Goal: Task Accomplishment & Management: Use online tool/utility

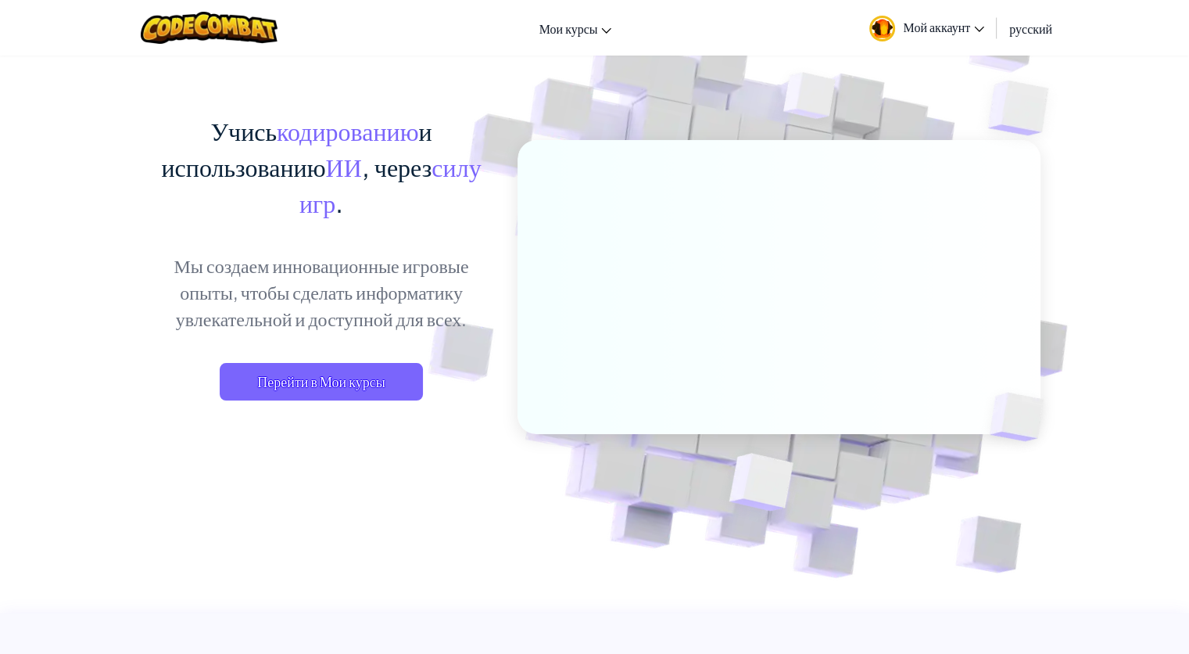
scroll to position [78, 0]
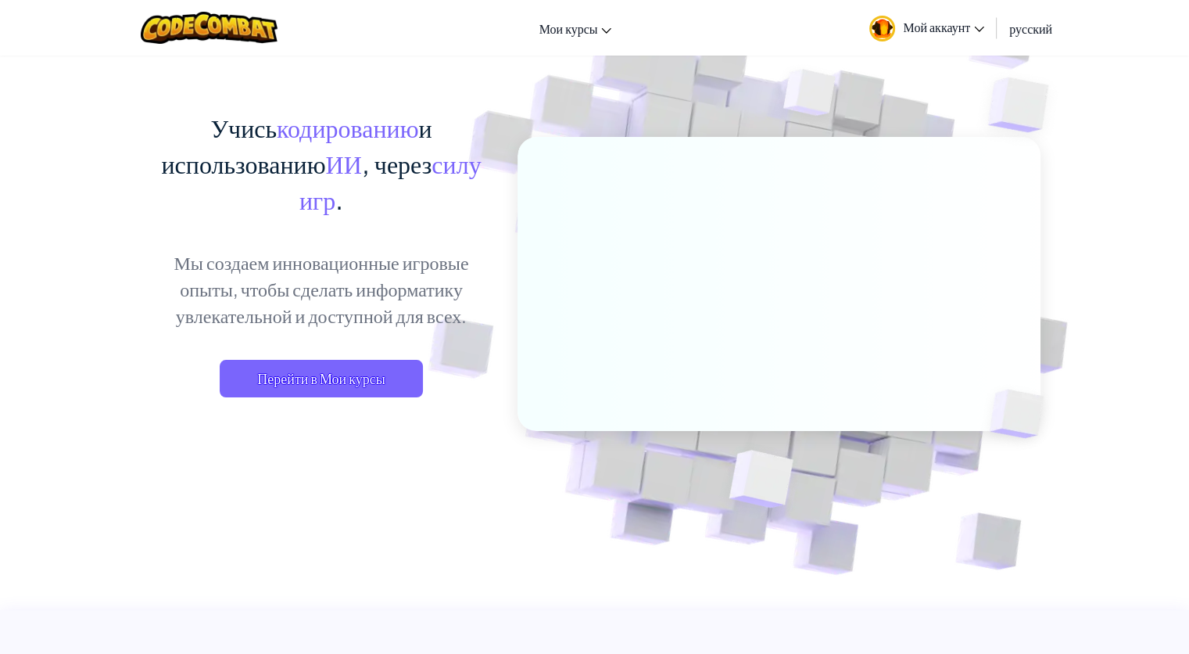
click at [986, 28] on link "Мой аккаунт" at bounding box center [927, 27] width 131 height 49
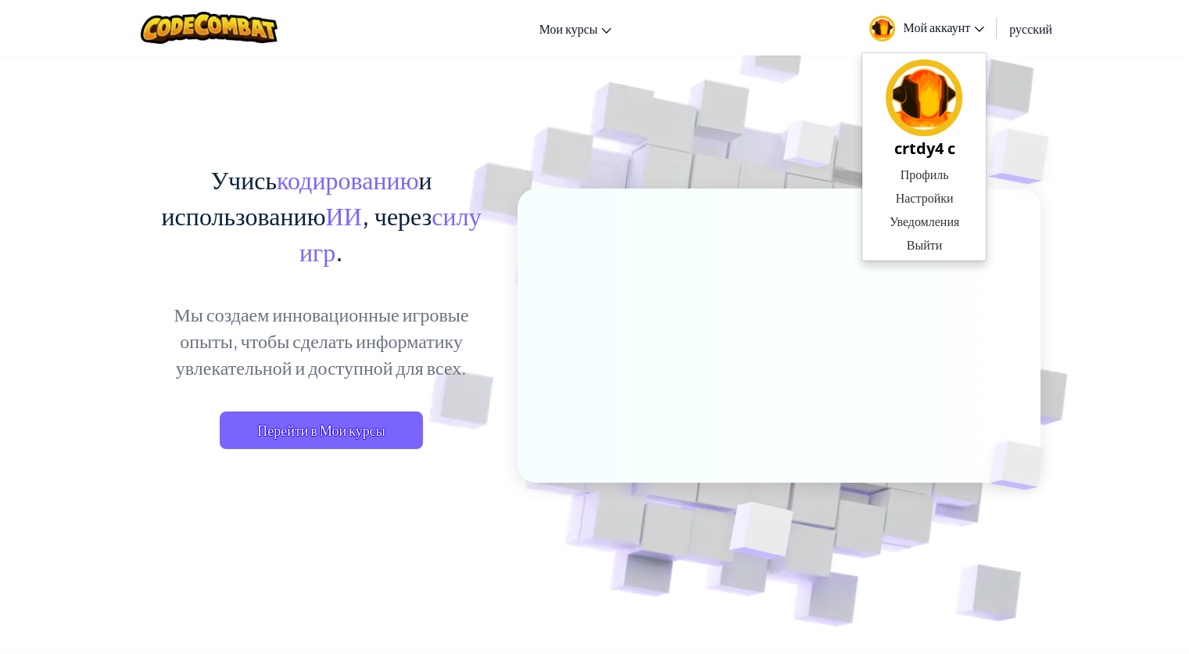
scroll to position [0, 0]
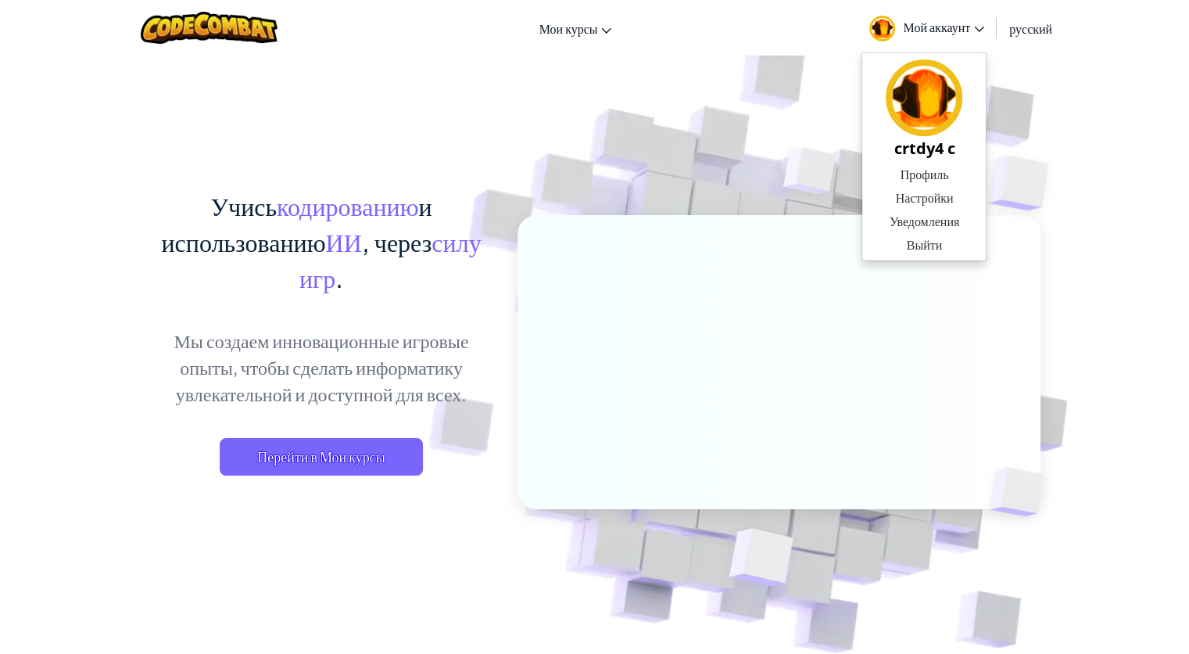
click at [614, 137] on img at bounding box center [768, 344] width 869 height 869
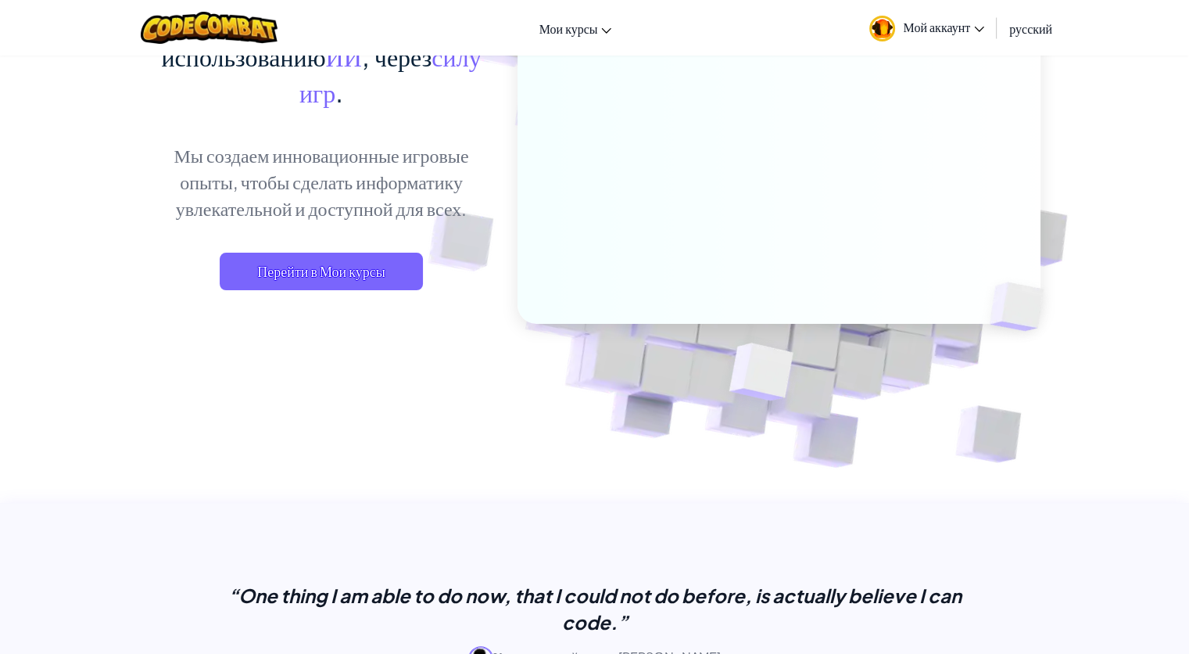
scroll to position [78, 0]
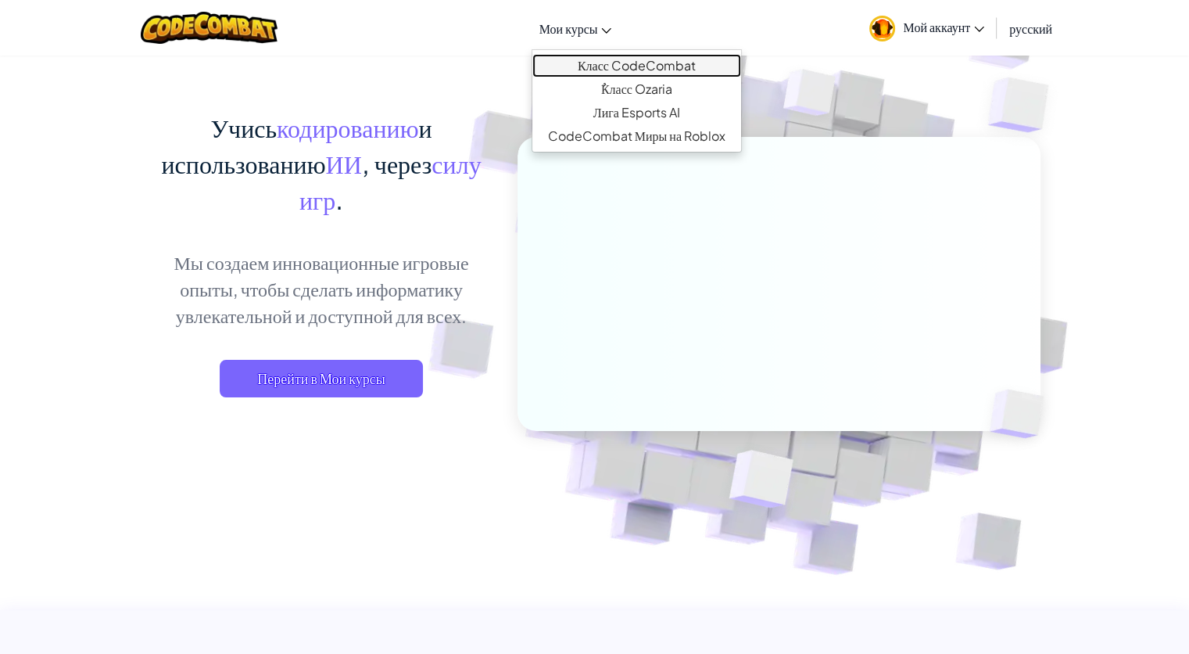
click at [619, 60] on link "Класс CodeCombat" at bounding box center [636, 65] width 209 height 23
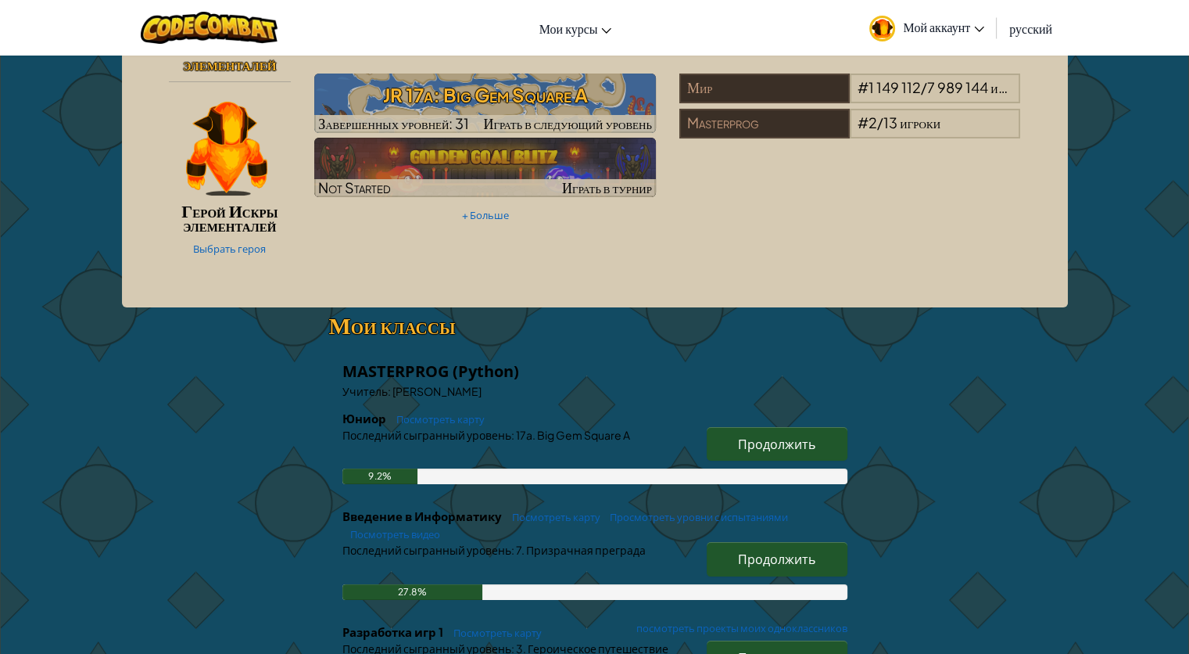
scroll to position [78, 0]
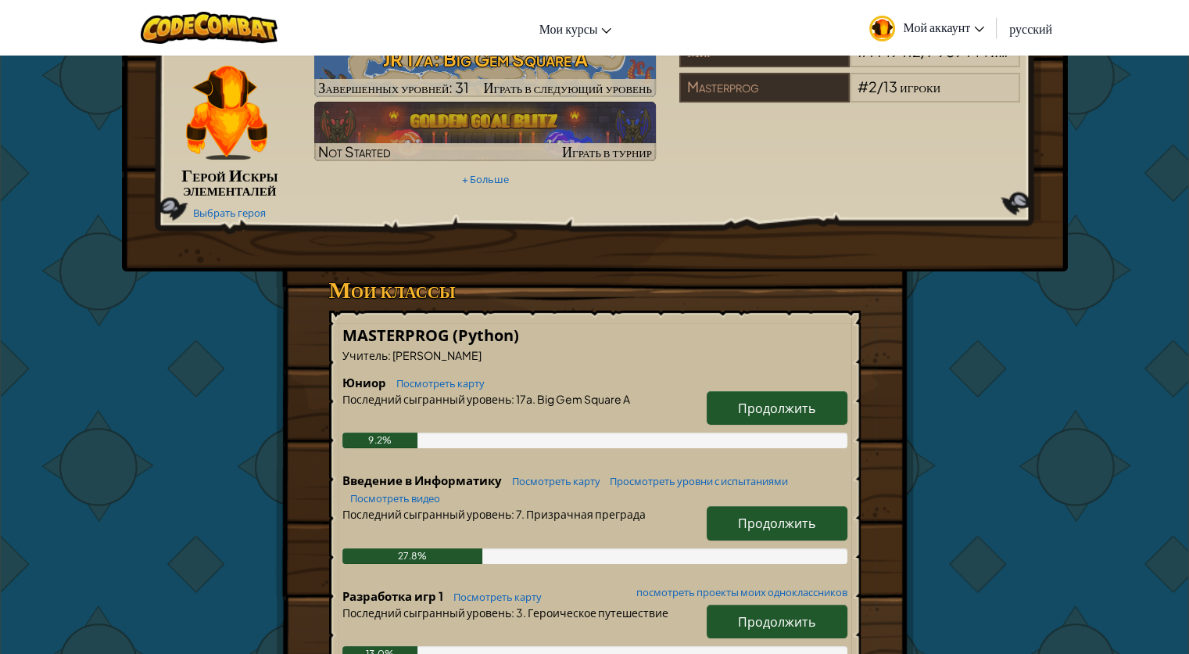
click at [785, 410] on span "Продолжить" at bounding box center [776, 408] width 77 height 16
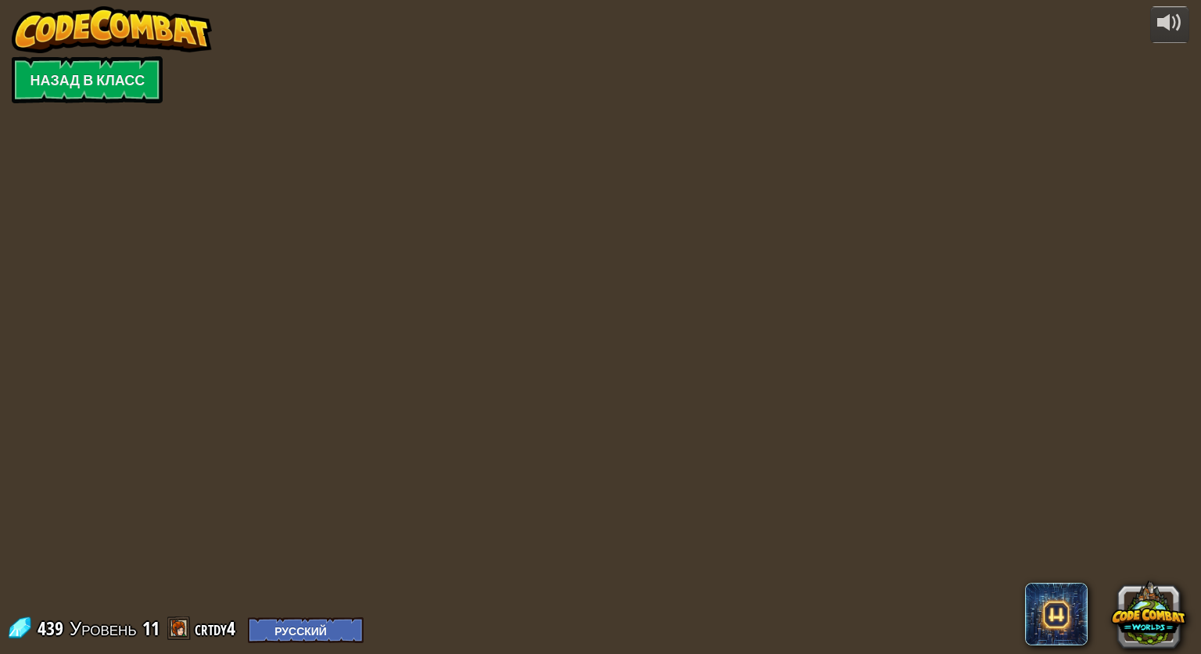
select select "ru"
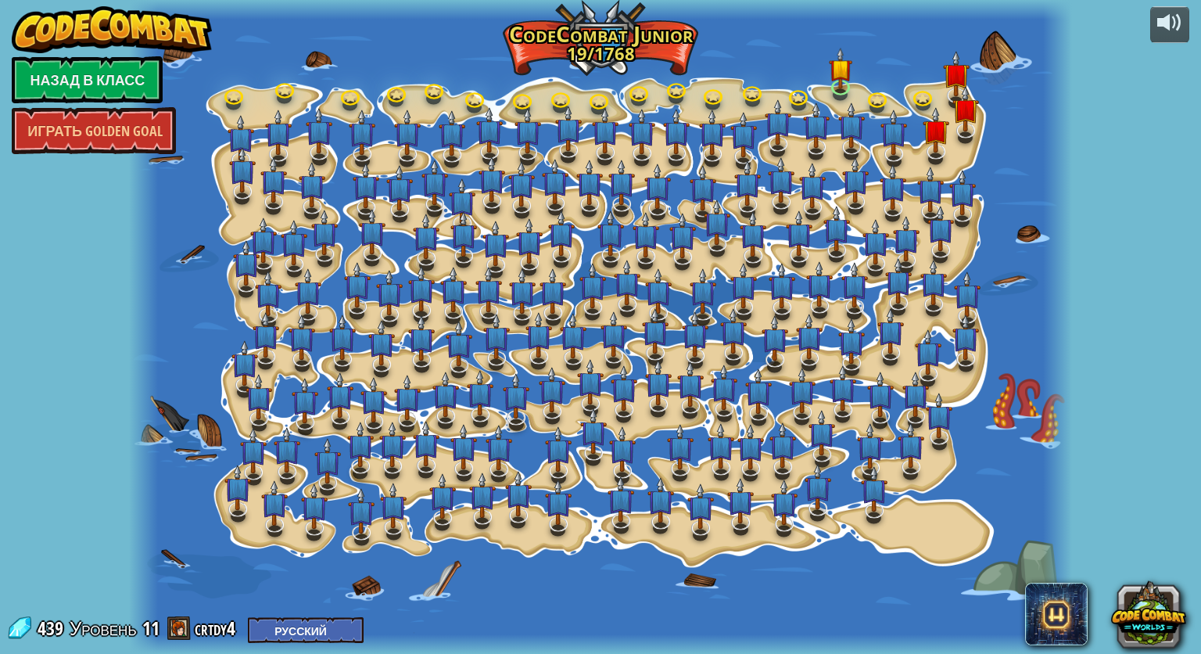
select select "ru"
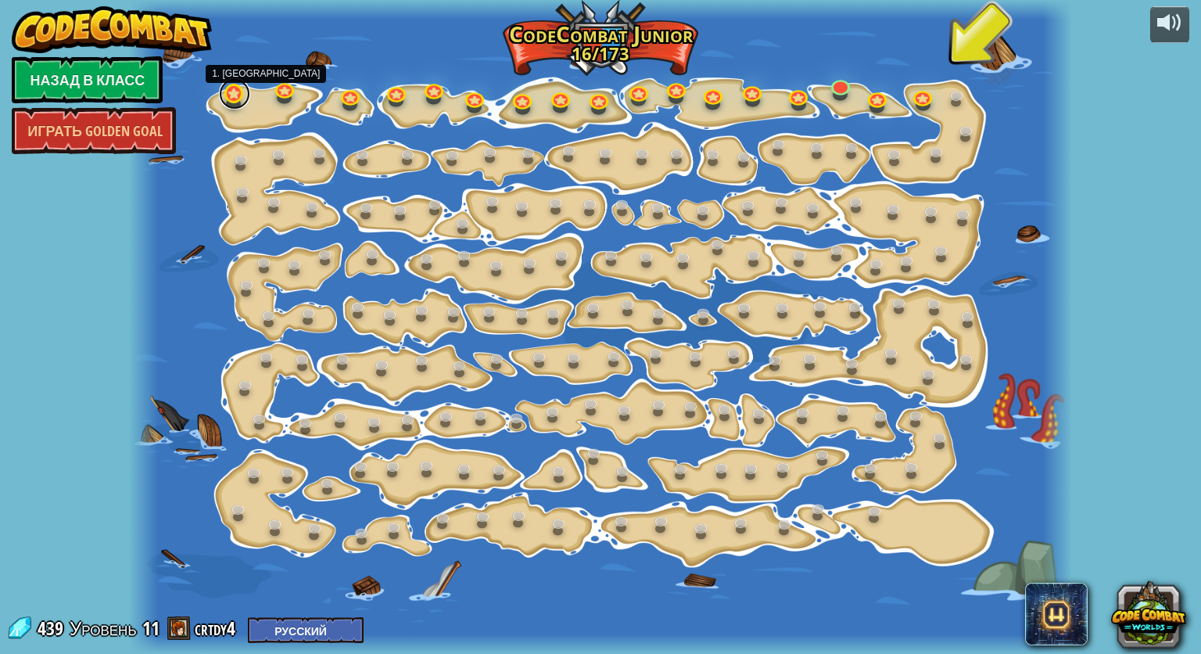
click at [232, 92] on link at bounding box center [234, 93] width 31 height 31
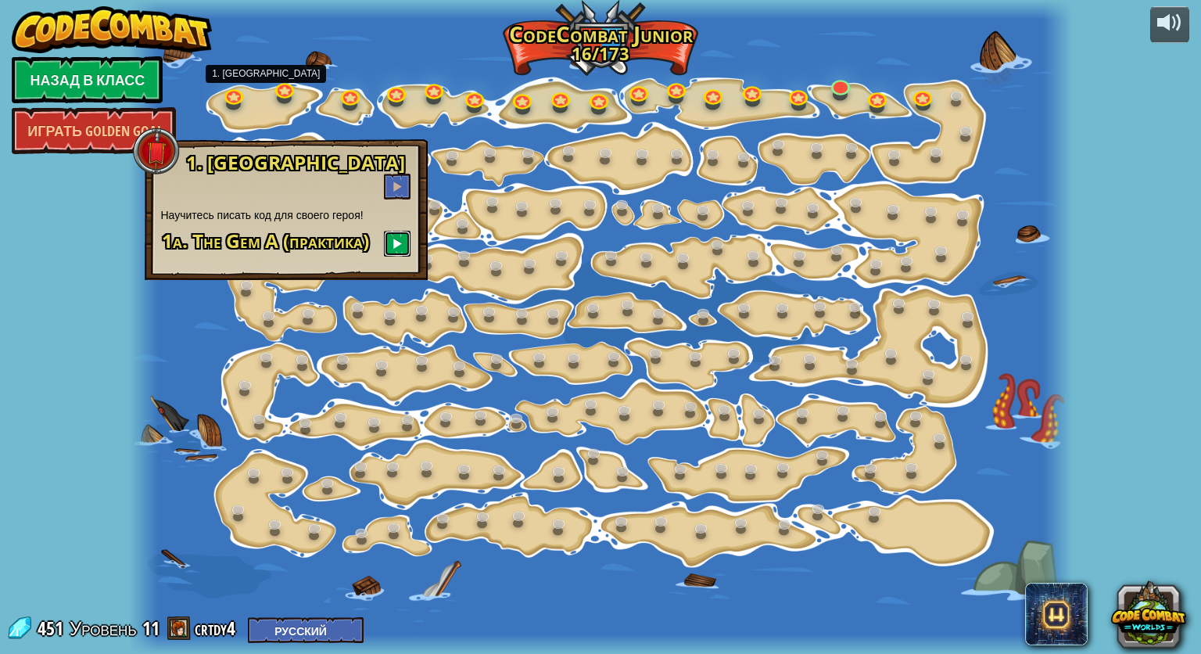
click at [389, 231] on button at bounding box center [397, 244] width 27 height 26
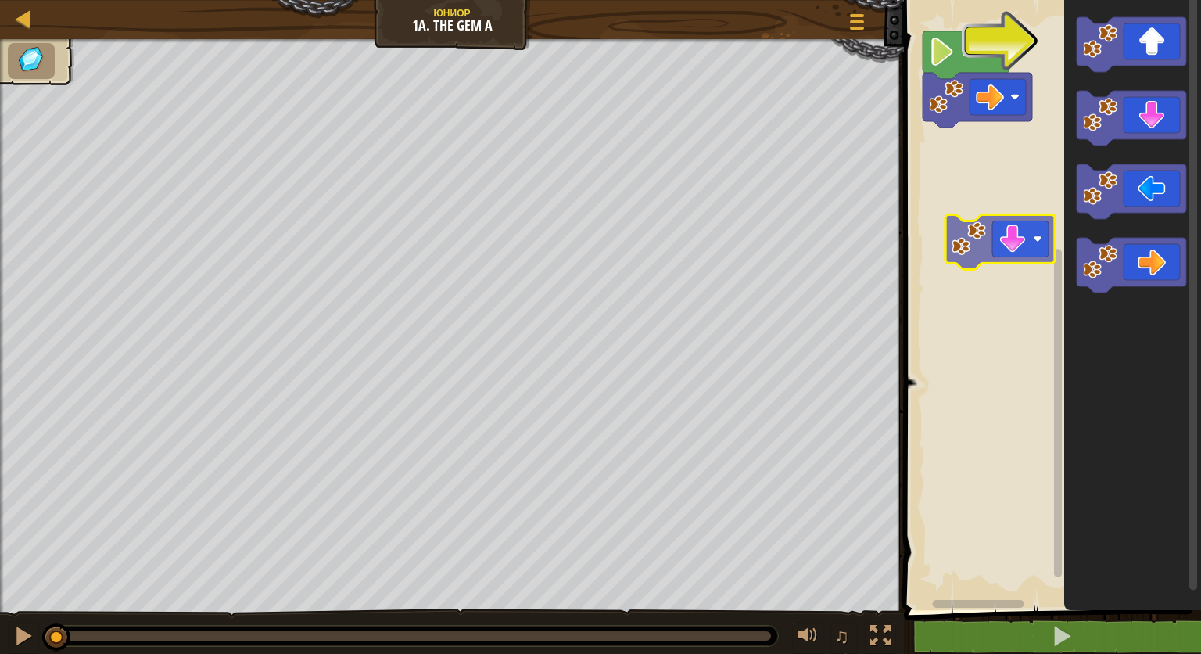
click at [1009, 235] on div "Начать" at bounding box center [1050, 301] width 302 height 618
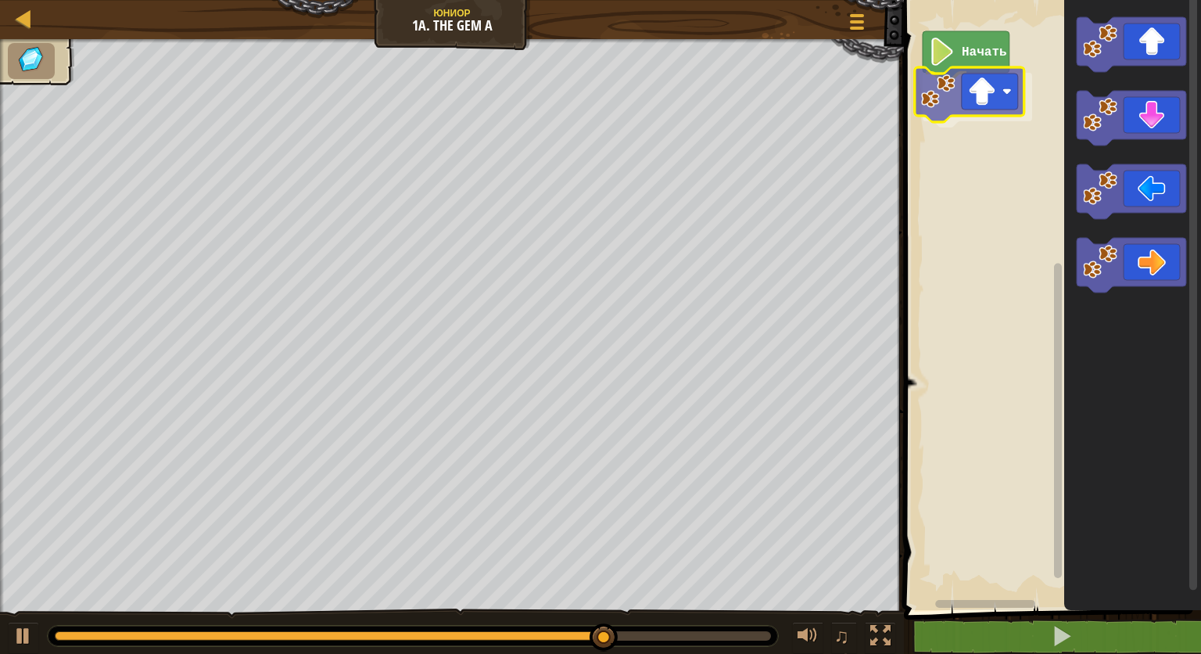
click at [984, 102] on div "Начать" at bounding box center [1050, 301] width 302 height 618
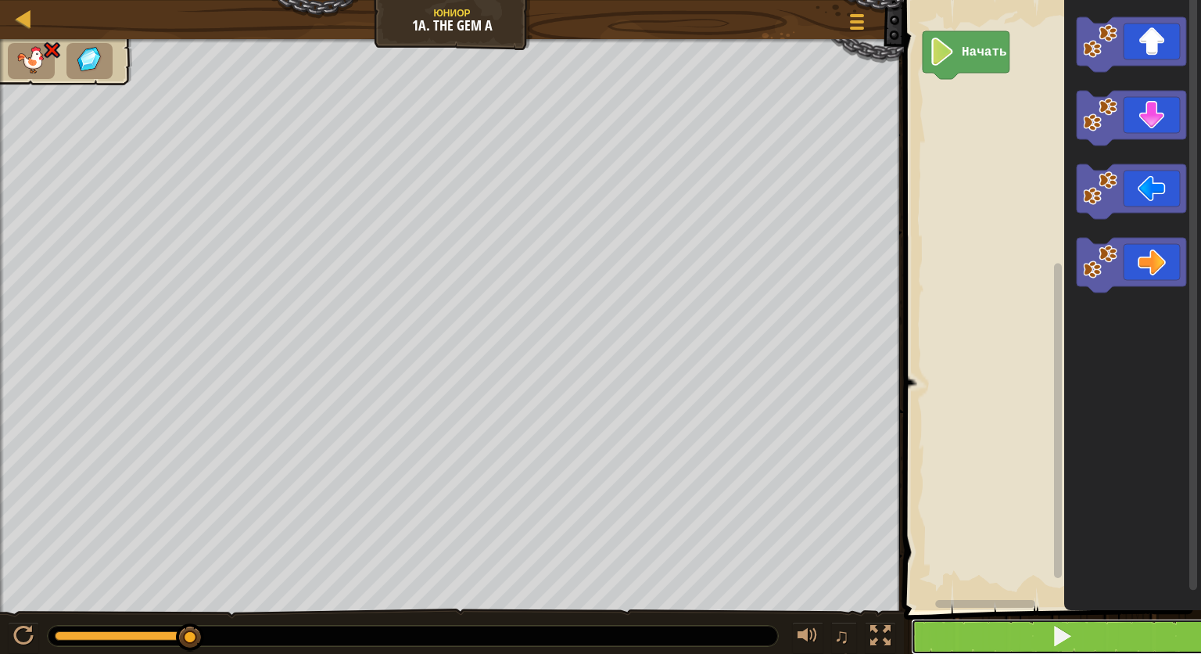
click at [1045, 645] on button at bounding box center [1062, 636] width 302 height 36
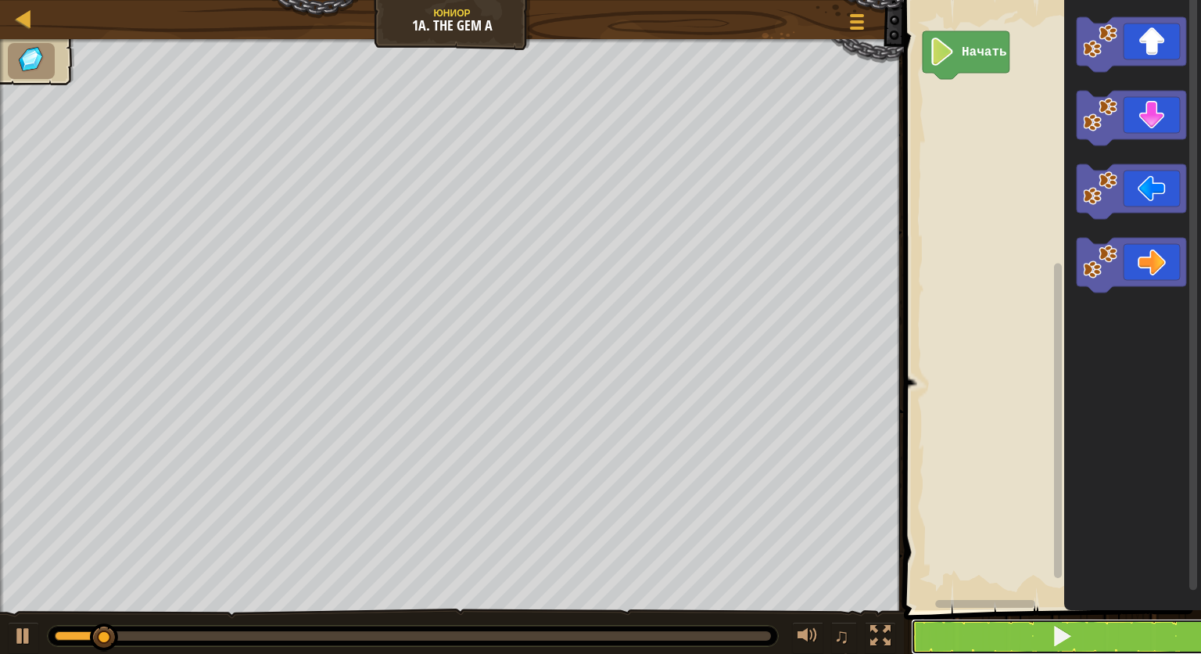
click at [1046, 643] on button at bounding box center [1062, 636] width 302 height 36
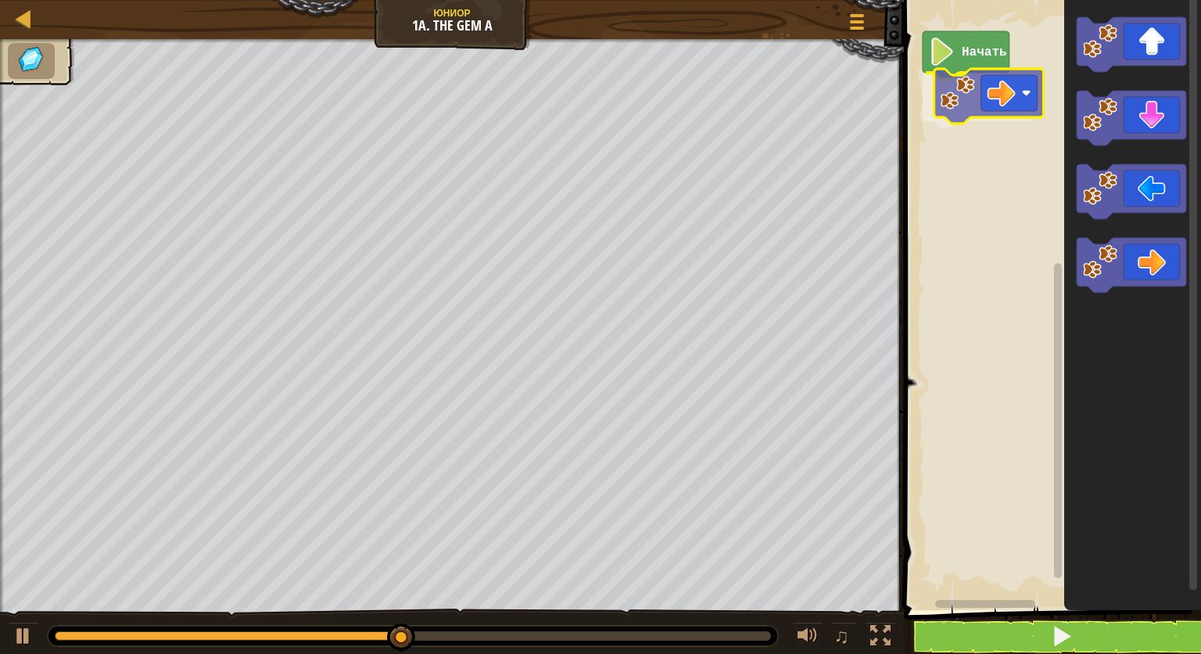
click at [965, 105] on div "Начать" at bounding box center [1050, 301] width 302 height 618
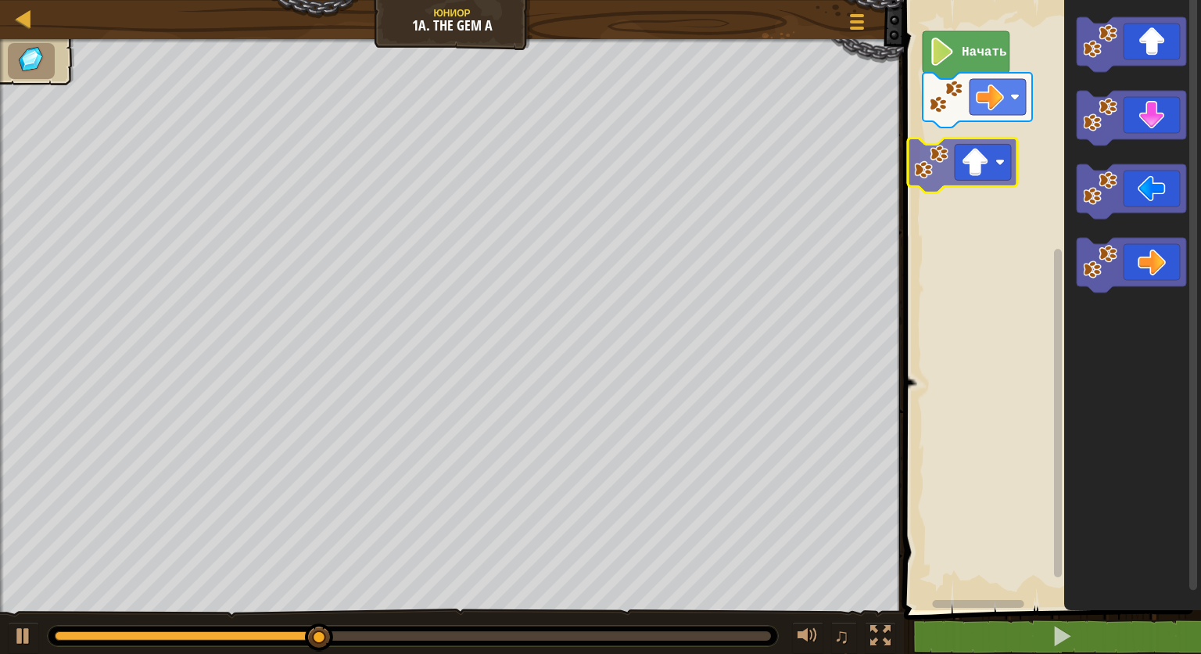
click at [970, 175] on div "Начать" at bounding box center [1050, 301] width 302 height 618
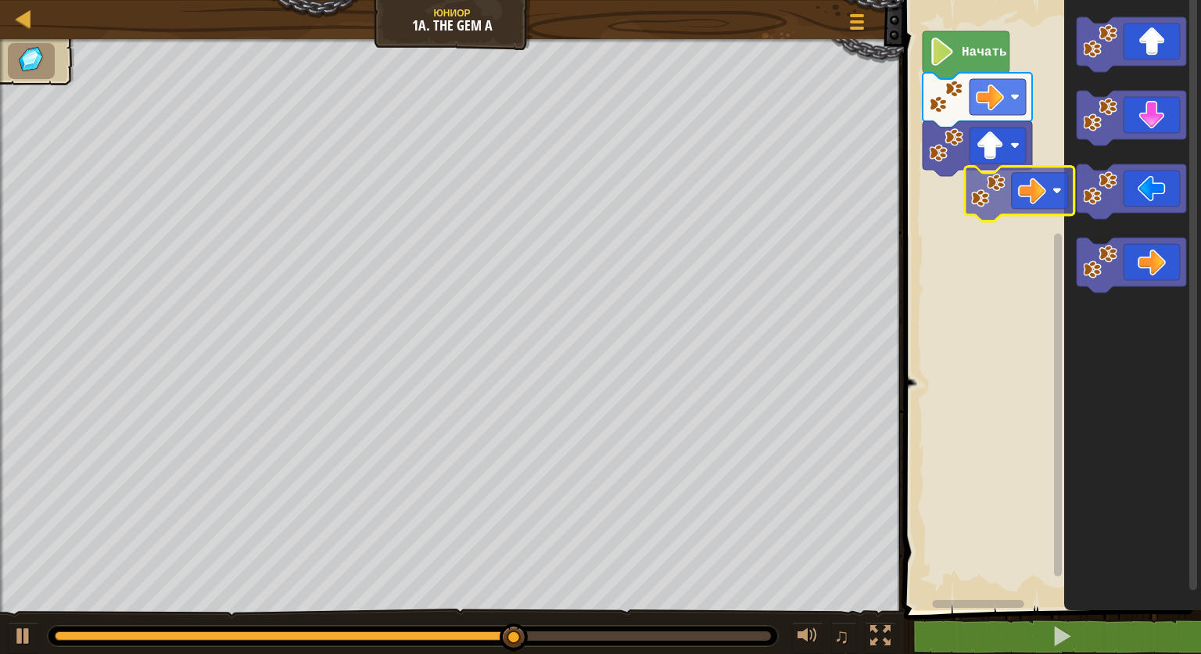
click at [973, 187] on div "Начать" at bounding box center [1050, 301] width 302 height 618
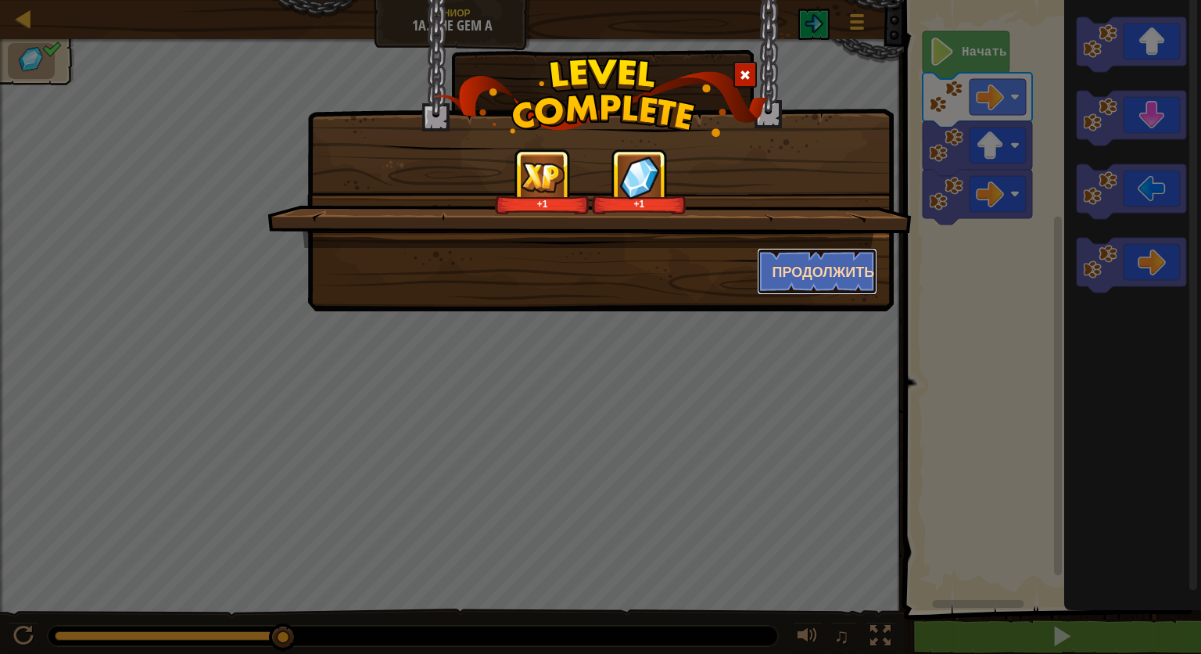
click at [819, 277] on button "Продолжить" at bounding box center [817, 271] width 121 height 47
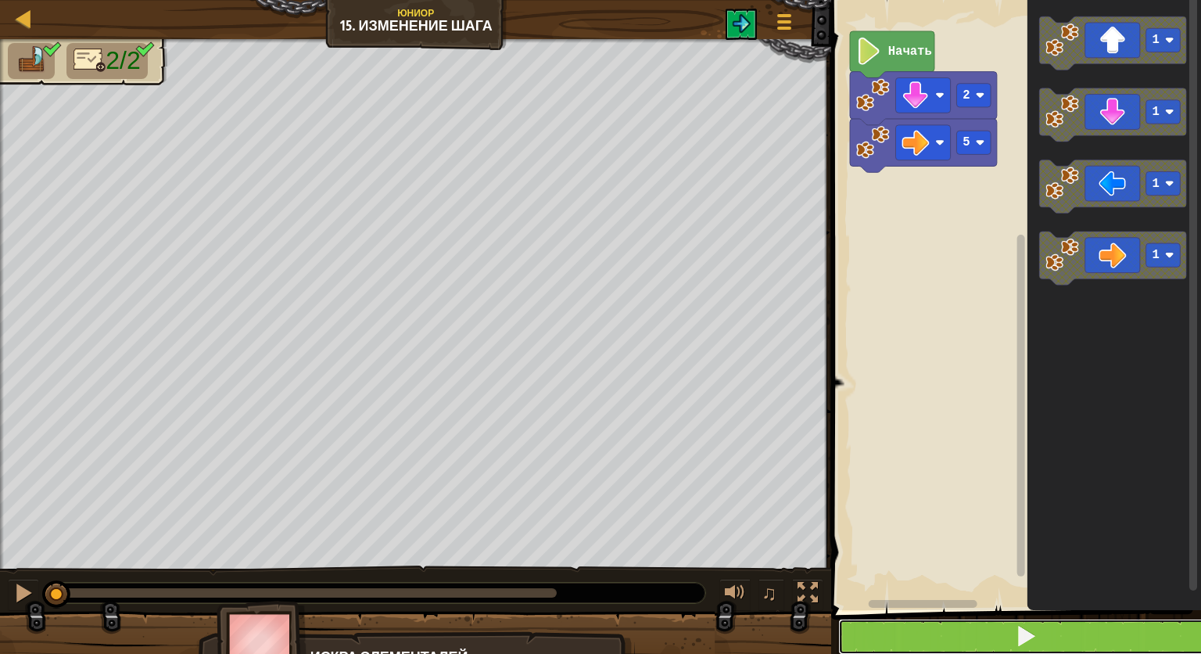
click at [1033, 629] on span at bounding box center [1026, 636] width 22 height 22
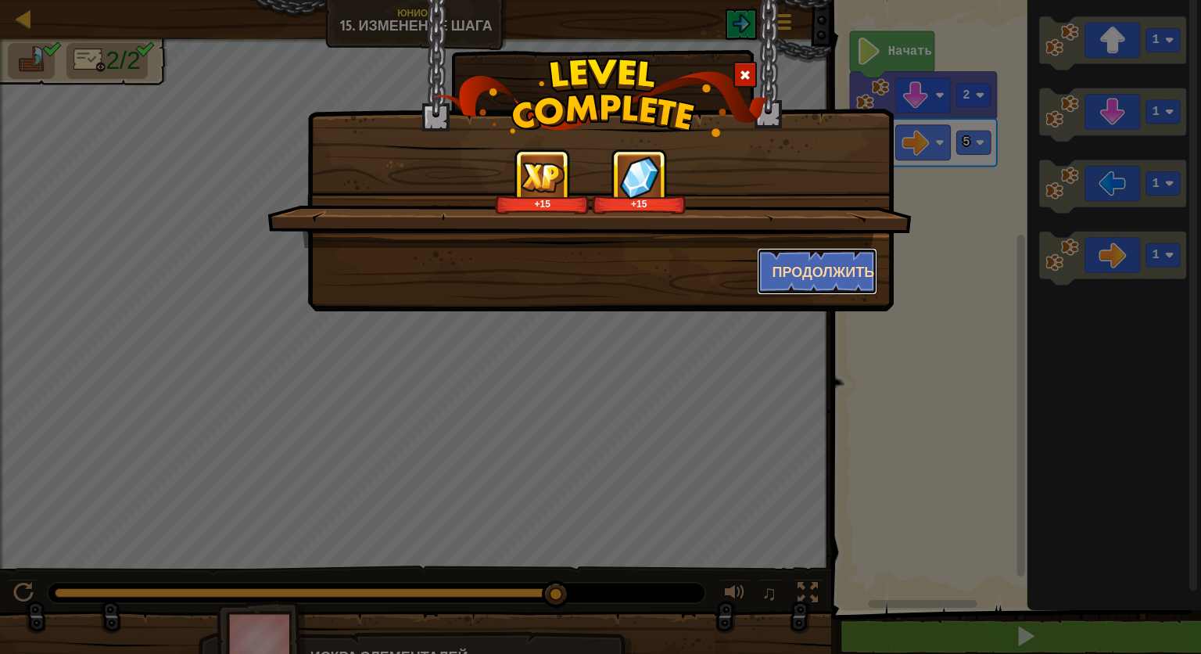
click at [787, 268] on button "Продолжить" at bounding box center [817, 271] width 121 height 47
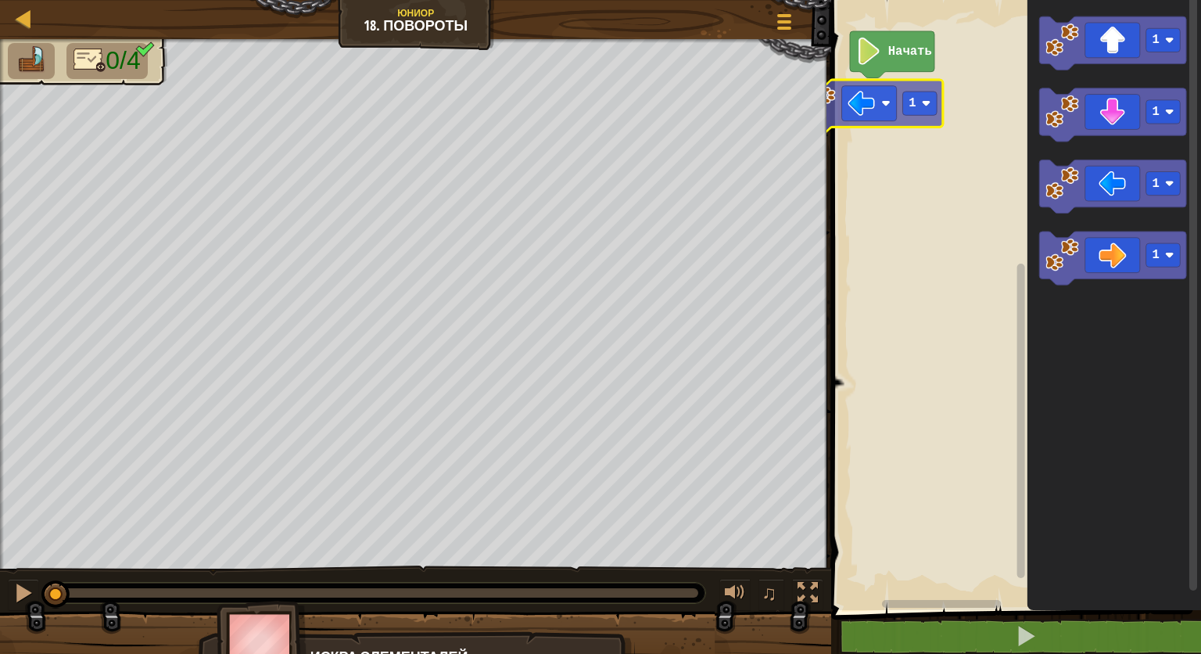
click at [880, 116] on div "Начать 1 1 1 1 1" at bounding box center [1013, 301] width 375 height 618
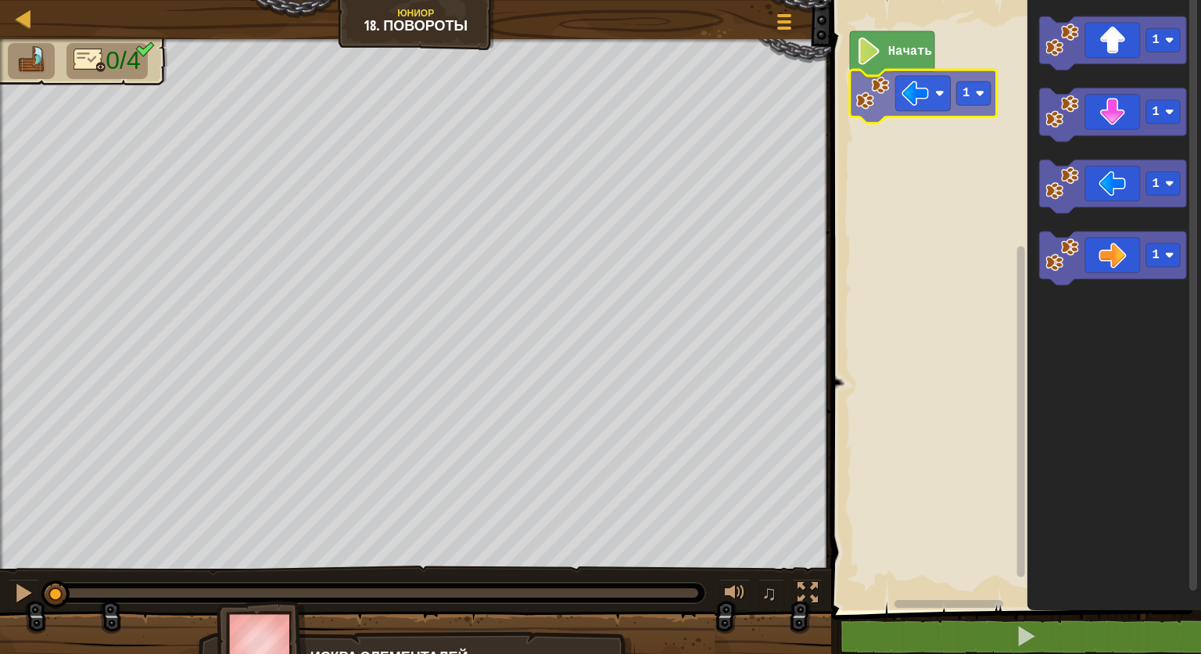
click at [955, 81] on div "Начать 1 1 1 1 1 1" at bounding box center [1013, 301] width 375 height 618
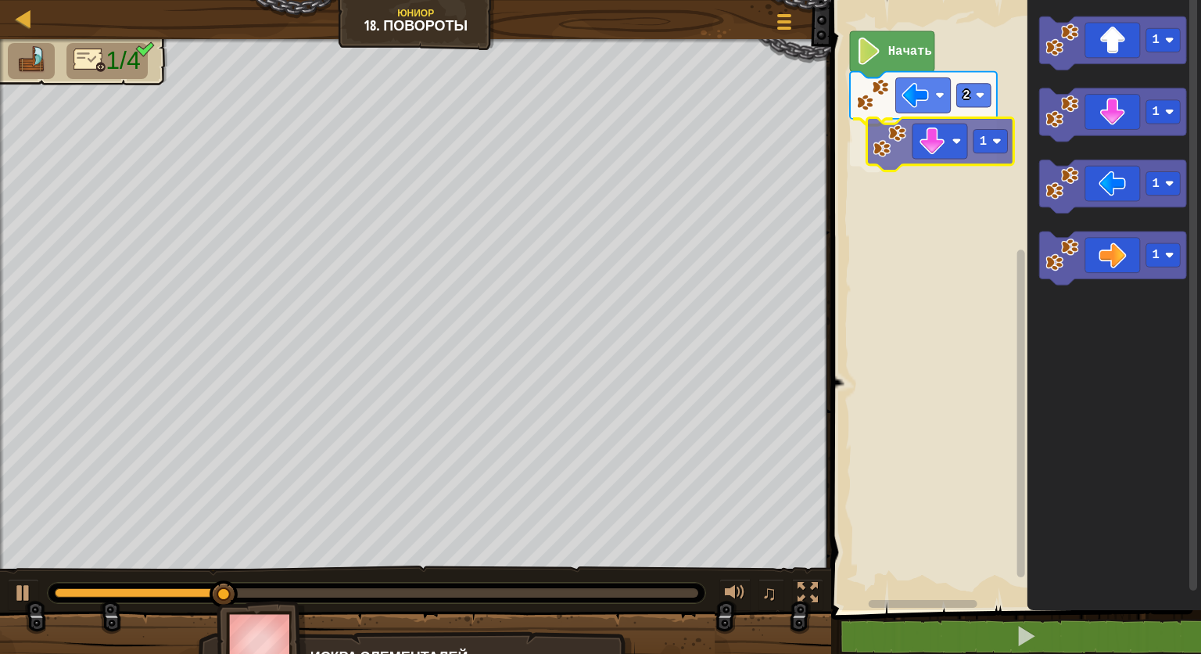
click at [934, 145] on div "Начать 2 1 1 1 1 1 1" at bounding box center [1013, 301] width 375 height 618
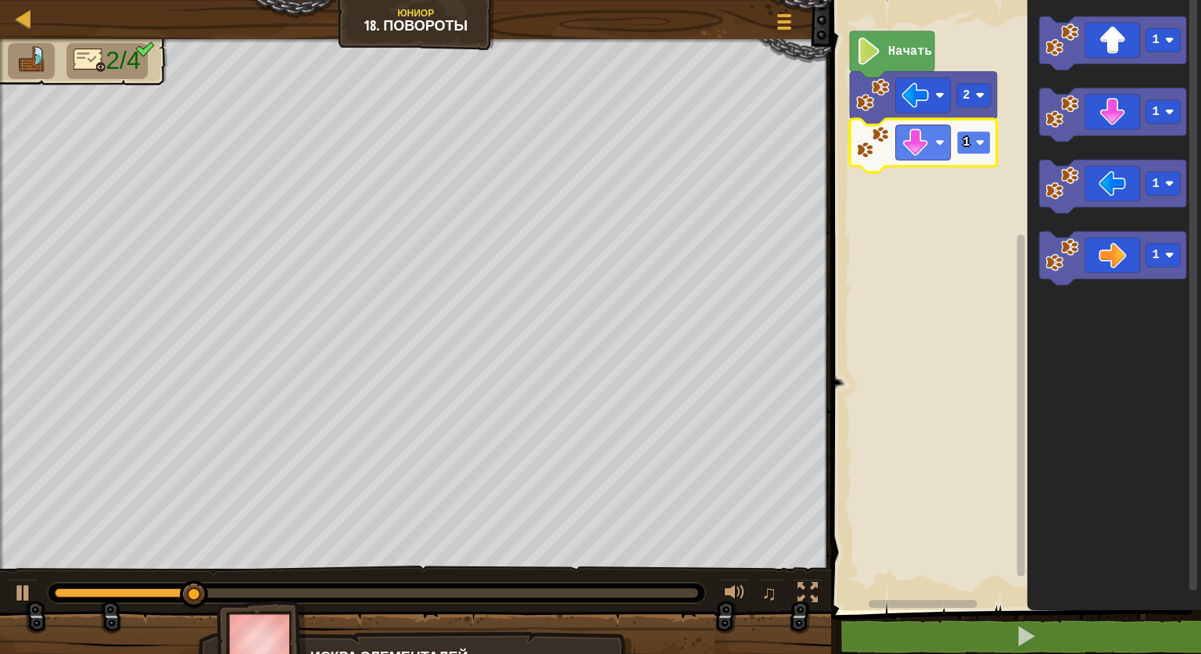
click at [980, 146] on image "Рабочая область Blockly" at bounding box center [980, 142] width 9 height 9
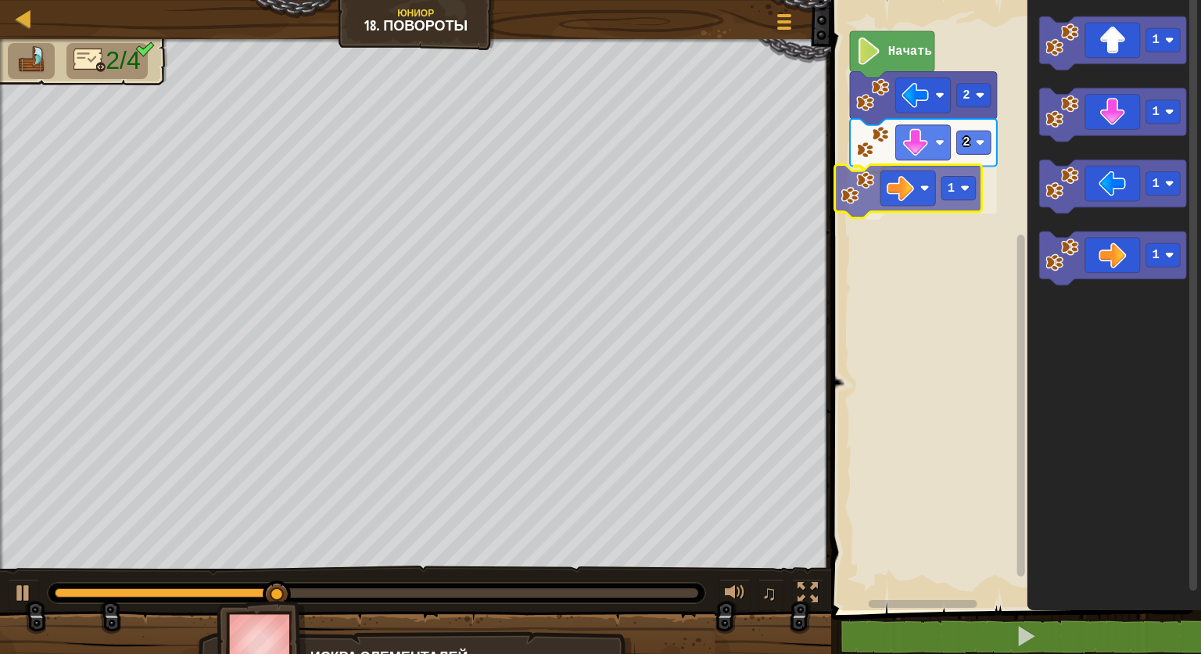
click at [891, 194] on div "Начать 2 2 1 1 1 1 1 1" at bounding box center [1013, 301] width 375 height 618
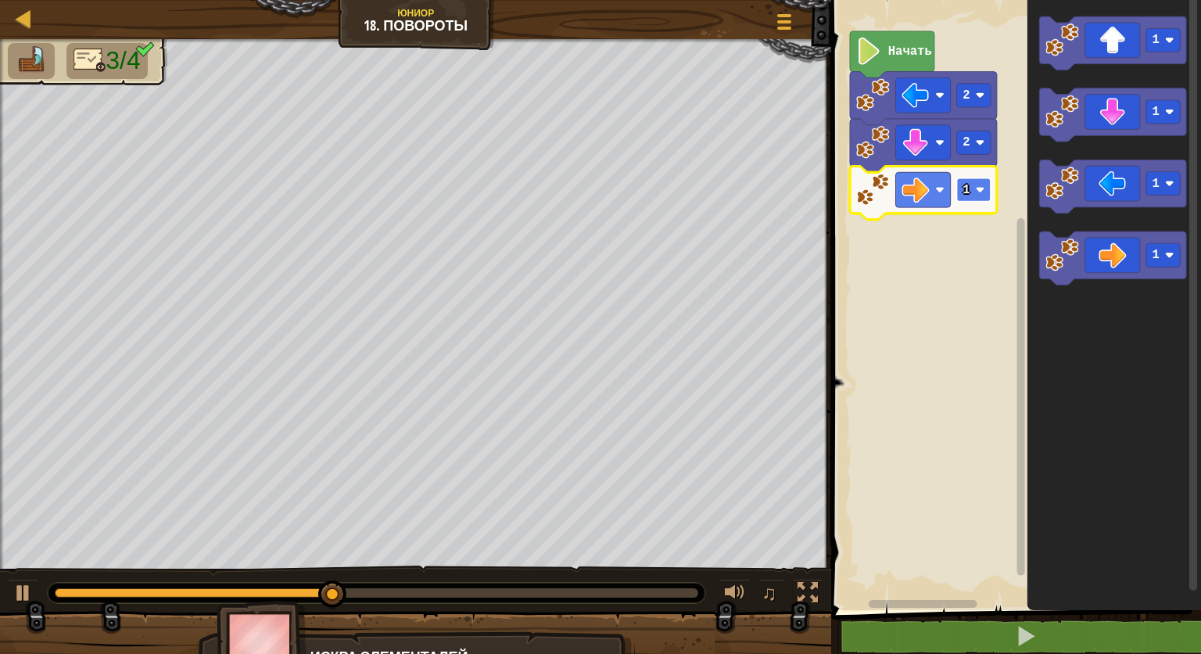
click at [984, 188] on image "Рабочая область Blockly" at bounding box center [980, 189] width 9 height 9
click at [982, 193] on image "Рабочая область Blockly" at bounding box center [980, 189] width 9 height 9
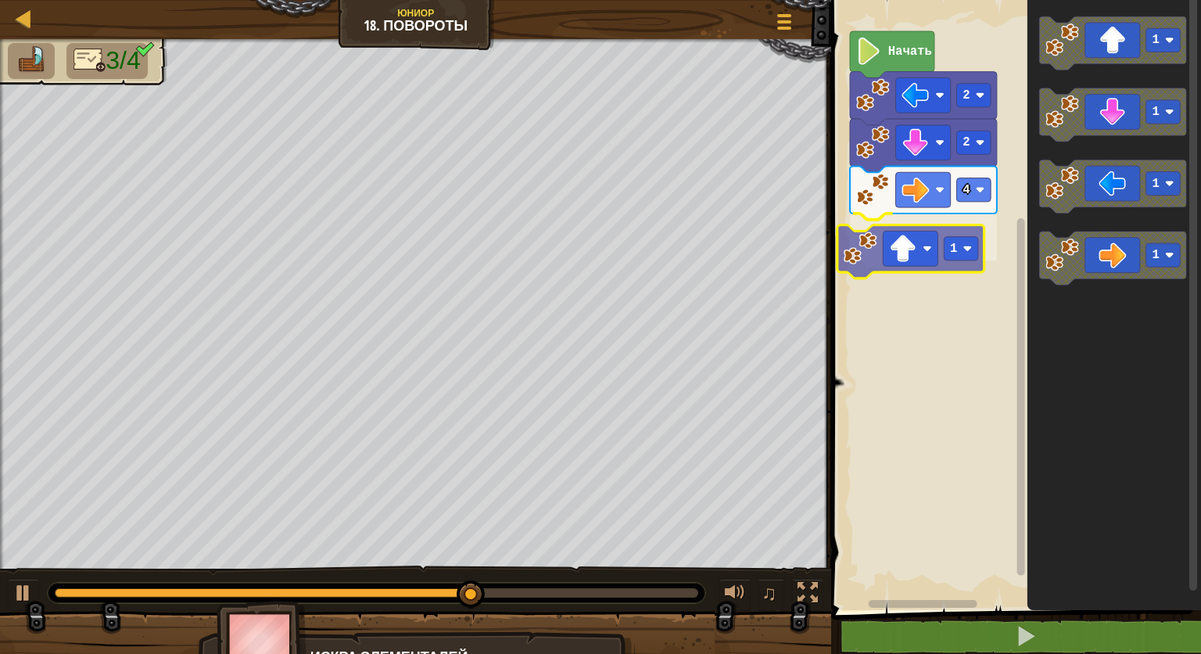
click at [877, 254] on div "Начать 2 2 4 1 1 1 1 1 1" at bounding box center [1013, 301] width 375 height 618
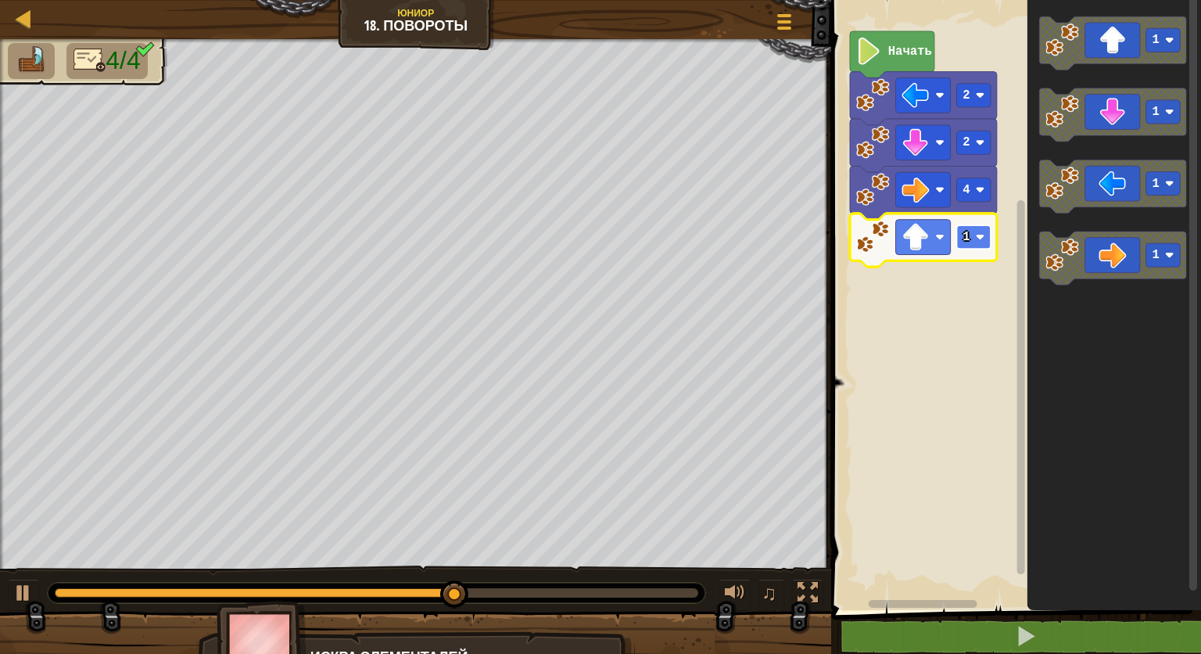
click at [977, 243] on rect "Рабочая область Blockly" at bounding box center [974, 236] width 34 height 23
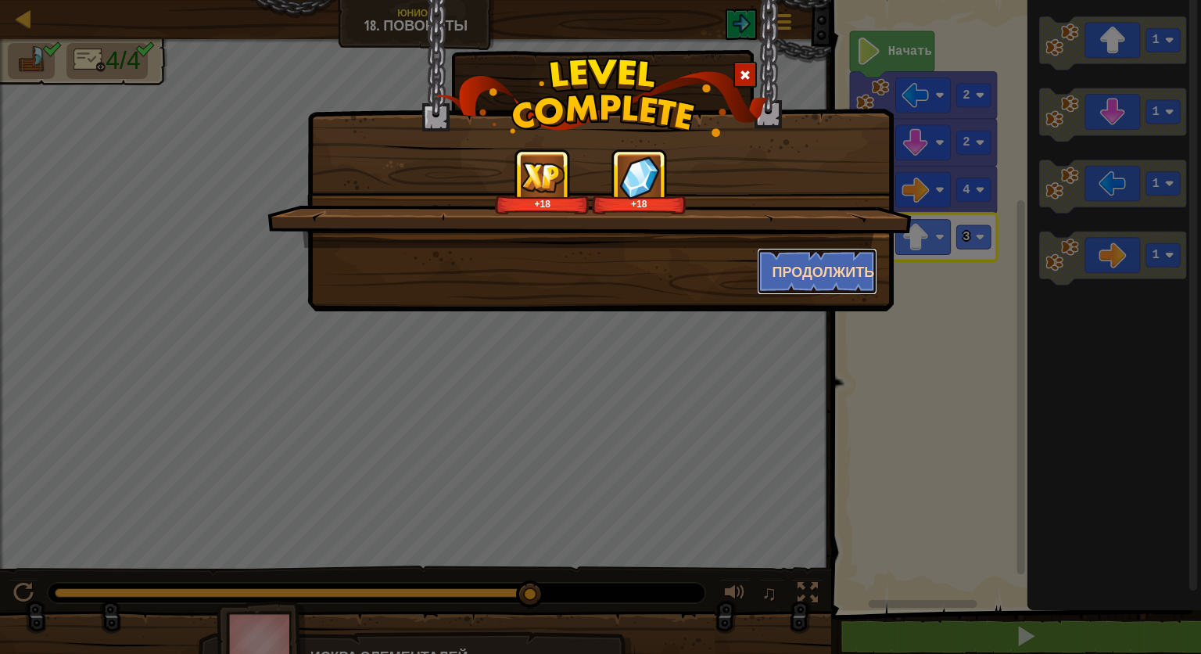
click at [796, 272] on button "Продолжить" at bounding box center [817, 271] width 121 height 47
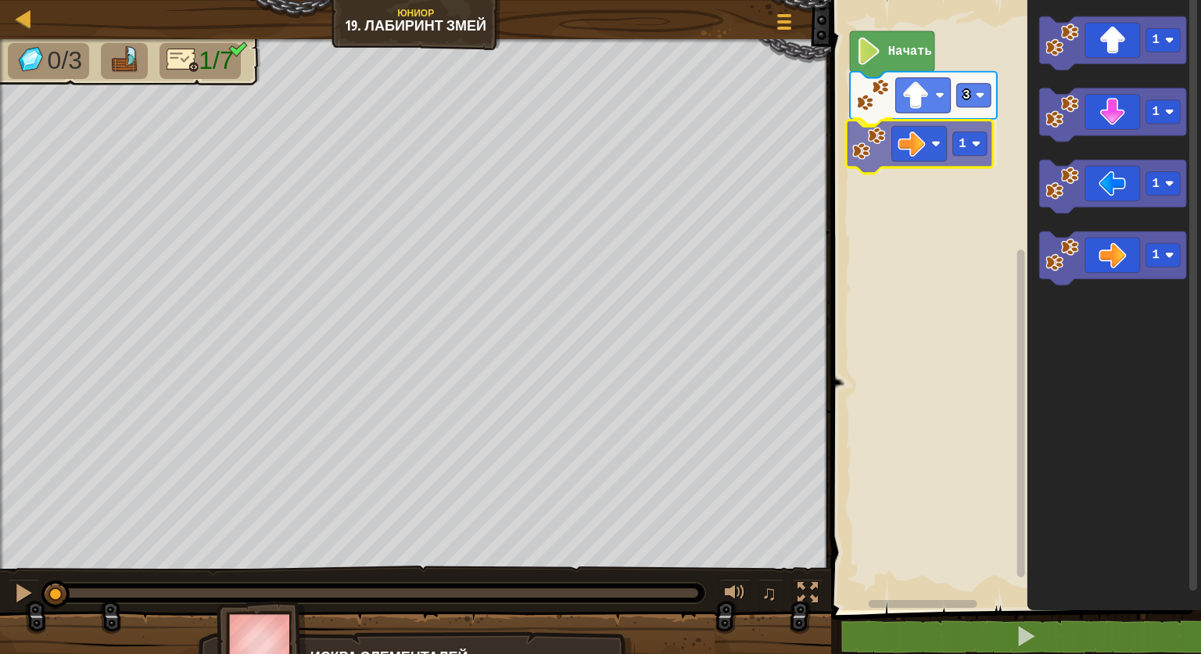
click at [866, 163] on div "3 1 Начать 1 1 1 1 1" at bounding box center [1013, 301] width 375 height 618
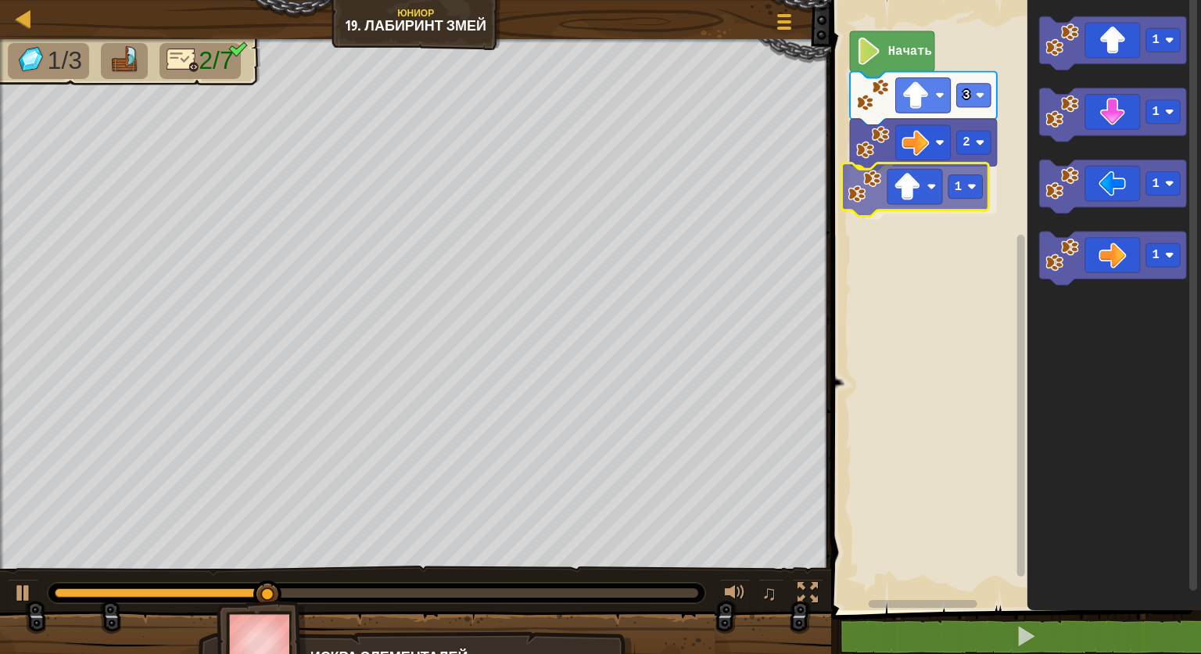
click at [913, 206] on div "Начать 3 2 1 1 1 1 1 1" at bounding box center [1013, 301] width 375 height 618
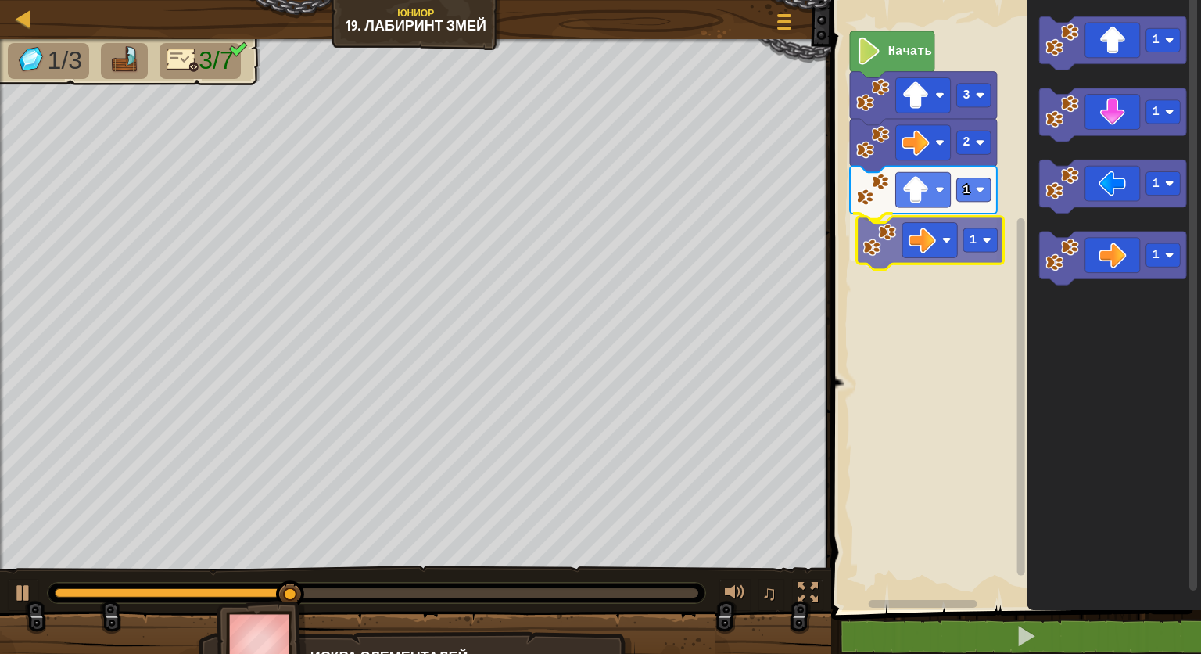
click at [899, 244] on div "Начать 3 2 1 1 1 1 1 1 1" at bounding box center [1013, 301] width 375 height 618
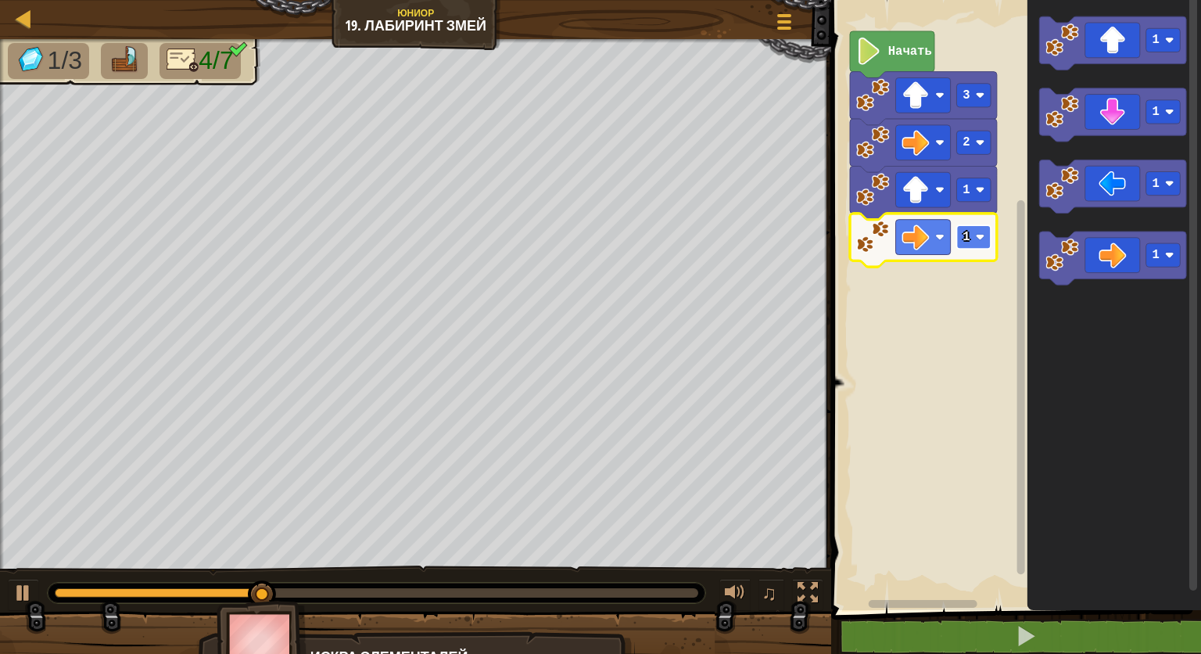
click at [977, 235] on image "Рабочая область Blockly" at bounding box center [980, 236] width 9 height 9
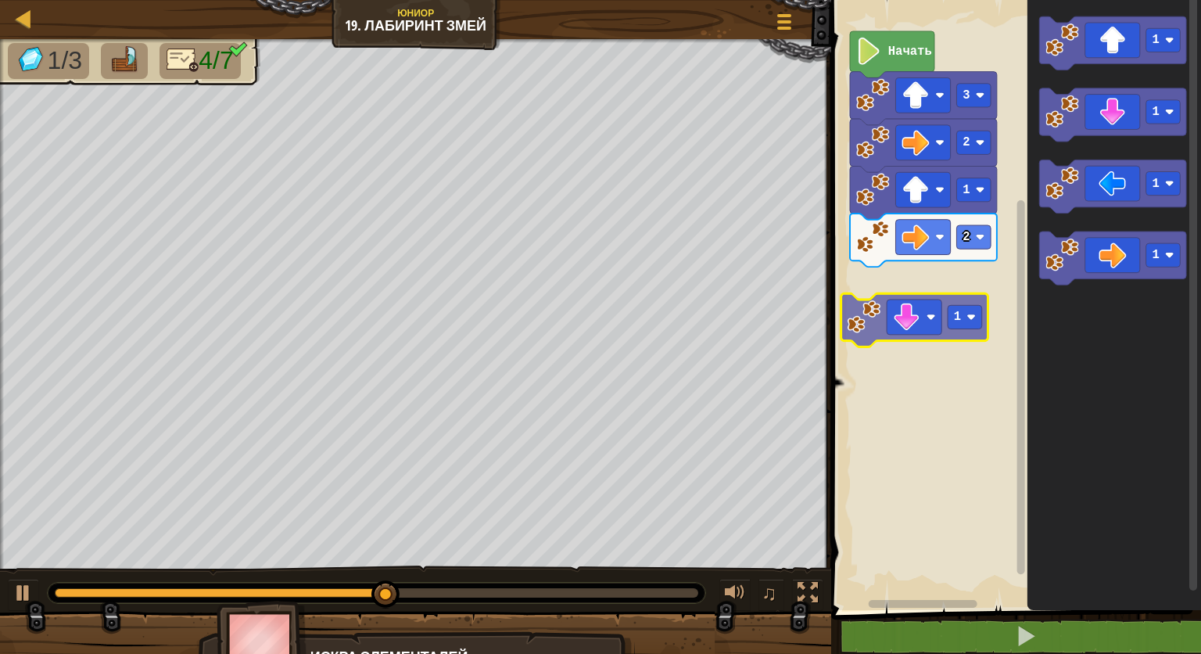
click at [934, 294] on div "Начать 3 2 1 2 1 1 1 1 1 1" at bounding box center [1013, 301] width 375 height 618
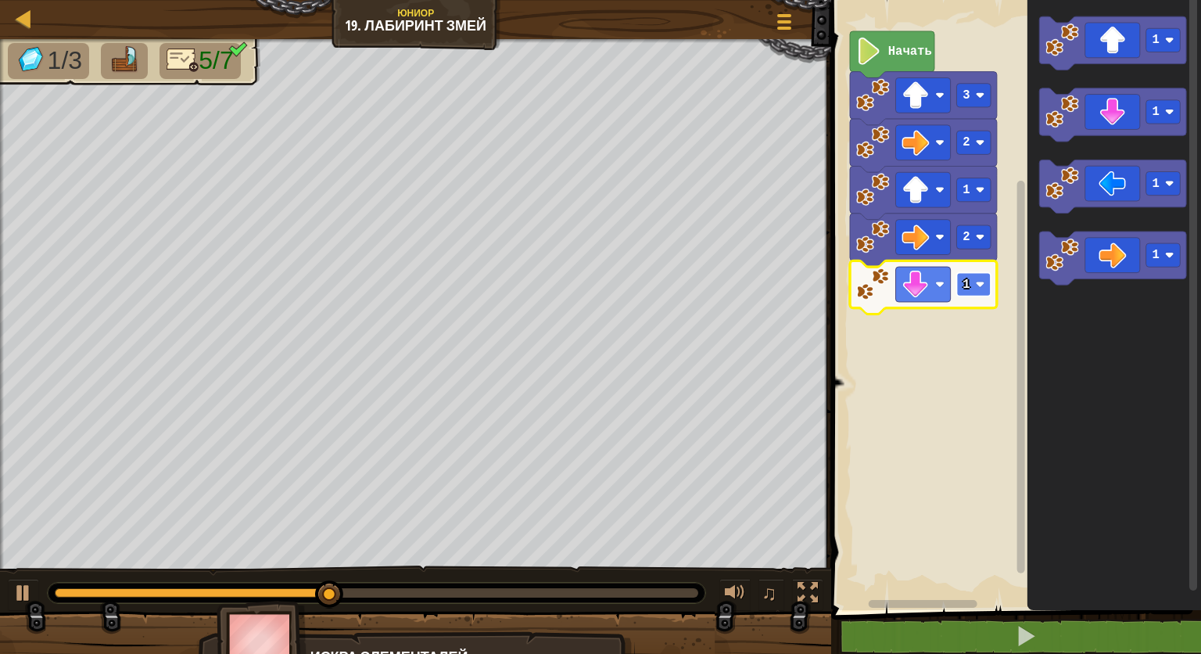
click at [973, 286] on rect "Рабочая область Blockly" at bounding box center [974, 283] width 34 height 23
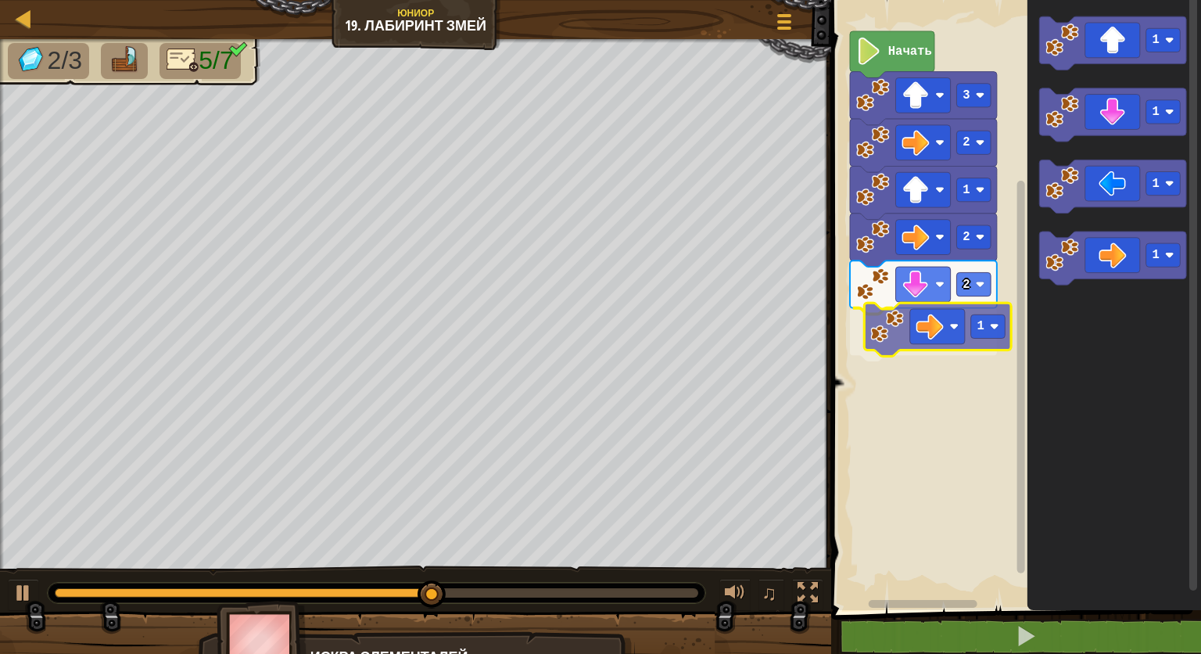
click at [920, 329] on div "Начать 3 2 1 2 2 1 1 1 1 1 1" at bounding box center [1013, 301] width 375 height 618
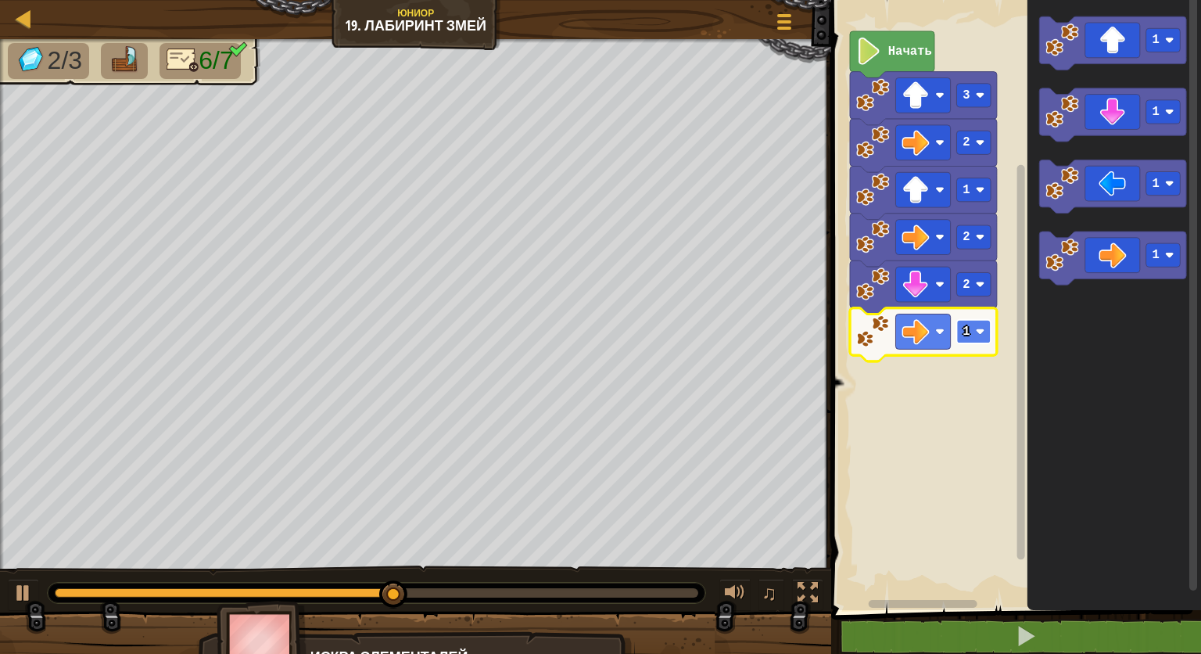
click at [983, 339] on rect "Рабочая область Blockly" at bounding box center [974, 331] width 34 height 23
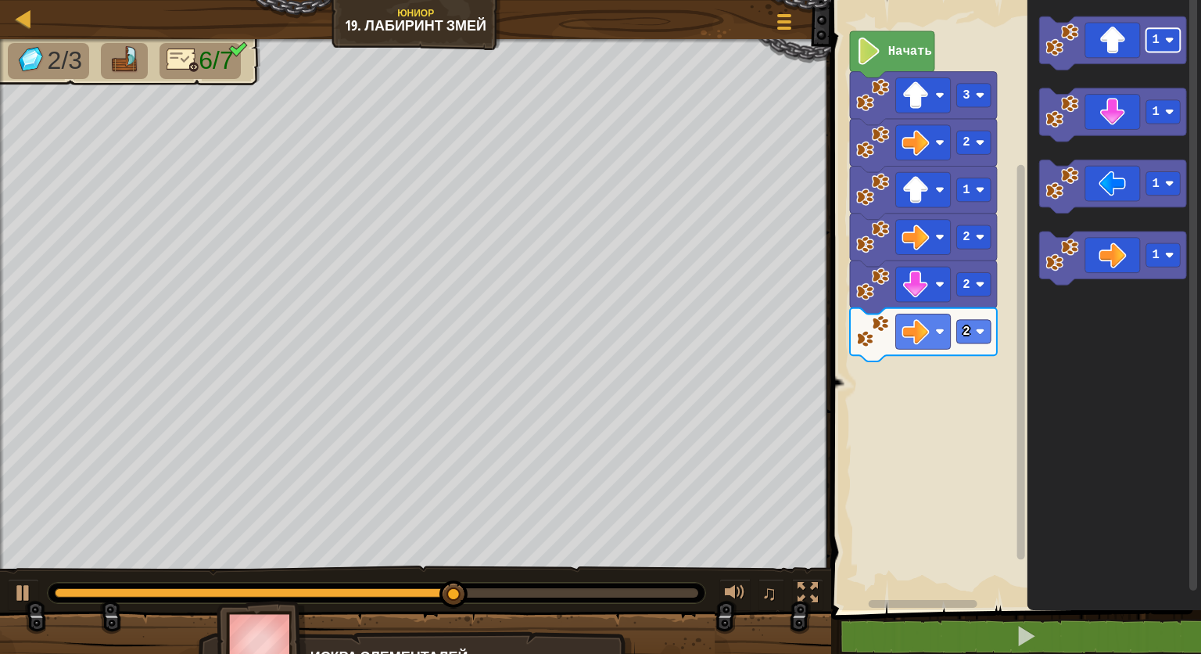
click at [1045, 199] on g "1 1 1 1" at bounding box center [1113, 150] width 147 height 268
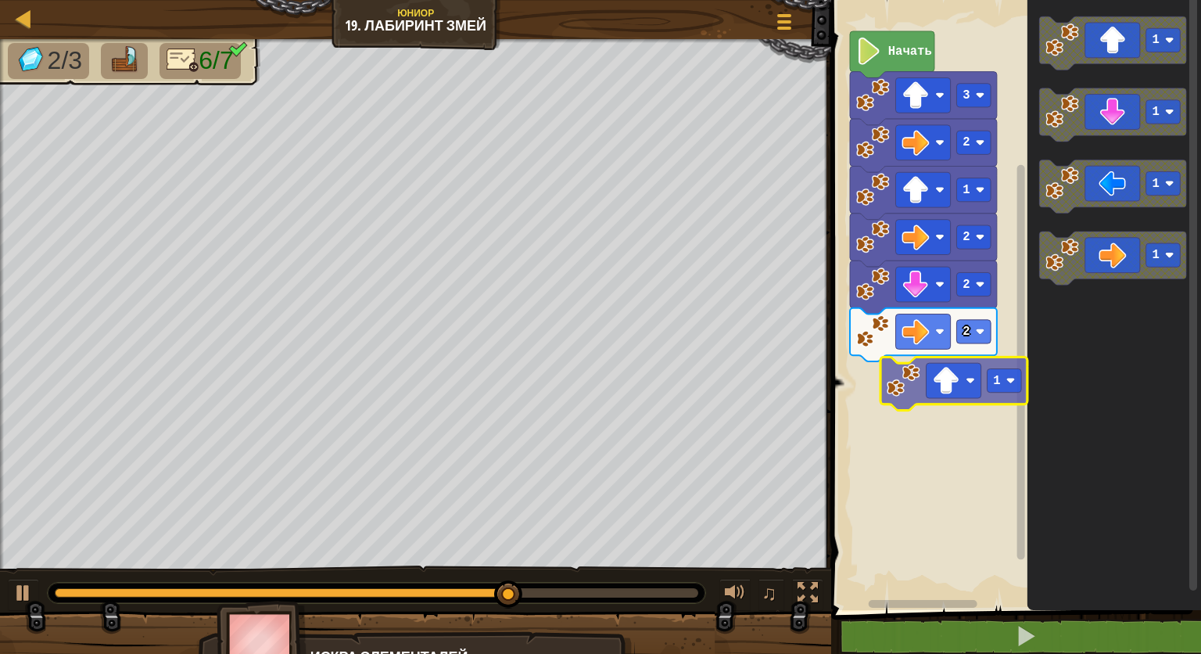
click at [927, 398] on div "Начать 3 2 1 2 2 2 1 1 1 1 1" at bounding box center [1013, 301] width 375 height 618
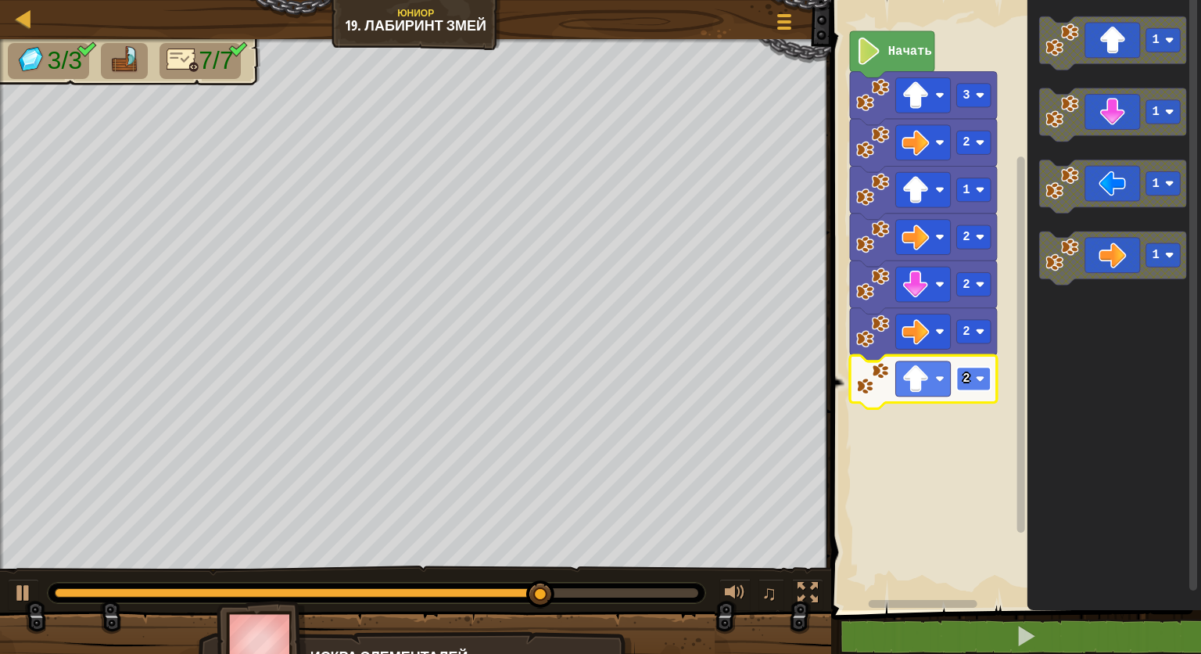
click at [978, 373] on rect "Рабочая область Blockly" at bounding box center [974, 378] width 34 height 23
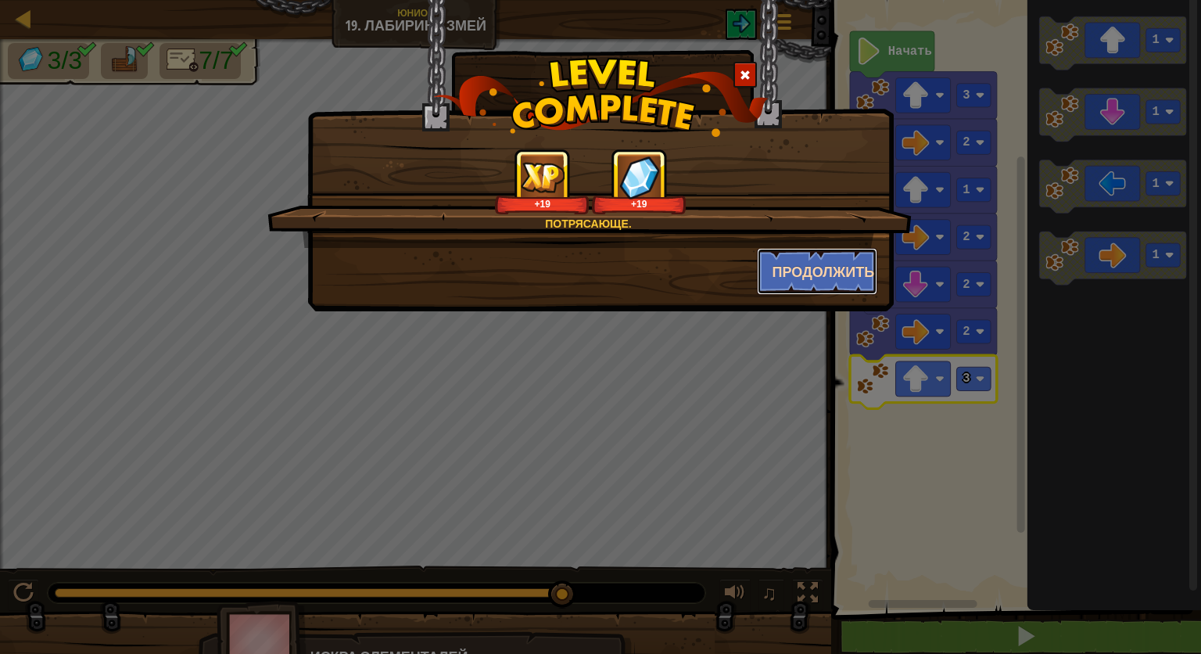
click at [842, 266] on button "Продолжить" at bounding box center [817, 271] width 121 height 47
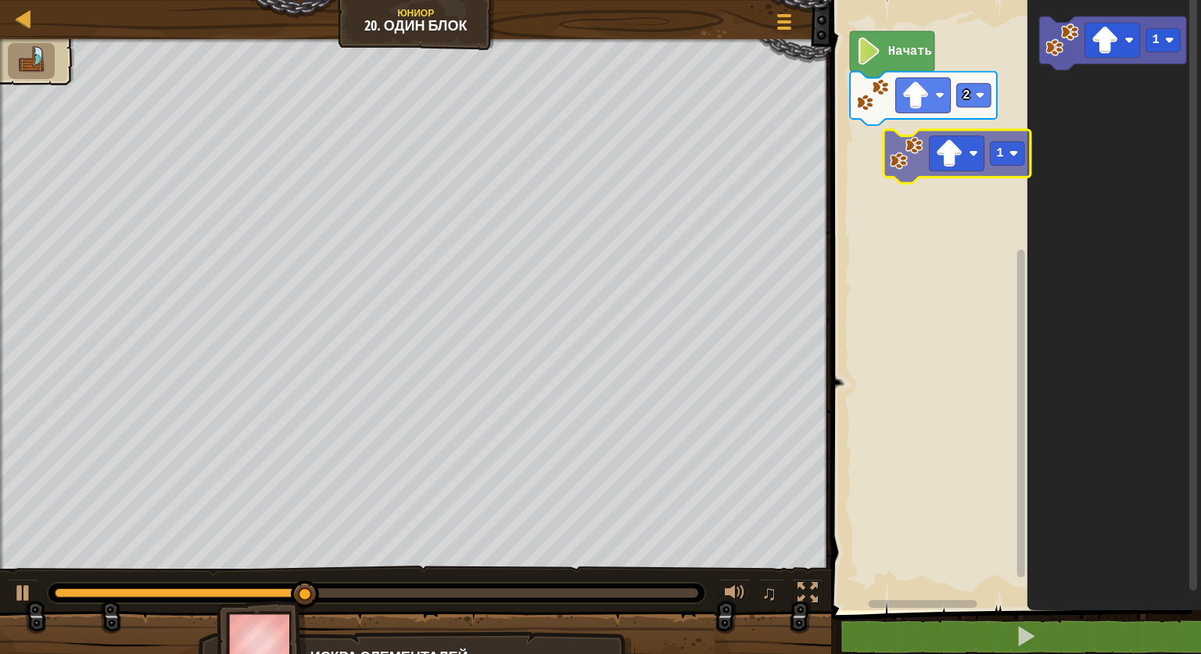
click at [893, 152] on div "Начать 2 1 1" at bounding box center [1013, 301] width 375 height 618
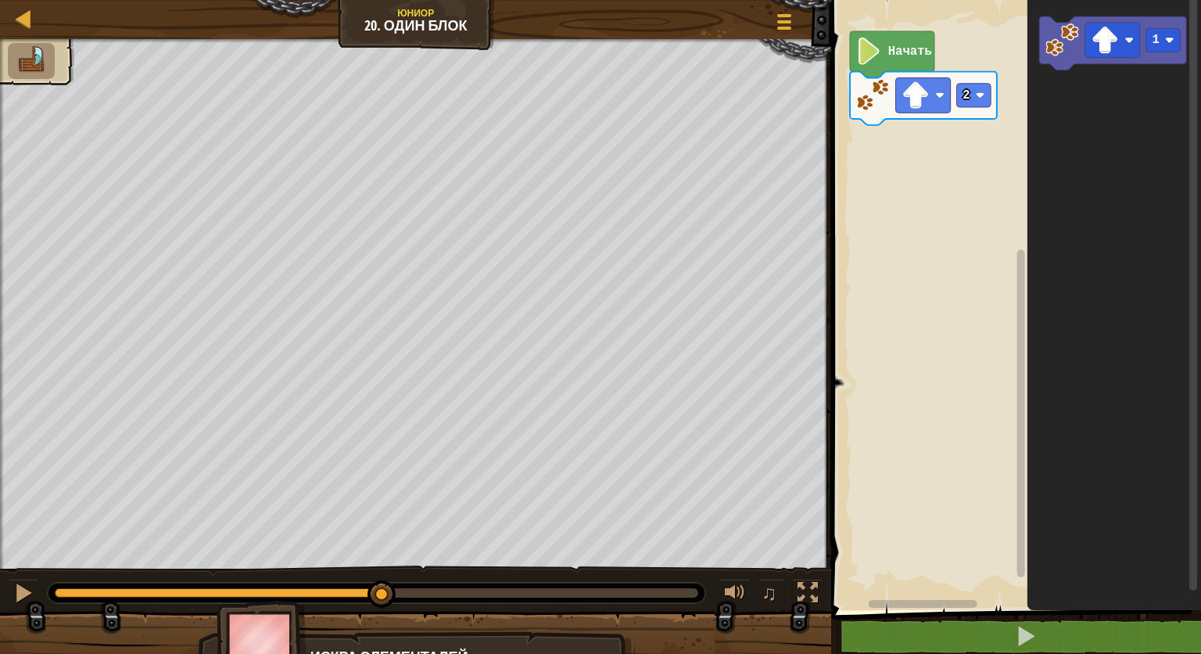
drag, startPoint x: 372, startPoint y: 581, endPoint x: 382, endPoint y: 572, distance: 12.7
click at [382, 572] on div "♫" at bounding box center [415, 588] width 831 height 47
click at [445, 602] on div at bounding box center [377, 592] width 658 height 20
click at [271, 641] on img at bounding box center [262, 643] width 91 height 87
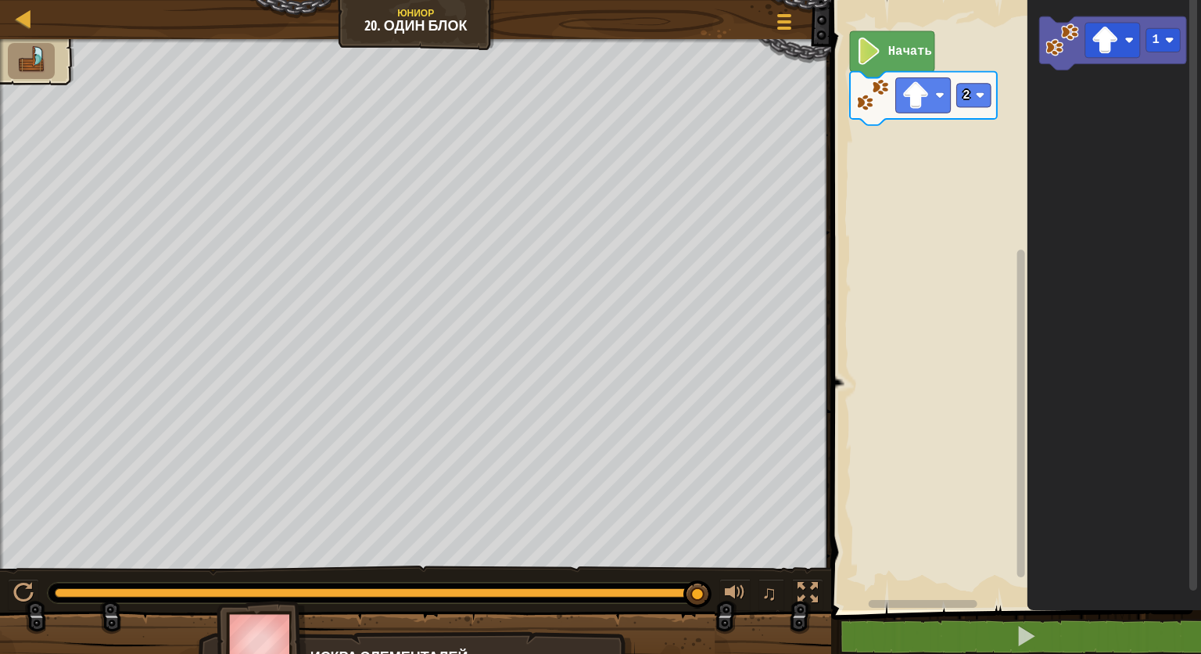
click at [255, 628] on img at bounding box center [262, 643] width 91 height 87
click at [907, 163] on rect "Рабочая область Blockly" at bounding box center [1013, 301] width 375 height 618
click at [28, 60] on img at bounding box center [31, 59] width 33 height 27
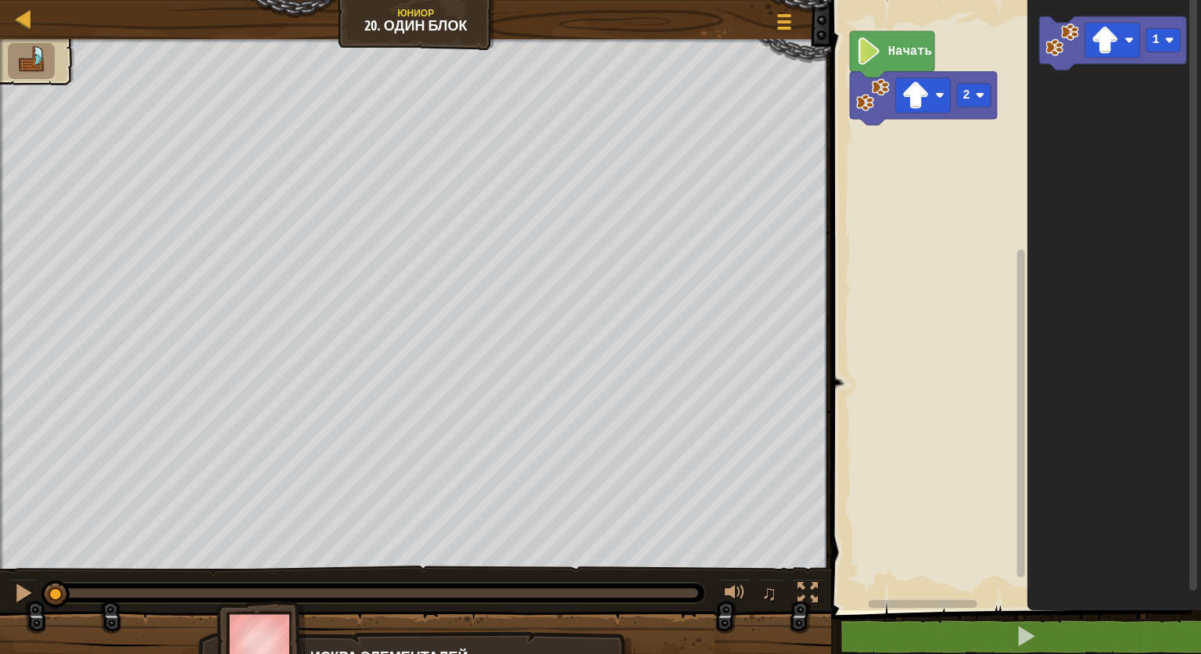
click at [898, 45] on text "Начать" at bounding box center [910, 52] width 44 height 14
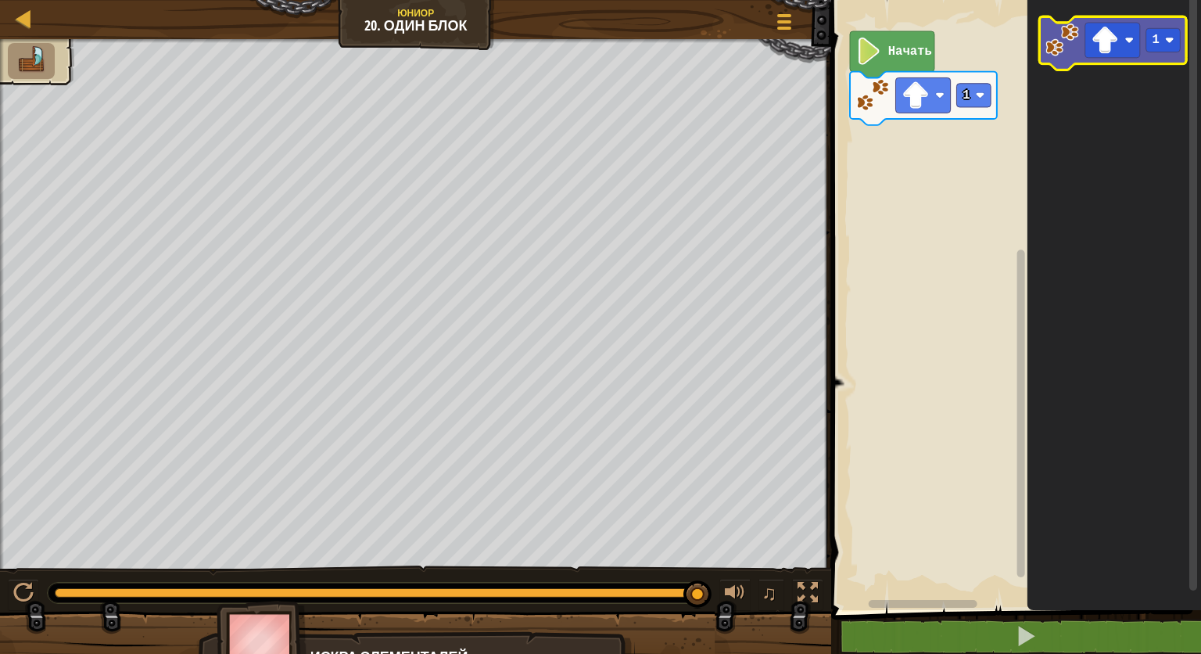
click at [1070, 49] on image "Рабочая область Blockly" at bounding box center [1062, 40] width 34 height 34
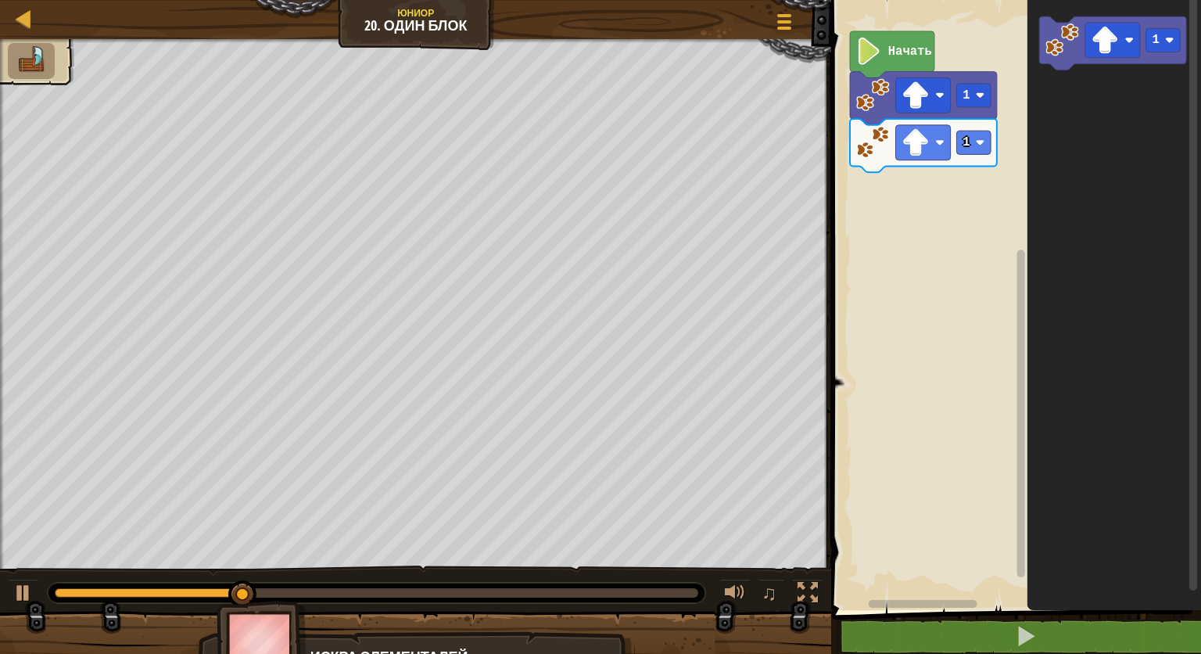
click at [869, 146] on image "Рабочая область Blockly" at bounding box center [873, 142] width 34 height 34
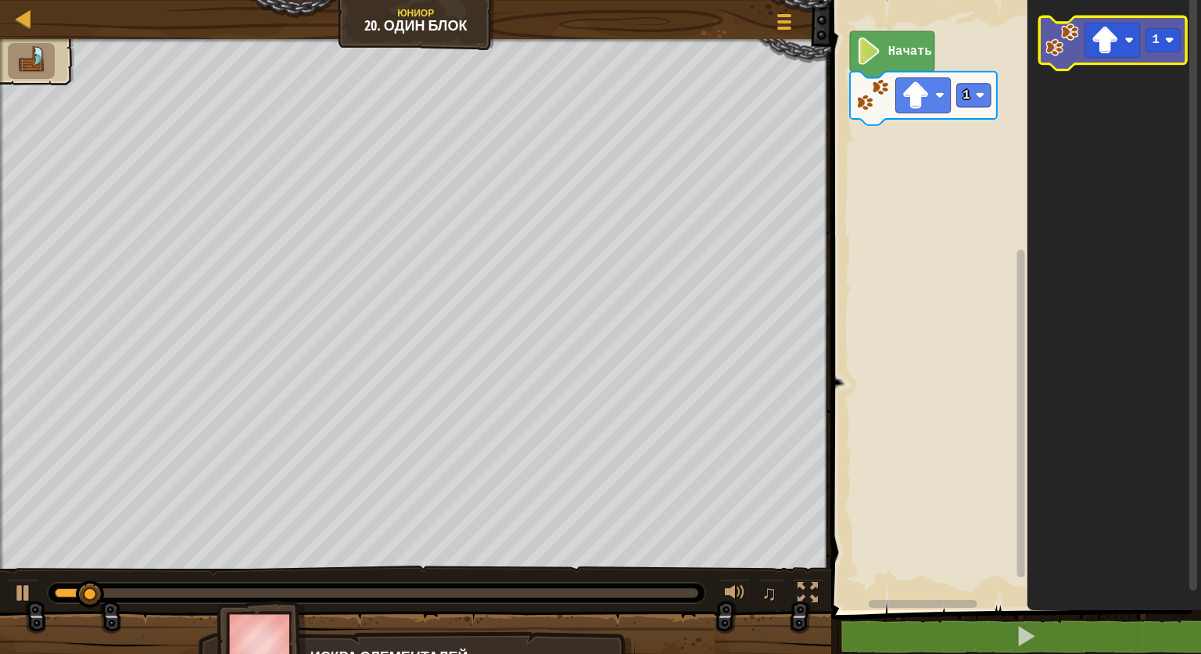
click at [1063, 47] on image "Рабочая область Blockly" at bounding box center [1062, 40] width 34 height 34
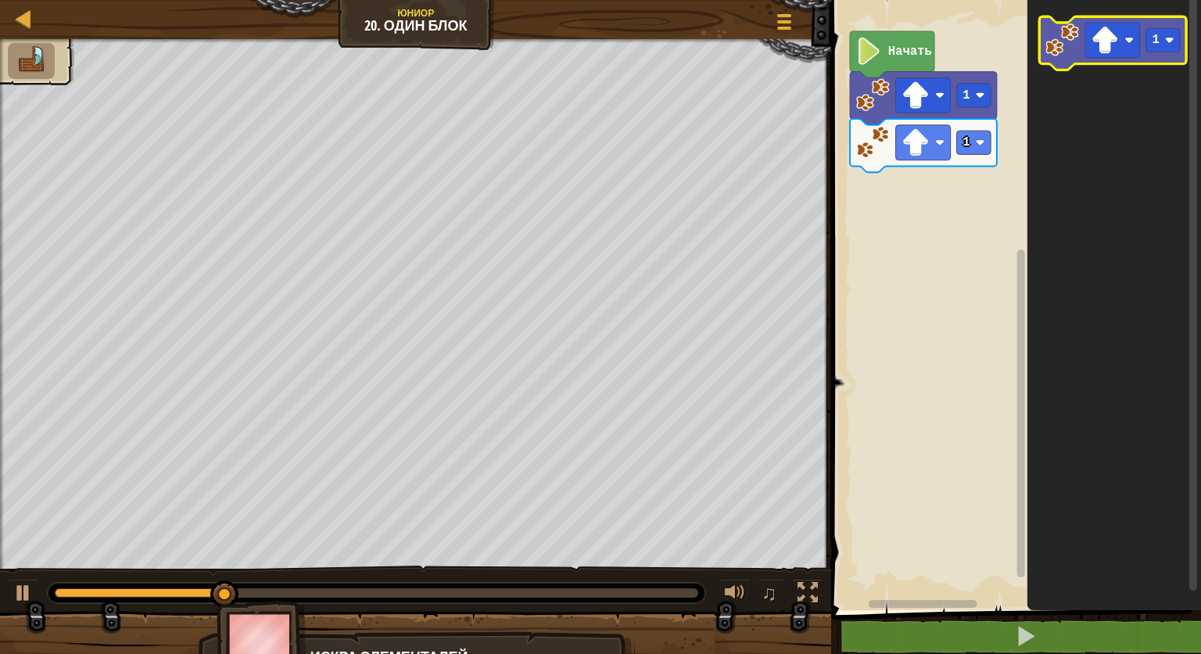
click at [1057, 45] on image "Рабочая область Blockly" at bounding box center [1062, 40] width 34 height 34
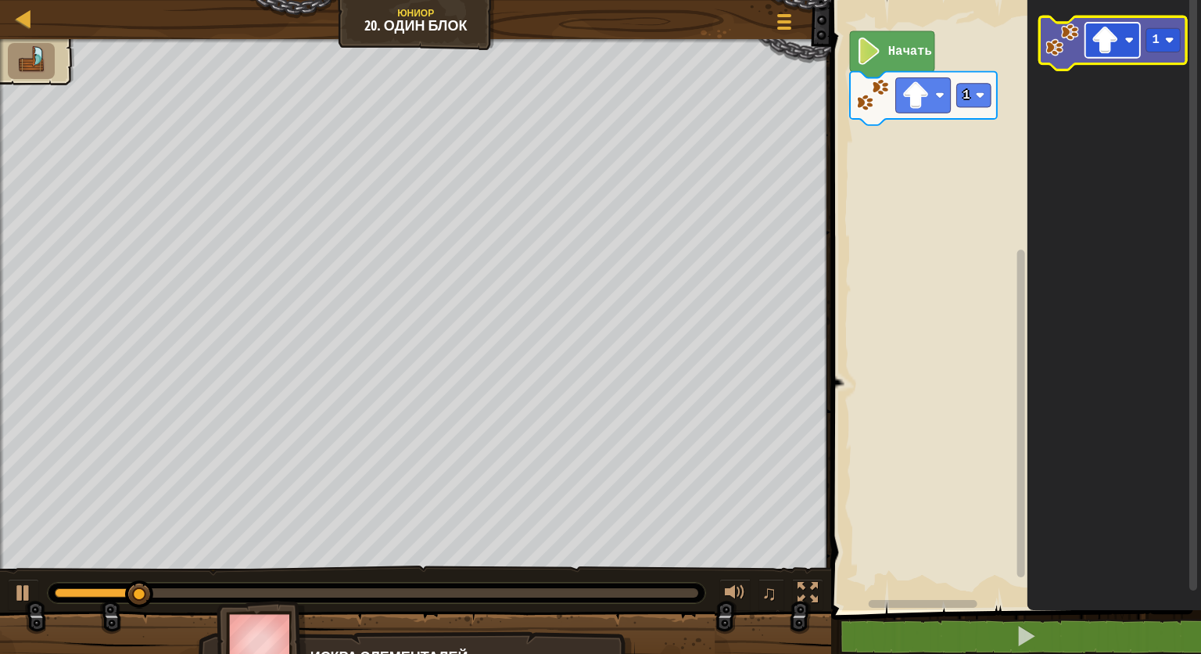
click at [1138, 29] on rect "Рабочая область Blockly" at bounding box center [1112, 40] width 55 height 35
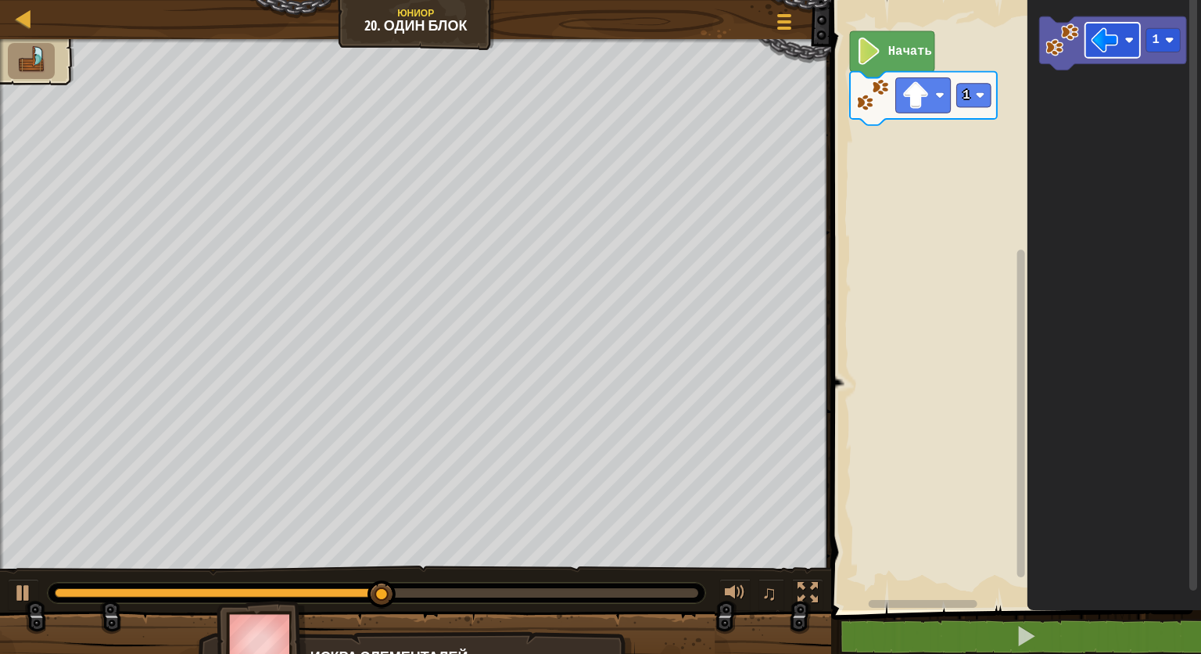
click at [1045, 106] on icon "1" at bounding box center [1114, 301] width 174 height 618
click at [1045, 94] on icon "1" at bounding box center [1114, 301] width 174 height 618
click at [1062, 91] on icon "1" at bounding box center [1114, 301] width 174 height 618
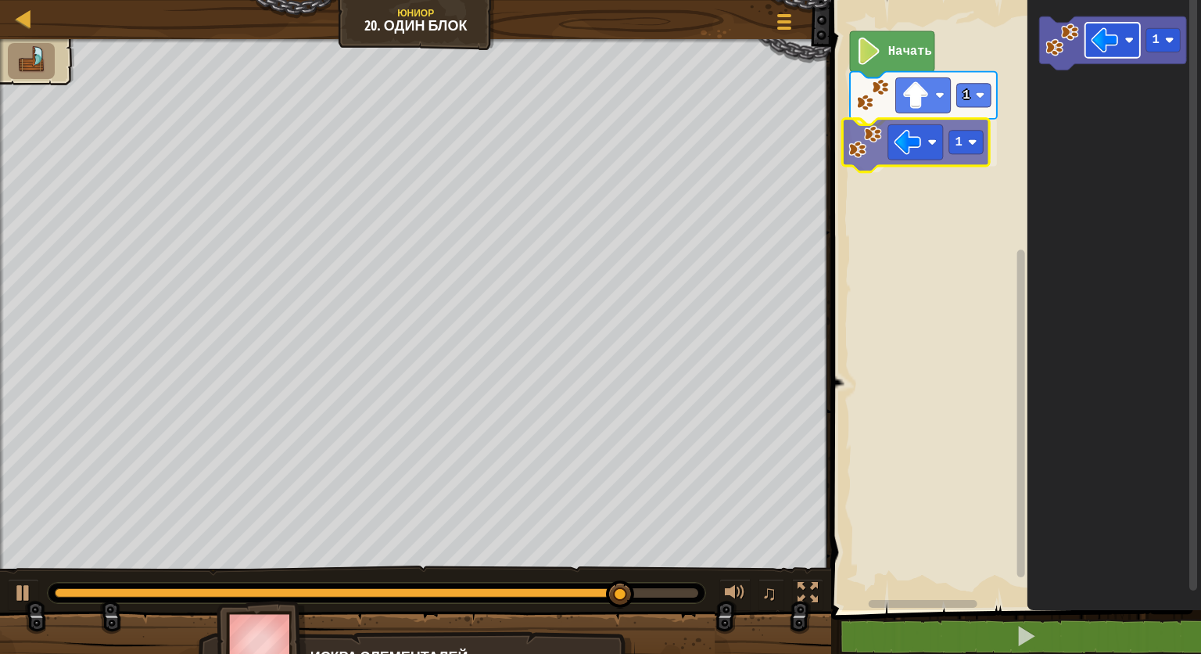
click at [919, 157] on div "Начать 1 1 1 1" at bounding box center [1013, 301] width 375 height 618
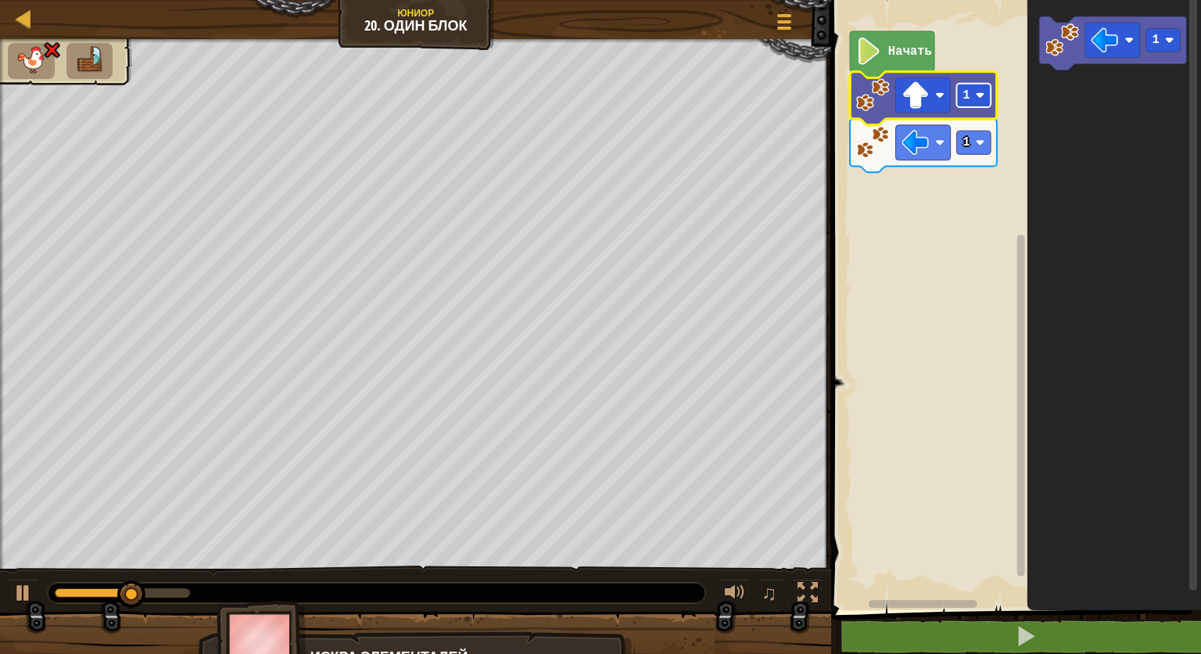
click at [980, 91] on image "Рабочая область Blockly" at bounding box center [980, 95] width 9 height 9
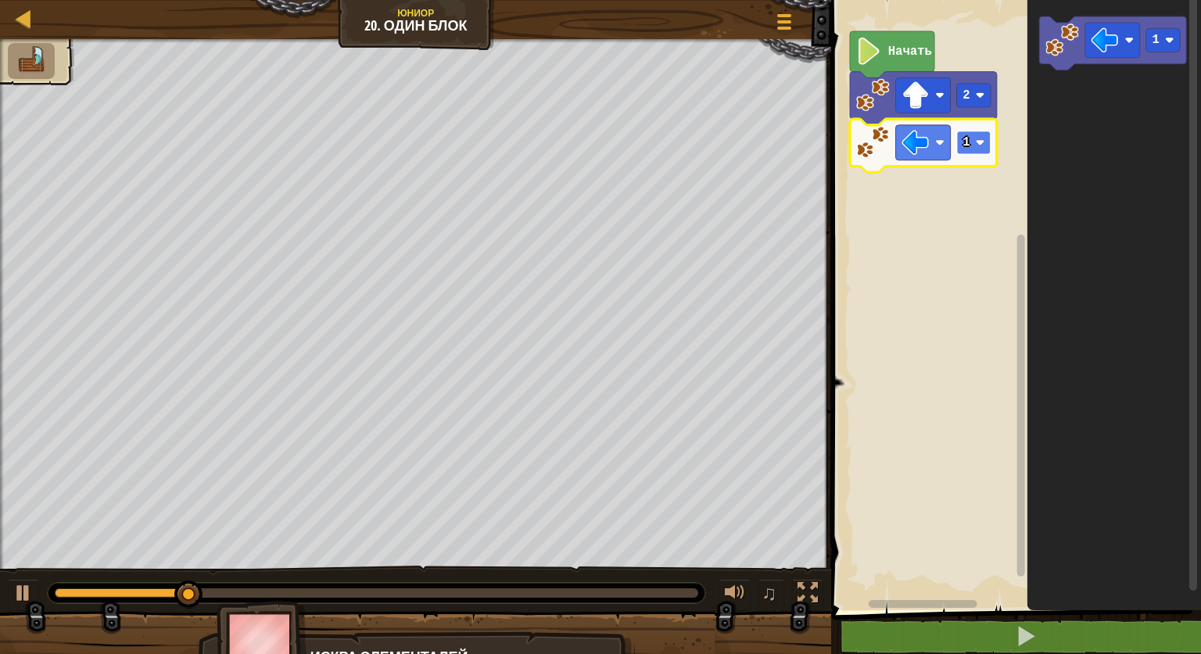
click at [966, 152] on rect "Рабочая область Blockly" at bounding box center [974, 142] width 34 height 23
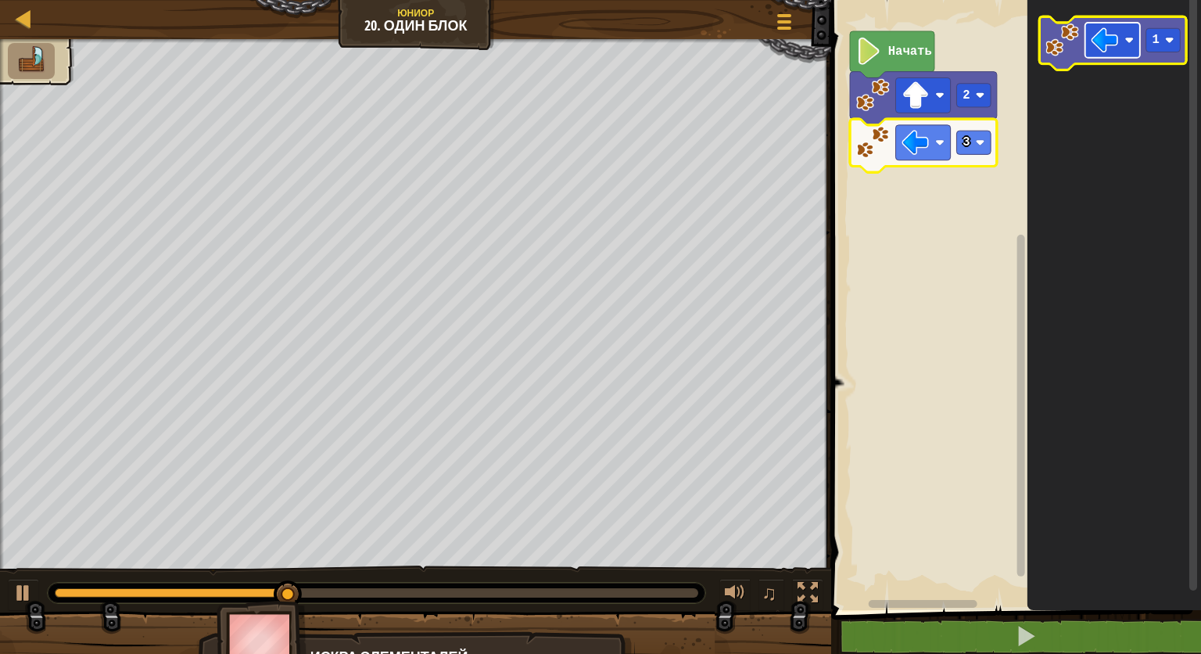
click at [1109, 41] on image "Рабочая область Blockly" at bounding box center [1104, 40] width 27 height 27
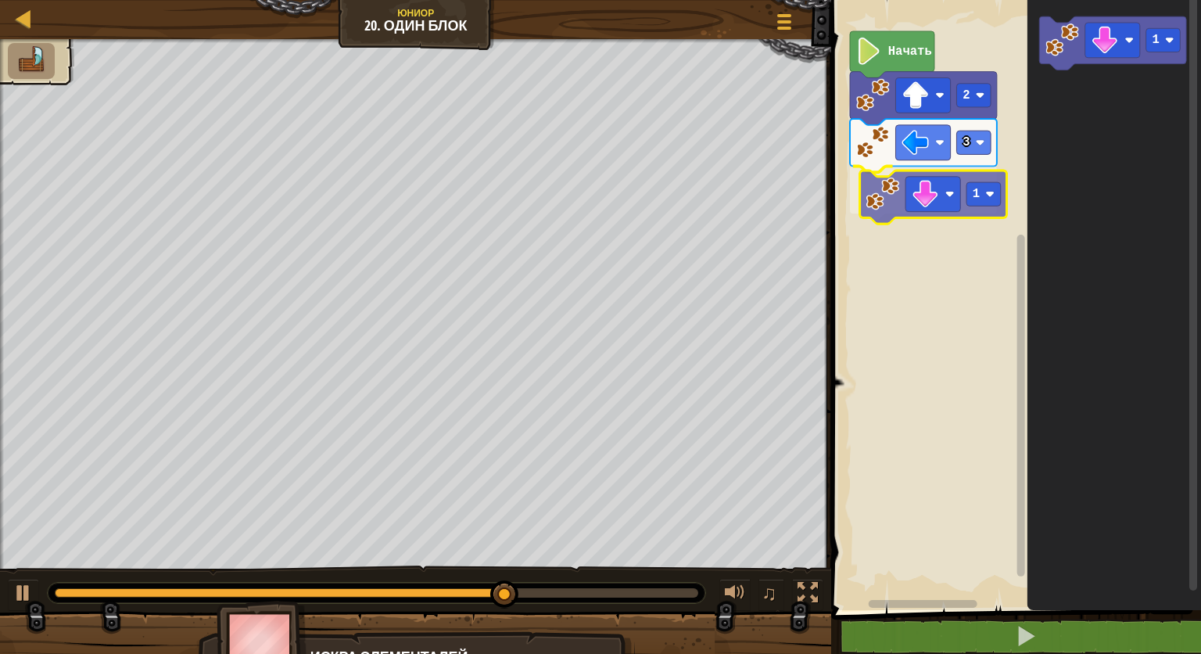
click at [959, 201] on div "Начать 2 3 1 1 1" at bounding box center [1013, 301] width 375 height 618
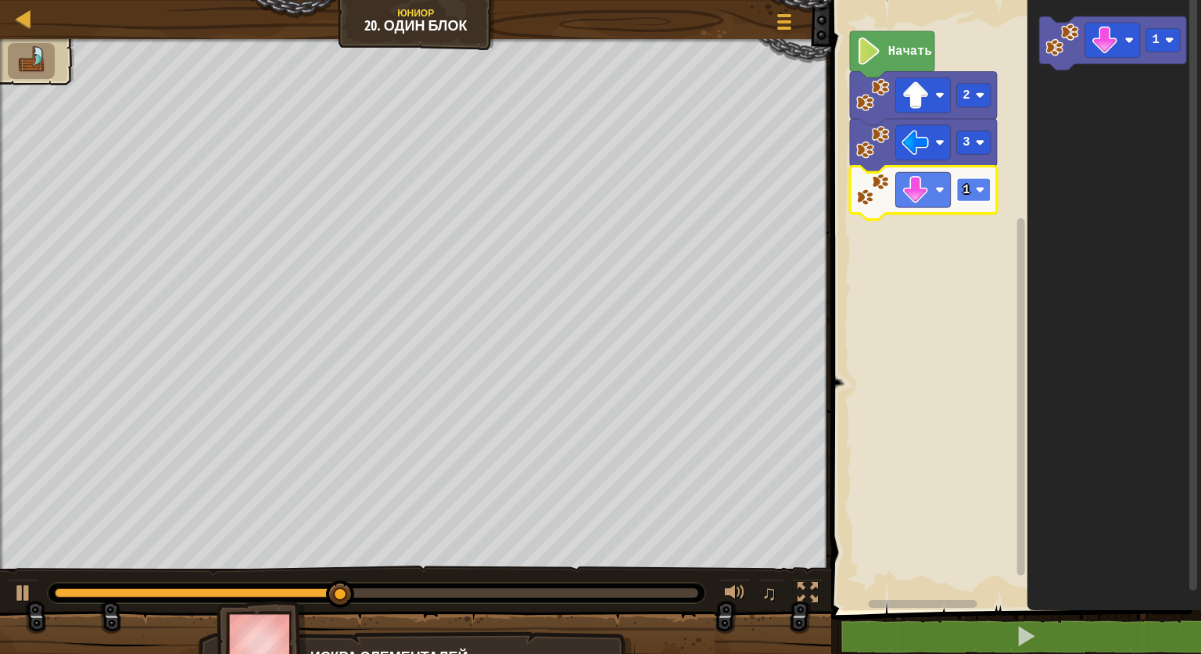
click at [981, 194] on rect "Рабочая область Blockly" at bounding box center [974, 189] width 34 height 23
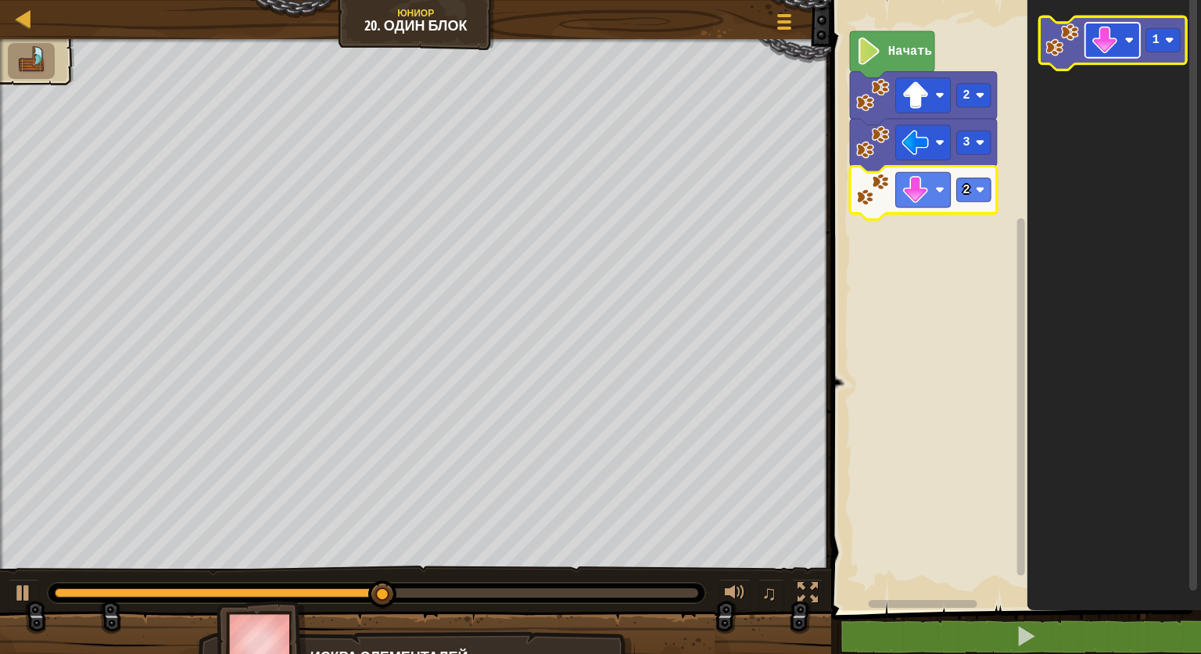
click at [1103, 56] on rect "Рабочая область Blockly" at bounding box center [1112, 40] width 55 height 35
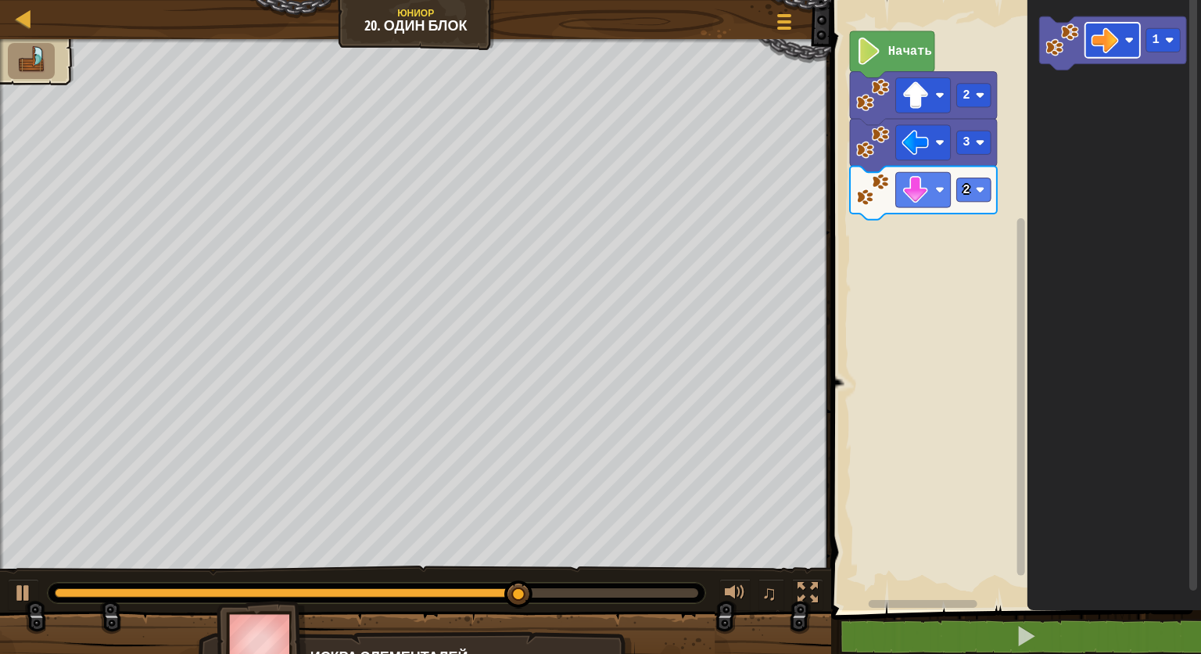
click at [1068, 116] on icon "1" at bounding box center [1114, 301] width 174 height 618
click at [1115, 101] on icon "1" at bounding box center [1114, 301] width 174 height 618
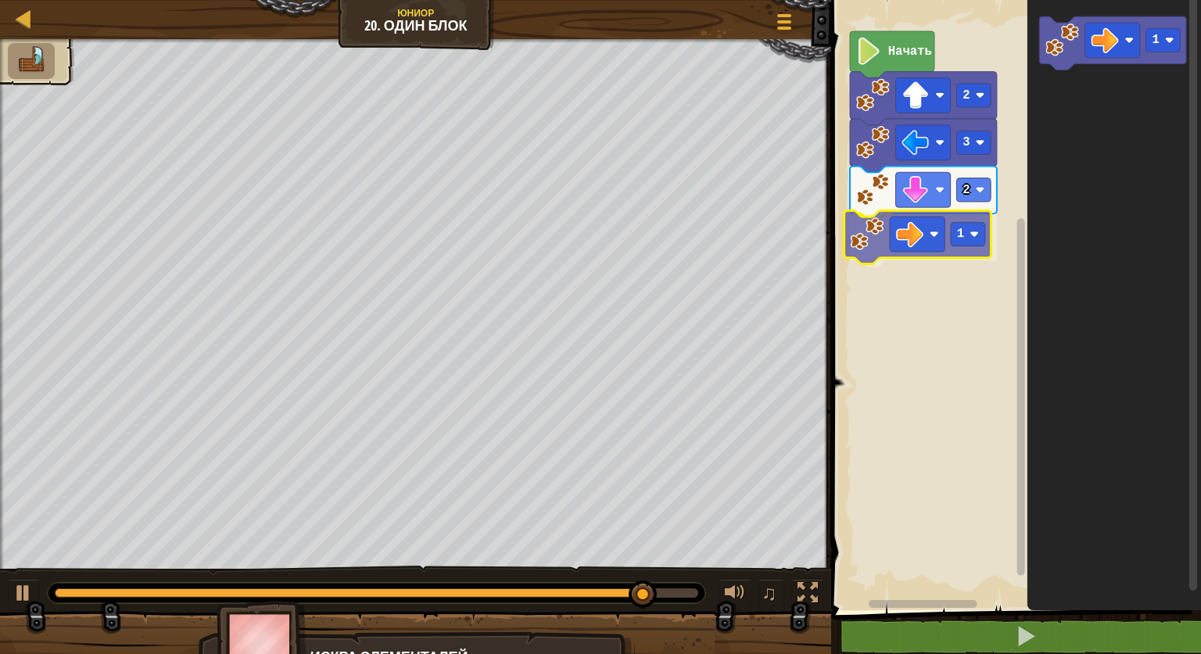
click at [955, 252] on div "Начать 2 3 2 1 1 1" at bounding box center [1013, 301] width 375 height 618
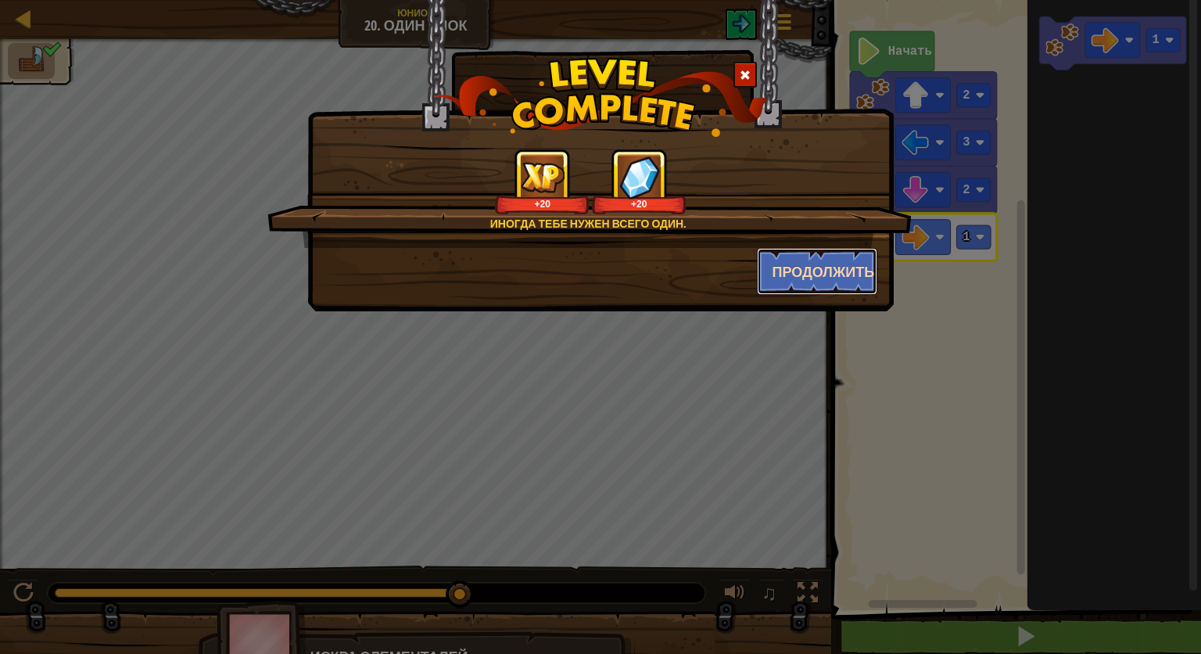
click at [808, 260] on button "Продолжить" at bounding box center [817, 271] width 121 height 47
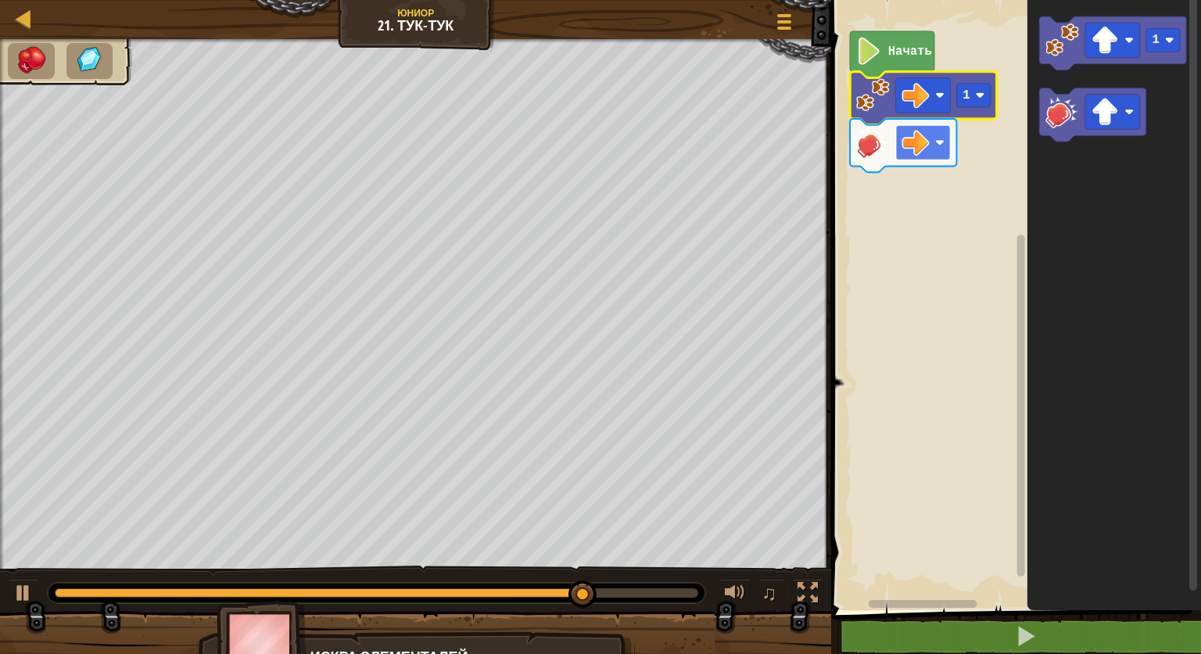
click at [934, 134] on rect "Рабочая область Blockly" at bounding box center [923, 142] width 55 height 35
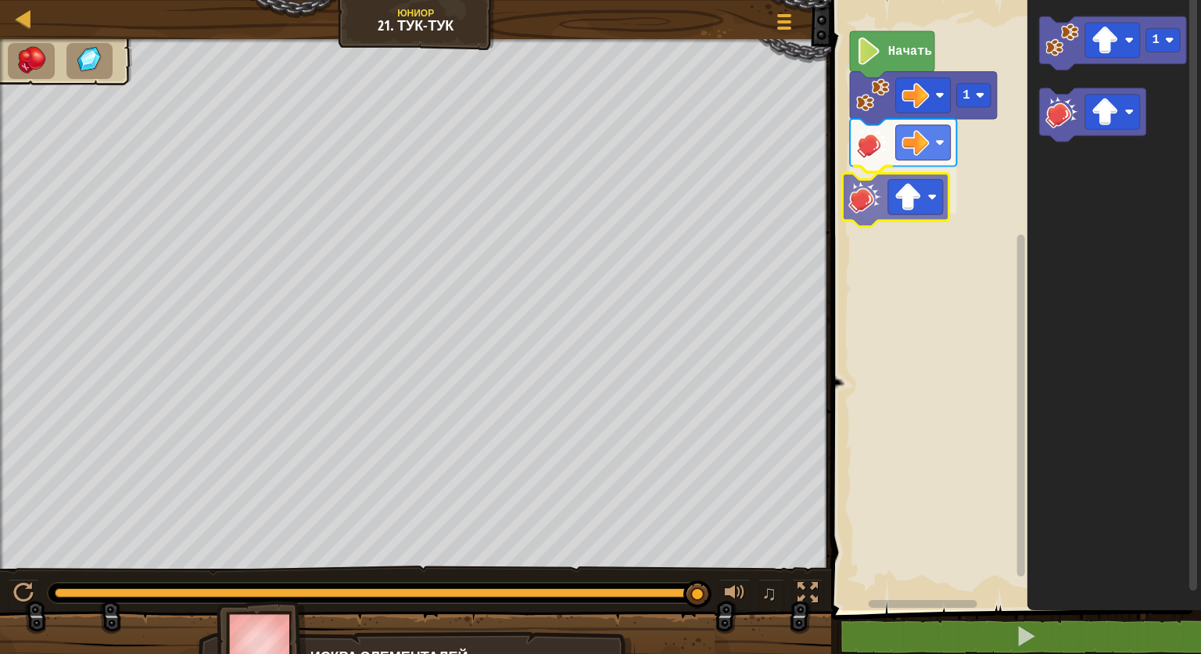
click at [882, 210] on div "Начать 1 1" at bounding box center [1013, 301] width 375 height 618
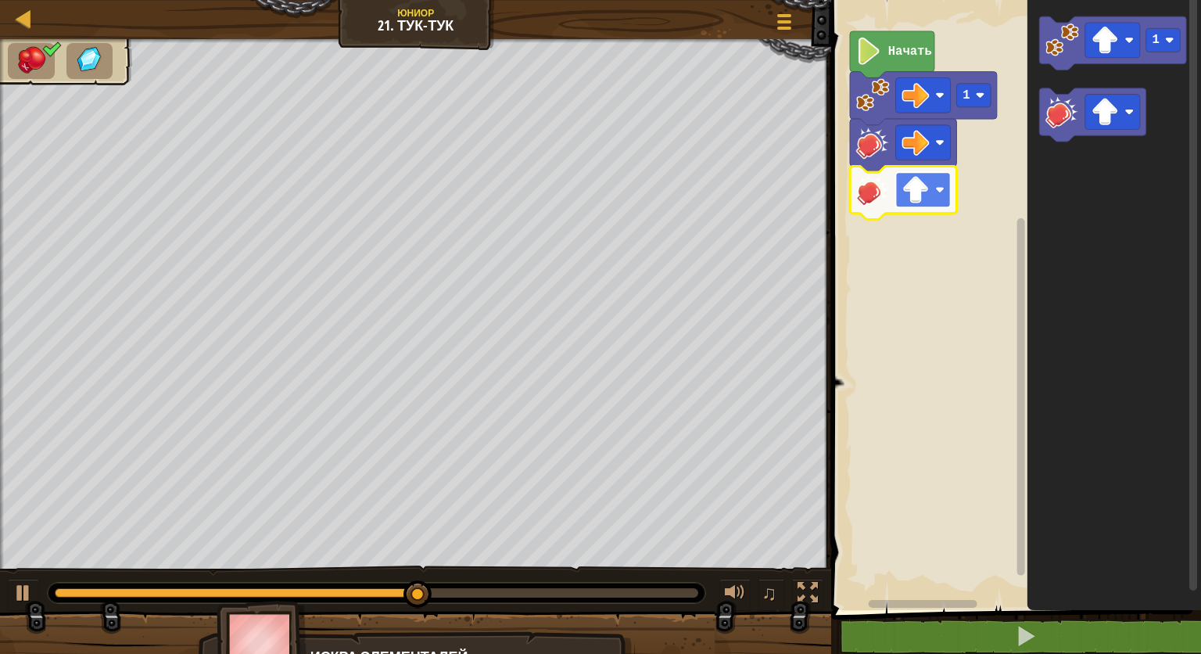
click at [945, 188] on image "Рабочая область Blockly" at bounding box center [940, 189] width 9 height 9
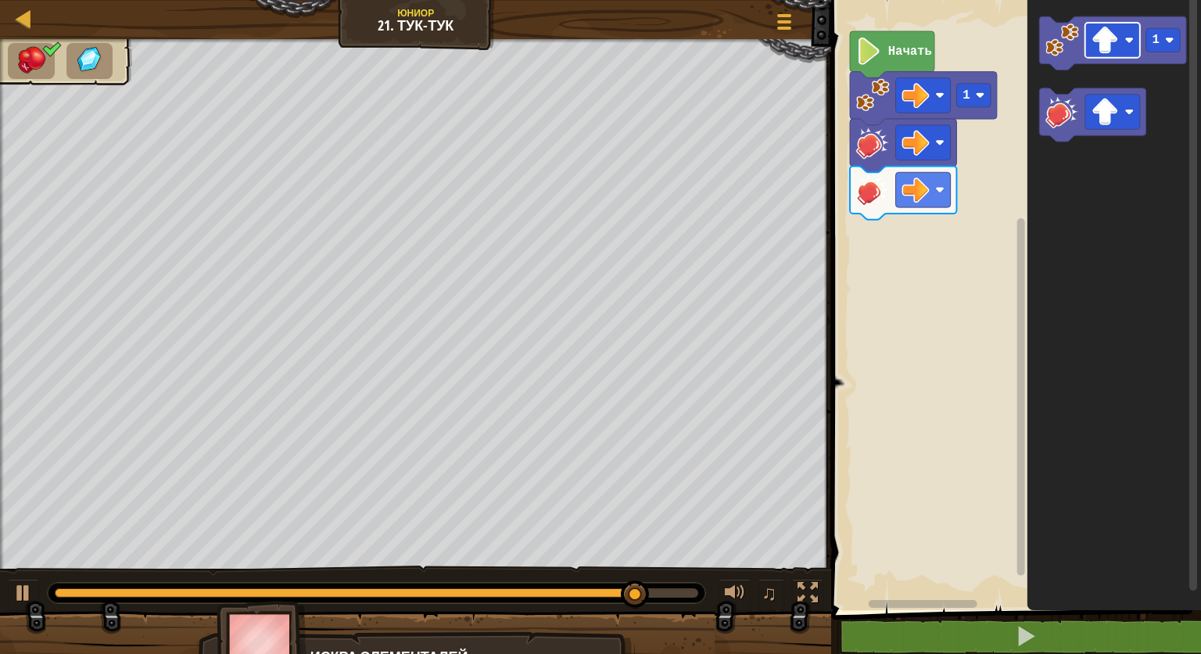
click at [1044, 148] on icon "1" at bounding box center [1114, 301] width 174 height 618
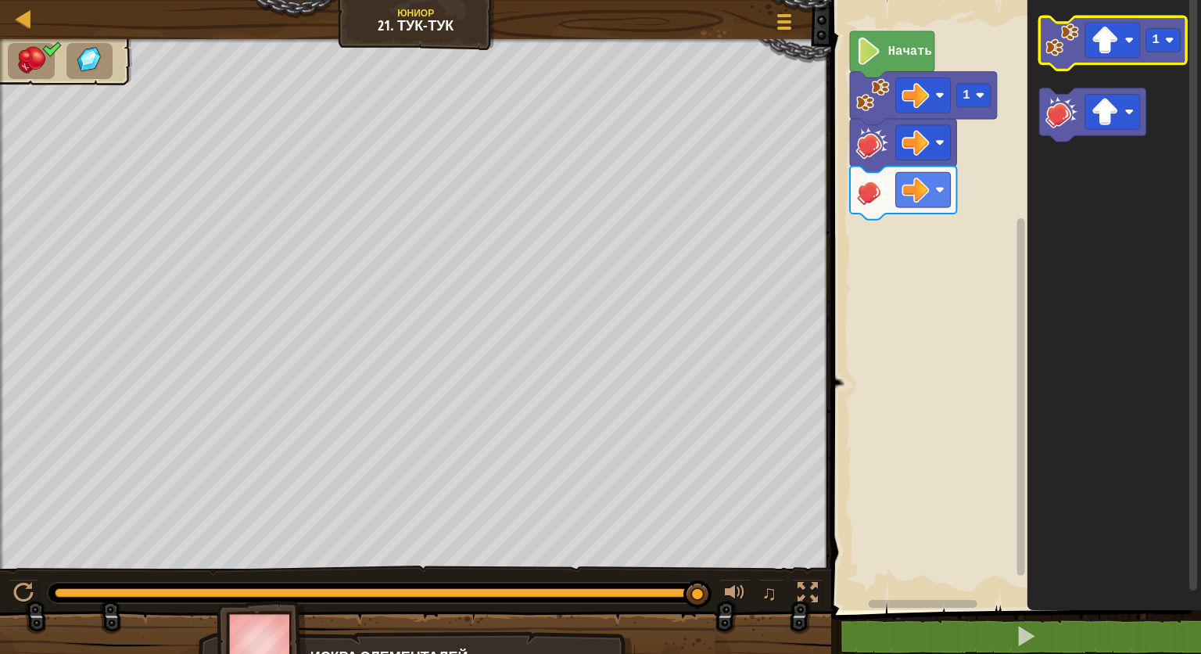
click at [1159, 49] on icon "1" at bounding box center [1114, 301] width 174 height 618
click at [1117, 85] on icon "1" at bounding box center [1114, 301] width 174 height 618
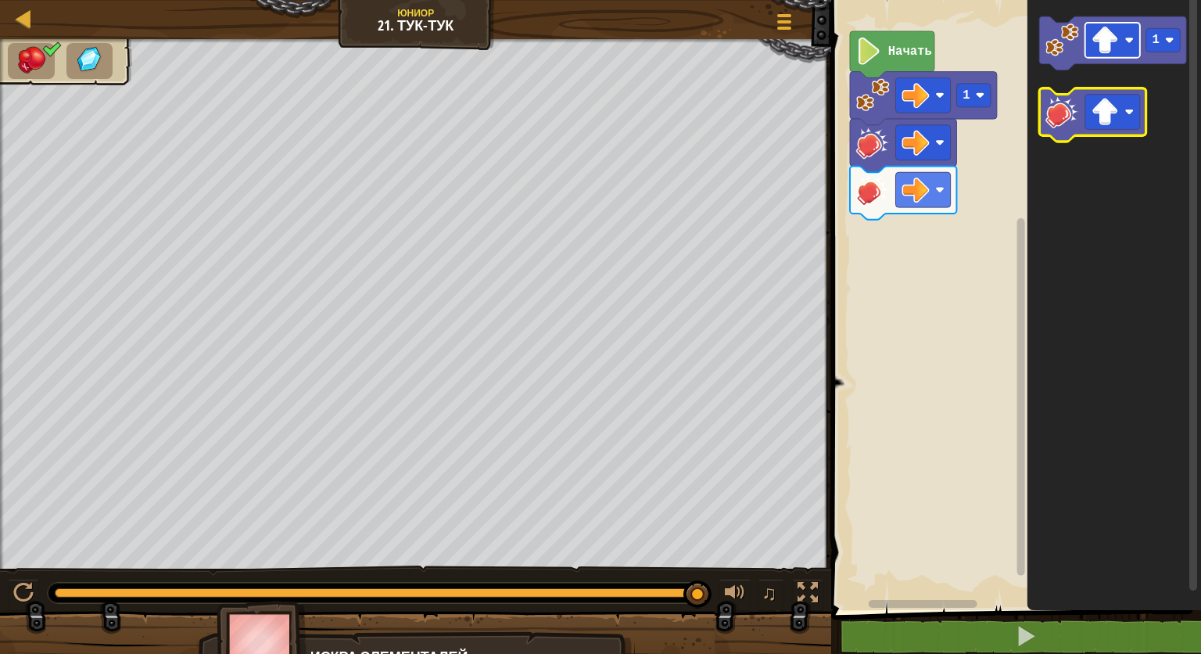
click at [1101, 92] on g "1" at bounding box center [1113, 78] width 147 height 125
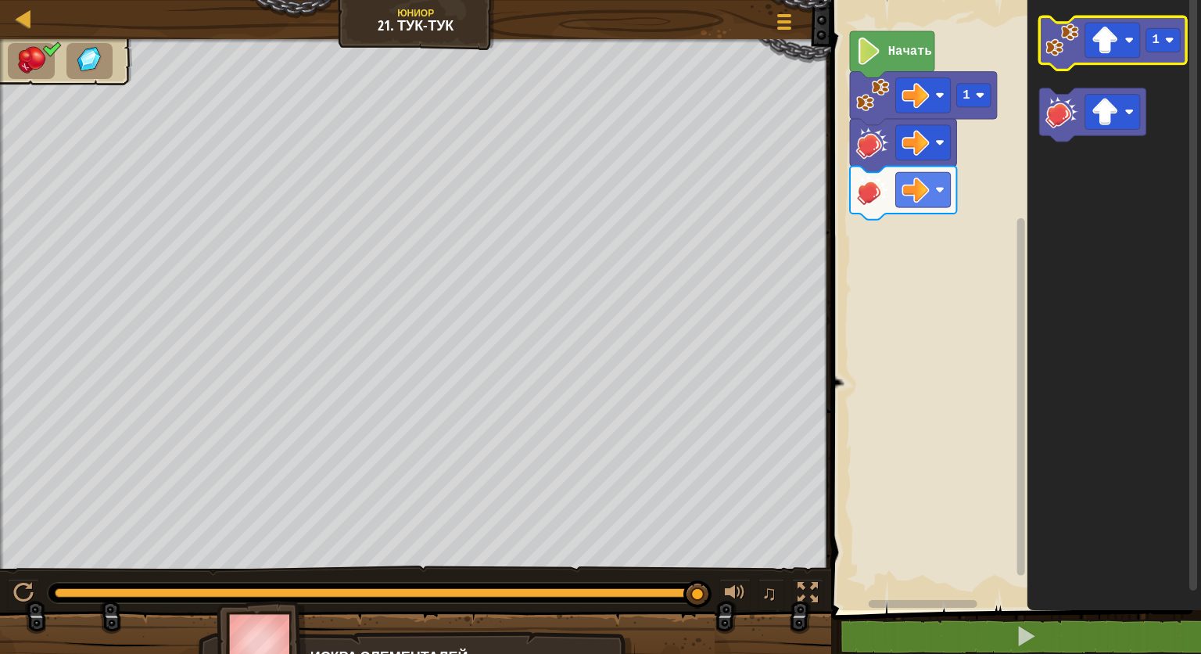
click at [1145, 56] on icon "Рабочая область Blockly" at bounding box center [1113, 42] width 147 height 53
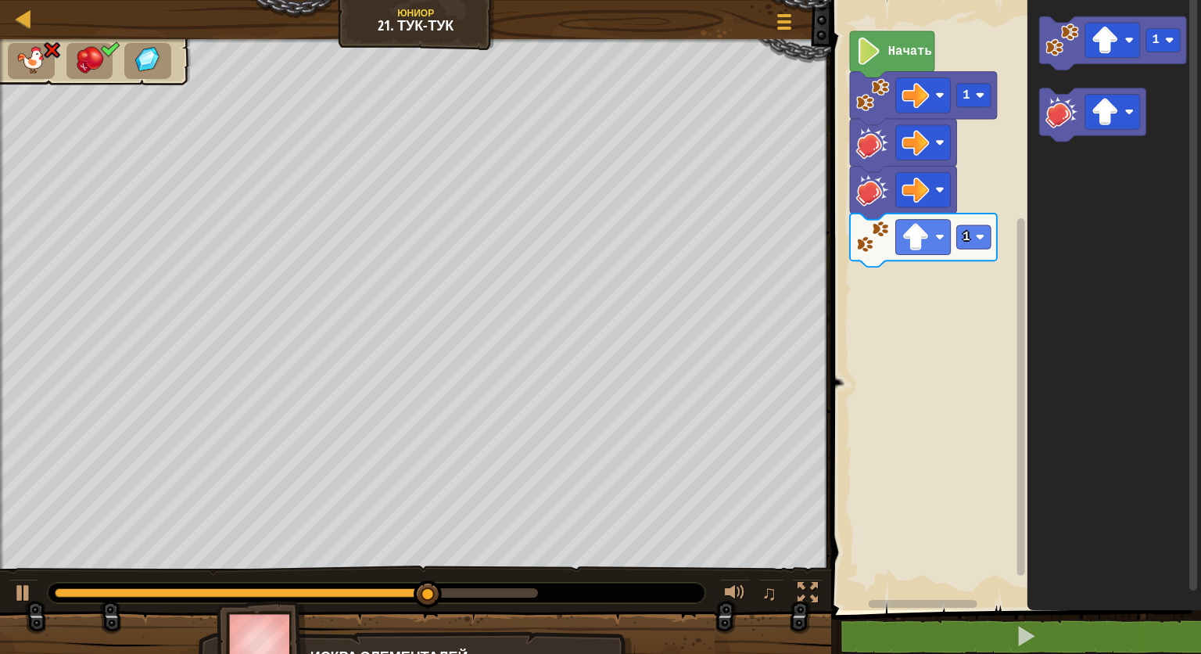
click at [1122, 81] on icon "1" at bounding box center [1114, 301] width 174 height 618
click at [934, 238] on rect "Рабочая область Blockly" at bounding box center [923, 237] width 55 height 35
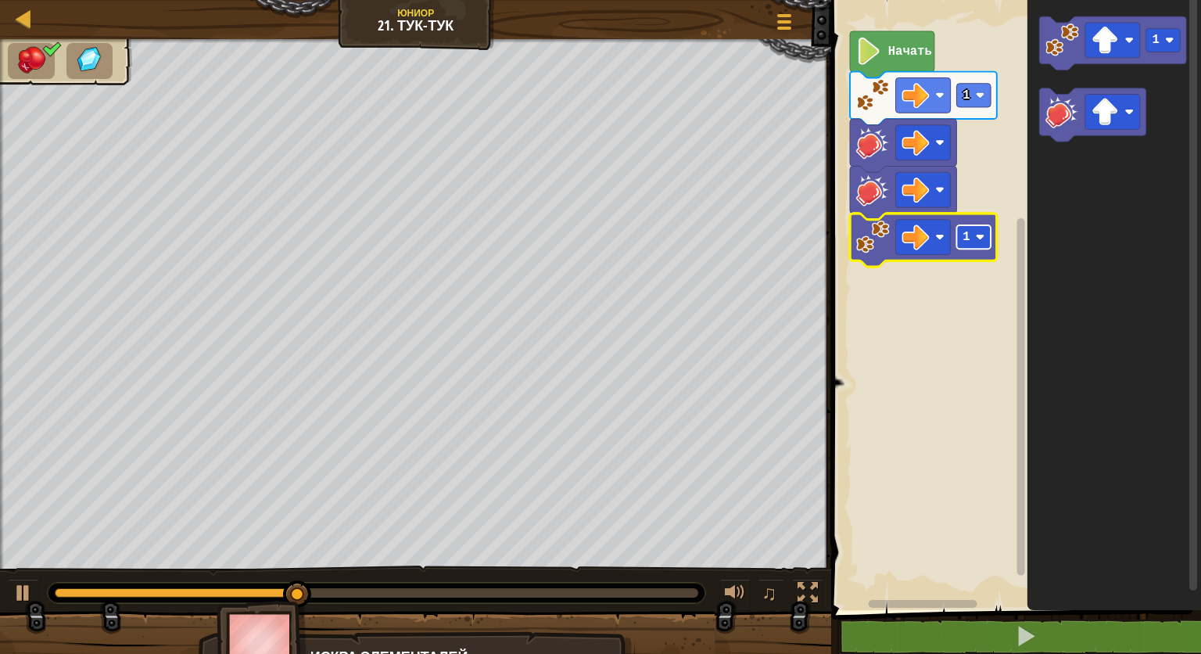
click at [976, 231] on rect "Рабочая область Blockly" at bounding box center [974, 236] width 34 height 23
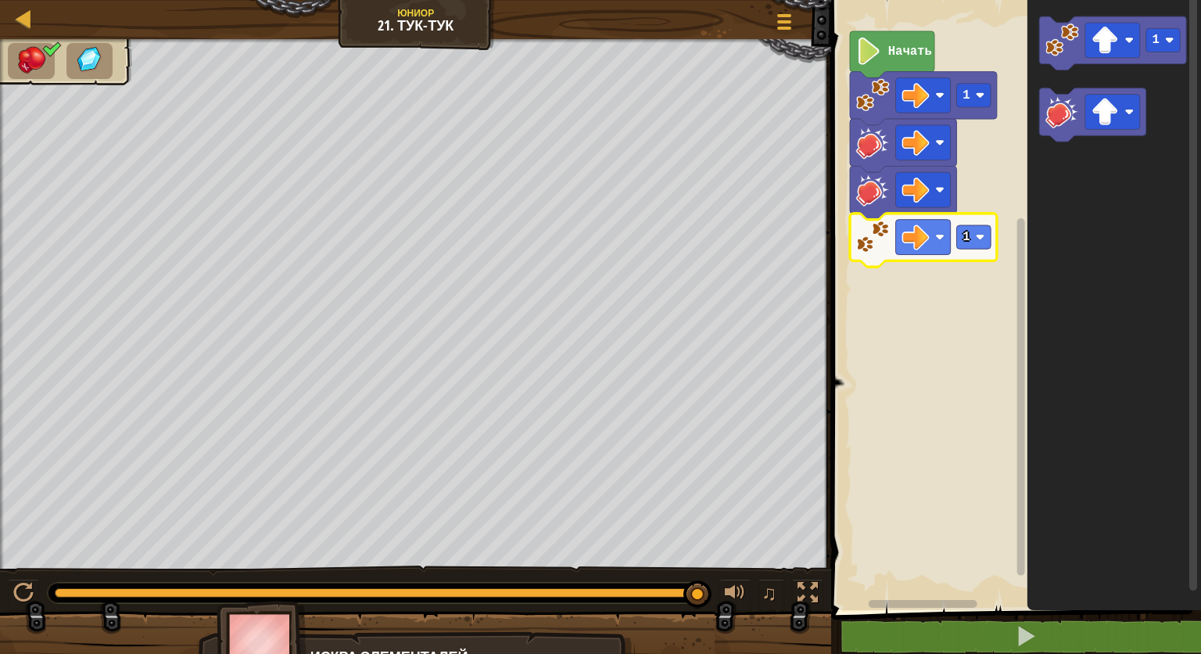
click at [1129, 395] on icon "Рабочая область Blockly" at bounding box center [1114, 301] width 174 height 618
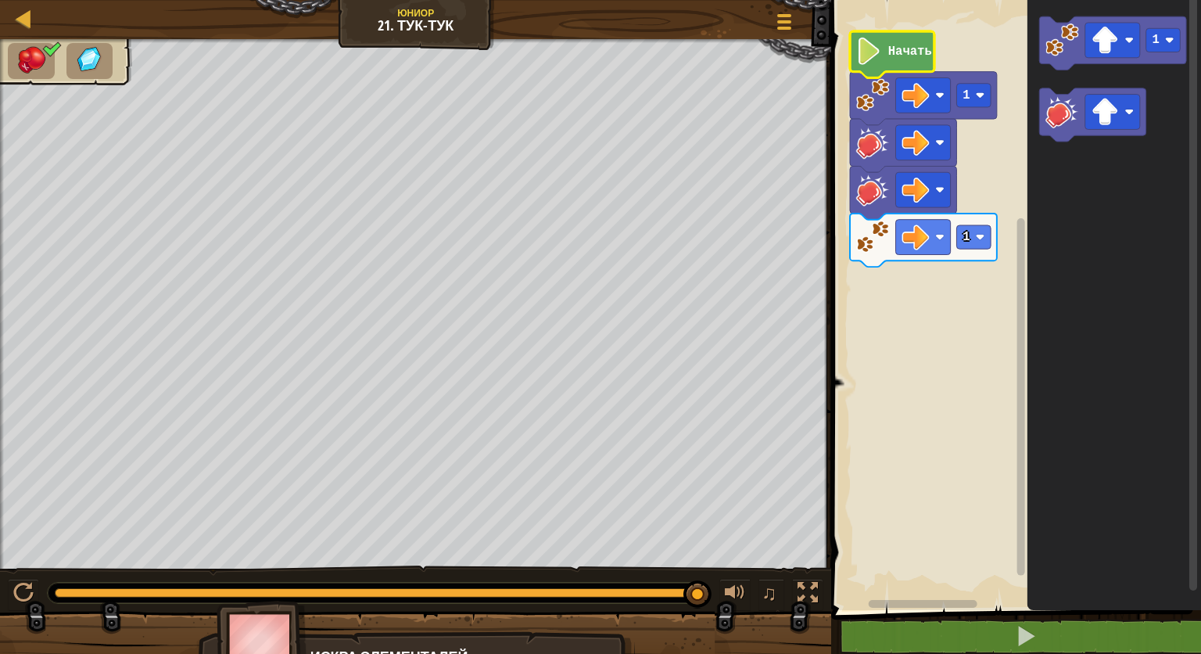
click at [879, 60] on image "Рабочая область Blockly" at bounding box center [869, 51] width 26 height 27
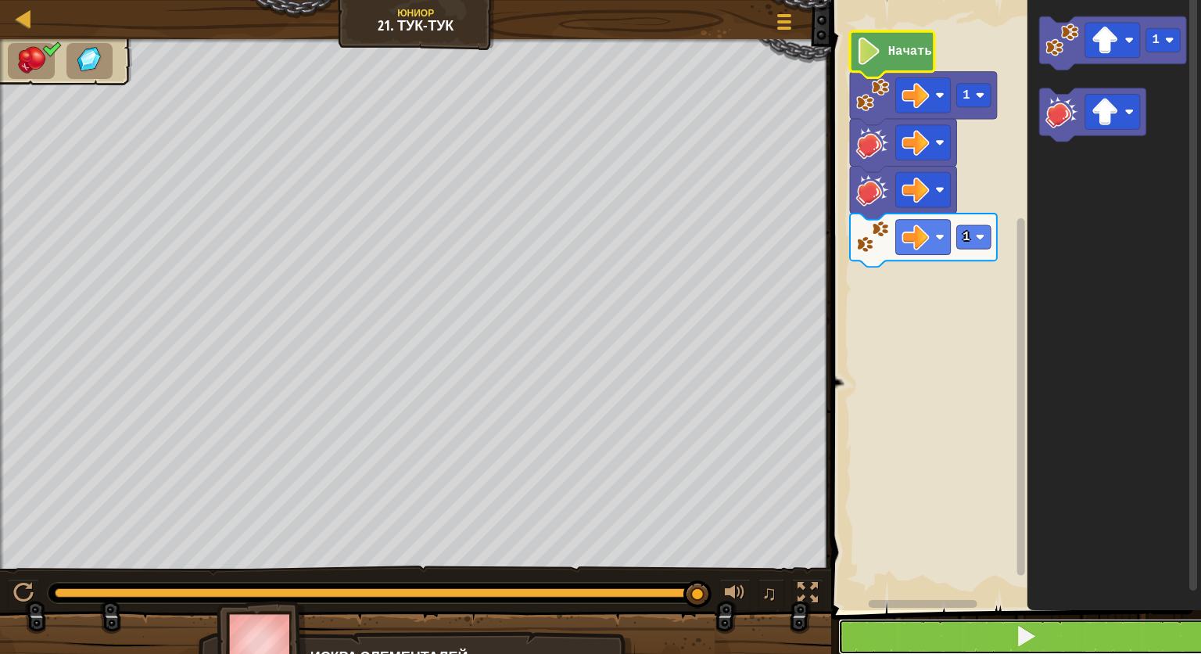
click at [897, 638] on button at bounding box center [1025, 636] width 375 height 36
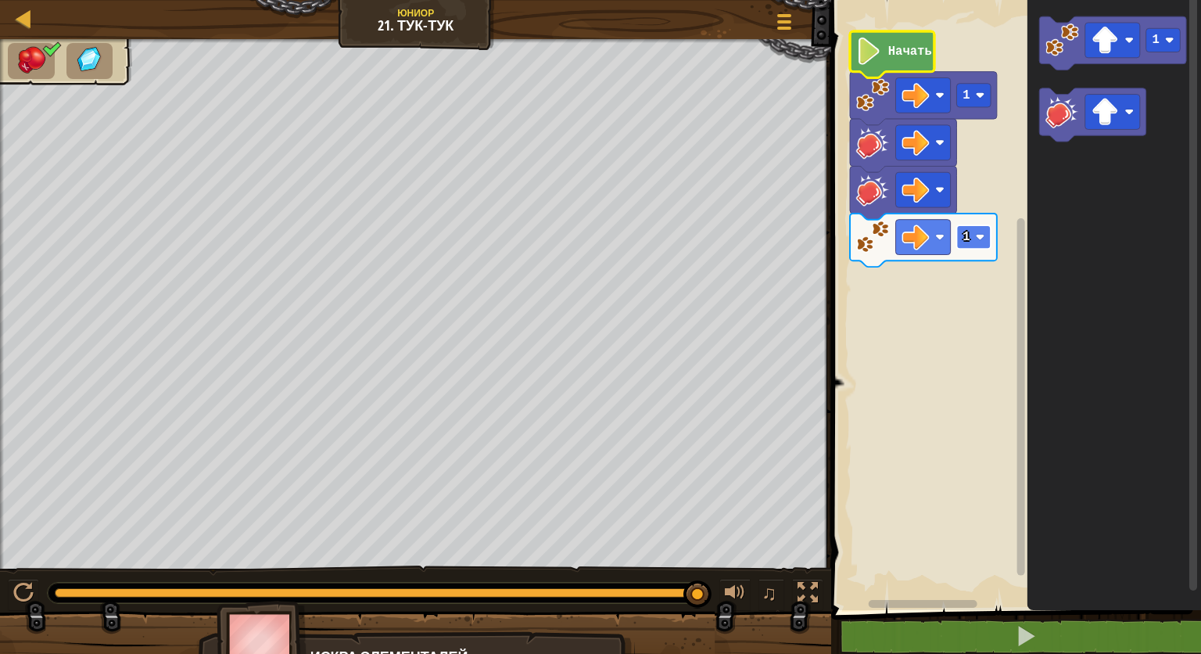
click at [963, 244] on text "1" at bounding box center [966, 237] width 7 height 14
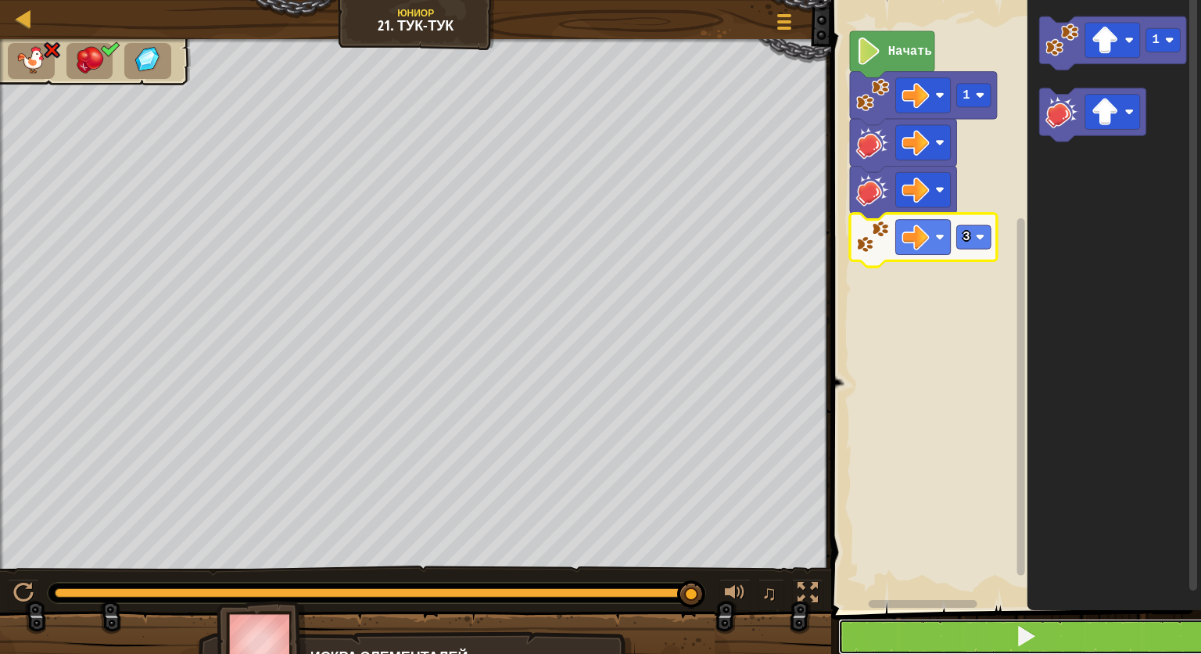
click at [876, 622] on button at bounding box center [1025, 636] width 375 height 36
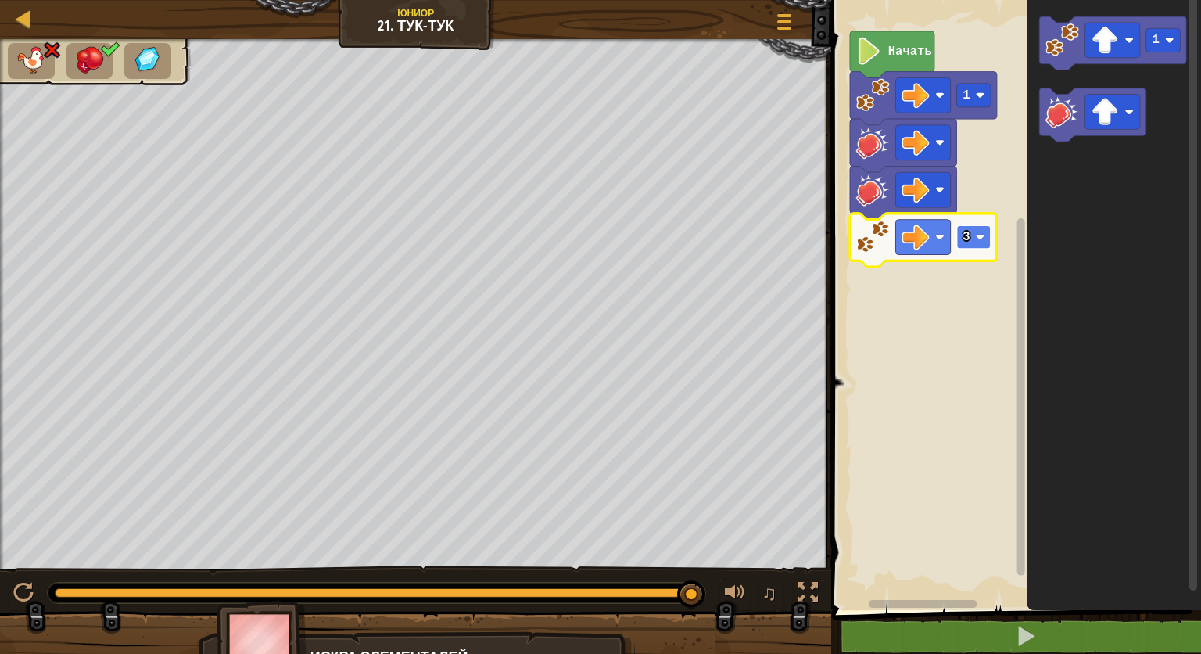
click at [973, 227] on rect "Рабочая область Blockly" at bounding box center [974, 236] width 34 height 23
click at [987, 236] on rect "Рабочая область Blockly" at bounding box center [974, 236] width 34 height 23
click at [63, 63] on ul at bounding box center [66, 61] width 116 height 36
click at [74, 63] on img at bounding box center [89, 59] width 33 height 28
click at [1147, 119] on icon "Рабочая область Blockly" at bounding box center [1114, 301] width 174 height 618
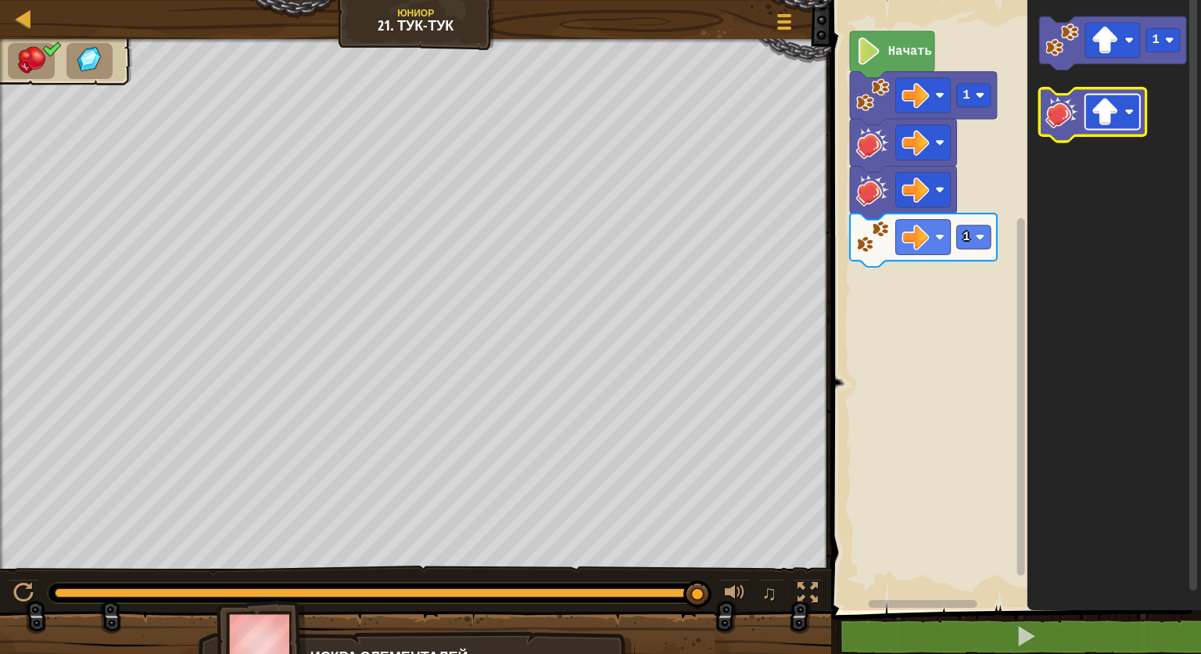
click at [1125, 118] on rect "Рабочая область Blockly" at bounding box center [1112, 112] width 55 height 35
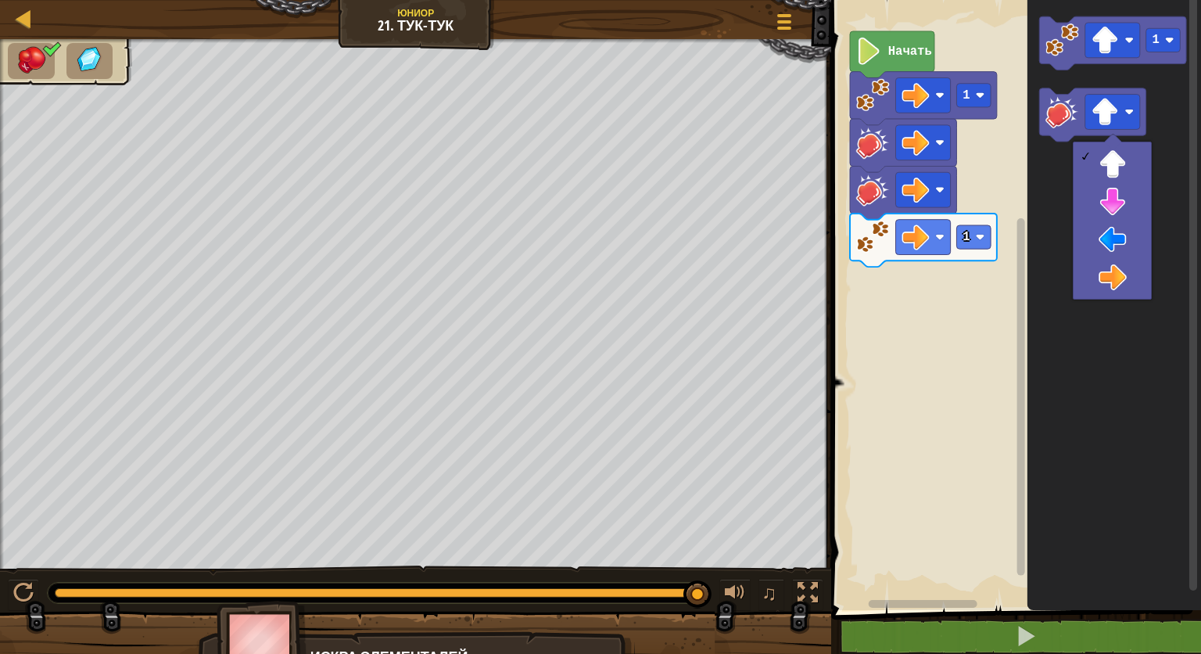
click at [933, 390] on rect "Рабочая область Blockly" at bounding box center [1013, 301] width 375 height 618
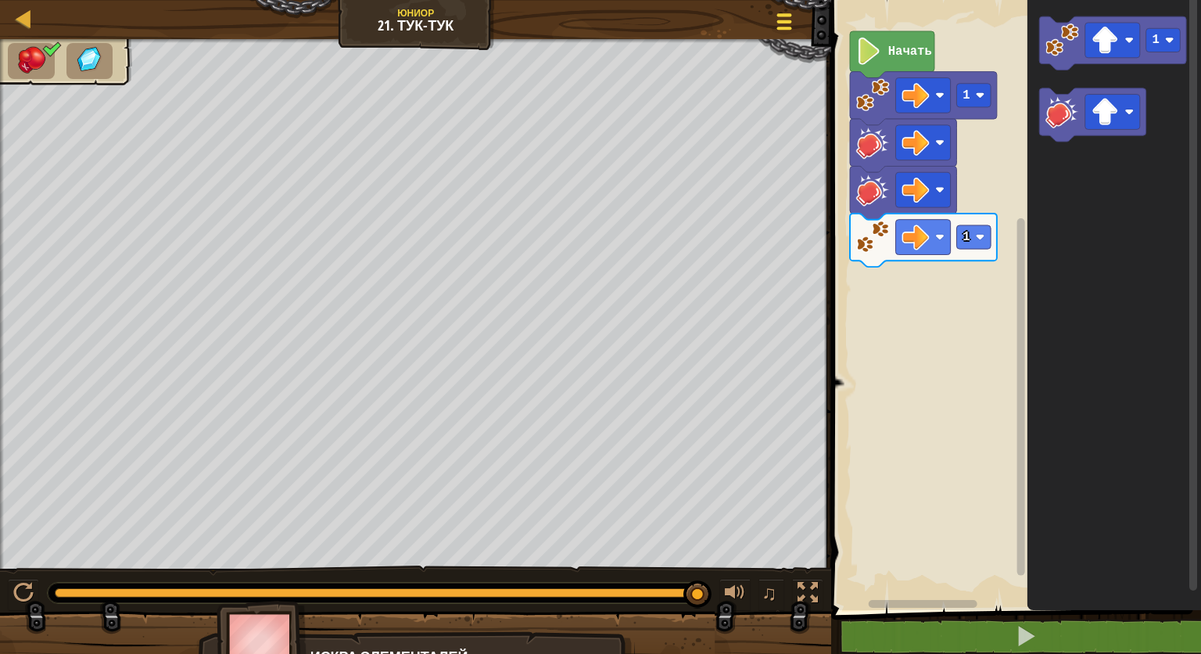
click at [783, 34] on button "Меню игры" at bounding box center [784, 24] width 41 height 38
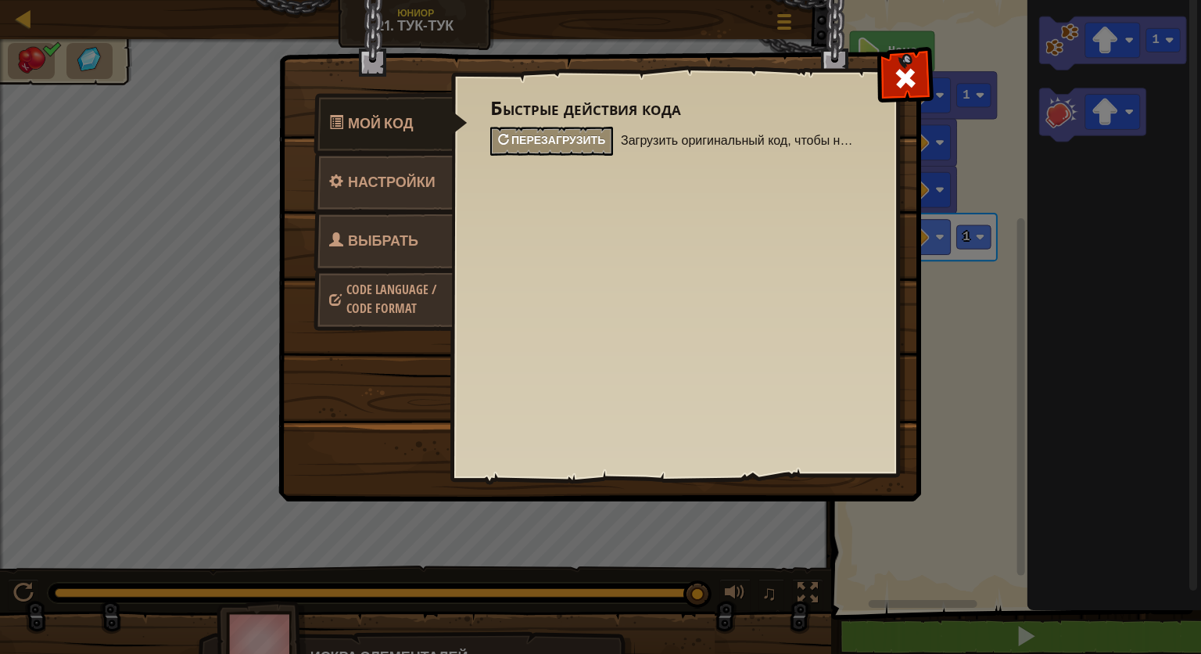
click at [549, 141] on span "Перезагрузить" at bounding box center [558, 139] width 94 height 15
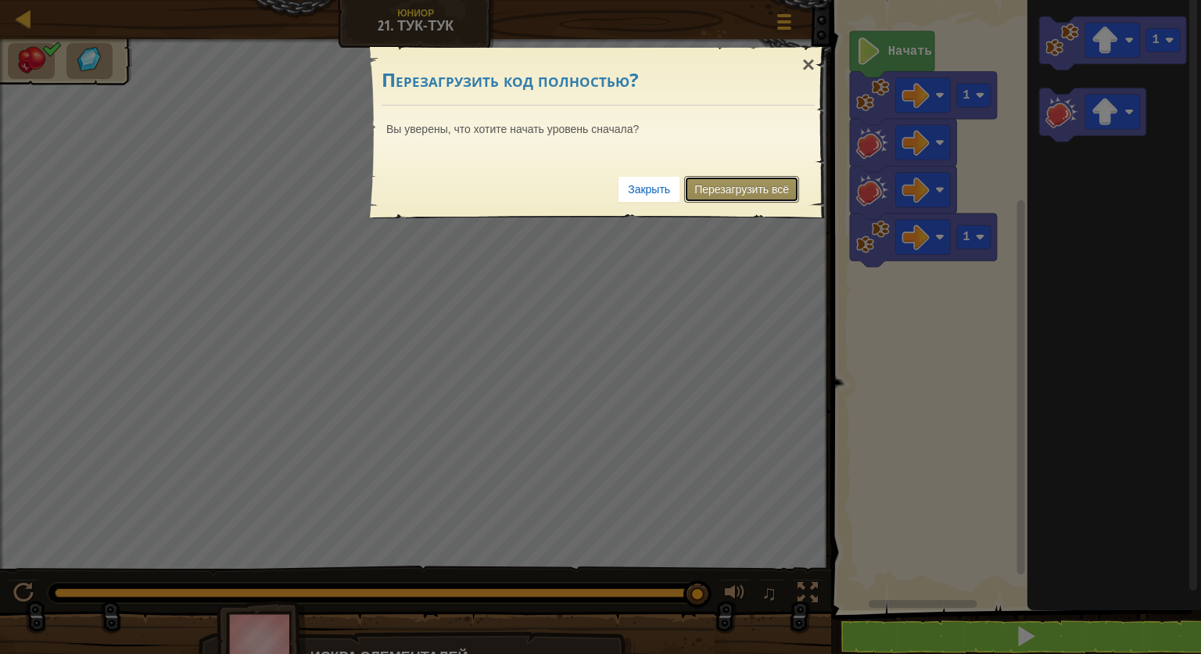
click at [707, 192] on link "Перезагрузить всё" at bounding box center [741, 189] width 115 height 27
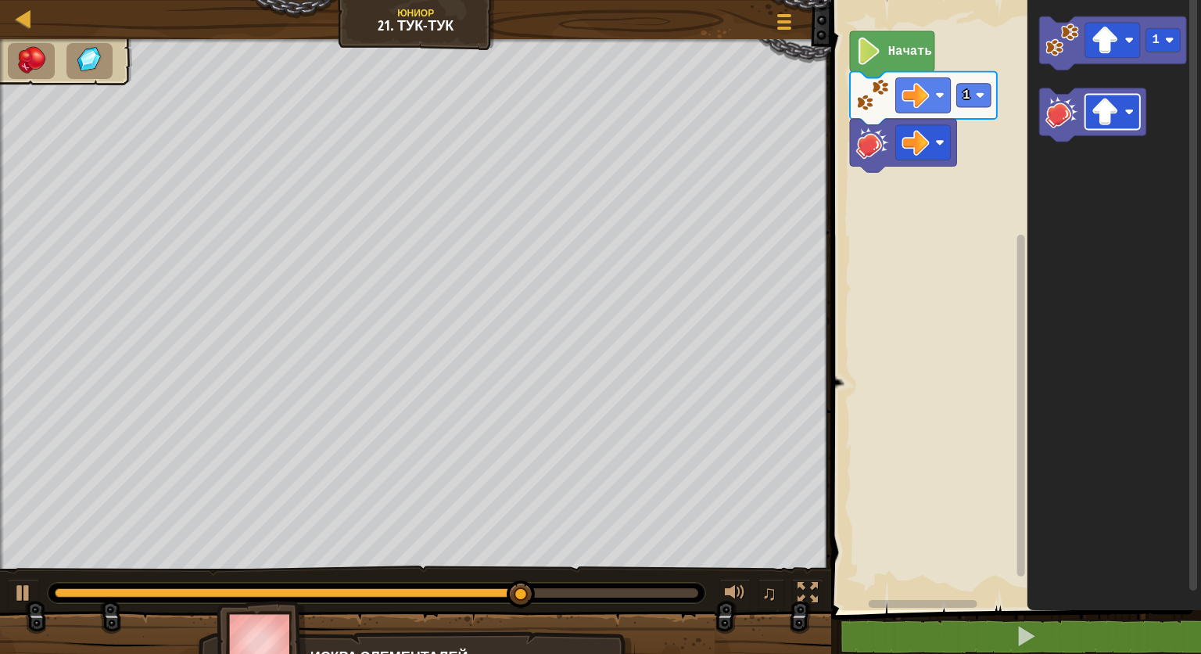
click at [1054, 147] on icon "1" at bounding box center [1114, 301] width 174 height 618
click at [900, 238] on div "1 Начать 1" at bounding box center [1013, 301] width 375 height 618
click at [1042, 150] on icon "1" at bounding box center [1114, 301] width 174 height 618
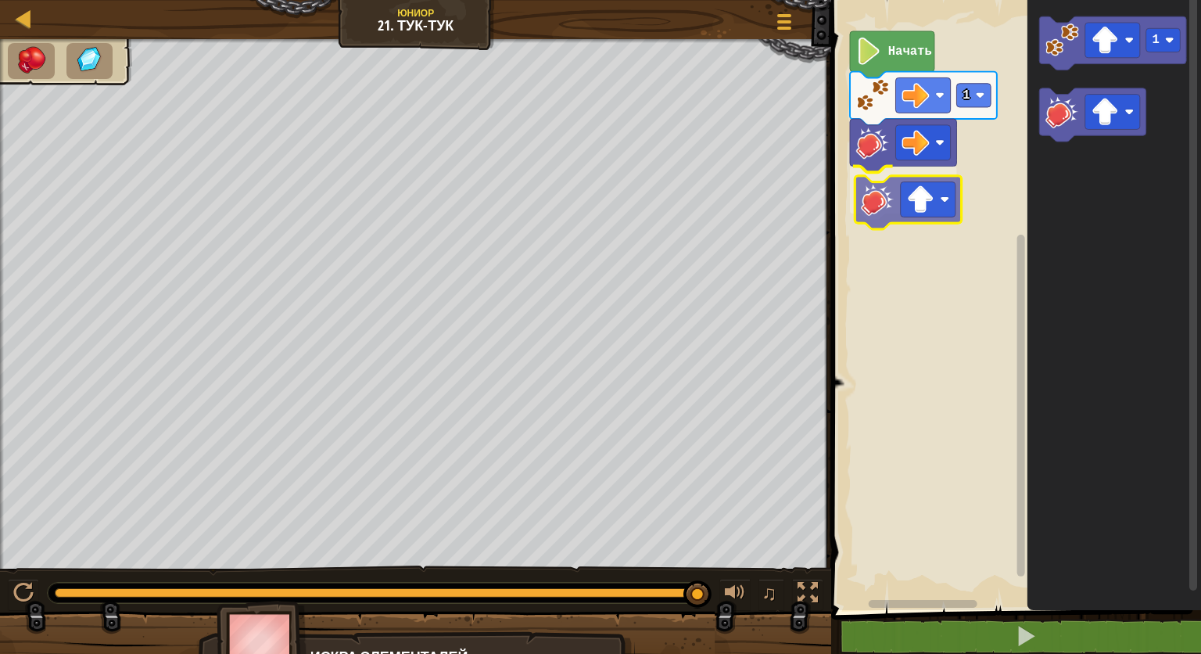
click at [864, 214] on div "1 Начать 1" at bounding box center [1013, 301] width 375 height 618
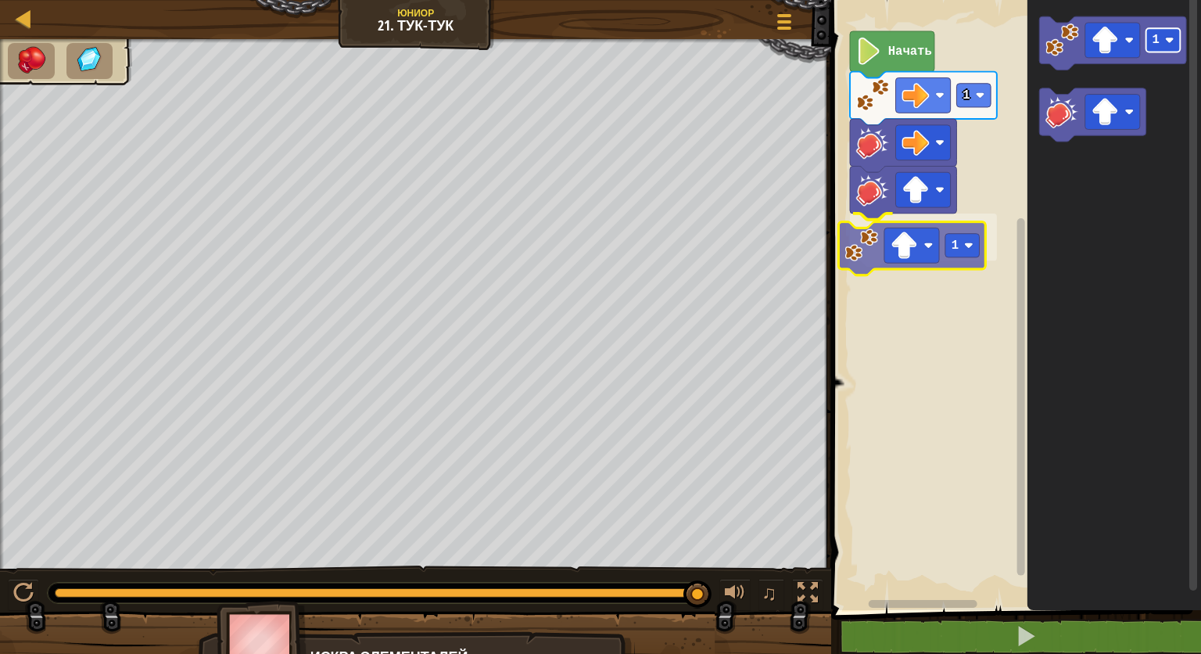
click at [966, 253] on div "1 1 Начать 1 1" at bounding box center [1013, 301] width 375 height 618
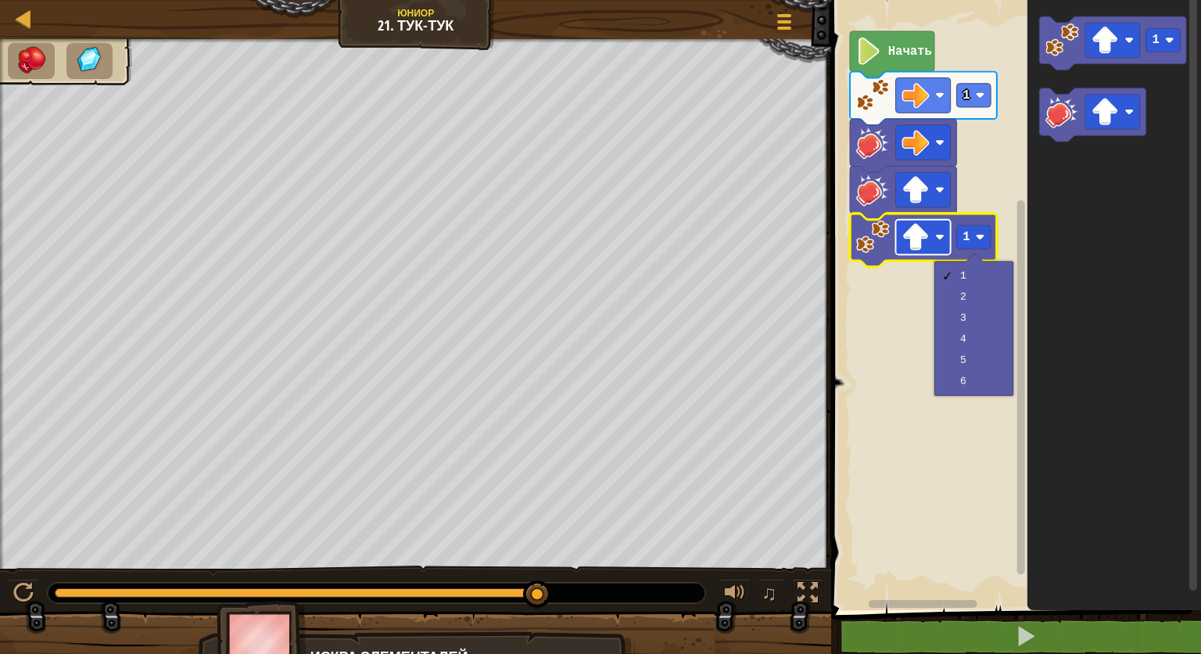
click at [923, 246] on image "Рабочая область Blockly" at bounding box center [915, 237] width 27 height 27
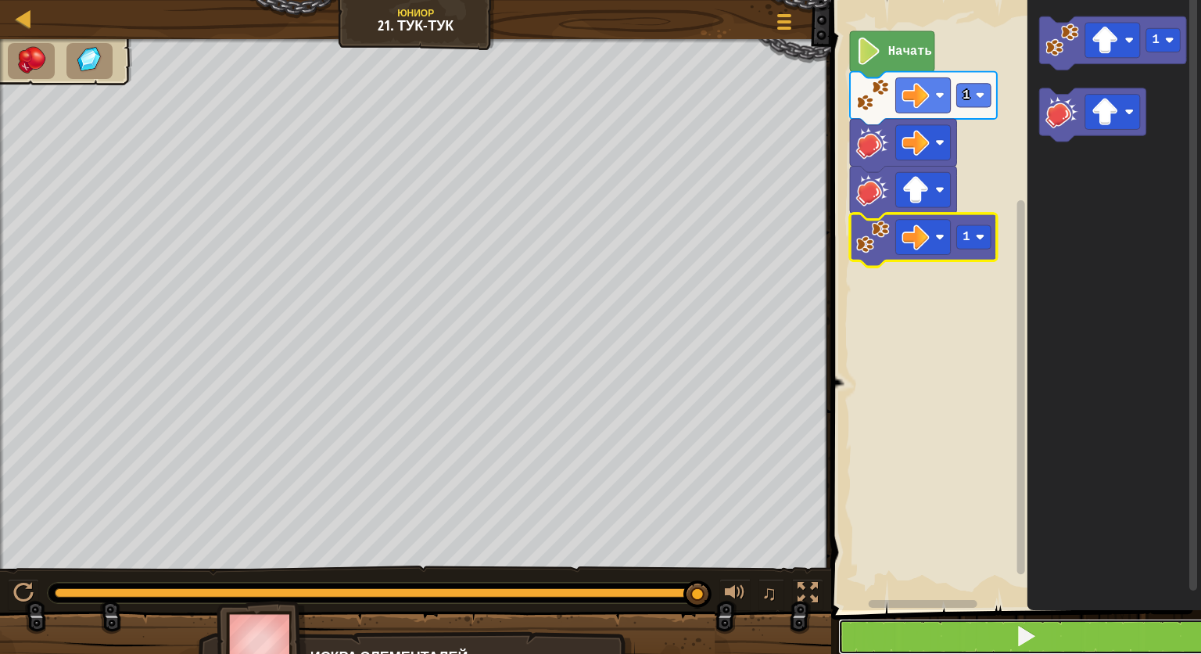
click at [981, 637] on button at bounding box center [1025, 636] width 375 height 36
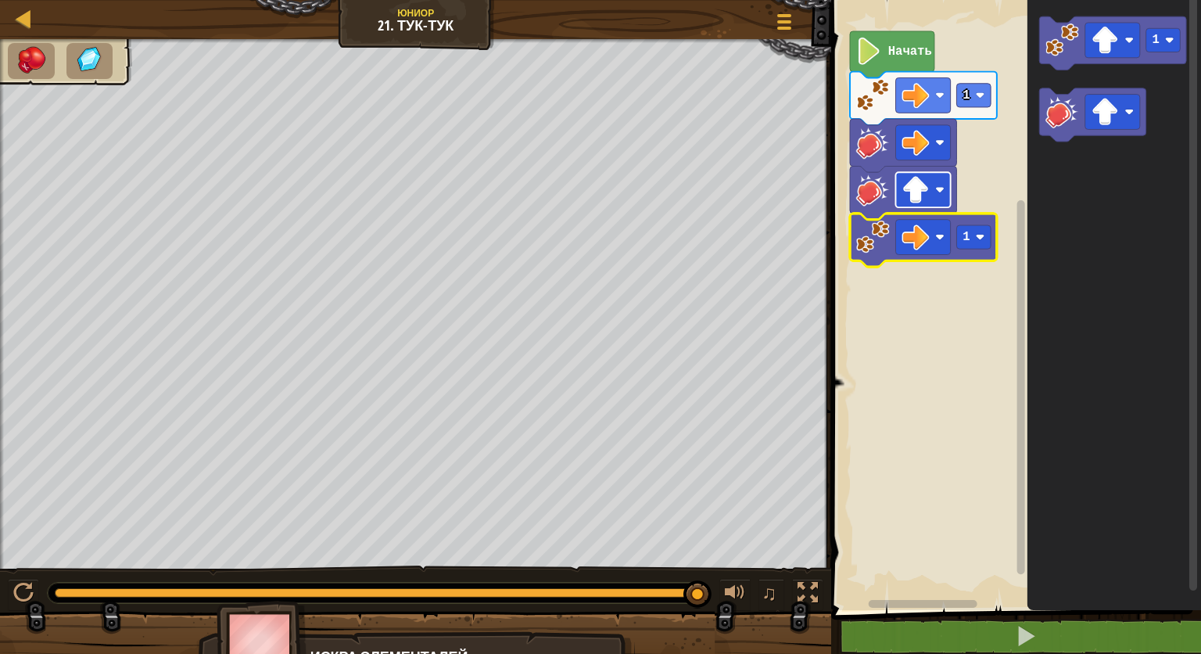
click at [932, 199] on rect "Рабочая область Blockly" at bounding box center [923, 189] width 55 height 35
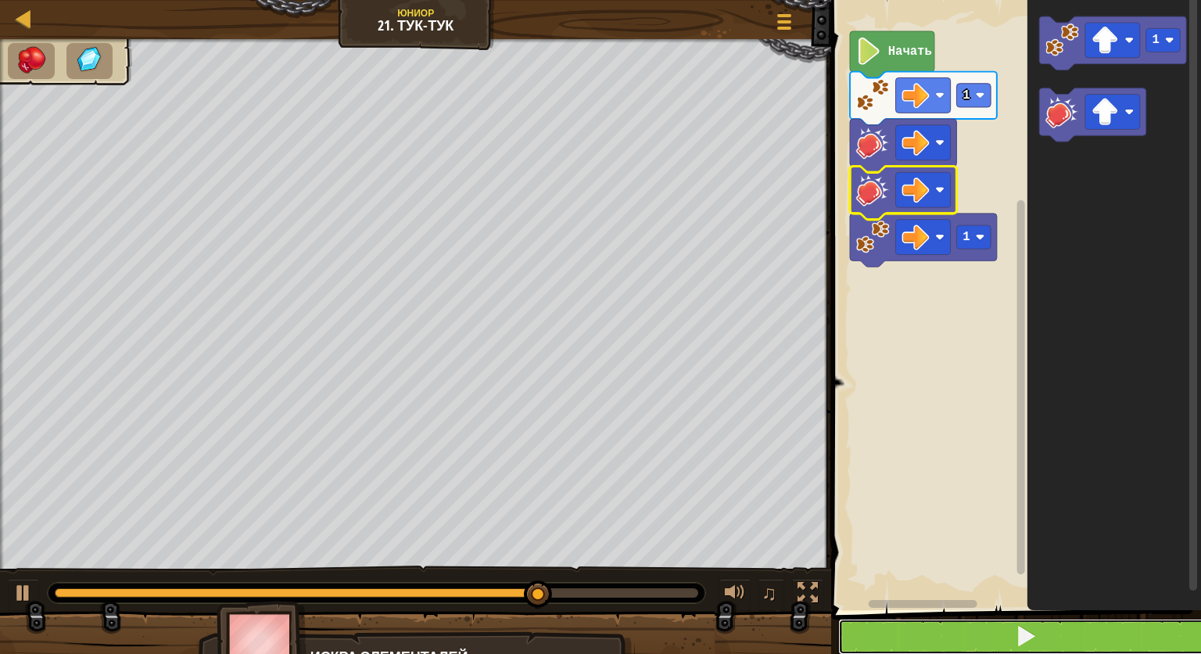
click at [899, 632] on button at bounding box center [1025, 636] width 375 height 36
click at [900, 638] on button at bounding box center [1025, 636] width 375 height 36
click at [884, 625] on button at bounding box center [1025, 636] width 375 height 36
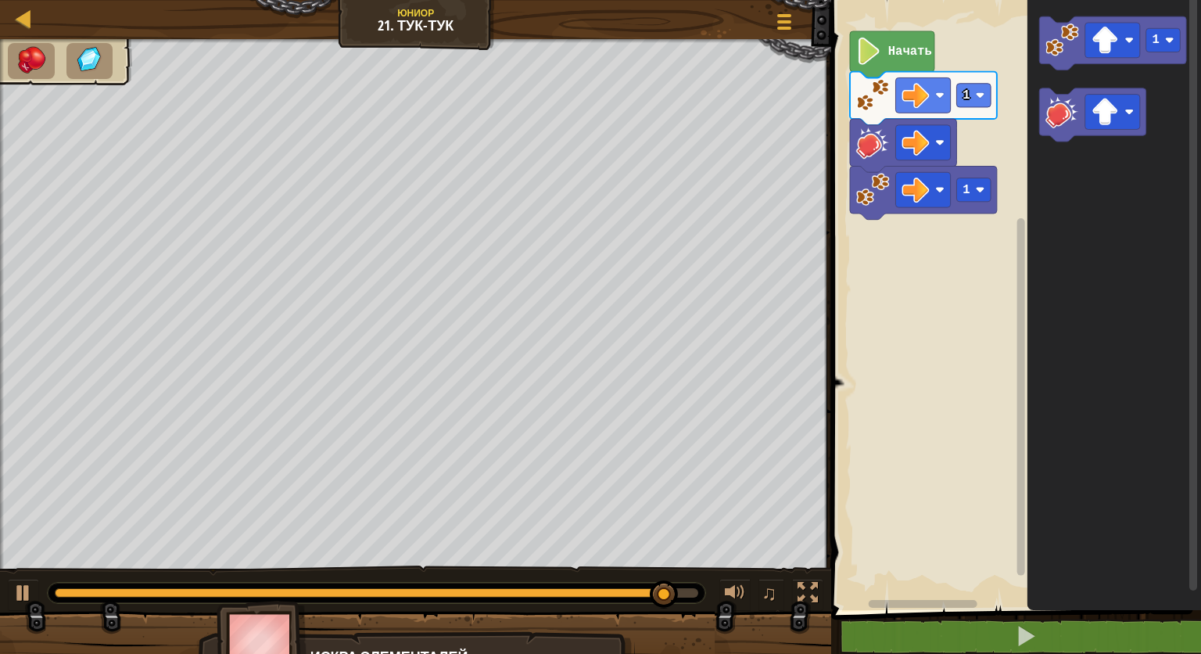
click at [931, 604] on rect "Рабочая область Blockly" at bounding box center [923, 604] width 109 height 8
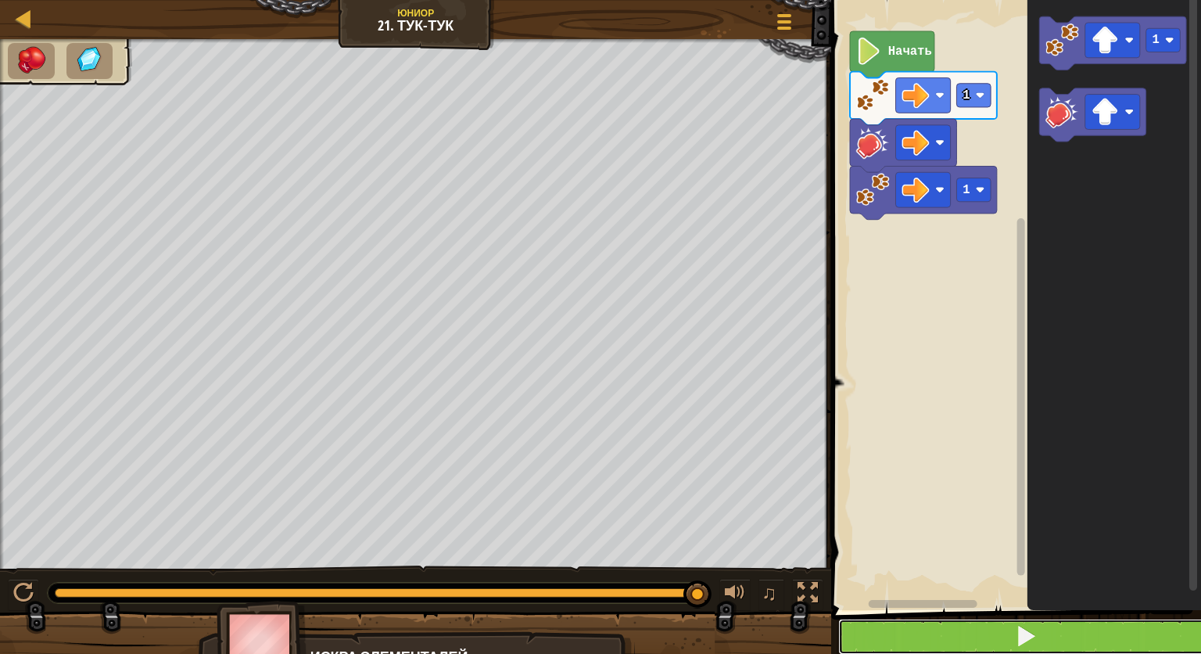
click at [948, 623] on button at bounding box center [1025, 636] width 375 height 36
drag, startPoint x: 937, startPoint y: 629, endPoint x: 925, endPoint y: 635, distance: 12.9
click at [926, 635] on button at bounding box center [1025, 636] width 375 height 36
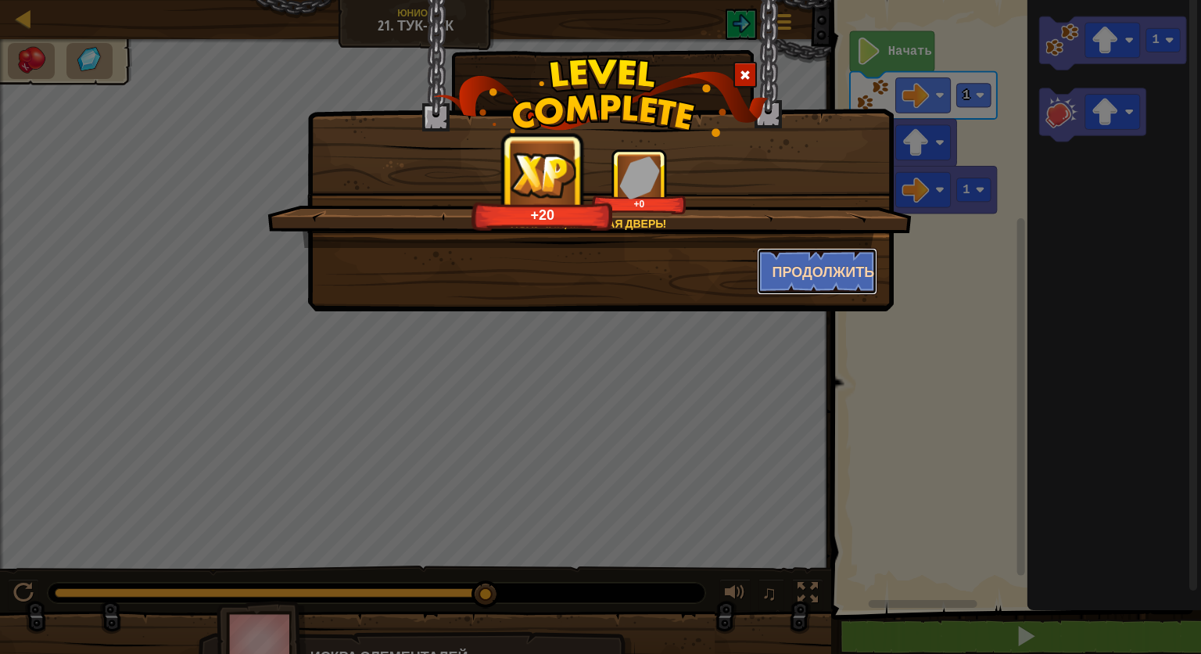
click at [783, 263] on button "Продолжить" at bounding box center [817, 271] width 121 height 47
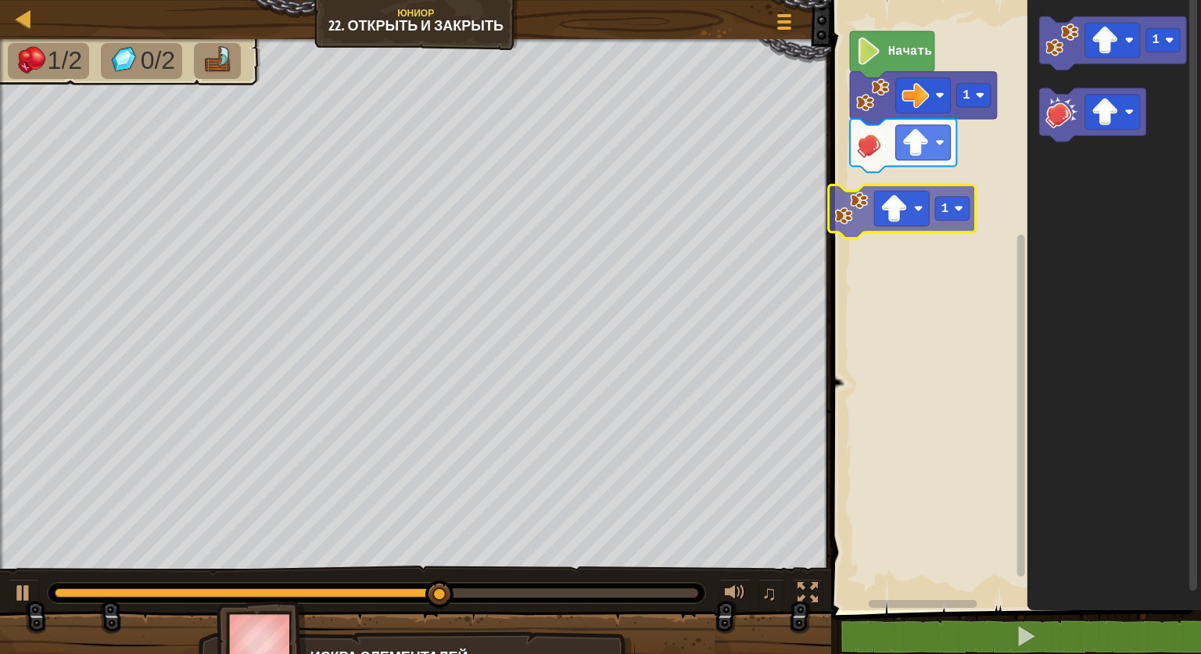
click at [863, 210] on div "Начать 1 1 1 1" at bounding box center [1013, 301] width 375 height 618
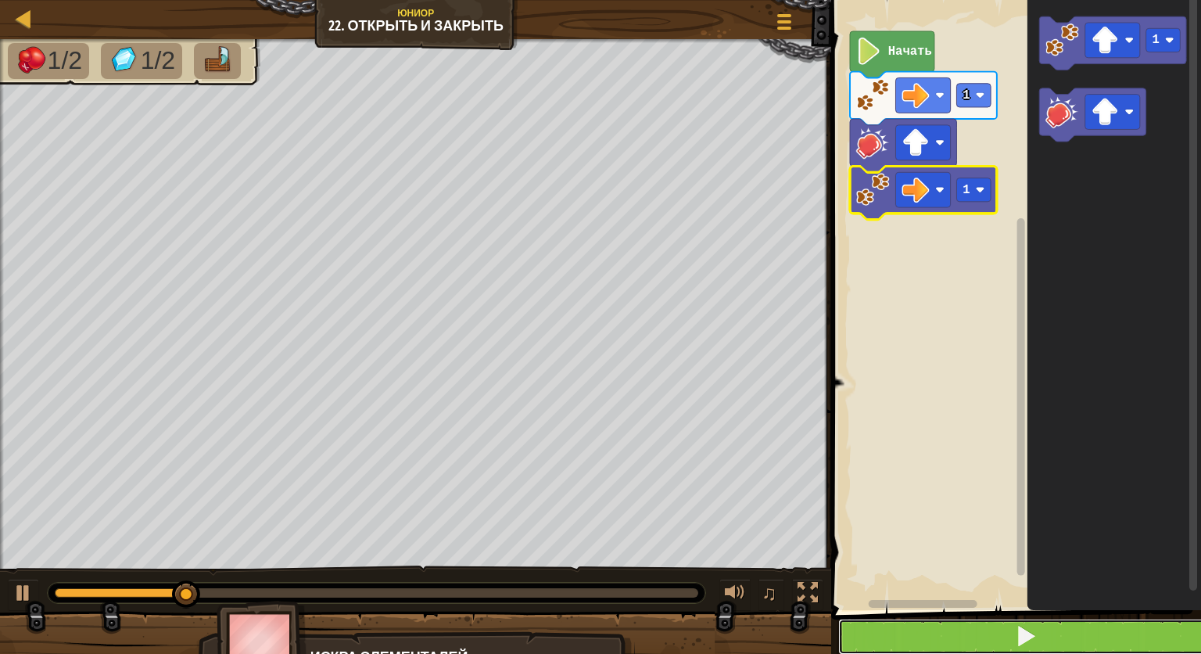
click at [915, 627] on button at bounding box center [1025, 636] width 375 height 36
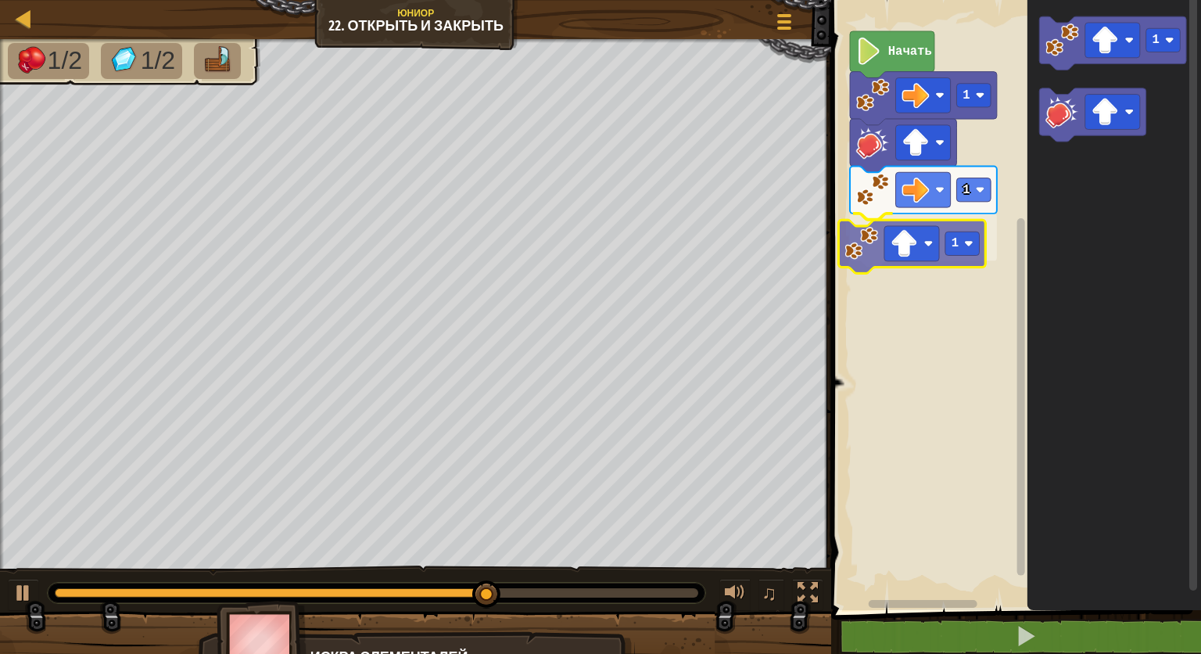
click at [859, 252] on div "Начать 1 1 1 1 1" at bounding box center [1013, 301] width 375 height 618
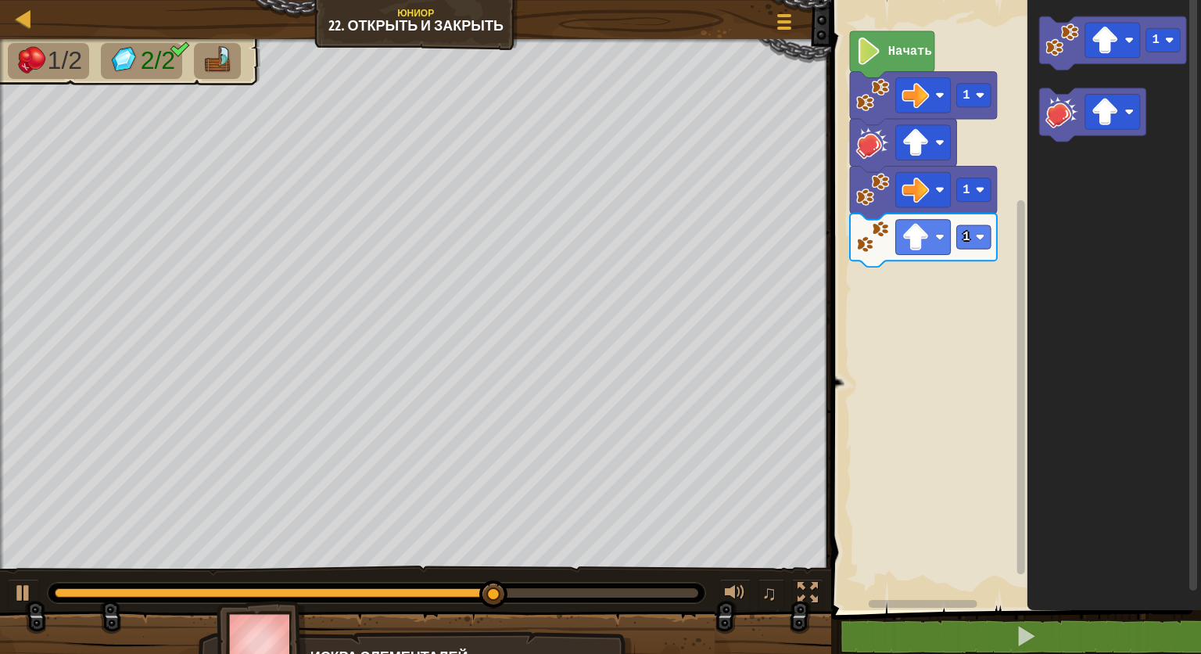
click at [1000, 148] on div "Начать 1 1 1 1" at bounding box center [1013, 301] width 375 height 618
click at [1007, 144] on div "Начать 1 1 1 1" at bounding box center [1013, 301] width 375 height 618
click at [1026, 119] on div "Начать 1 1 1 1" at bounding box center [1013, 301] width 375 height 618
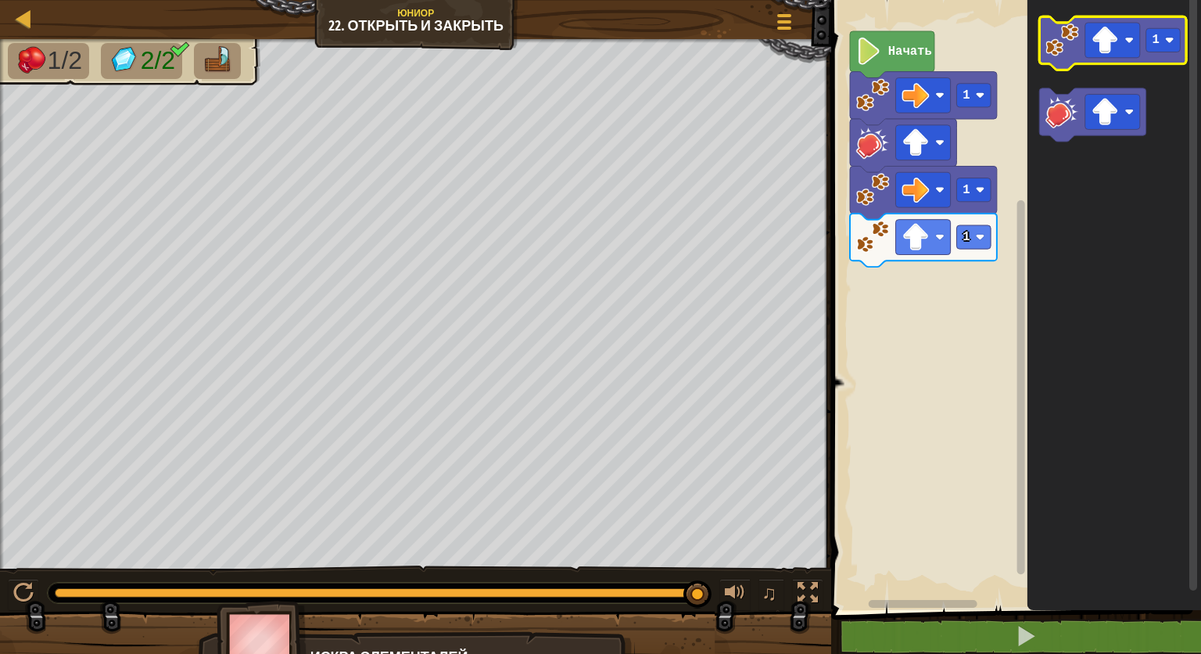
click at [1110, 58] on icon "Рабочая область Blockly" at bounding box center [1113, 42] width 147 height 53
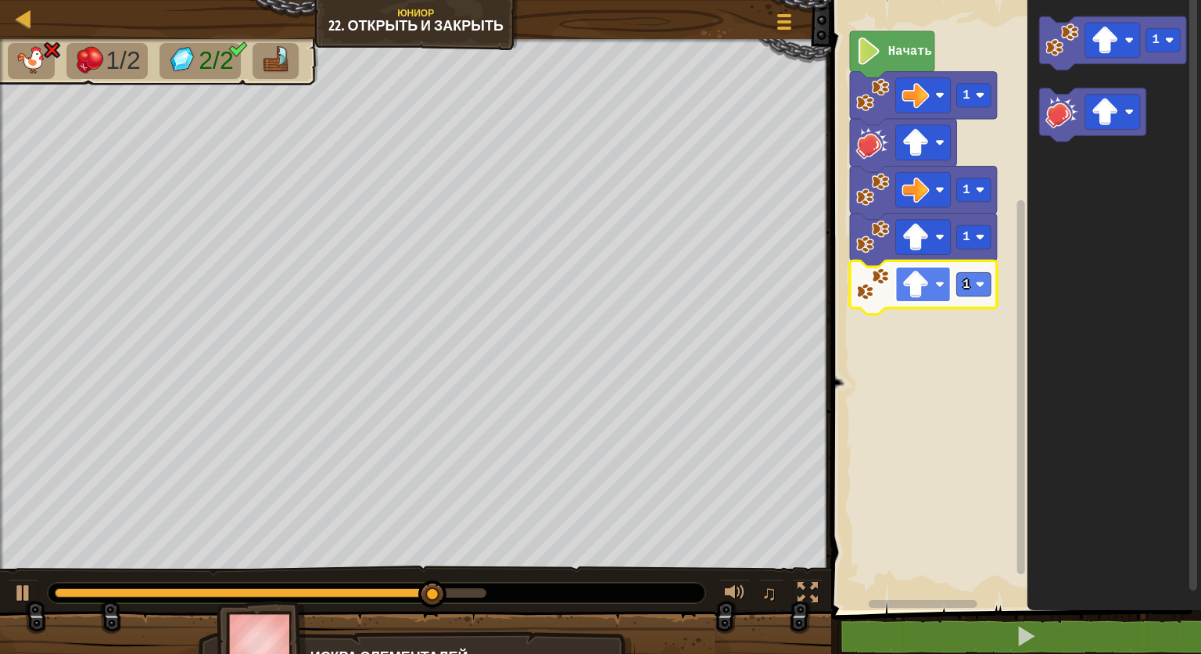
click at [941, 275] on rect "Рабочая область Blockly" at bounding box center [923, 284] width 55 height 35
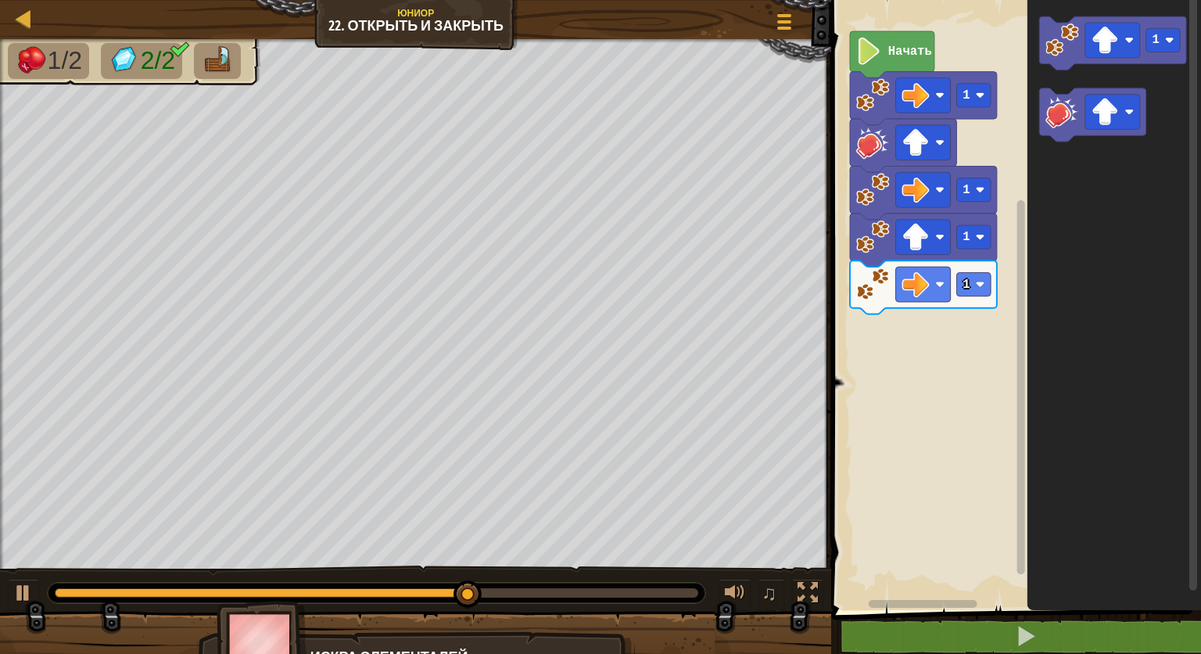
click at [1049, 159] on icon "1" at bounding box center [1114, 301] width 174 height 618
click at [1058, 128] on icon "Рабочая область Blockly" at bounding box center [1093, 114] width 106 height 53
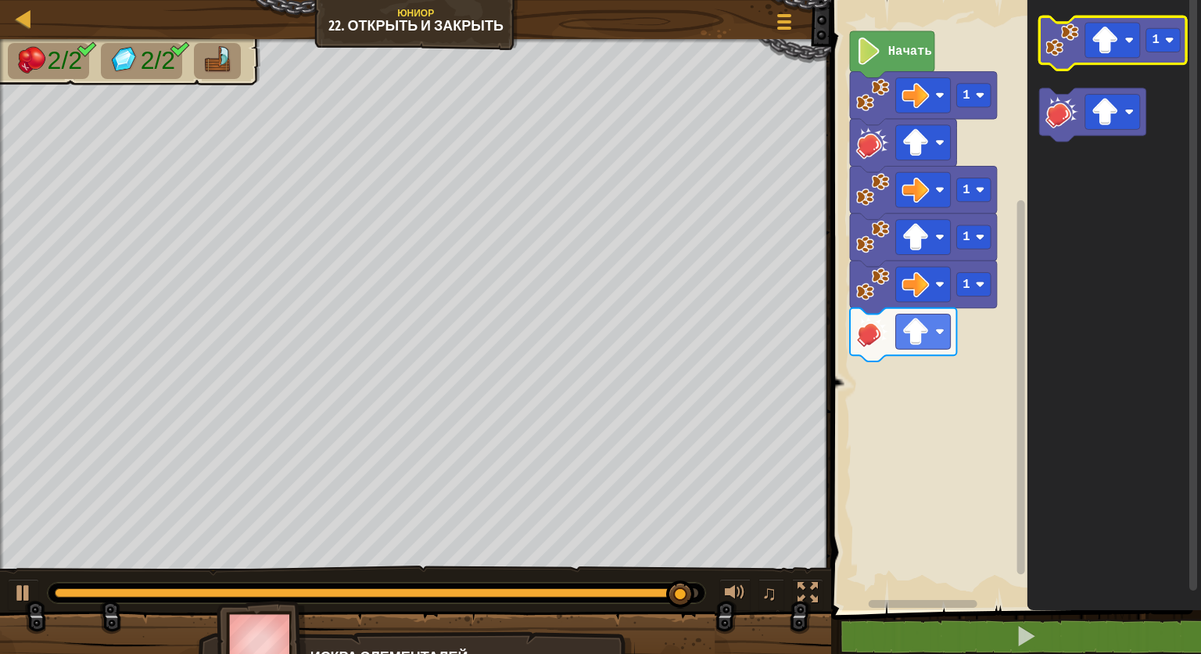
click at [1055, 37] on image "Рабочая область Blockly" at bounding box center [1062, 40] width 34 height 34
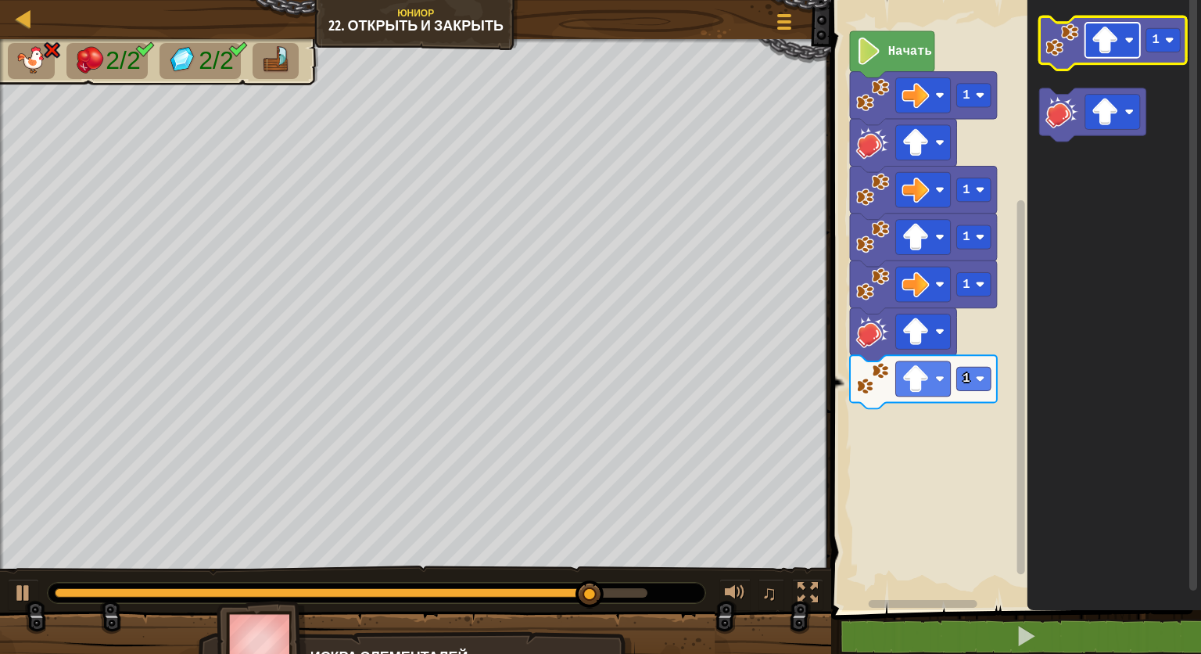
click at [1106, 53] on image "Рабочая область Blockly" at bounding box center [1104, 40] width 27 height 27
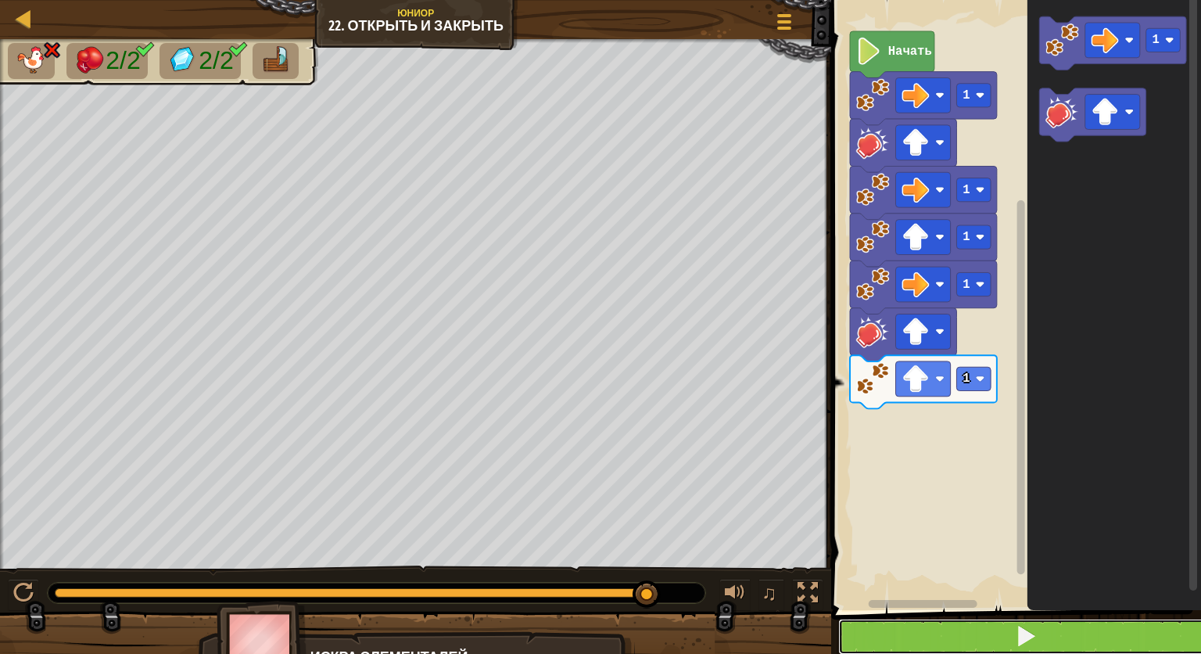
click at [959, 626] on button at bounding box center [1025, 636] width 375 height 36
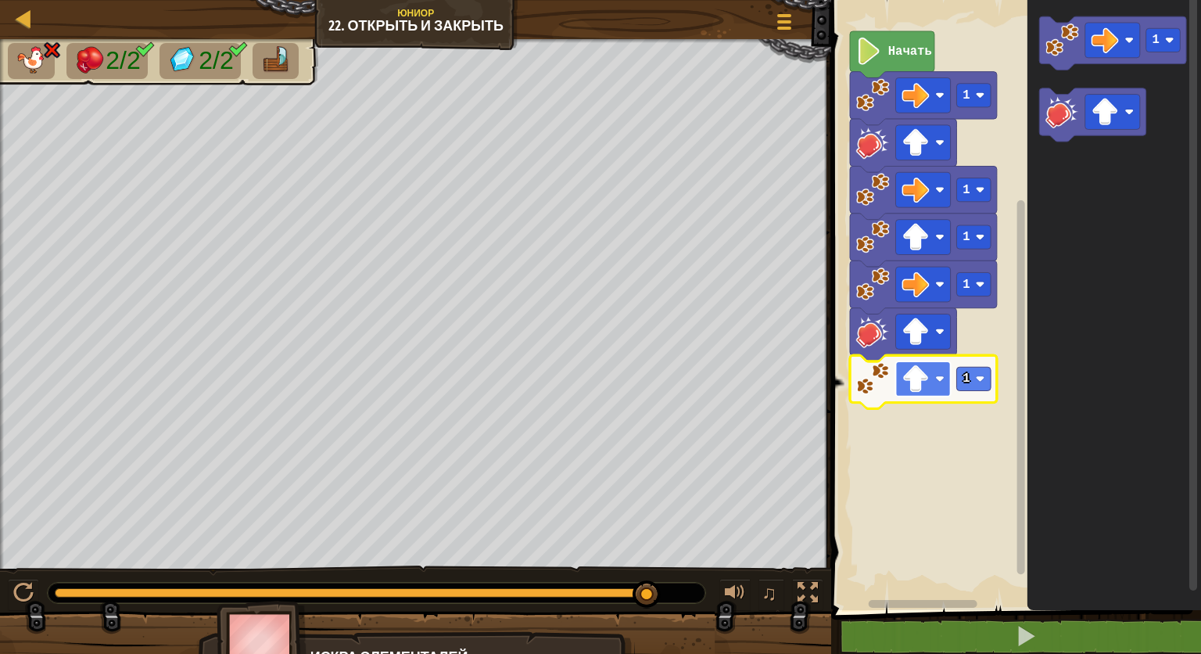
click at [944, 373] on rect "Рабочая область Blockly" at bounding box center [923, 378] width 55 height 35
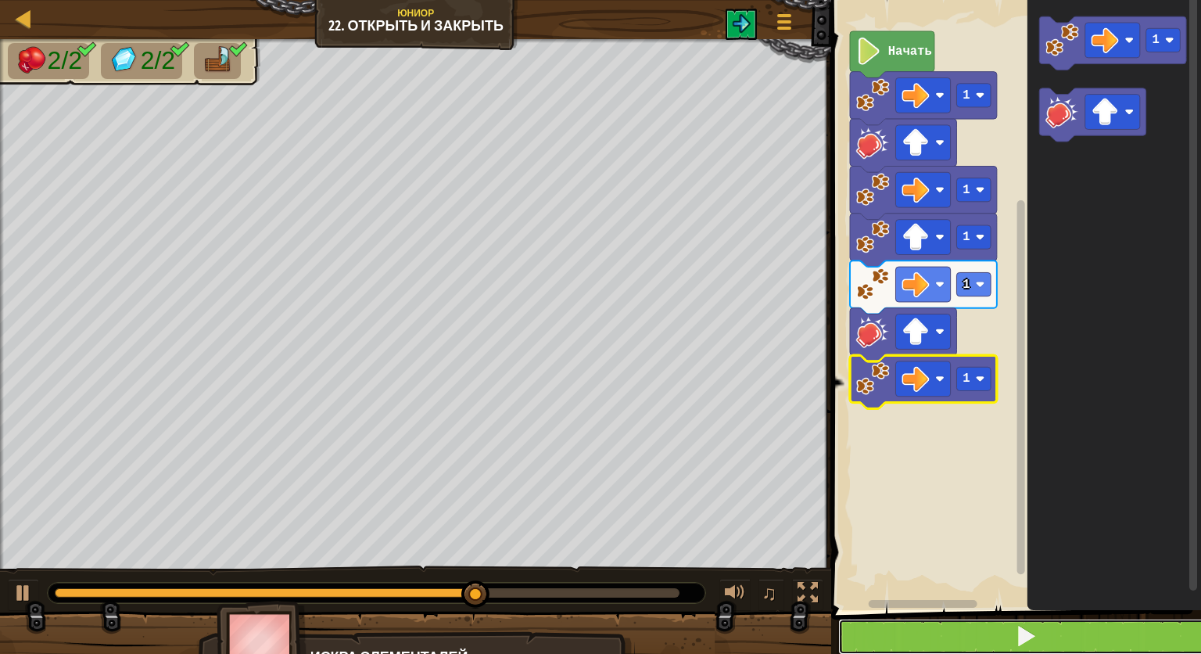
click at [929, 633] on button at bounding box center [1025, 636] width 375 height 36
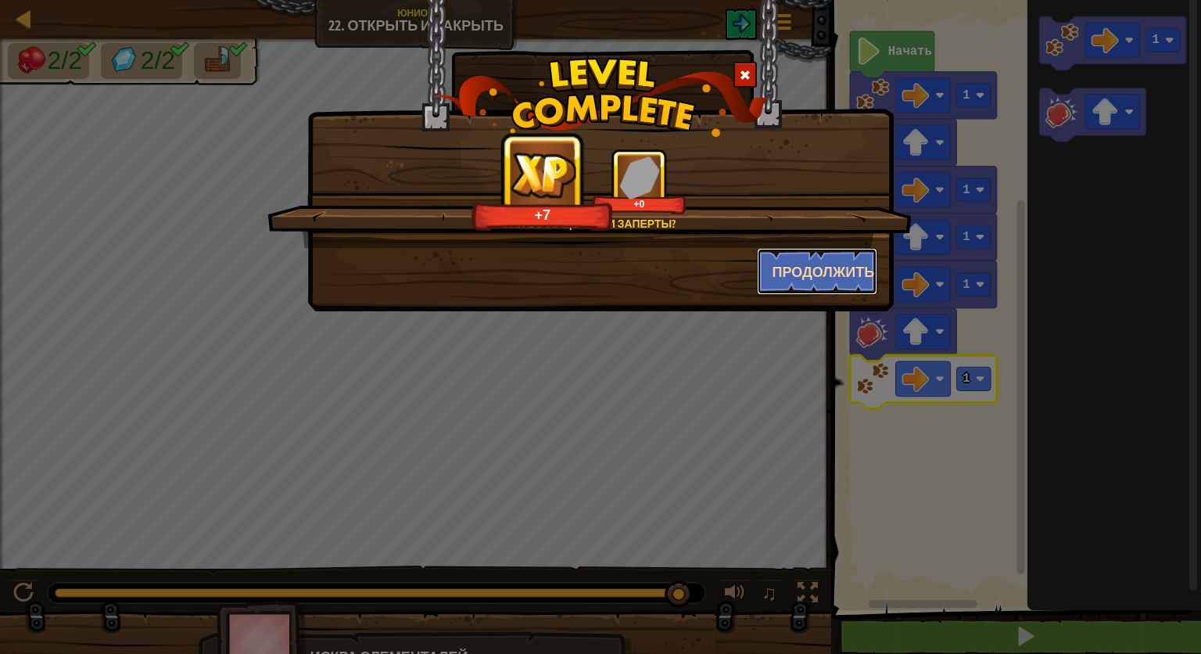
click at [784, 267] on button "Продолжить" at bounding box center [817, 271] width 121 height 47
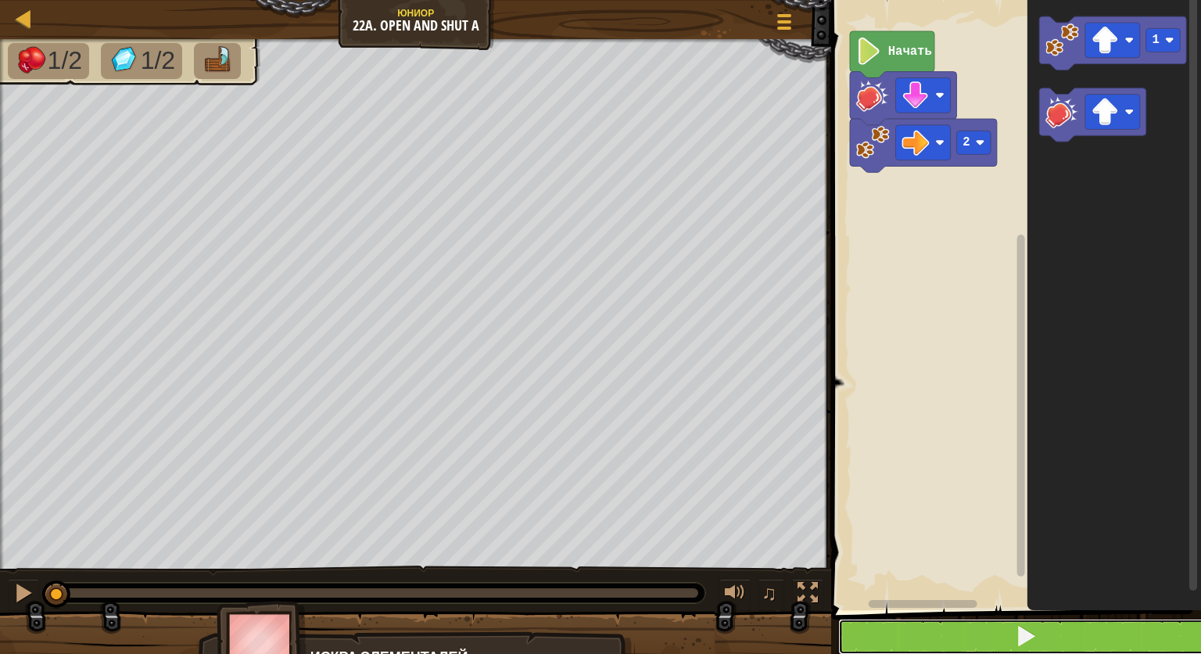
click at [895, 623] on button at bounding box center [1025, 636] width 375 height 36
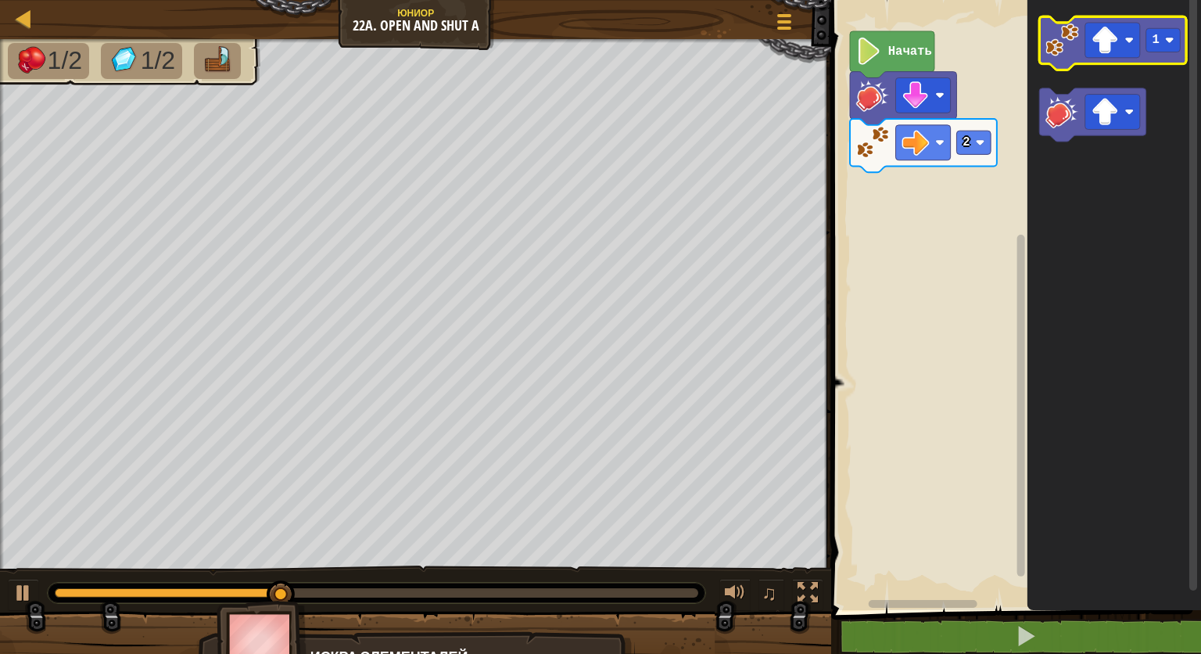
click at [1077, 59] on icon "Рабочая область Blockly" at bounding box center [1113, 42] width 147 height 53
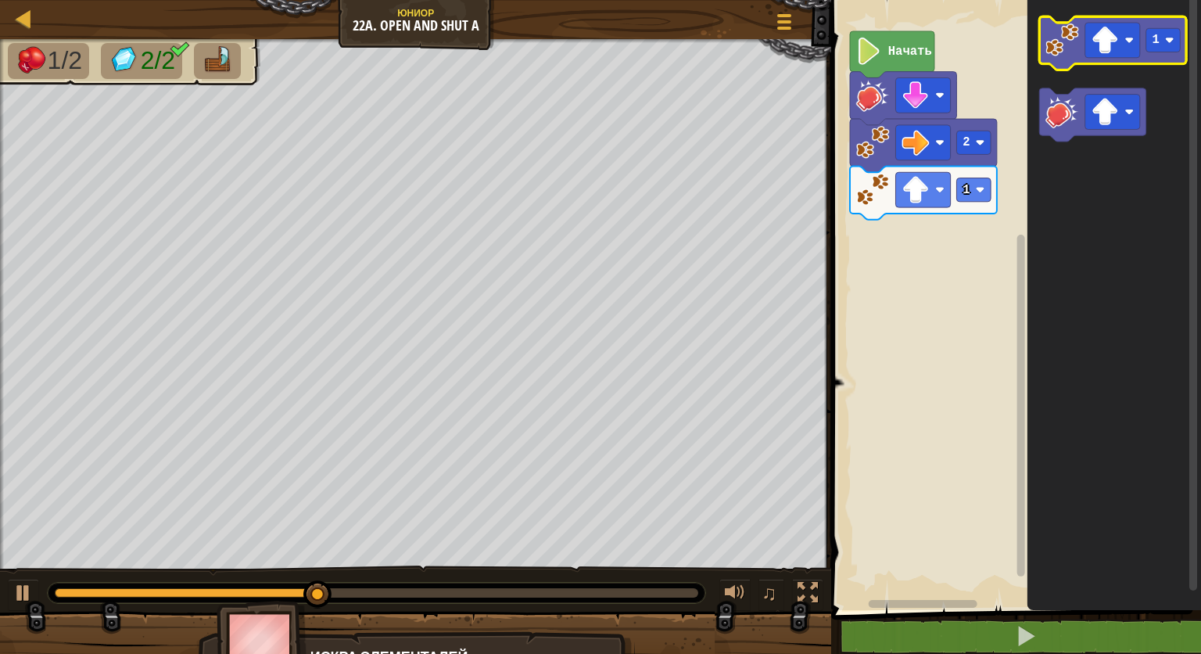
click at [1074, 34] on image "Рабочая область Blockly" at bounding box center [1062, 40] width 34 height 34
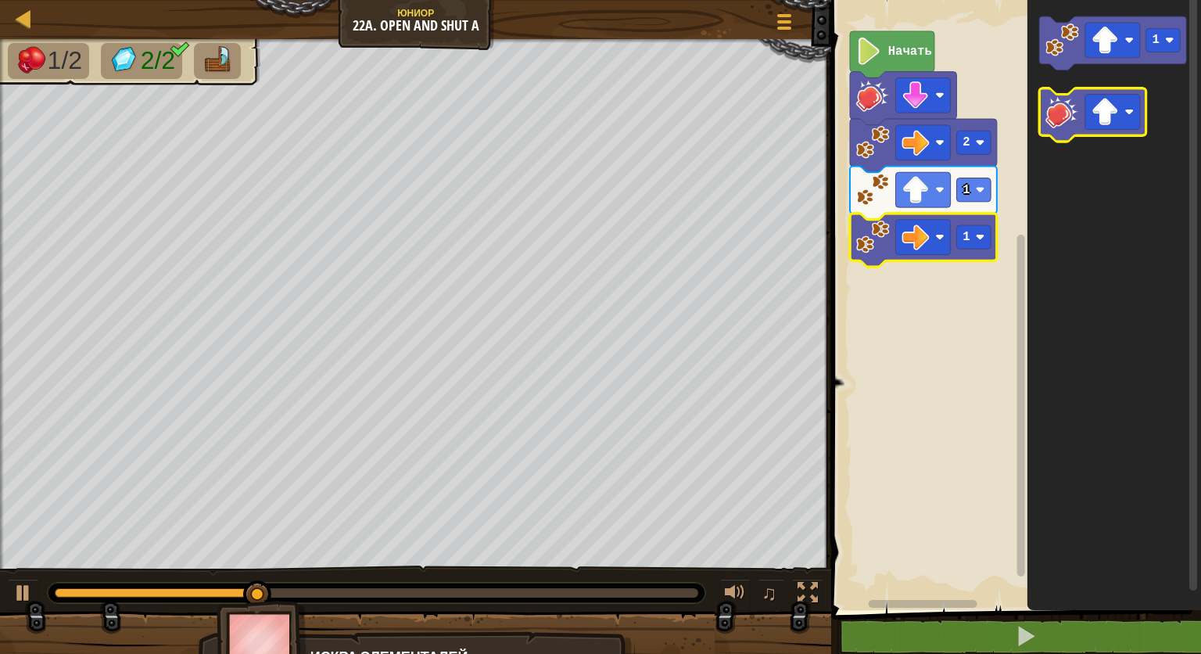
click at [1048, 120] on image "Рабочая область Blockly" at bounding box center [1062, 112] width 34 height 34
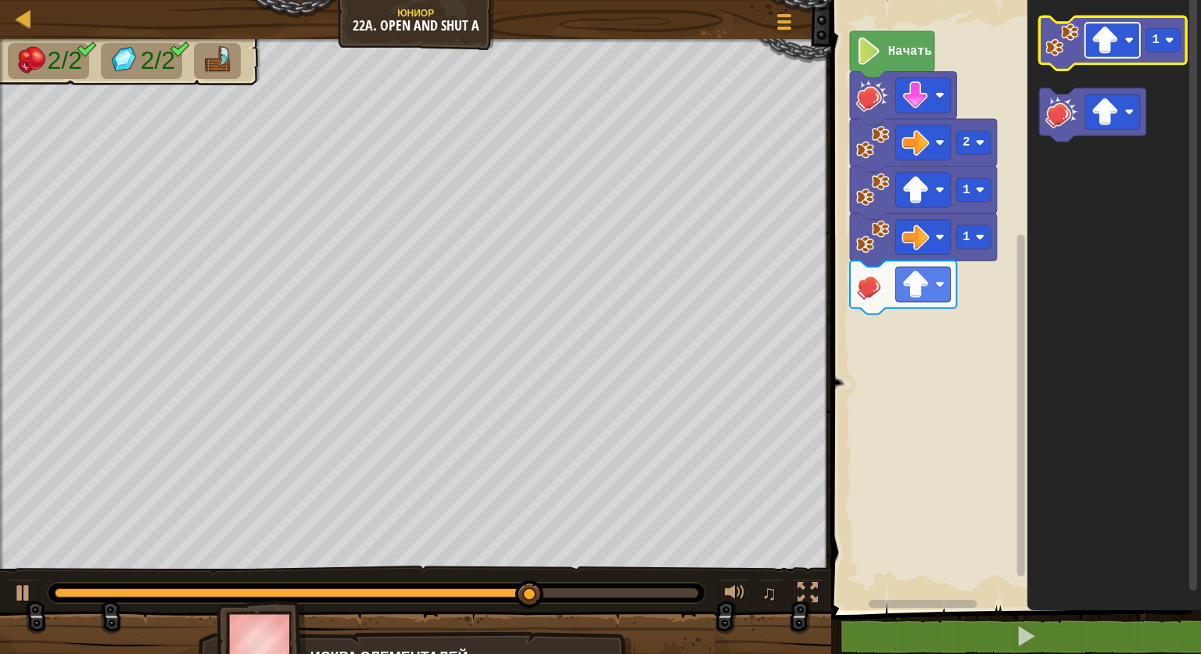
click at [1118, 53] on image "Рабочая область Blockly" at bounding box center [1104, 40] width 27 height 27
click at [1070, 34] on image "Рабочая область Blockly" at bounding box center [1062, 40] width 34 height 34
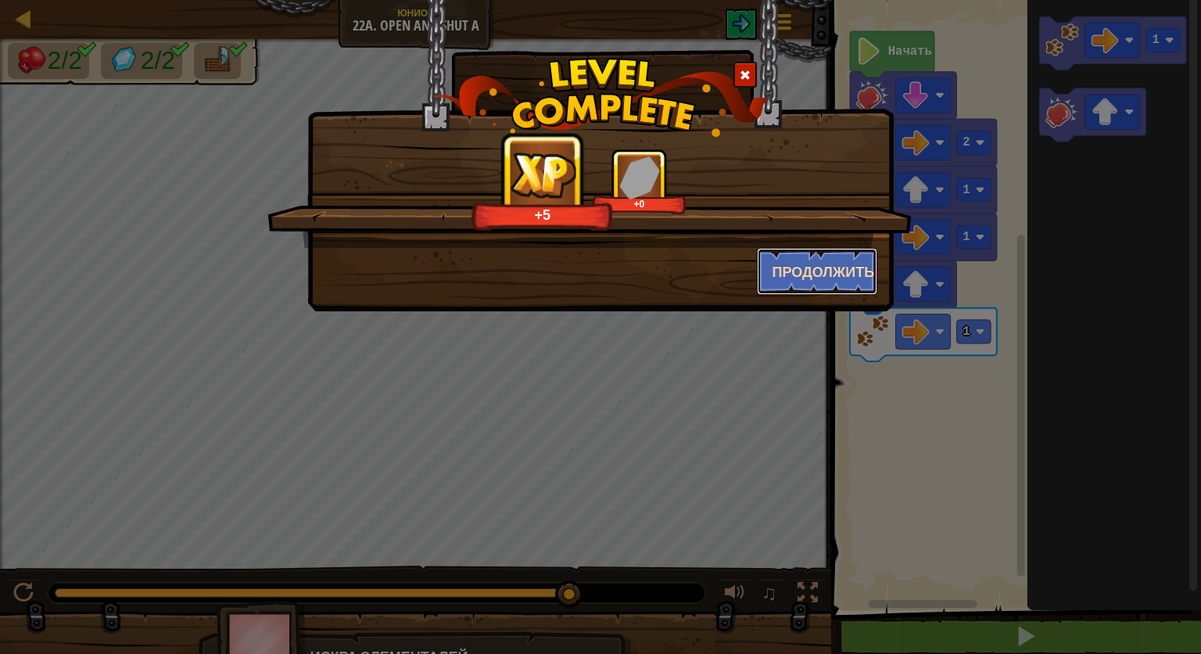
click at [790, 263] on button "Продолжить" at bounding box center [817, 271] width 121 height 47
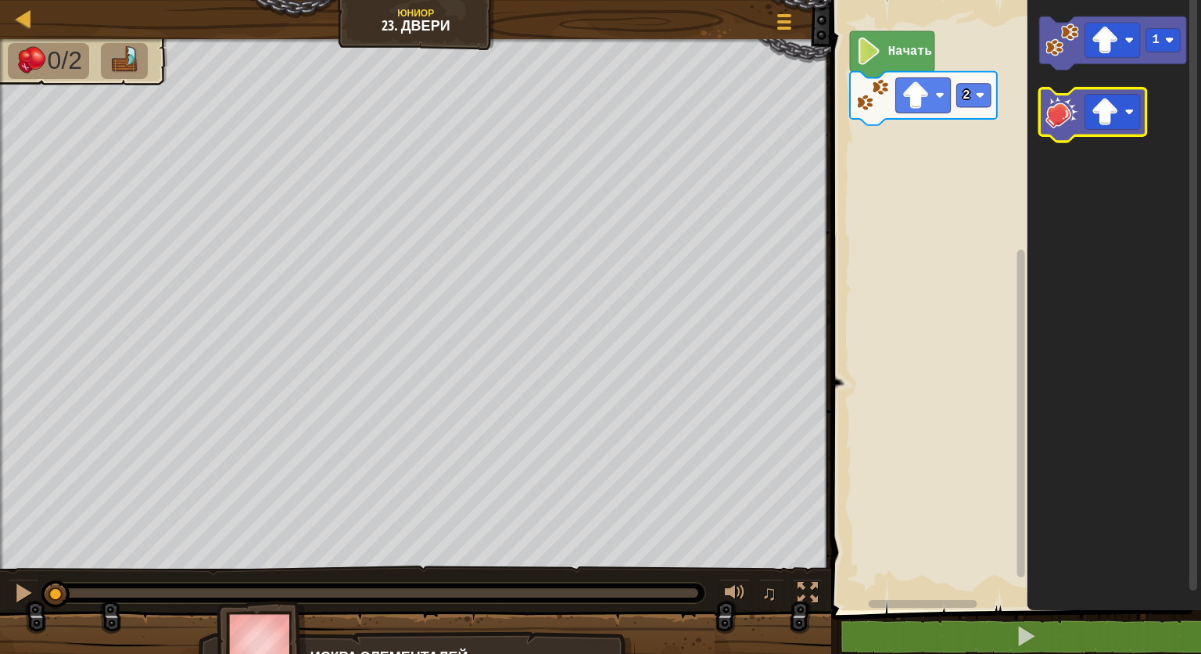
click at [1057, 135] on icon "Рабочая область Blockly" at bounding box center [1093, 114] width 106 height 53
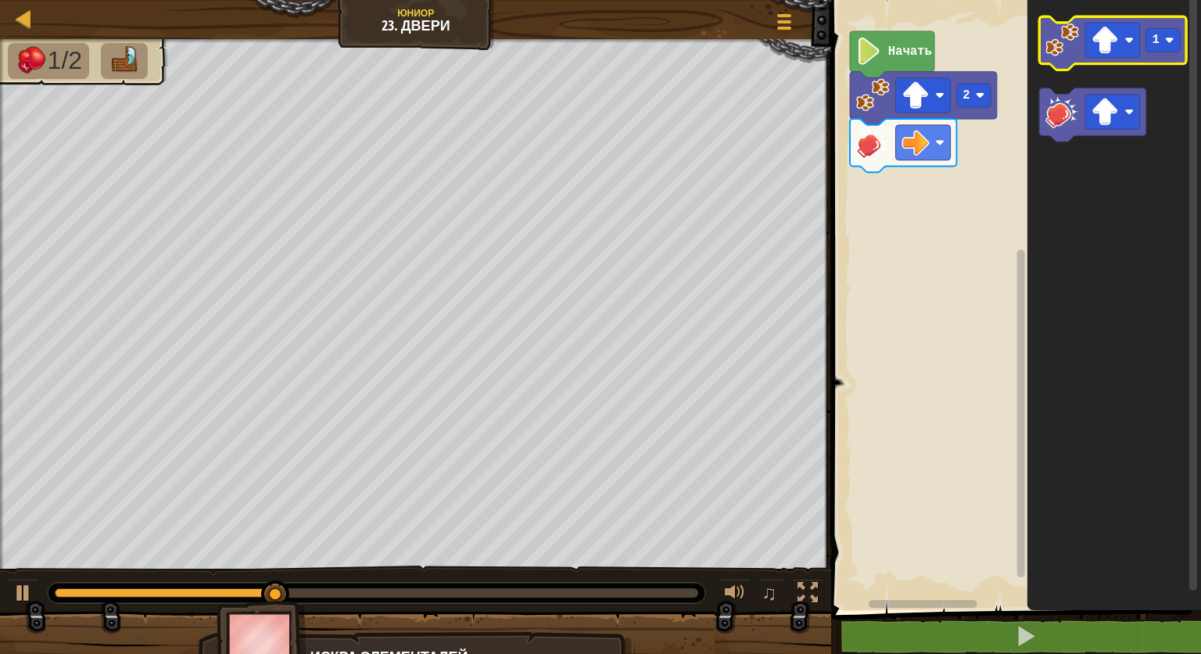
click at [1063, 39] on image "Рабочая область Blockly" at bounding box center [1062, 40] width 34 height 34
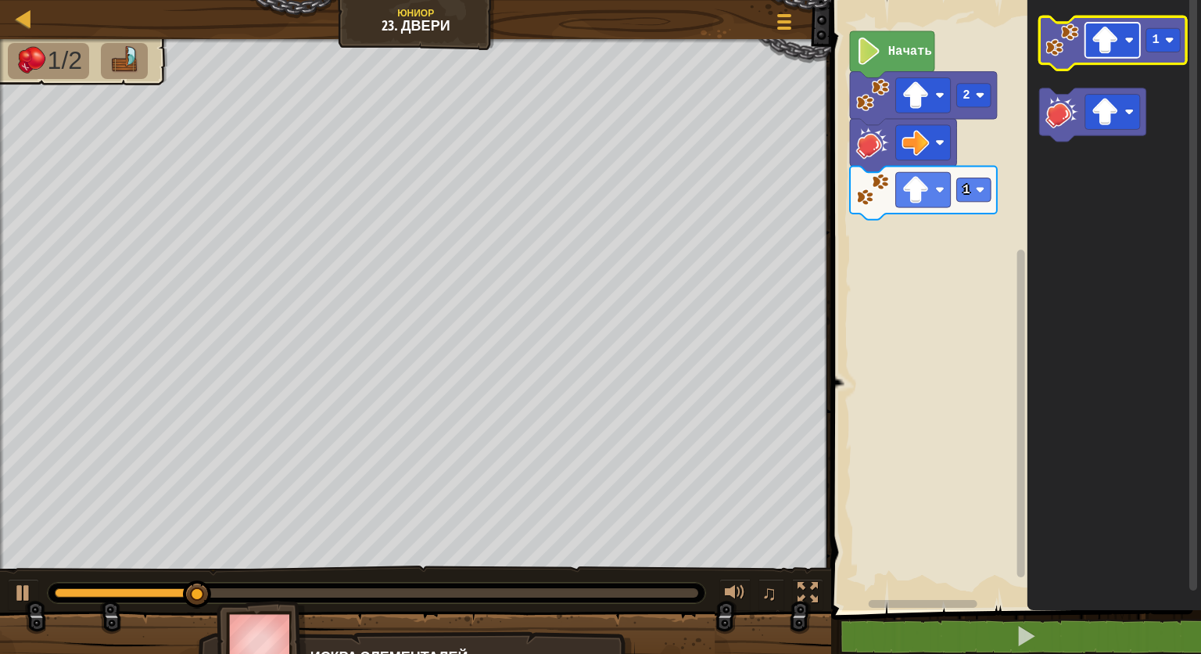
click at [1115, 57] on rect "Рабочая область Blockly" at bounding box center [1112, 40] width 55 height 35
click at [1160, 42] on rect "Рабочая область Blockly" at bounding box center [1163, 39] width 34 height 23
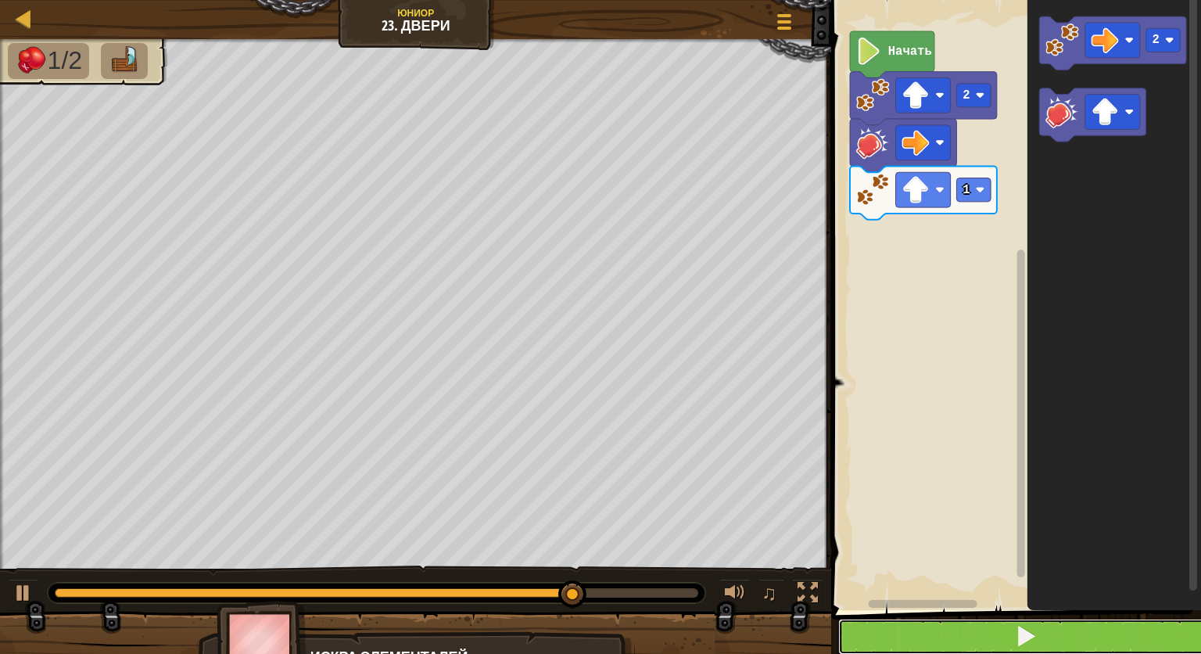
click at [984, 626] on button at bounding box center [1025, 636] width 375 height 36
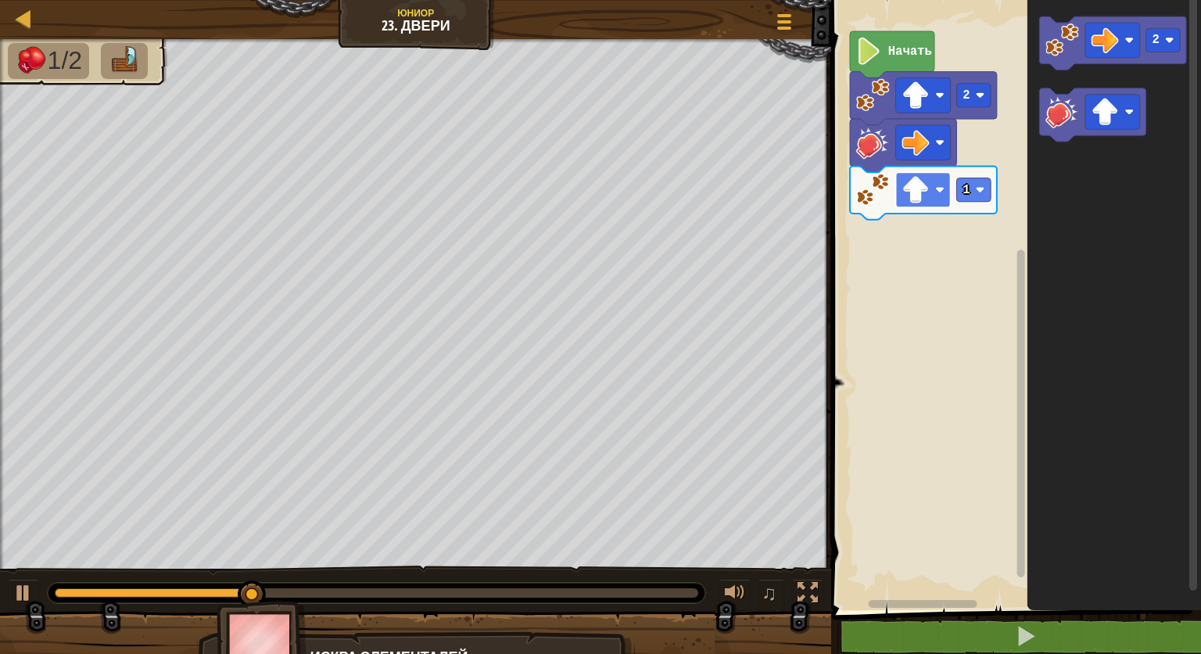
click at [929, 201] on rect "Рабочая область Blockly" at bounding box center [923, 189] width 55 height 35
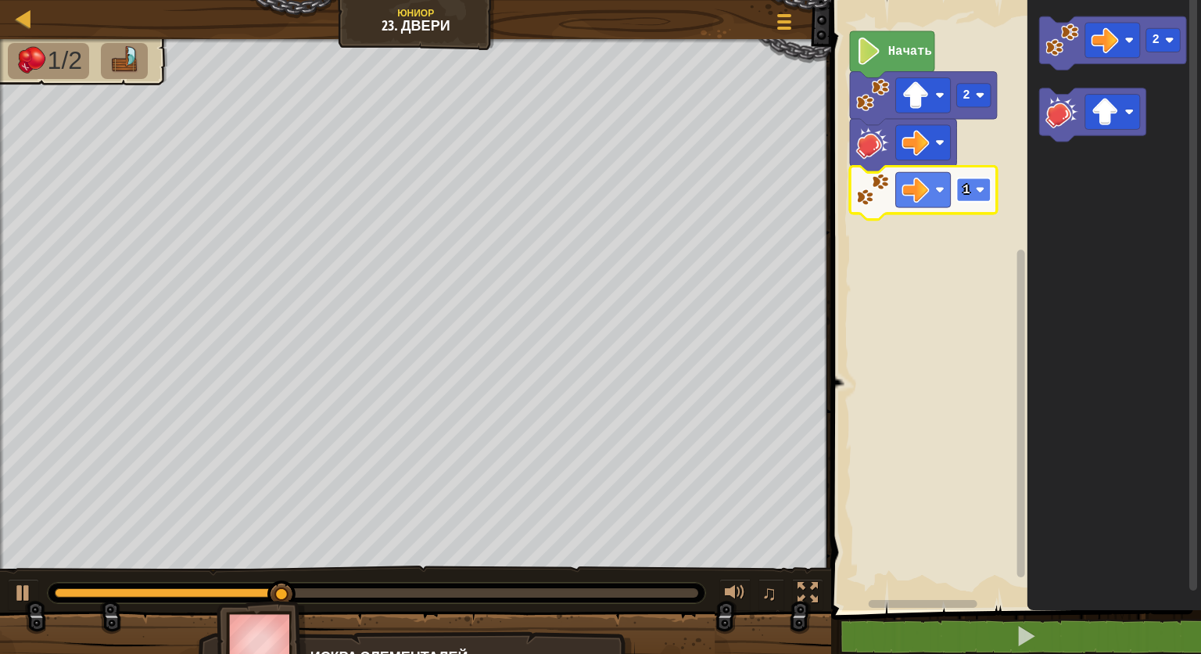
click at [962, 197] on rect "Рабочая область Blockly" at bounding box center [974, 189] width 34 height 23
click at [1069, 106] on image "Рабочая область Blockly" at bounding box center [1062, 112] width 34 height 34
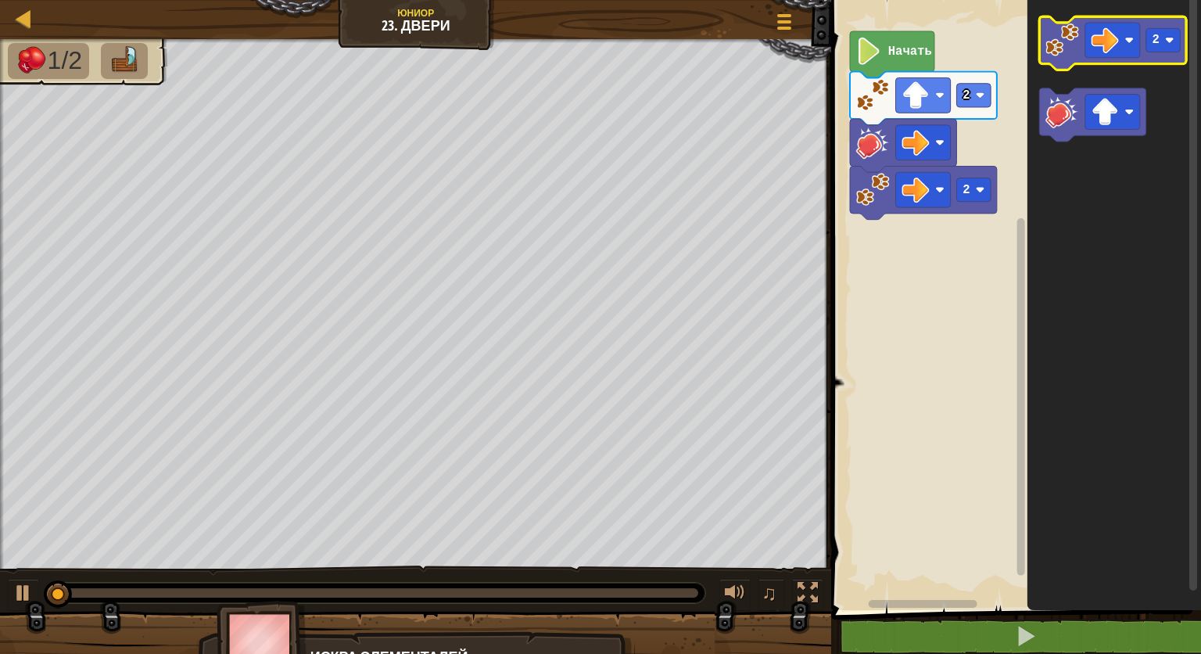
click at [1068, 30] on image "Рабочая область Blockly" at bounding box center [1062, 40] width 34 height 34
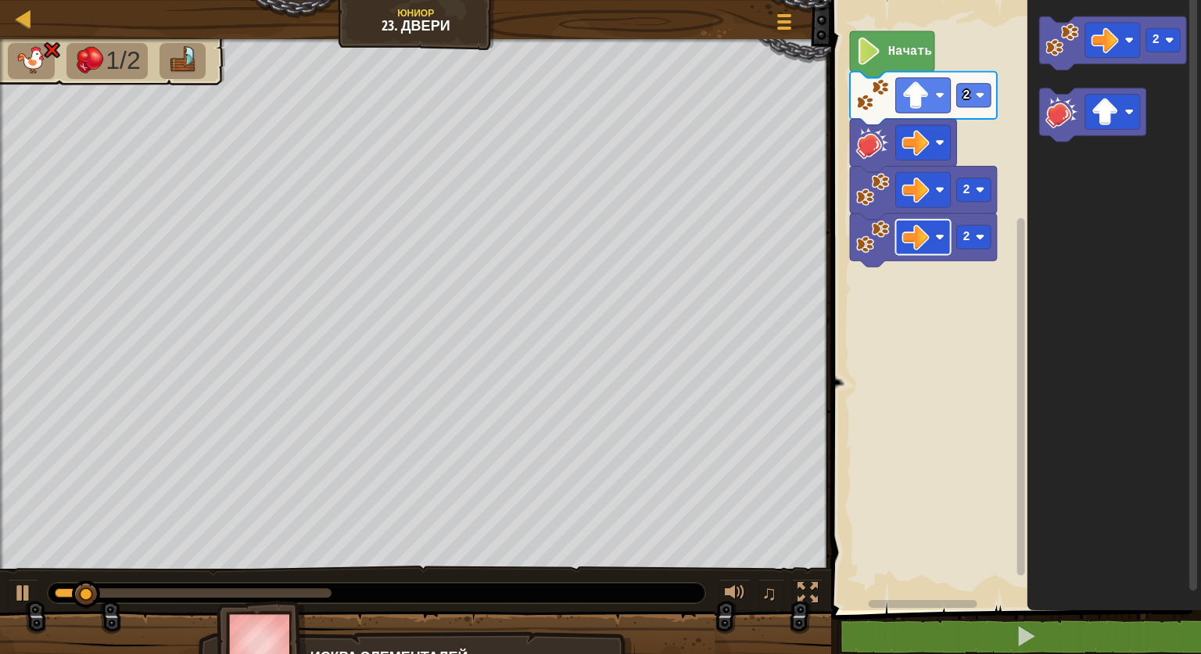
click at [933, 249] on rect "Рабочая область Blockly" at bounding box center [923, 237] width 55 height 35
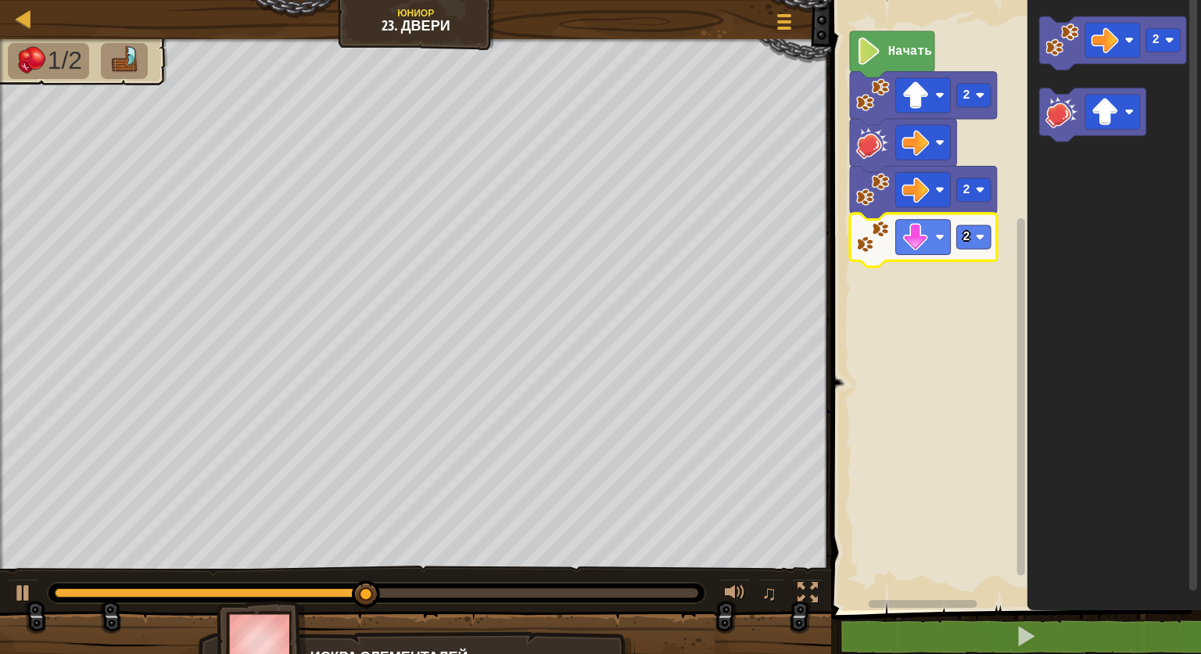
click at [992, 237] on icon "Рабочая область Blockly" at bounding box center [923, 239] width 147 height 53
click at [989, 240] on rect "Рабочая область Blockly" at bounding box center [974, 236] width 34 height 23
click at [1062, 124] on image "Рабочая область Blockly" at bounding box center [1062, 112] width 34 height 34
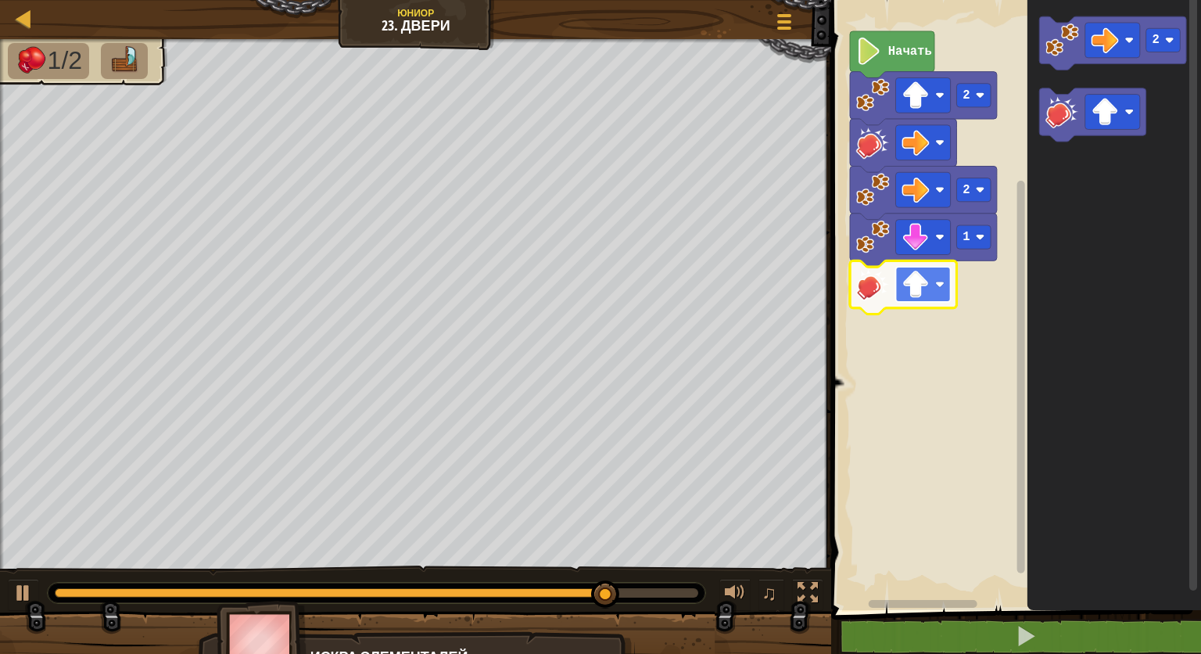
click at [934, 298] on rect "Рабочая область Blockly" at bounding box center [923, 284] width 55 height 35
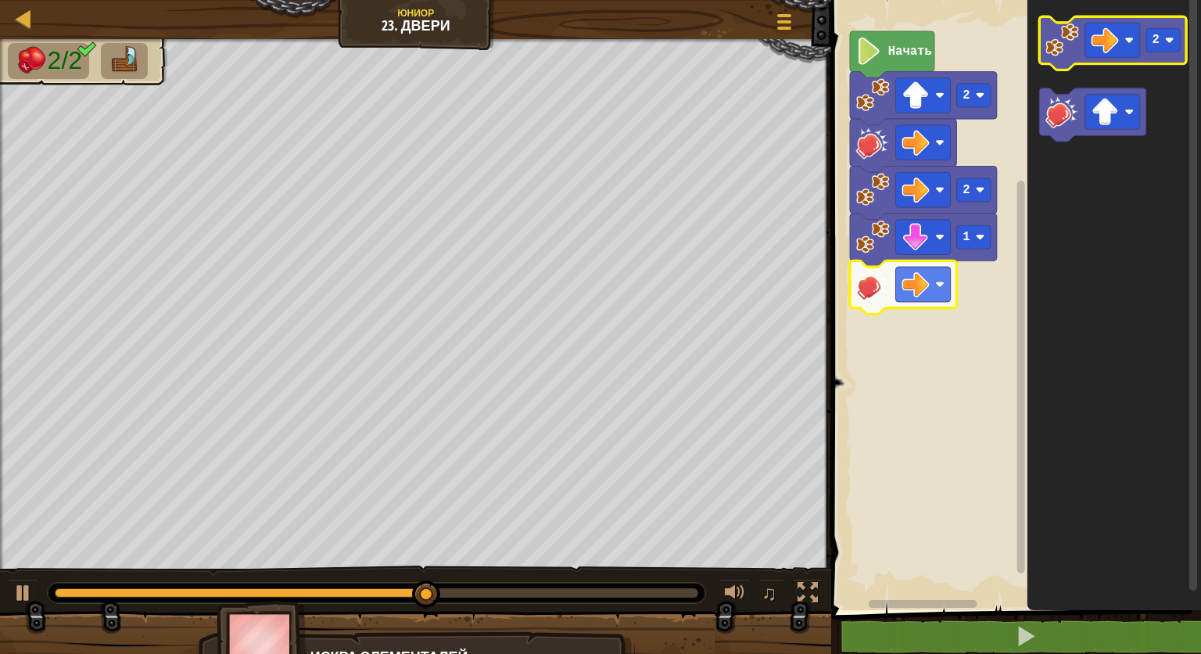
click at [1066, 53] on image "Рабочая область Blockly" at bounding box center [1062, 40] width 34 height 34
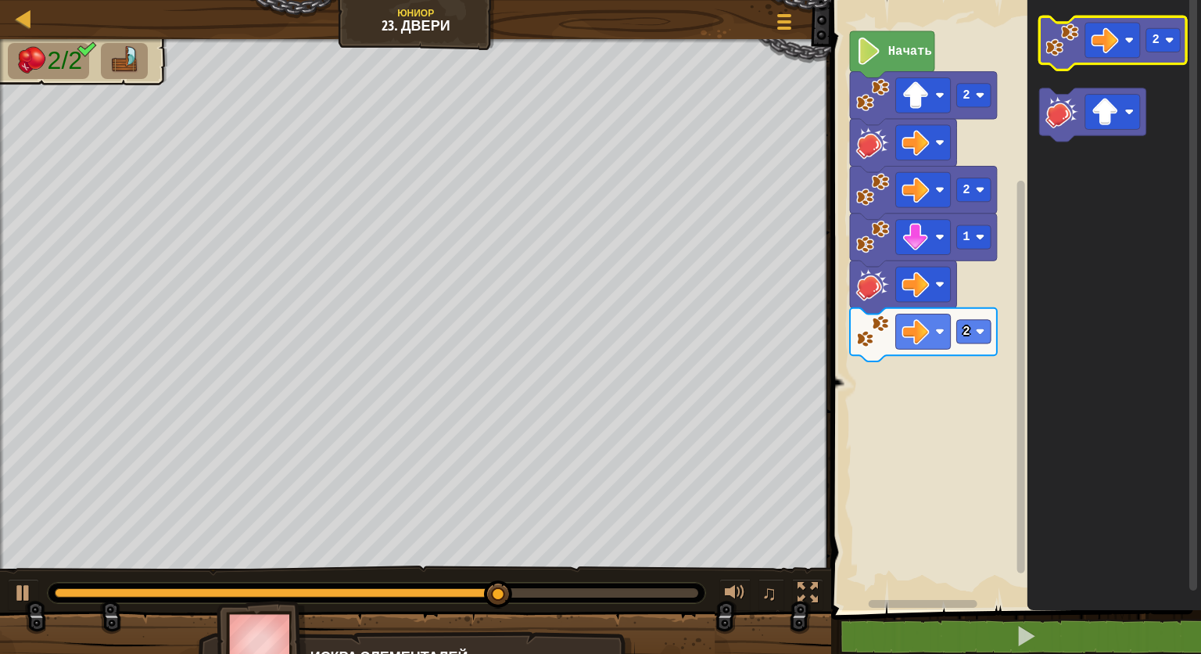
click at [1068, 59] on icon "Рабочая область Blockly" at bounding box center [1113, 42] width 147 height 53
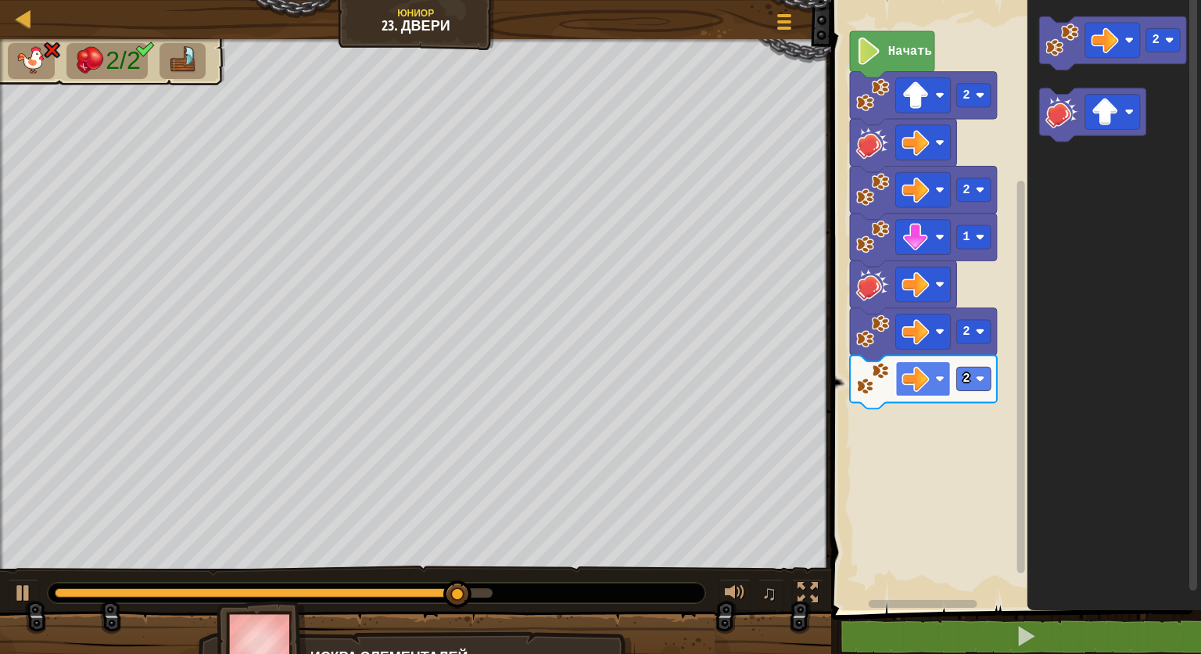
click at [929, 372] on rect "Рабочая область Blockly" at bounding box center [923, 378] width 55 height 35
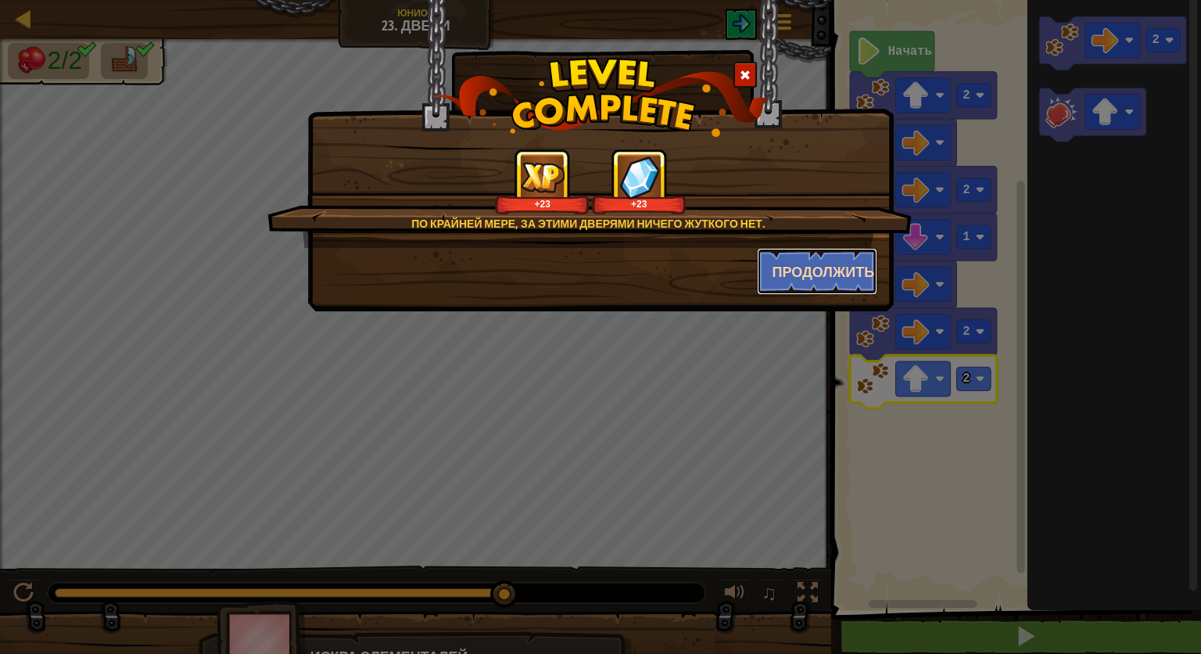
click at [848, 278] on button "Продолжить" at bounding box center [817, 271] width 121 height 47
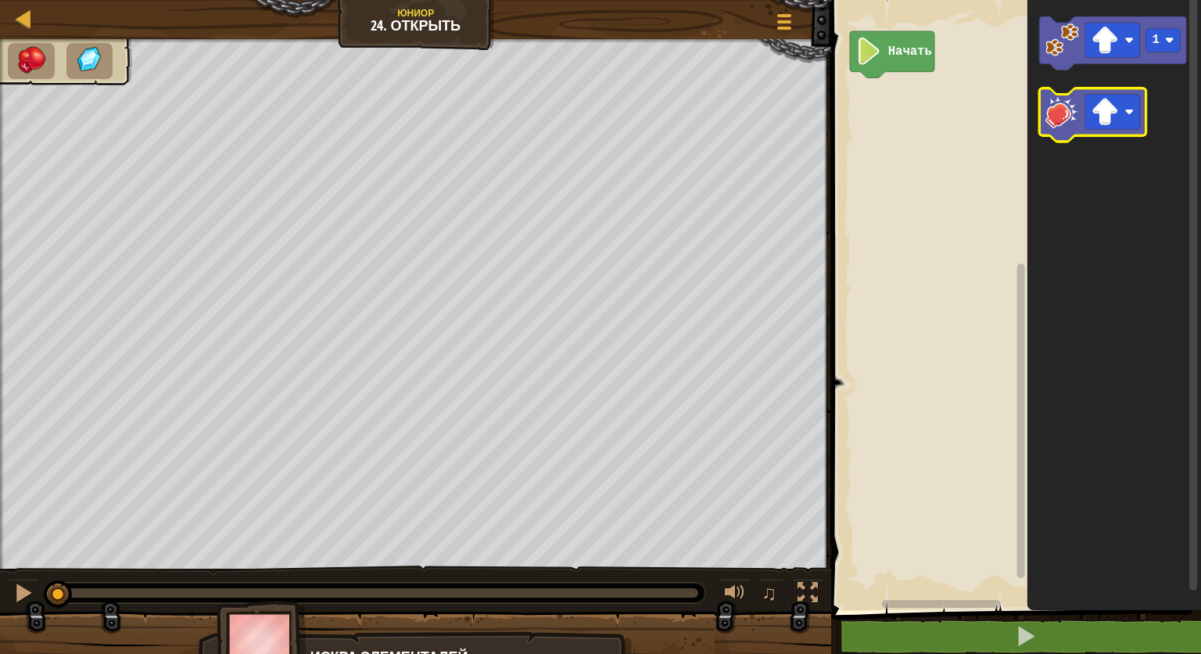
click at [1072, 117] on image "Рабочая область Blockly" at bounding box center [1062, 112] width 34 height 34
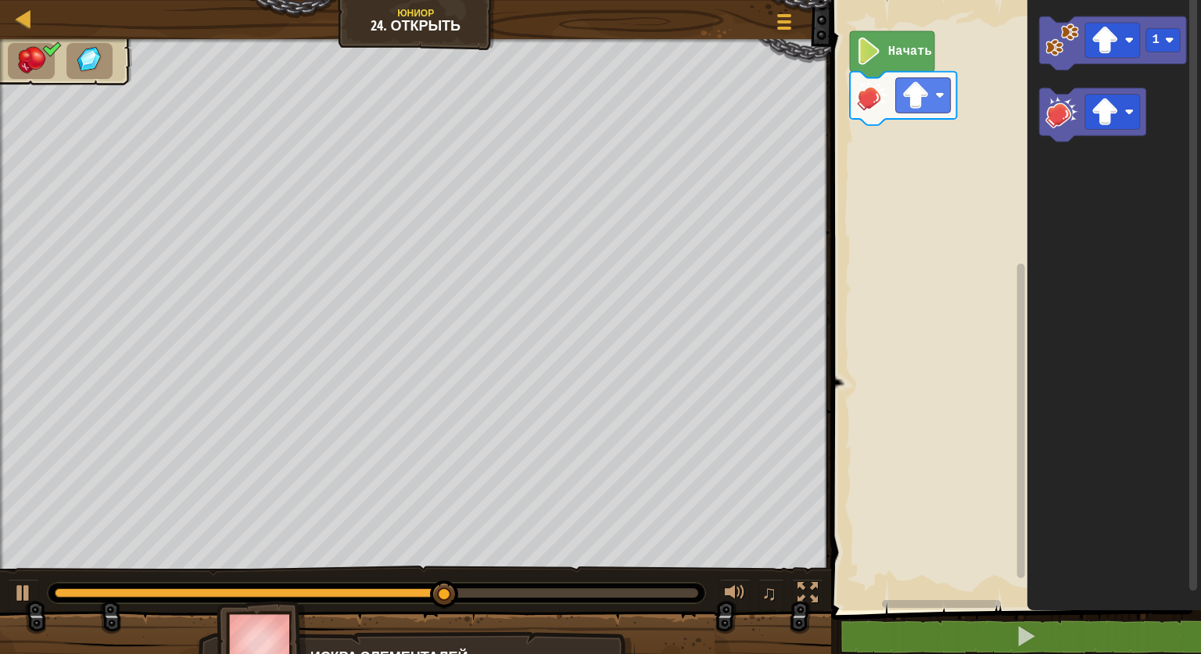
click at [957, 312] on rect "Рабочая область Blockly" at bounding box center [1013, 301] width 375 height 618
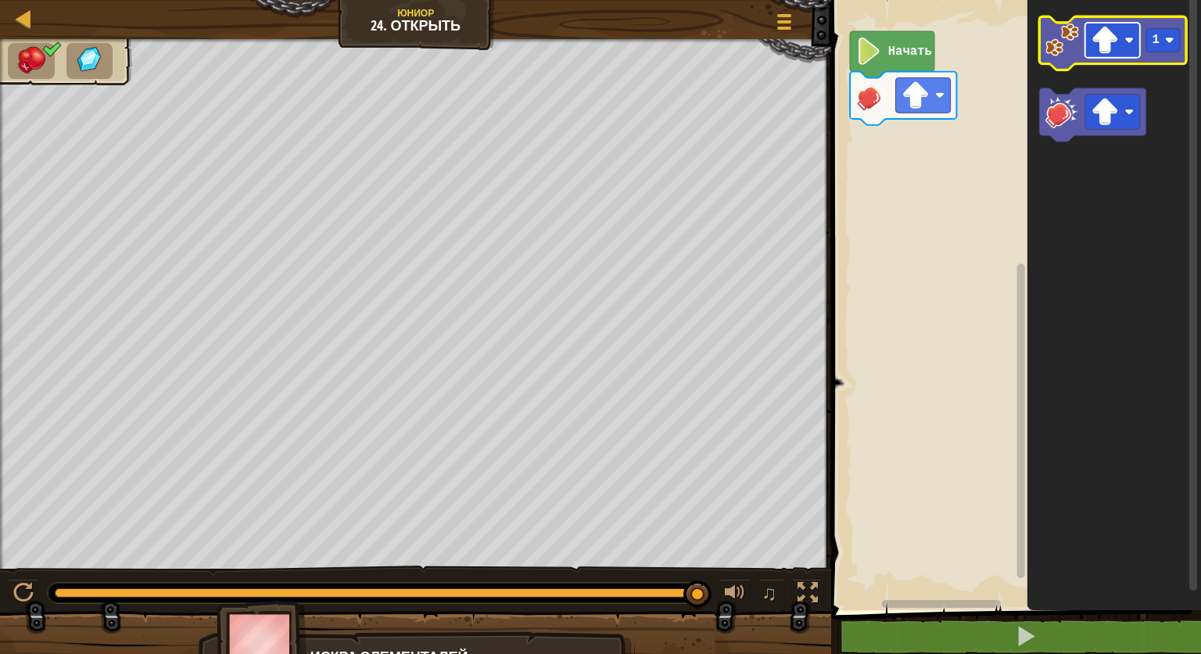
click at [1099, 48] on image "Рабочая область Blockly" at bounding box center [1104, 40] width 27 height 27
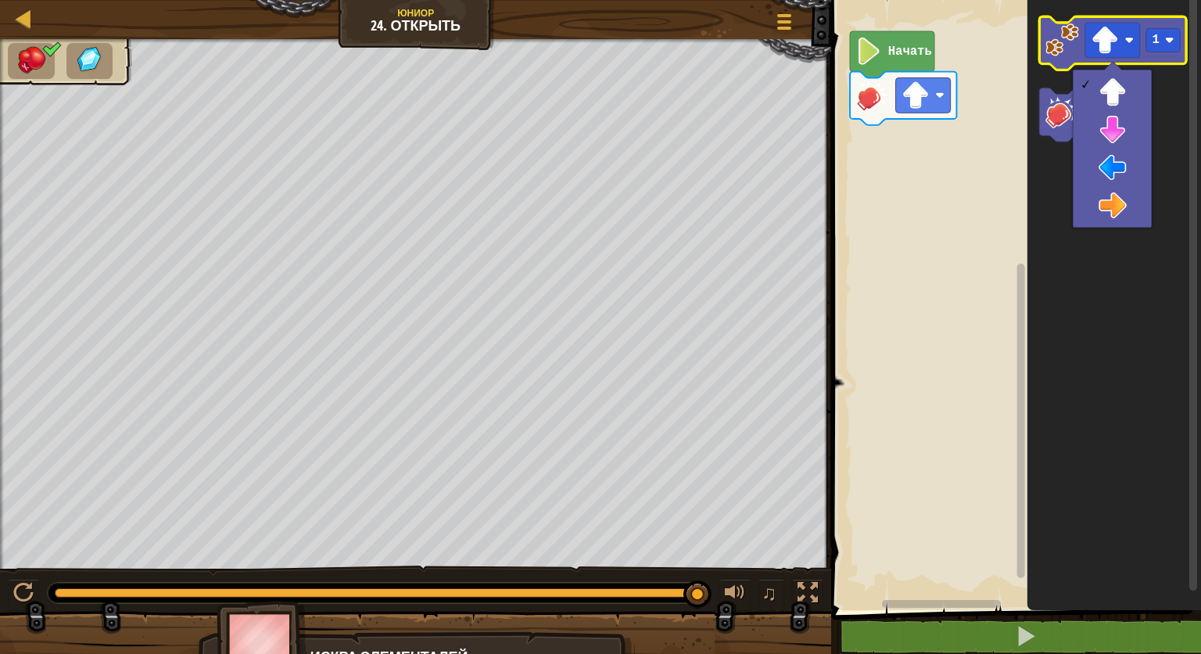
click at [1057, 61] on icon "Рабочая область Blockly" at bounding box center [1113, 42] width 147 height 53
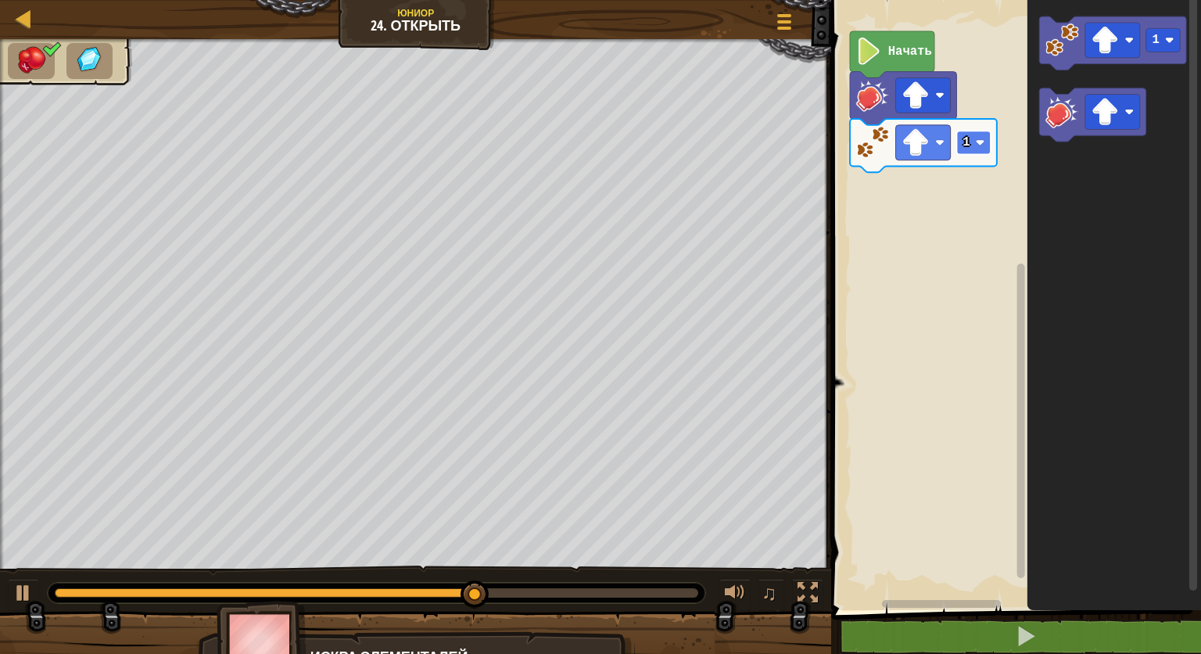
click at [982, 134] on rect "Рабочая область Blockly" at bounding box center [974, 142] width 34 height 23
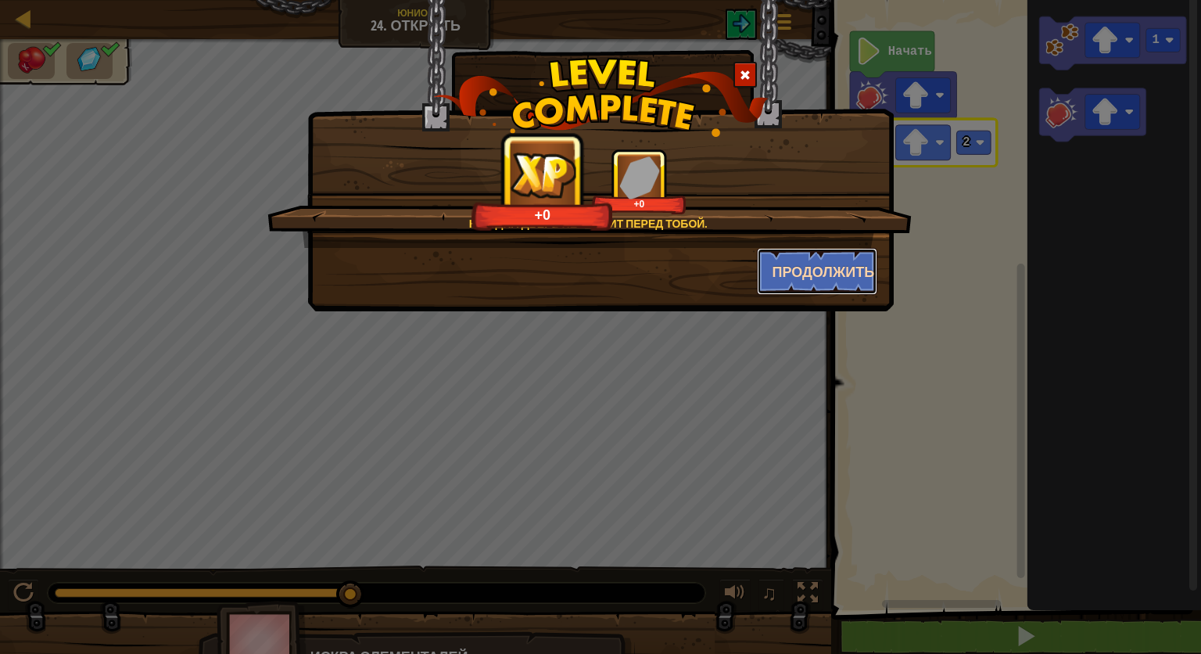
click at [819, 266] on button "Продолжить" at bounding box center [817, 271] width 121 height 47
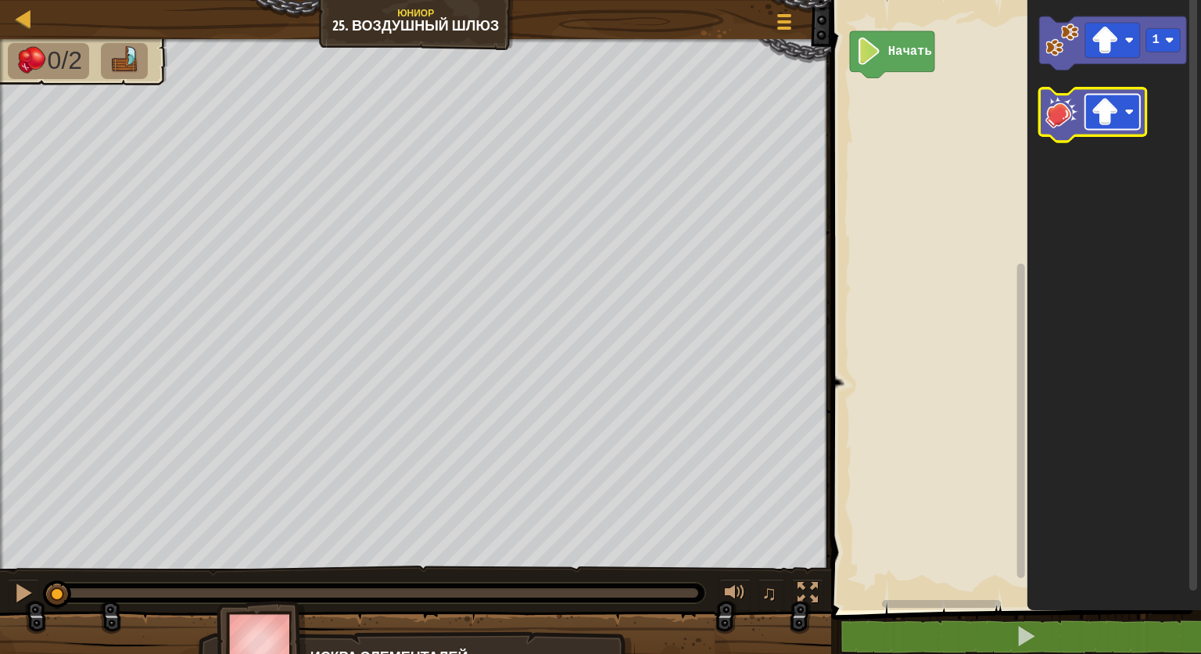
click at [1101, 118] on image "Рабочая область Blockly" at bounding box center [1104, 111] width 27 height 27
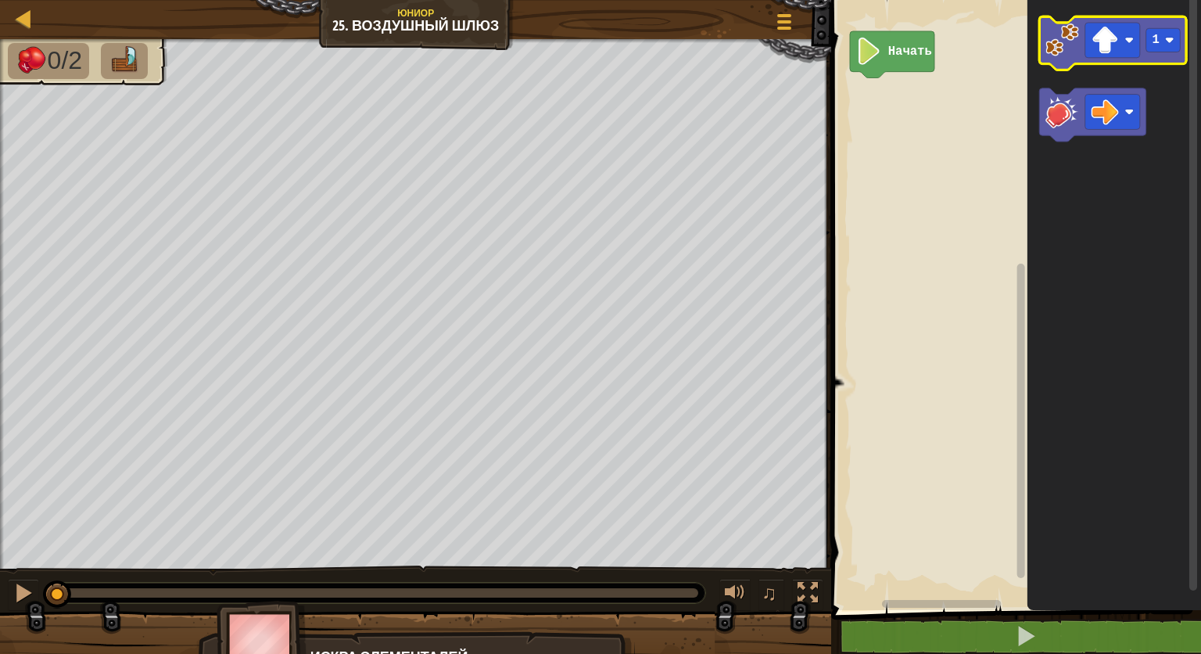
click at [1054, 54] on image "Рабочая область Blockly" at bounding box center [1062, 40] width 34 height 34
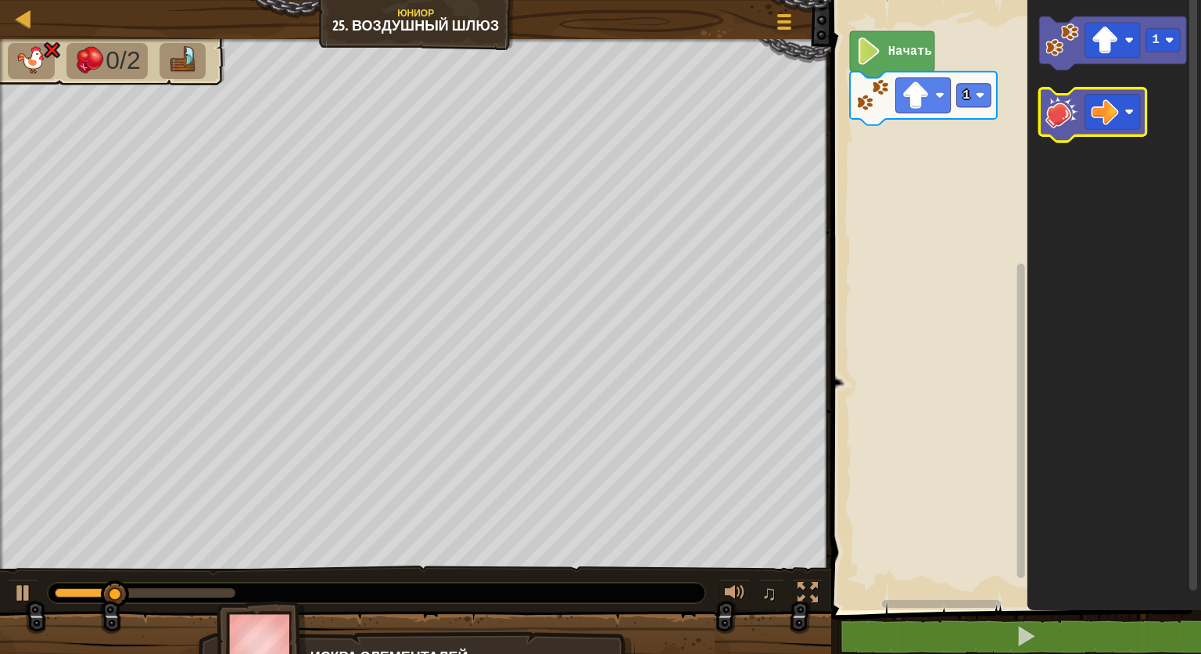
click at [1048, 106] on image "Рабочая область Blockly" at bounding box center [1062, 112] width 34 height 34
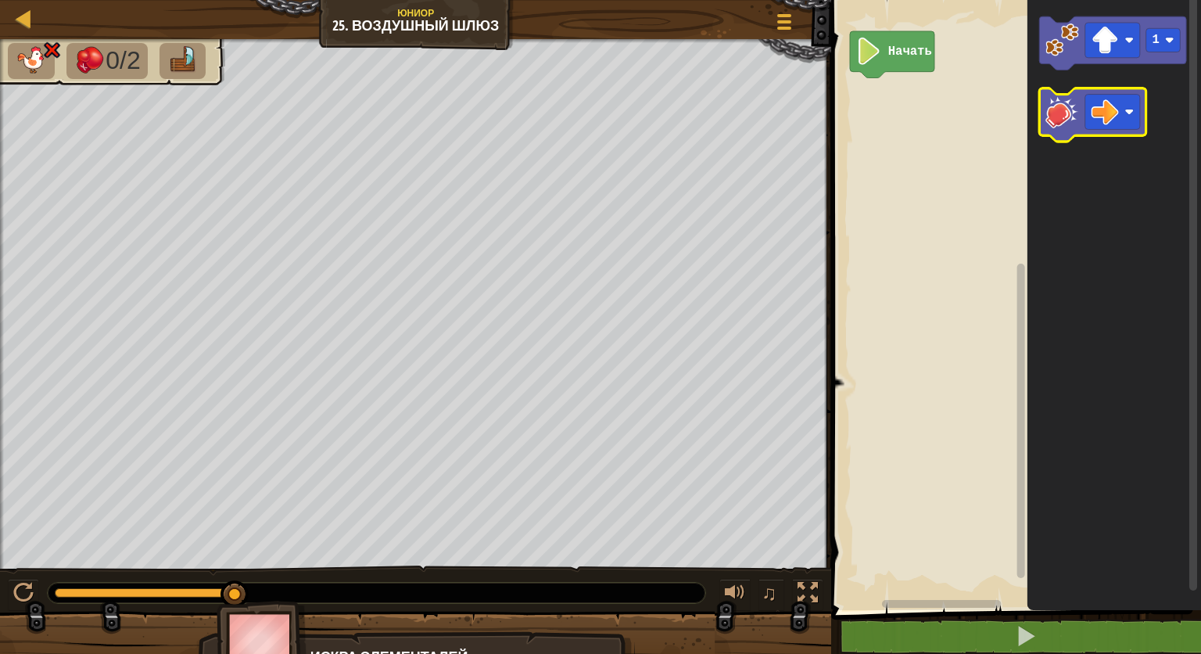
click at [1069, 119] on image "Рабочая область Blockly" at bounding box center [1062, 112] width 34 height 34
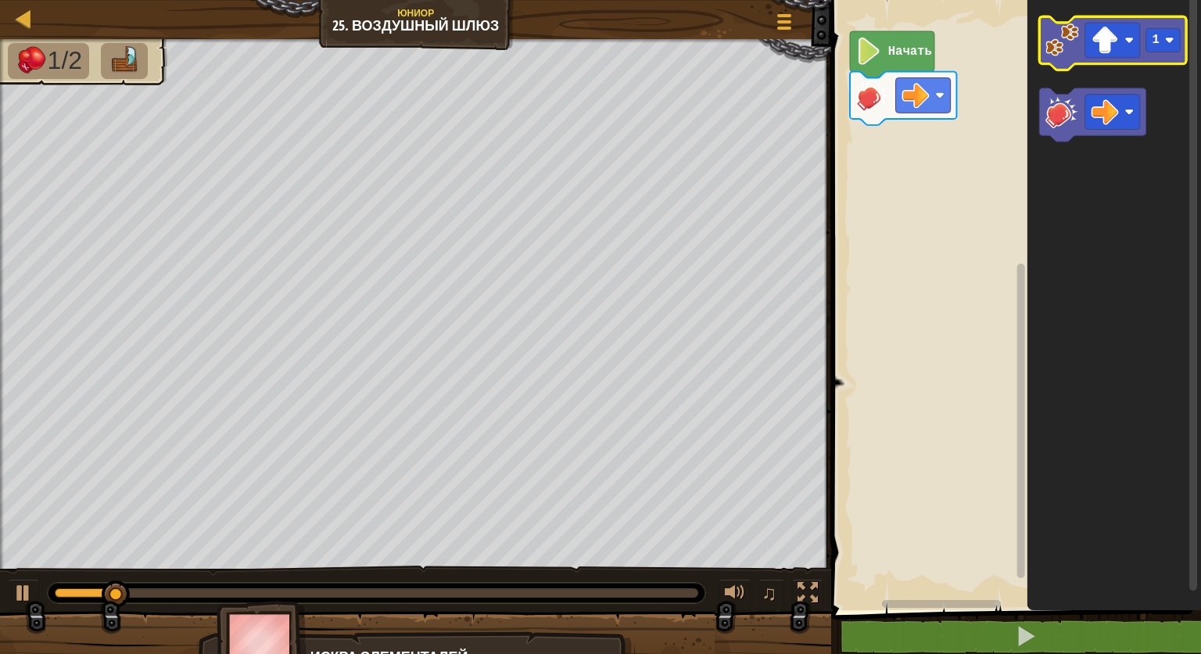
click at [1071, 50] on image "Рабочая область Blockly" at bounding box center [1062, 40] width 34 height 34
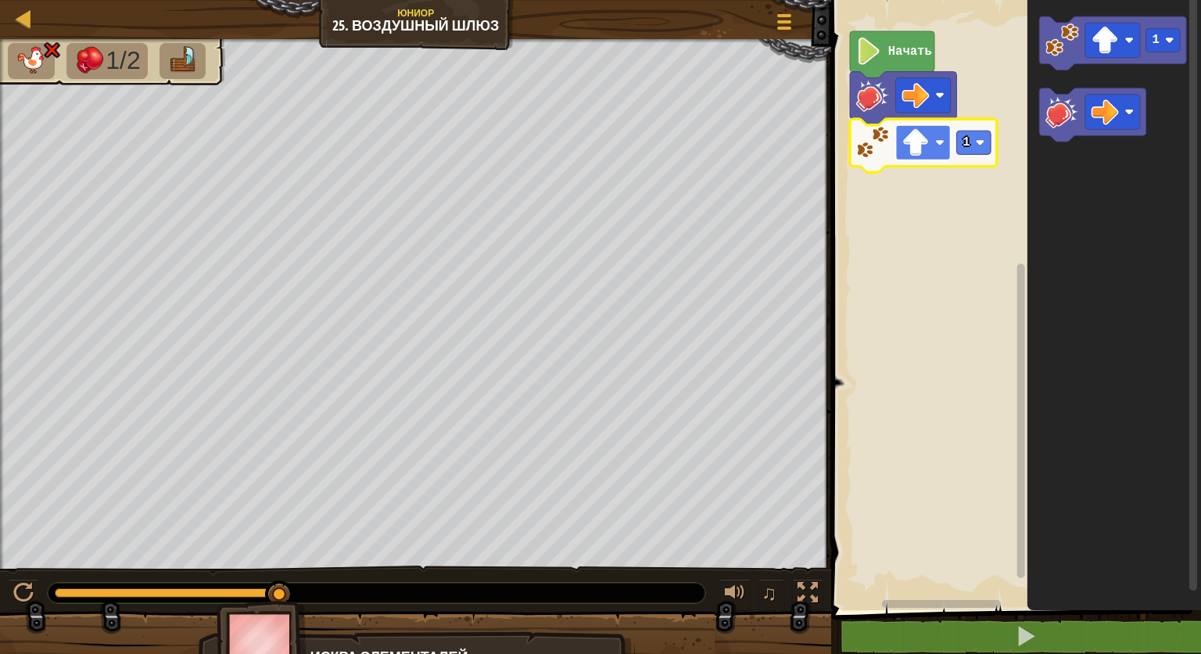
click at [929, 151] on image "Рабочая область Blockly" at bounding box center [915, 142] width 27 height 27
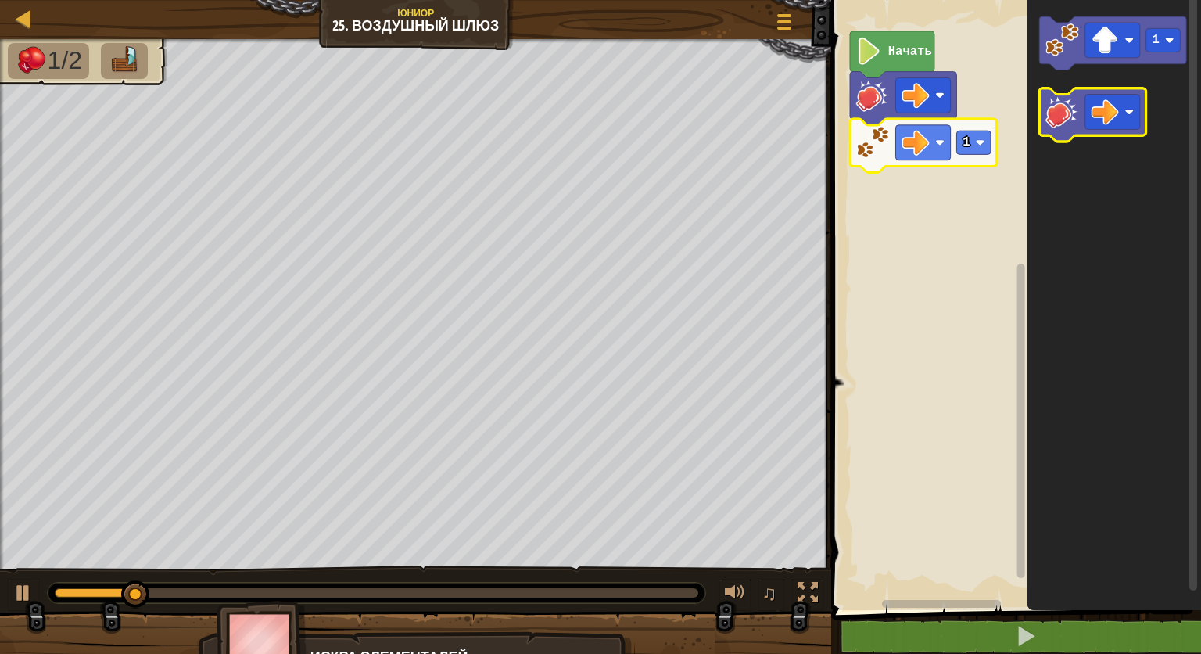
click at [1052, 115] on image "Рабочая область Blockly" at bounding box center [1062, 112] width 34 height 34
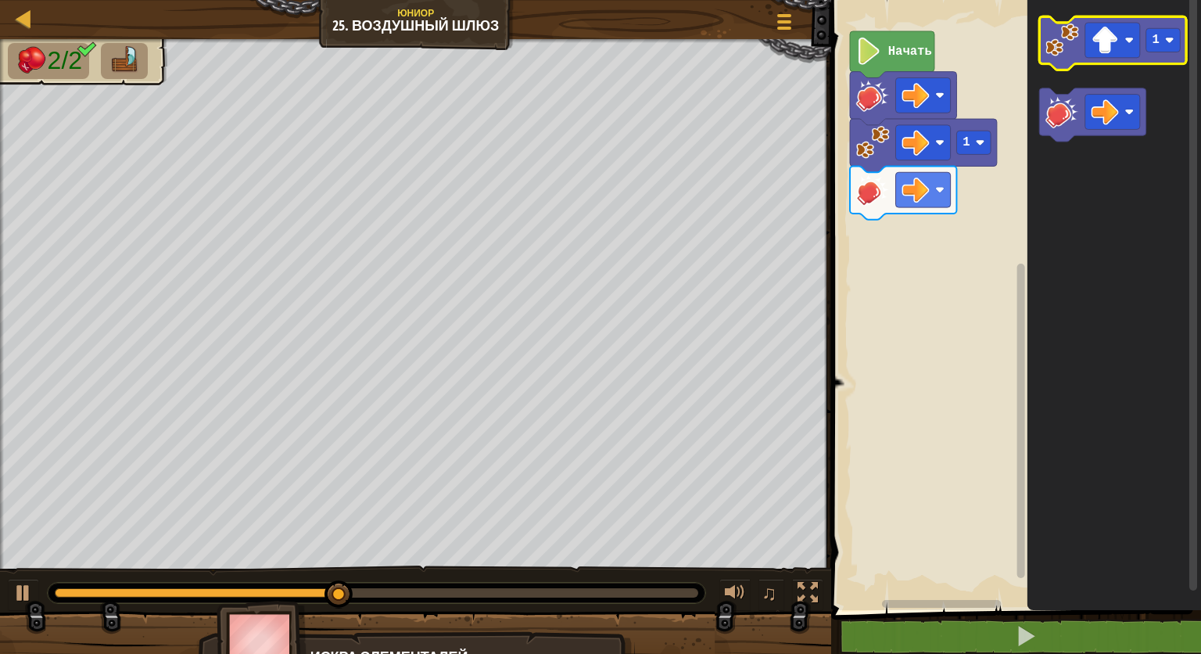
click at [1056, 56] on icon "Рабочая область Blockly" at bounding box center [1113, 42] width 147 height 53
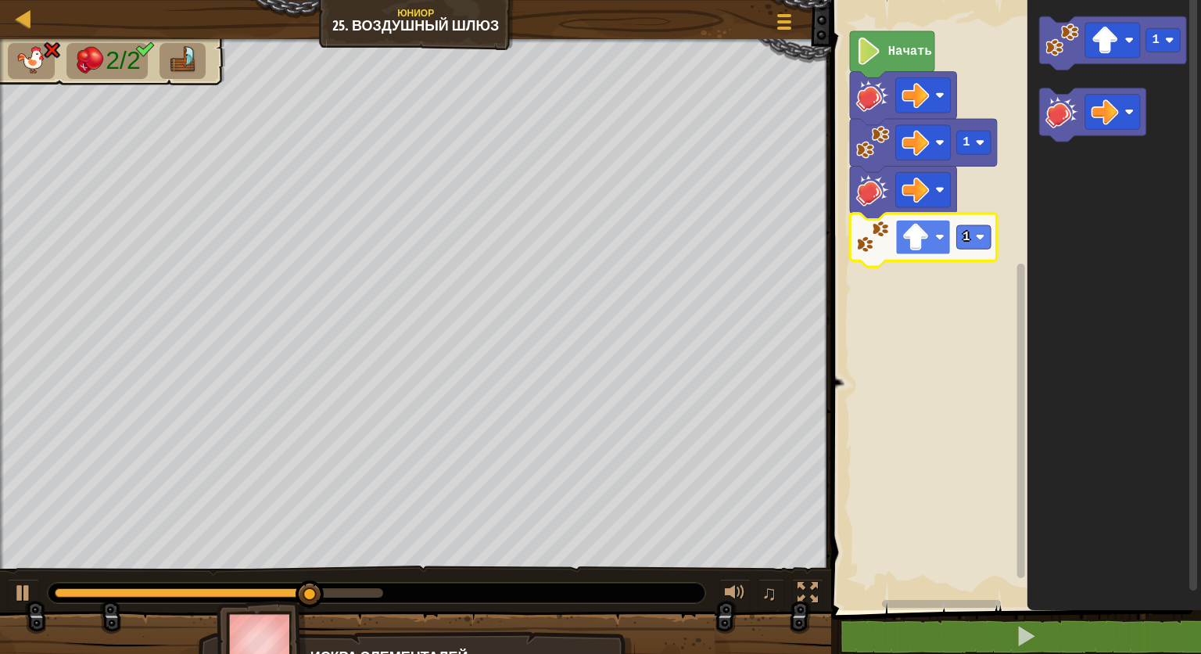
click at [932, 245] on rect "Рабочая область Blockly" at bounding box center [923, 237] width 55 height 35
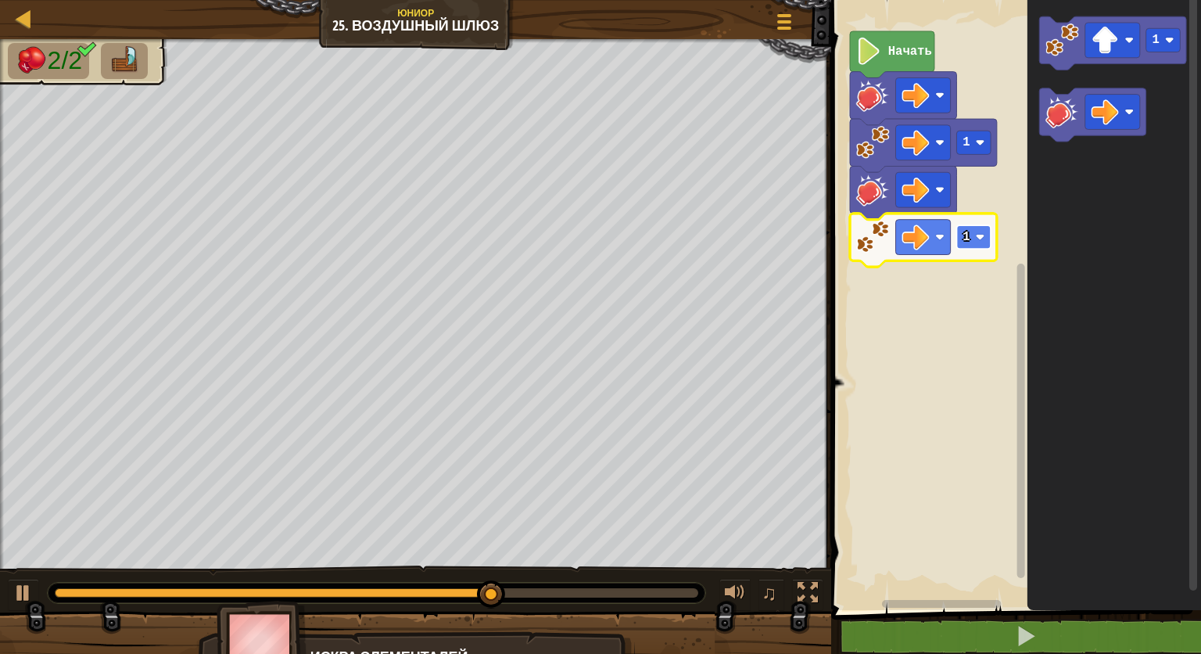
click at [980, 239] on image "Рабочая область Blockly" at bounding box center [980, 236] width 9 height 9
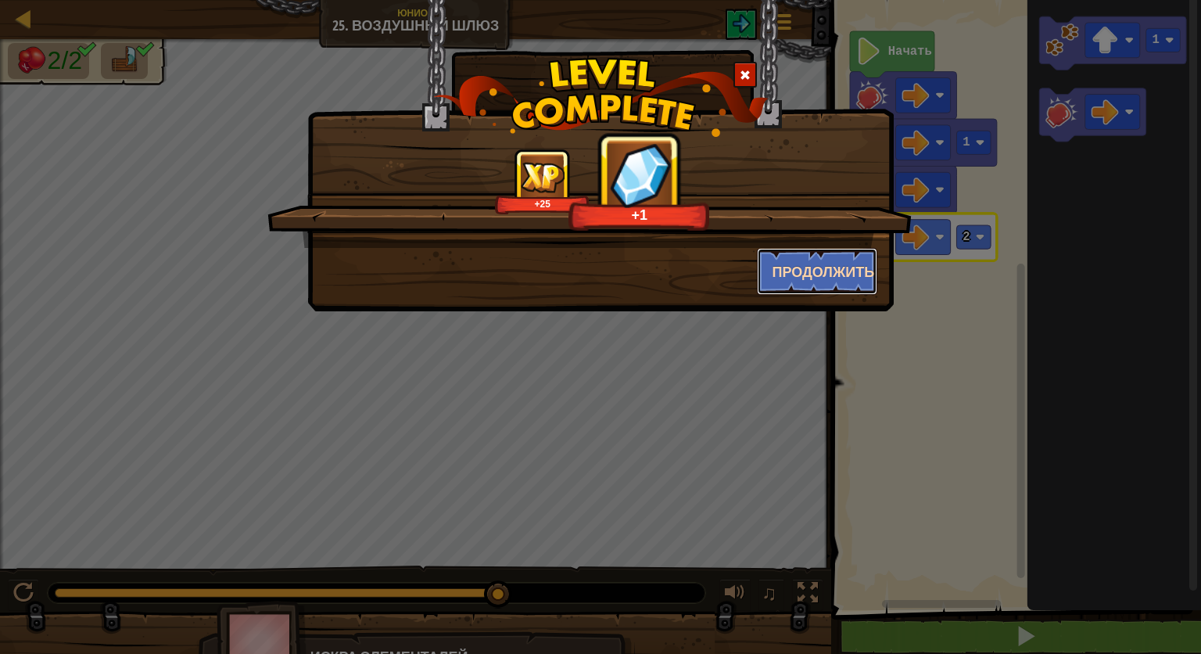
click at [864, 281] on button "Продолжить" at bounding box center [817, 271] width 121 height 47
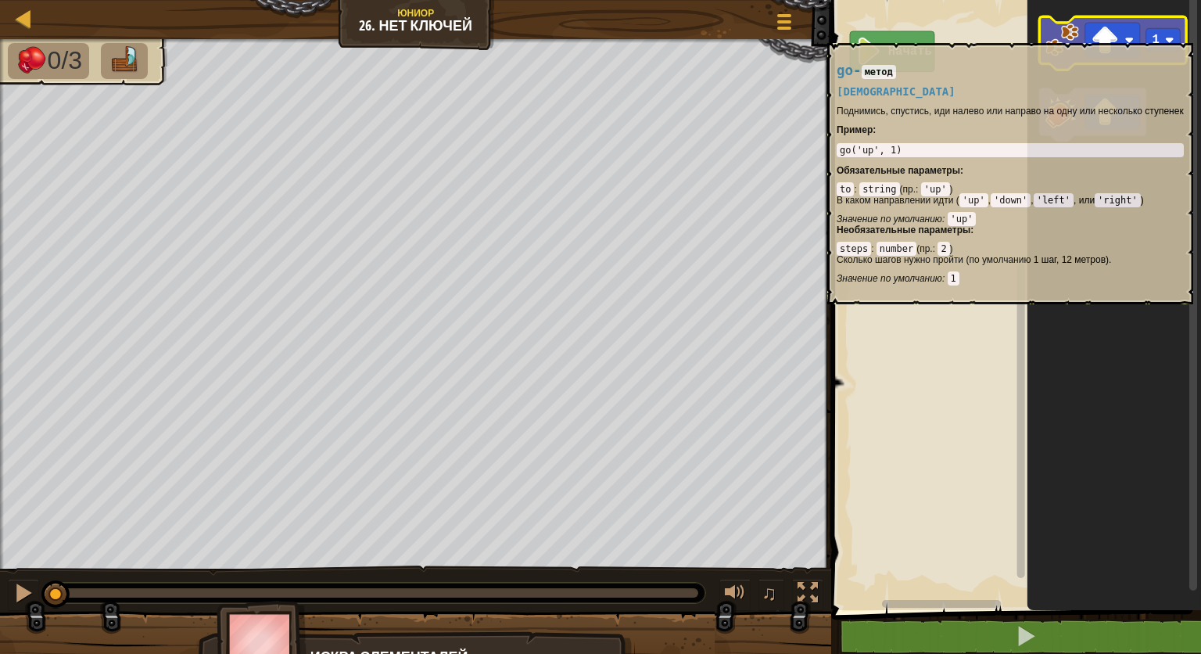
click at [1058, 34] on image "Рабочая область Blockly" at bounding box center [1062, 40] width 34 height 34
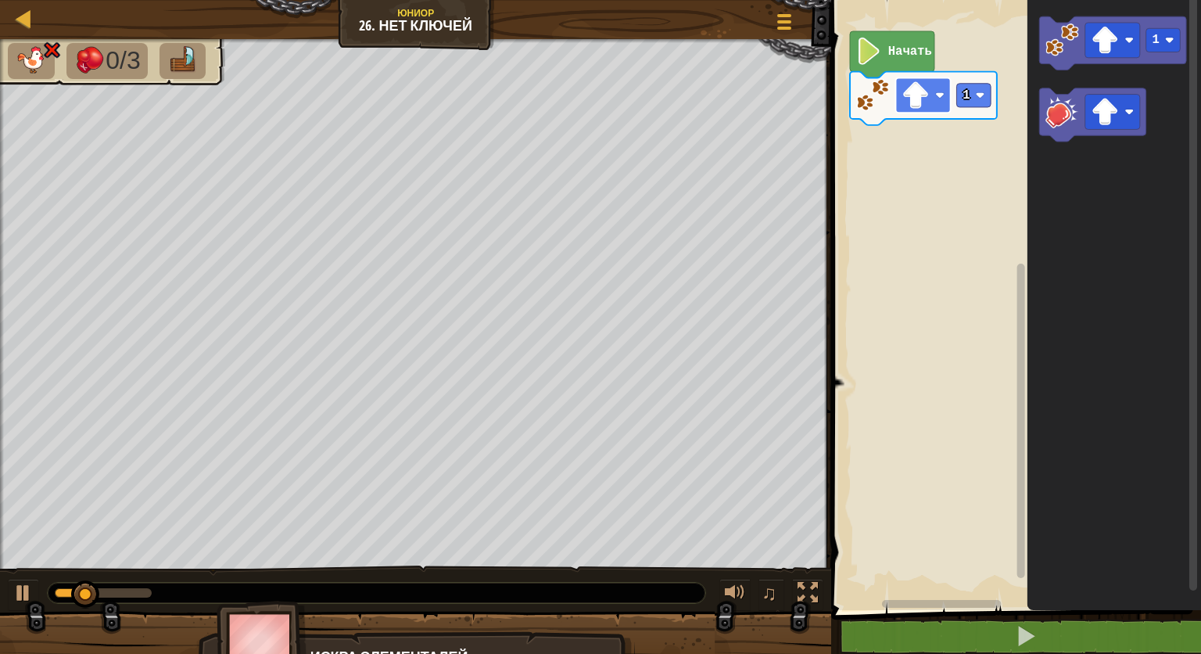
click at [934, 98] on rect "Рабочая область Blockly" at bounding box center [923, 94] width 55 height 35
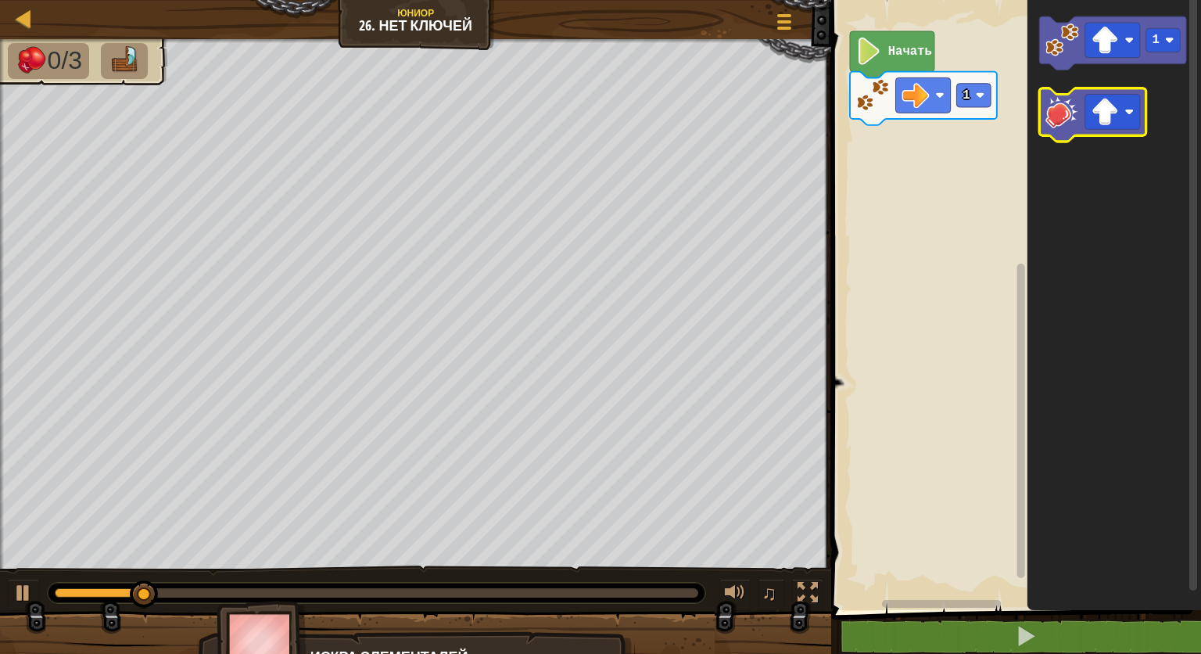
click at [1044, 118] on icon "Рабочая область Blockly" at bounding box center [1093, 114] width 106 height 53
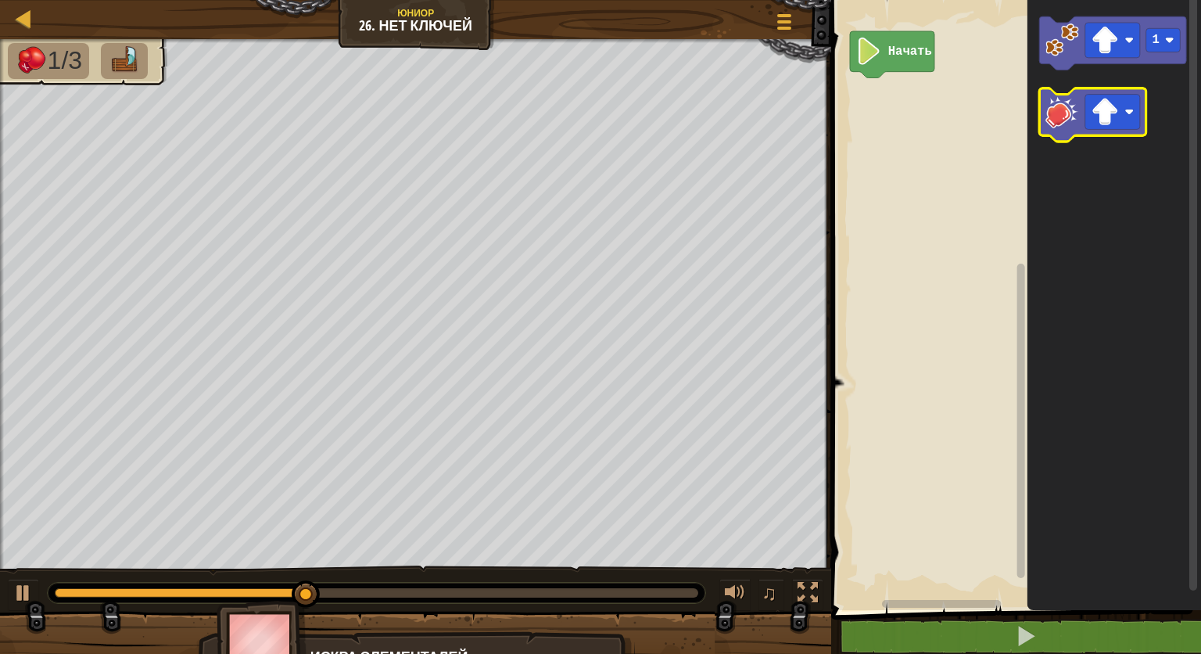
click at [1065, 126] on image "Рабочая область Blockly" at bounding box center [1062, 112] width 34 height 34
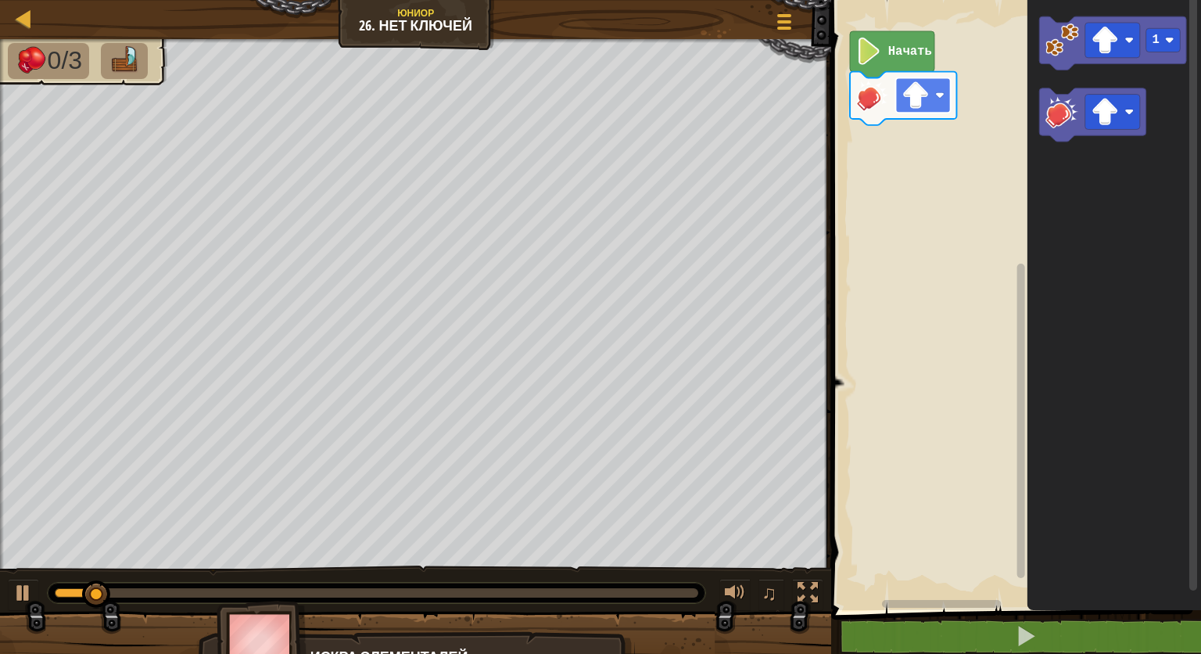
click at [896, 91] on rect "Рабочая область Blockly" at bounding box center [923, 94] width 55 height 35
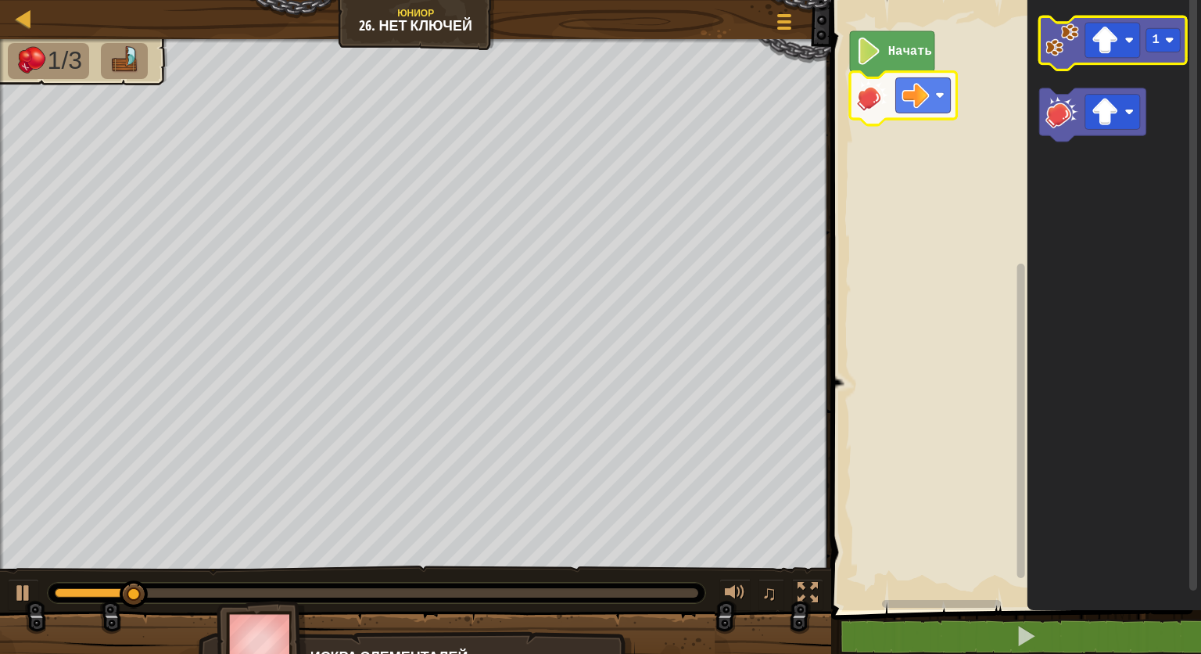
click at [1063, 47] on image "Рабочая область Blockly" at bounding box center [1062, 40] width 34 height 34
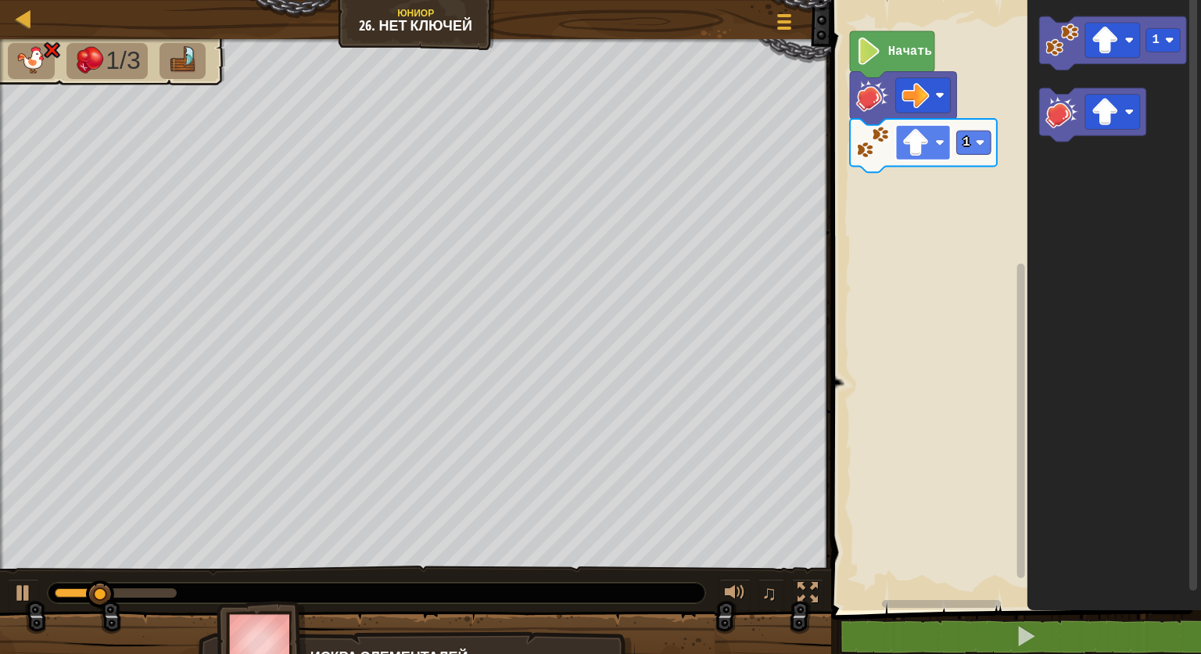
click at [937, 155] on rect "Рабочая область Blockly" at bounding box center [923, 142] width 55 height 35
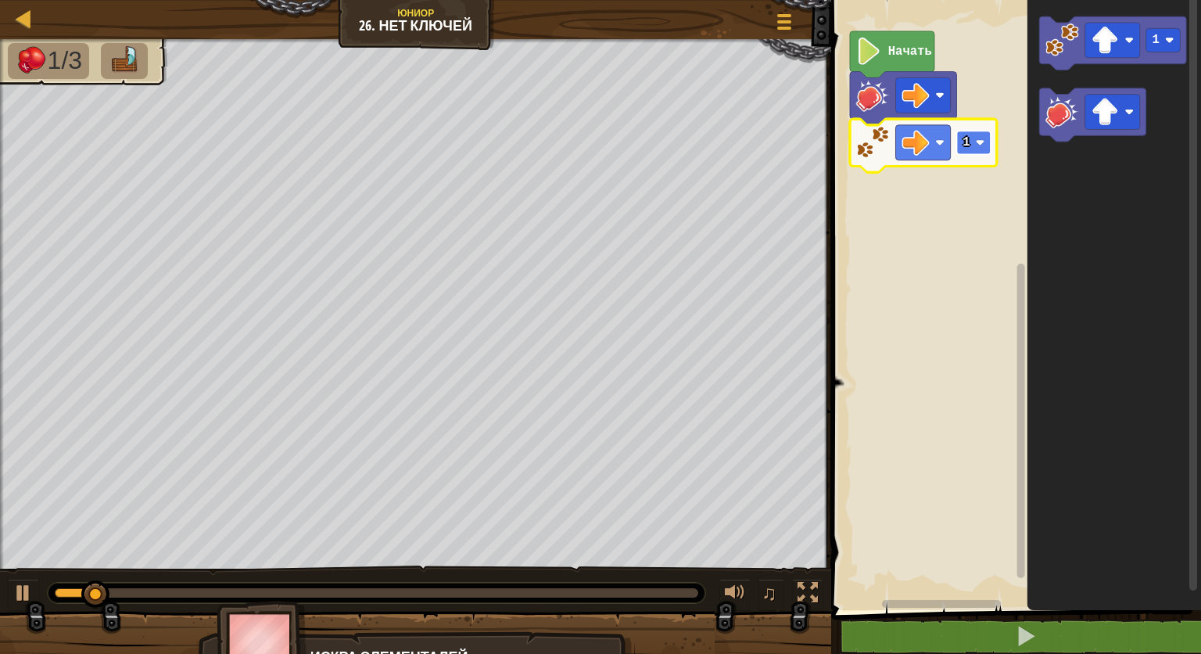
click at [966, 136] on text "1" at bounding box center [966, 142] width 7 height 14
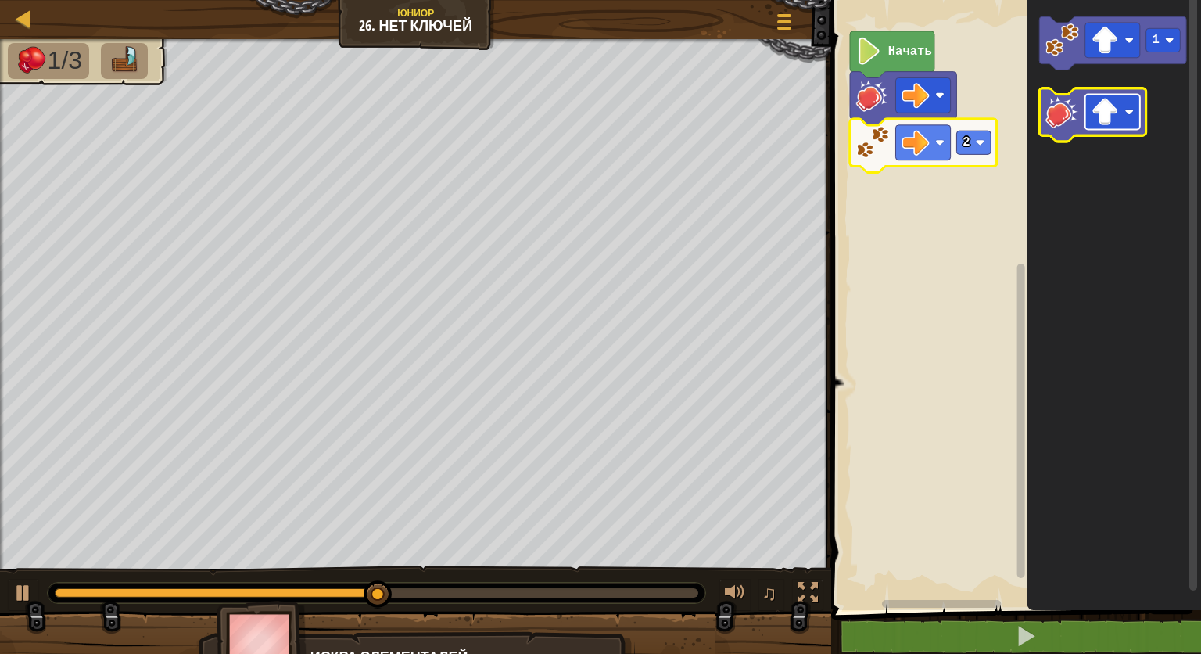
click at [1105, 118] on image "Рабочая область Blockly" at bounding box center [1104, 111] width 27 height 27
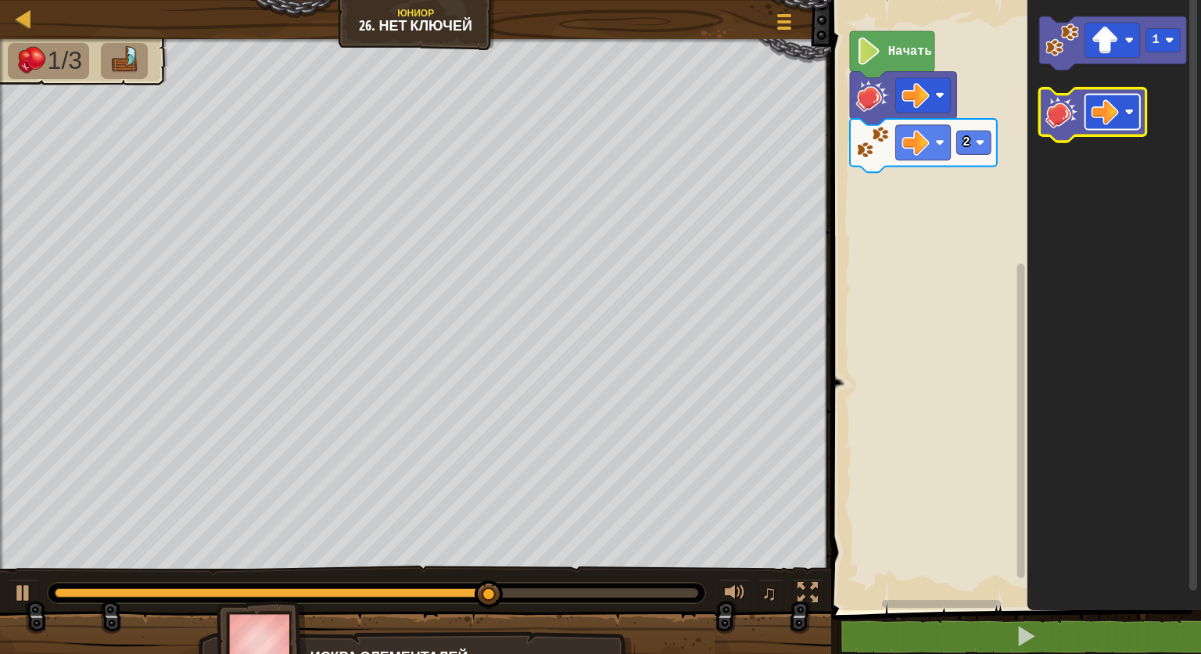
click at [1106, 122] on image "Рабочая область Blockly" at bounding box center [1104, 111] width 27 height 27
click at [1062, 116] on image "Рабочая область Blockly" at bounding box center [1062, 112] width 34 height 34
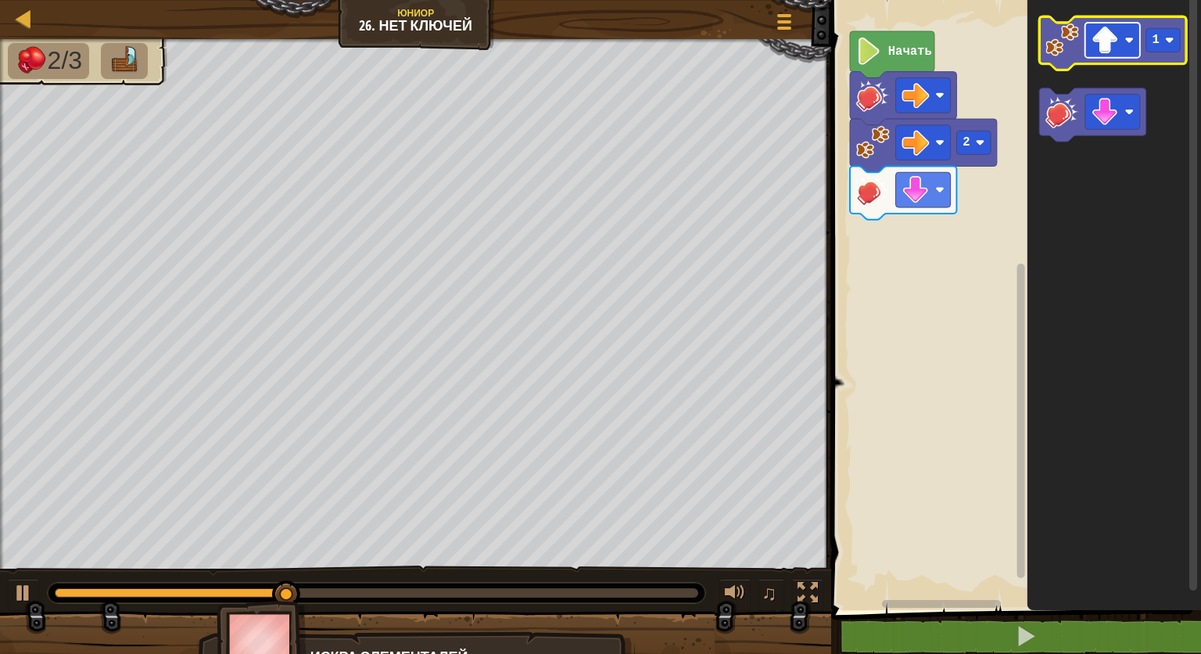
click at [1124, 55] on rect "Рабочая область Blockly" at bounding box center [1112, 40] width 55 height 35
click at [1163, 51] on rect "Рабочая область Blockly" at bounding box center [1163, 39] width 34 height 23
click at [1073, 52] on image "Рабочая область Blockly" at bounding box center [1062, 40] width 34 height 34
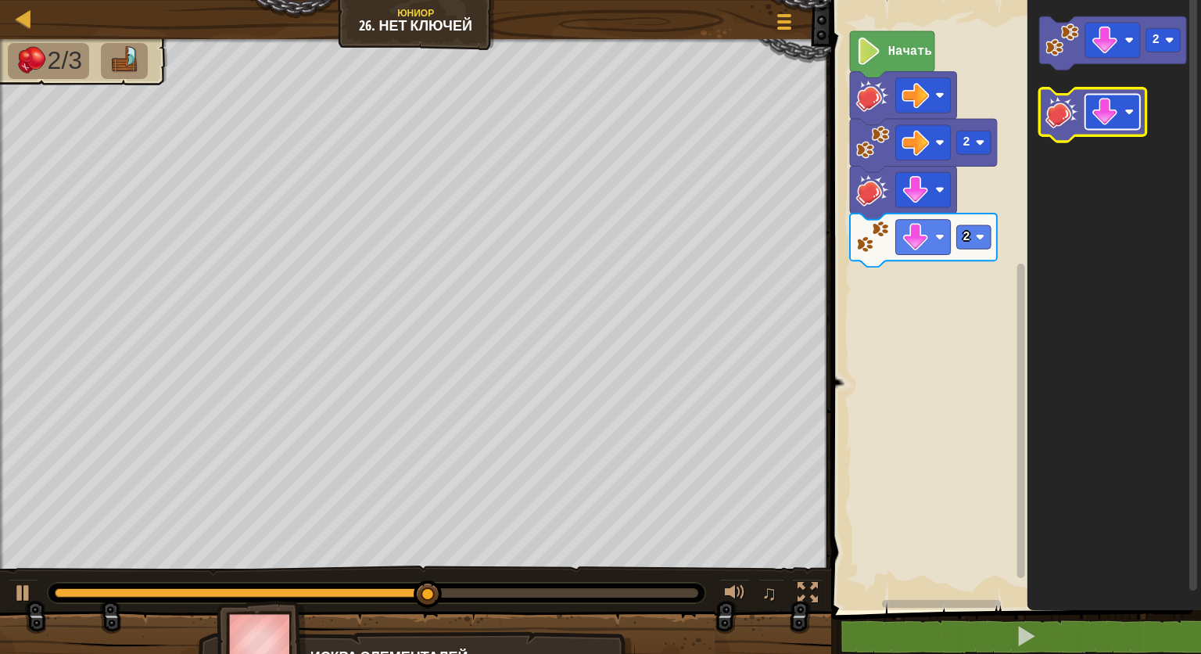
click at [1104, 107] on image "Рабочая область Blockly" at bounding box center [1104, 111] width 27 height 27
click at [1063, 97] on image "Рабочая область Blockly" at bounding box center [1062, 112] width 34 height 34
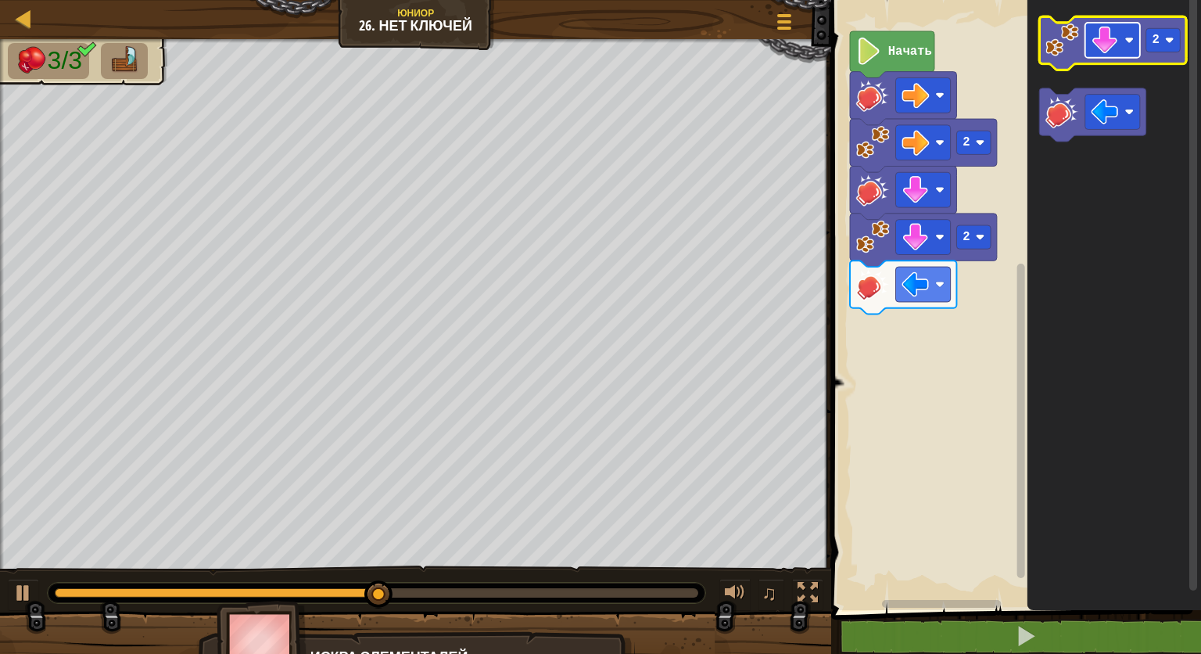
click at [1123, 52] on rect "Рабочая область Blockly" at bounding box center [1112, 40] width 55 height 35
click at [1060, 56] on image "Рабочая область Blockly" at bounding box center [1062, 40] width 34 height 34
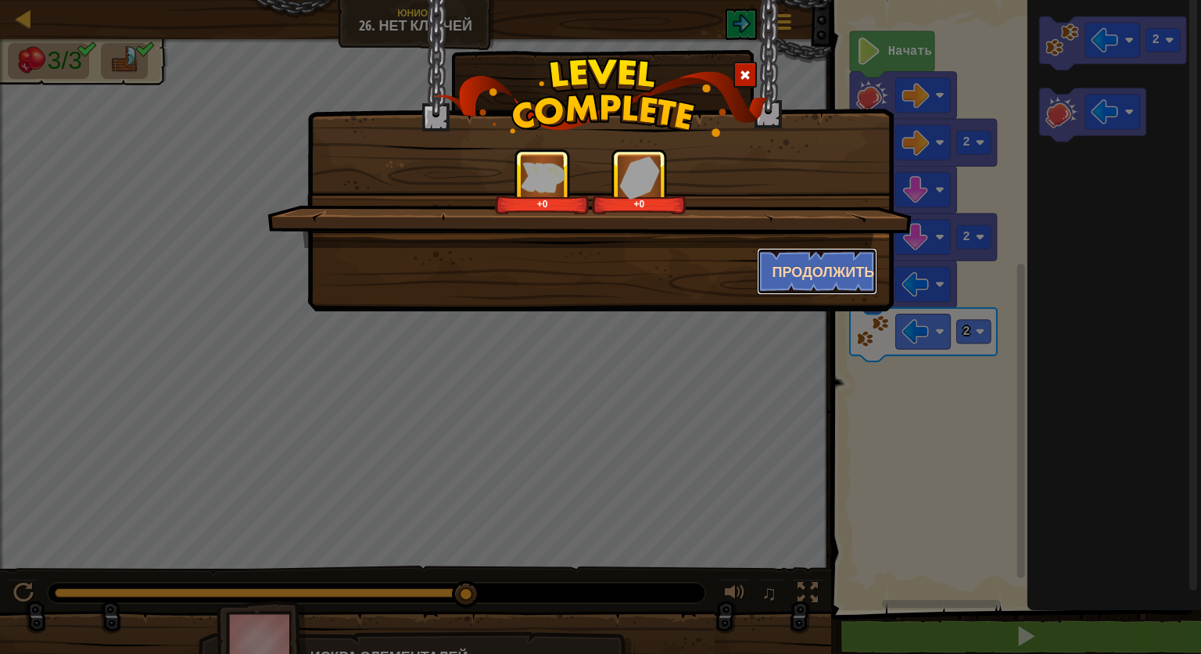
click at [797, 272] on button "Продолжить" at bounding box center [817, 271] width 121 height 47
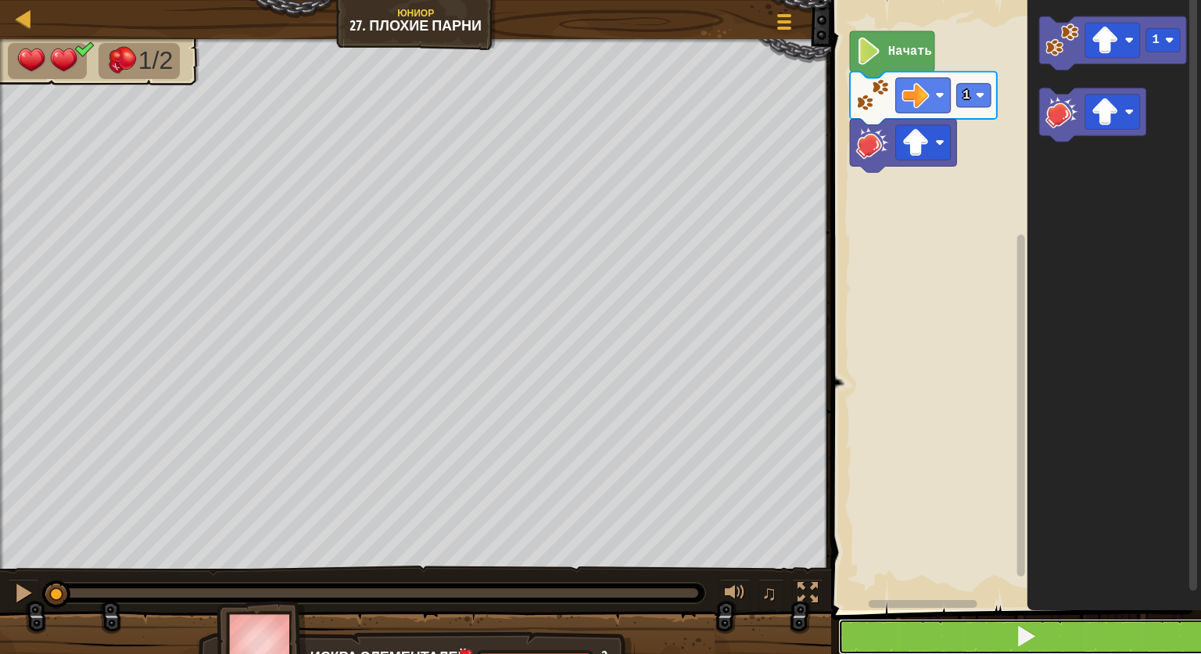
click at [880, 638] on button at bounding box center [1025, 636] width 375 height 36
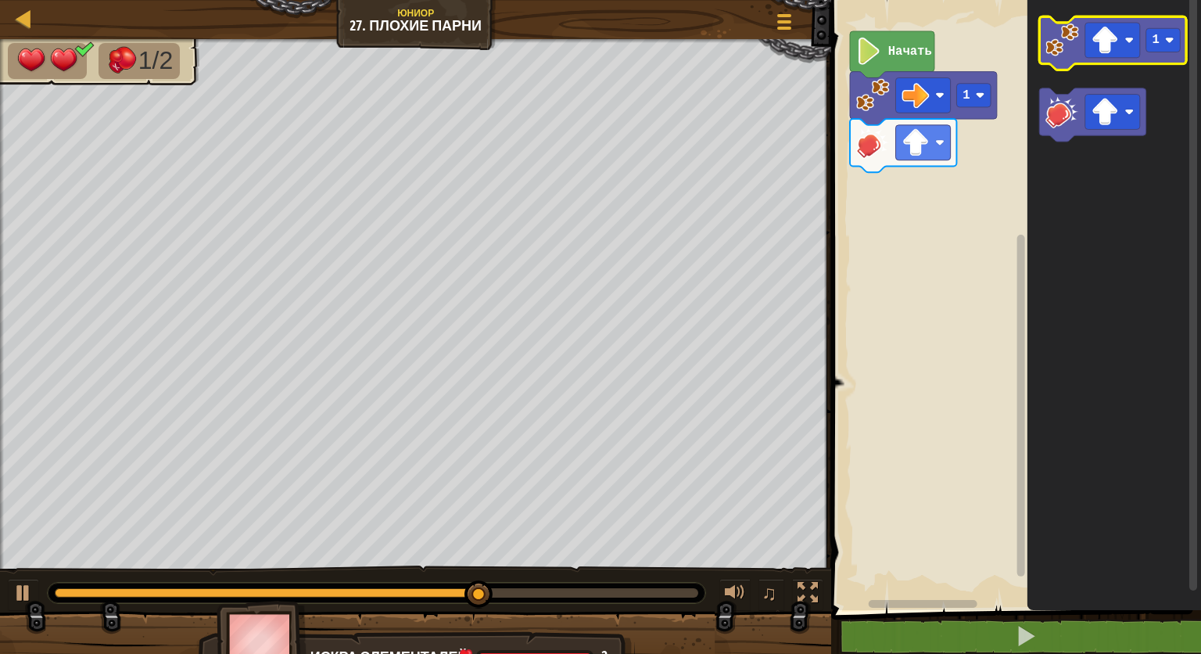
click at [1103, 59] on icon "Рабочая область Blockly" at bounding box center [1113, 42] width 147 height 53
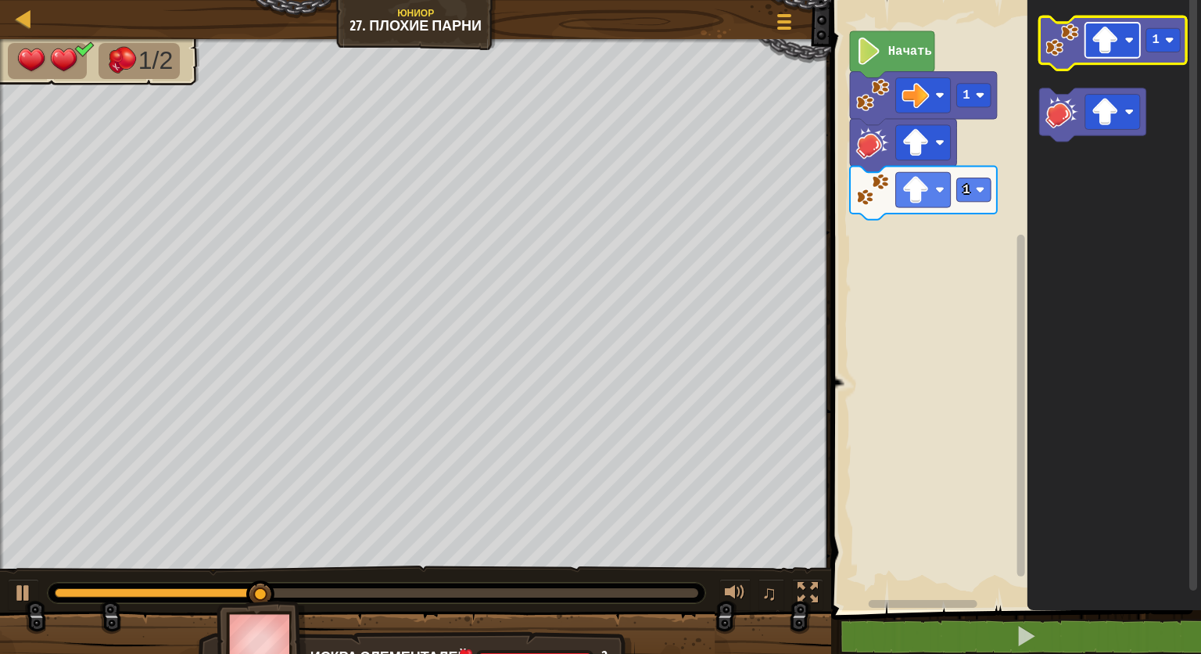
click at [1117, 31] on image "Рабочая область Blockly" at bounding box center [1104, 40] width 27 height 27
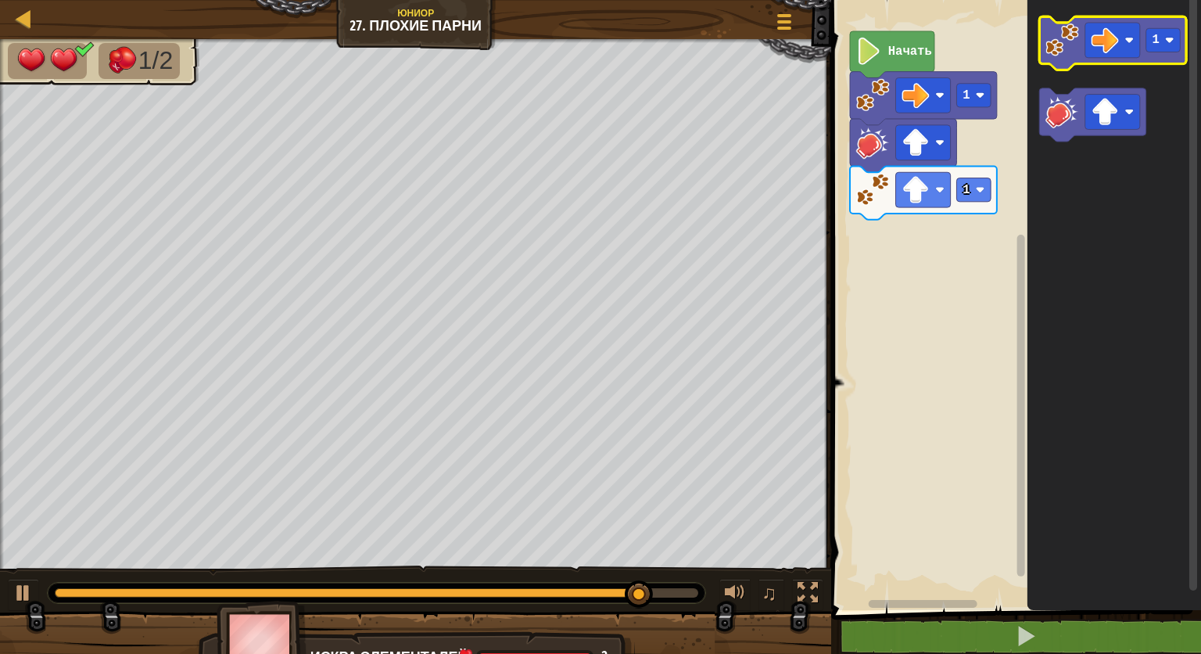
click at [1061, 55] on image "Рабочая область Blockly" at bounding box center [1062, 40] width 34 height 34
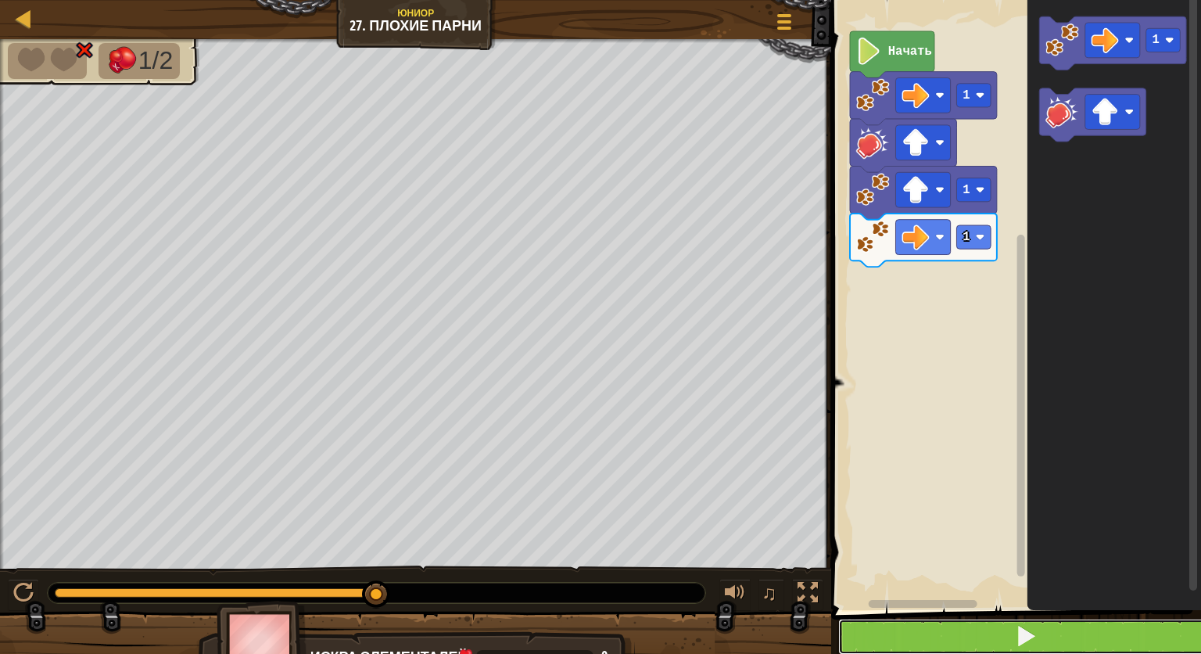
click at [885, 635] on button at bounding box center [1025, 636] width 375 height 36
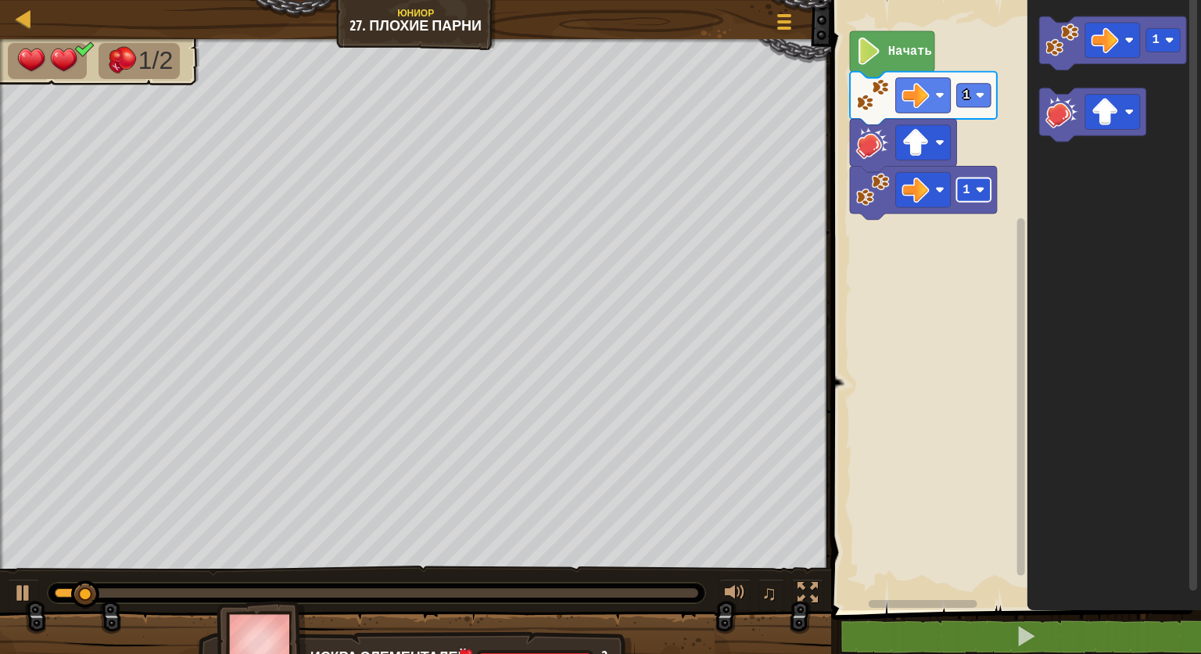
click at [977, 197] on rect "Рабочая область Blockly" at bounding box center [974, 189] width 34 height 23
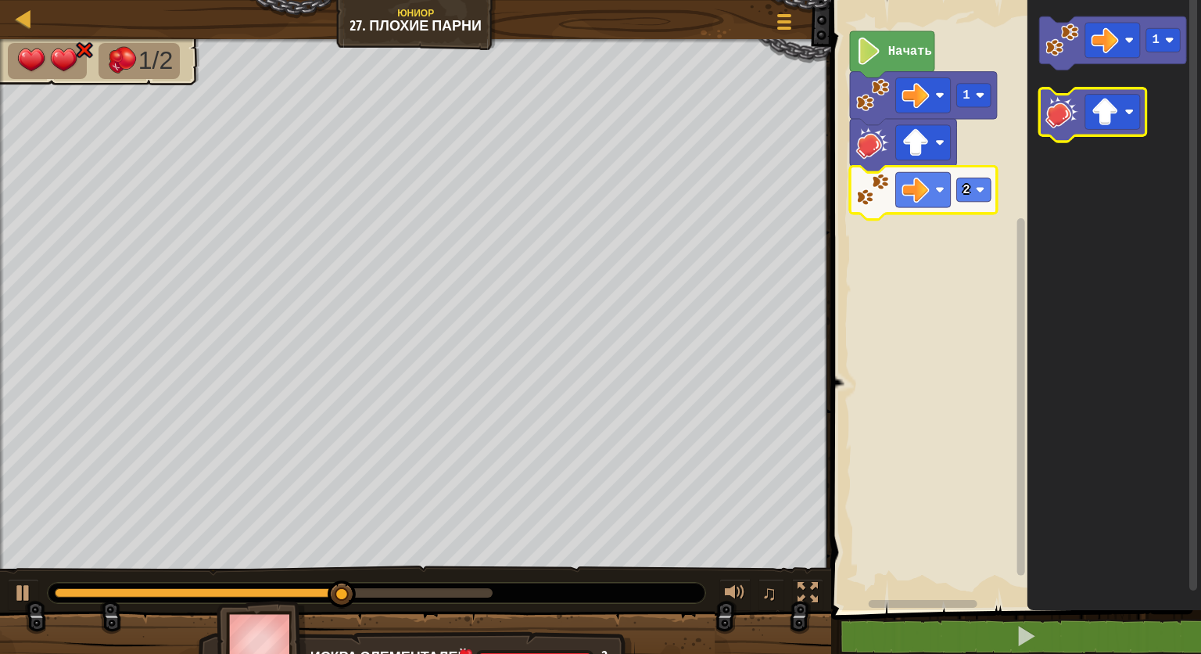
click at [1076, 109] on image "Рабочая область Blockly" at bounding box center [1062, 112] width 34 height 34
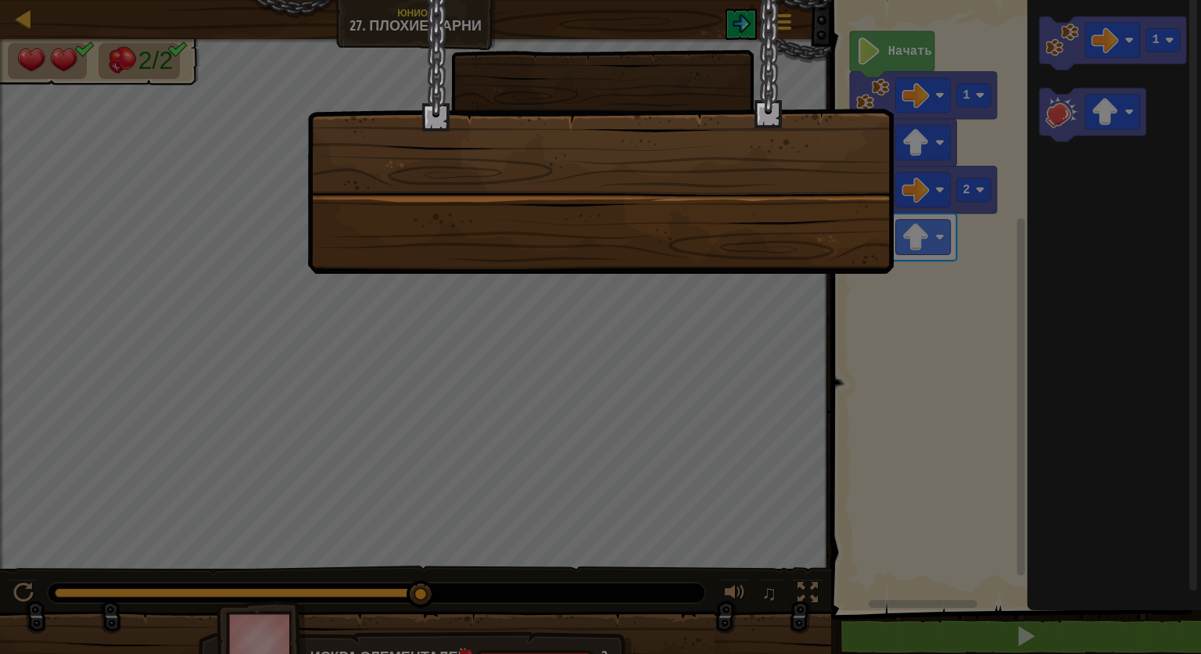
click at [709, 197] on div at bounding box center [600, 137] width 586 height 274
click at [631, 307] on div at bounding box center [600, 327] width 1201 height 654
click at [735, 238] on div at bounding box center [600, 137] width 586 height 274
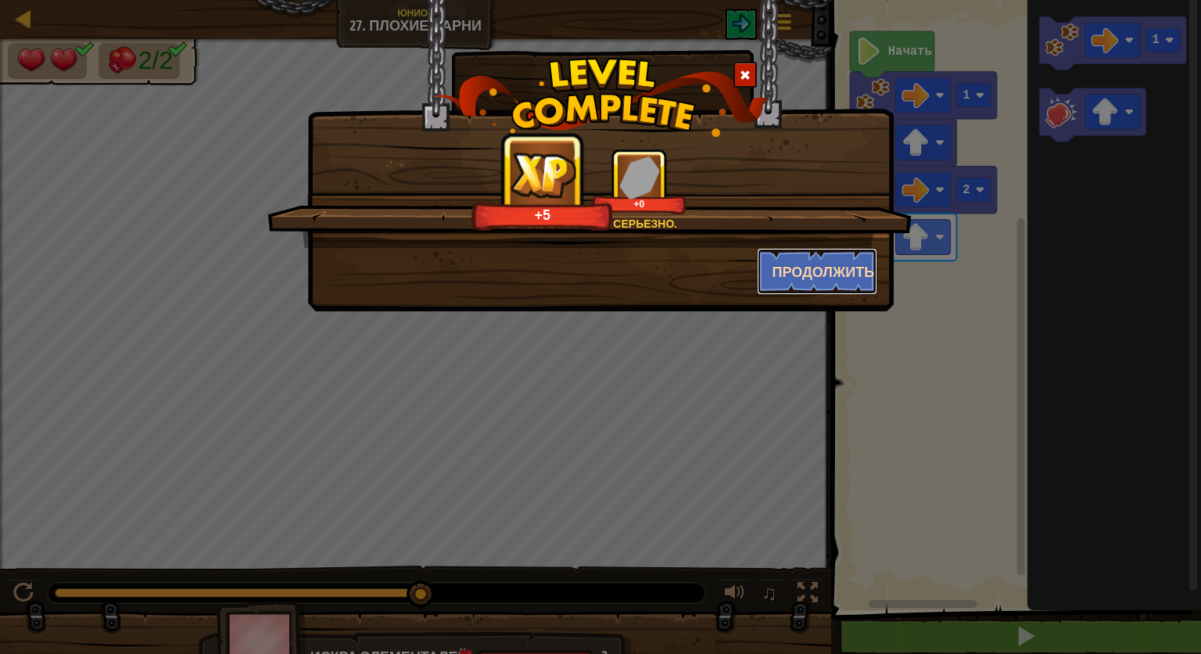
click at [772, 266] on button "Продолжить" at bounding box center [817, 271] width 121 height 47
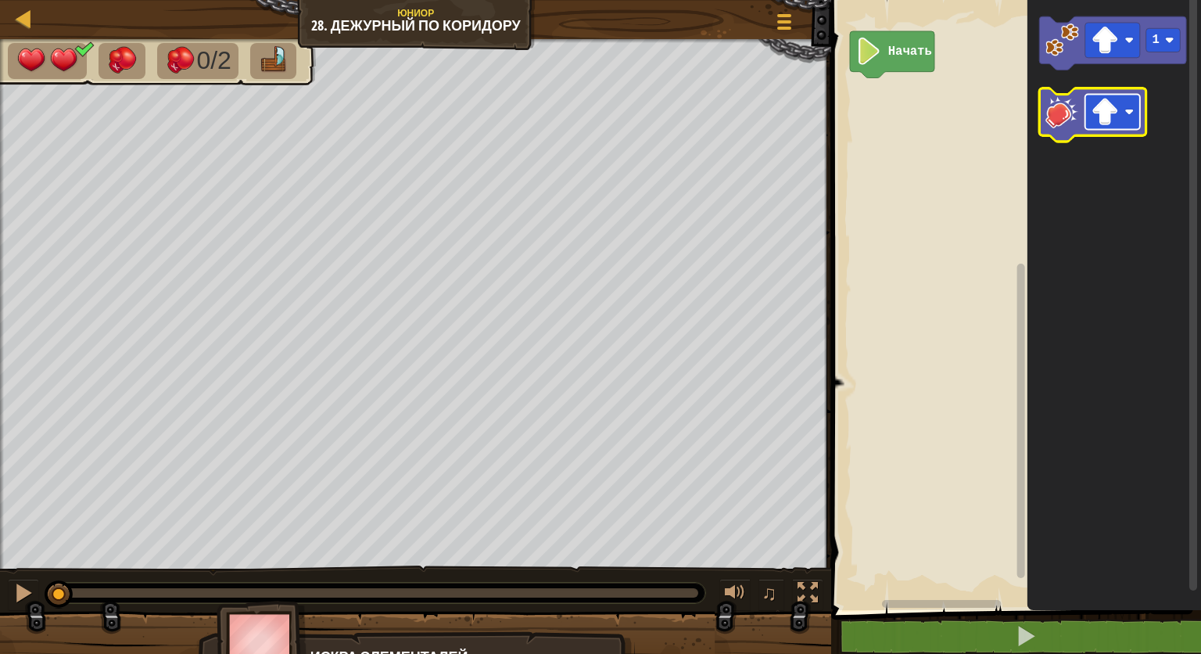
click at [1126, 122] on rect "Рабочая область Blockly" at bounding box center [1112, 112] width 55 height 35
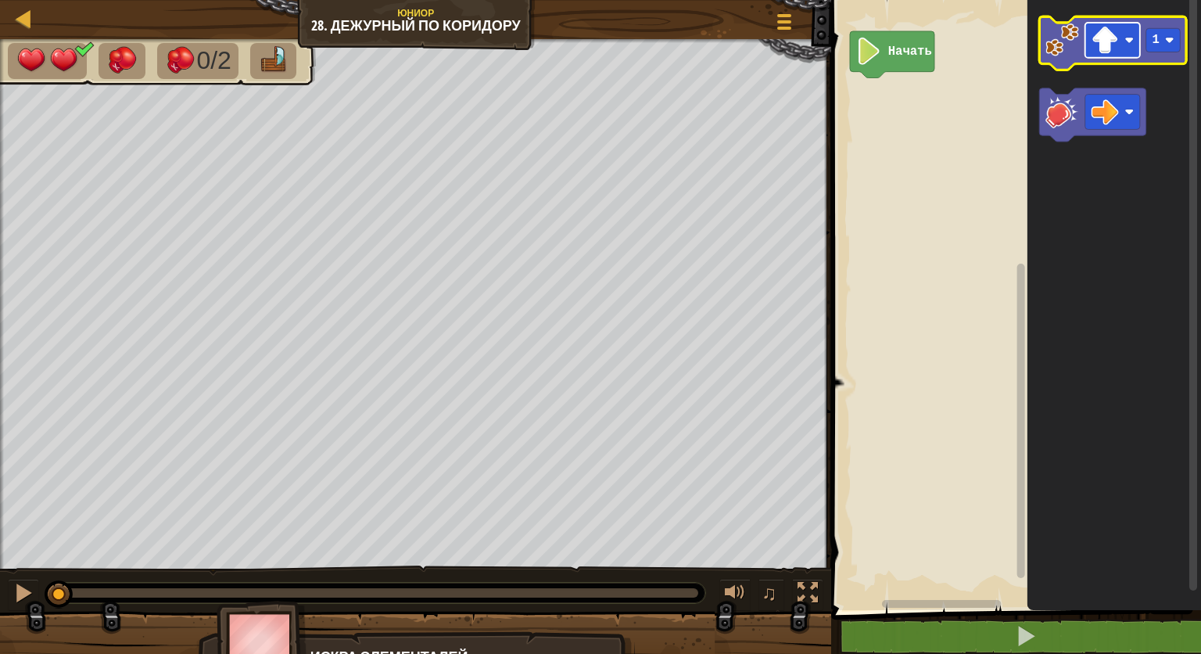
click at [1117, 56] on rect "Рабочая область Blockly" at bounding box center [1112, 40] width 55 height 35
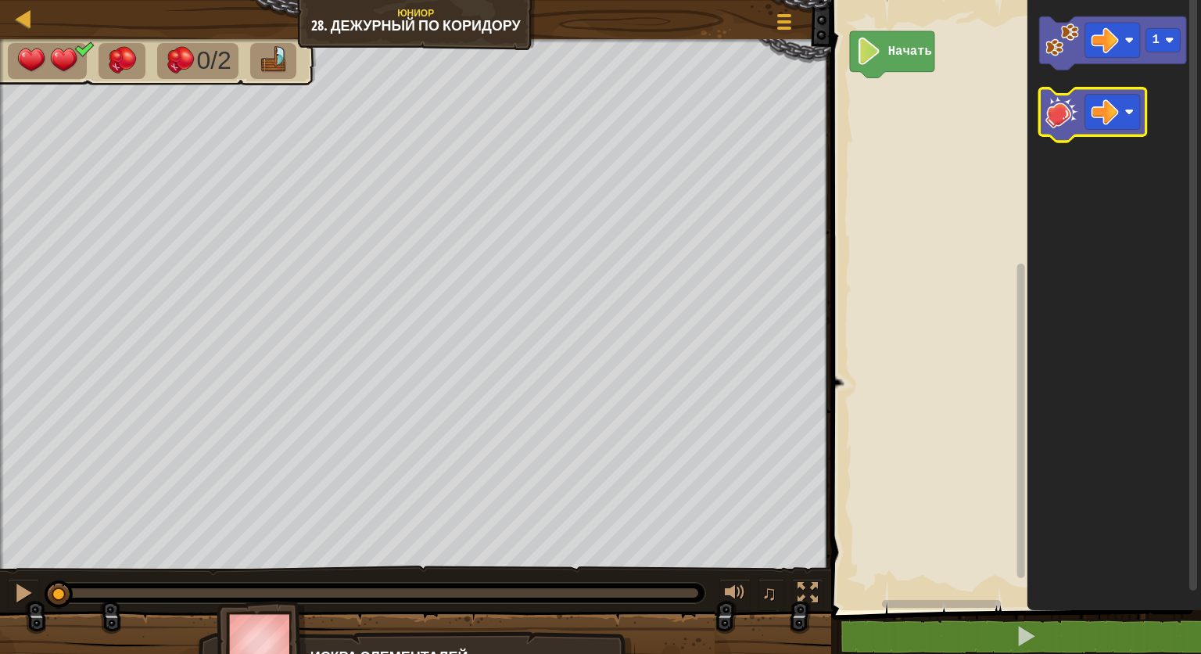
click at [1073, 127] on image "Рабочая область Blockly" at bounding box center [1062, 112] width 34 height 34
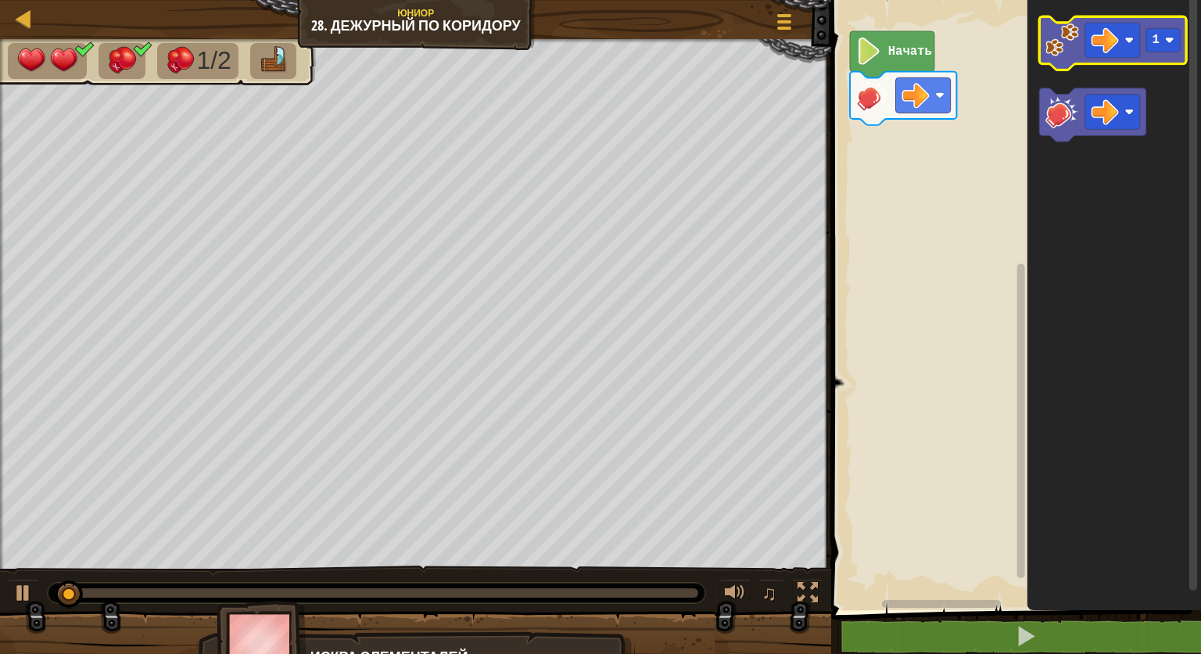
click at [1060, 44] on image "Рабочая область Blockly" at bounding box center [1062, 40] width 34 height 34
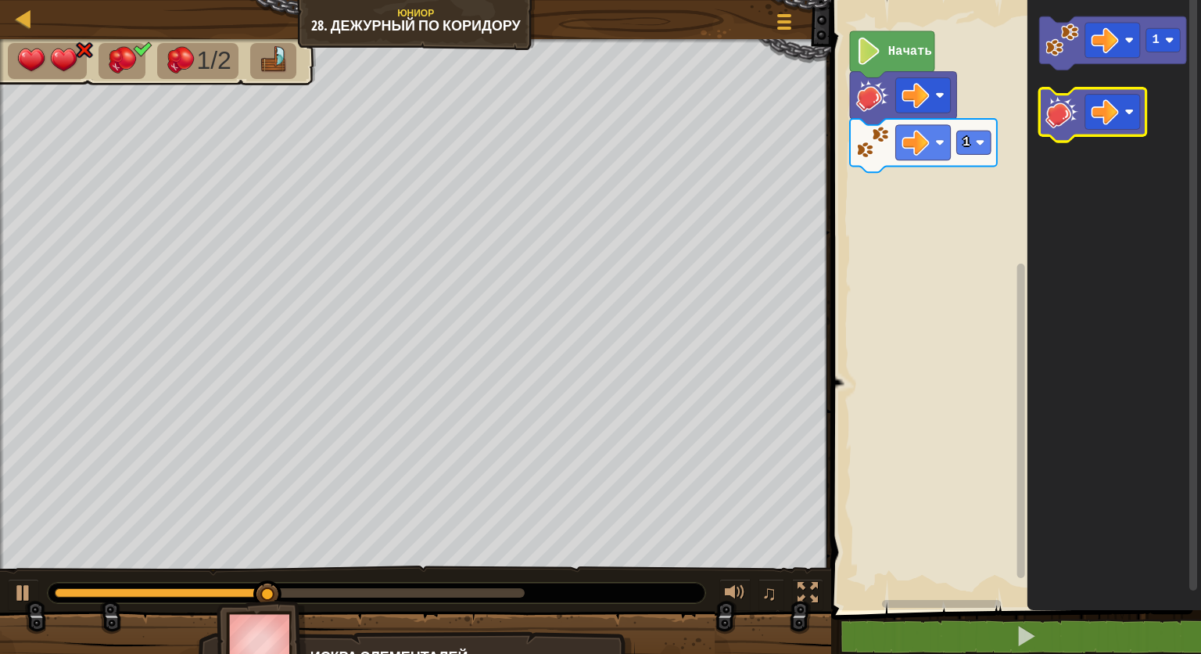
click at [1060, 105] on image "Рабочая область Blockly" at bounding box center [1062, 112] width 34 height 34
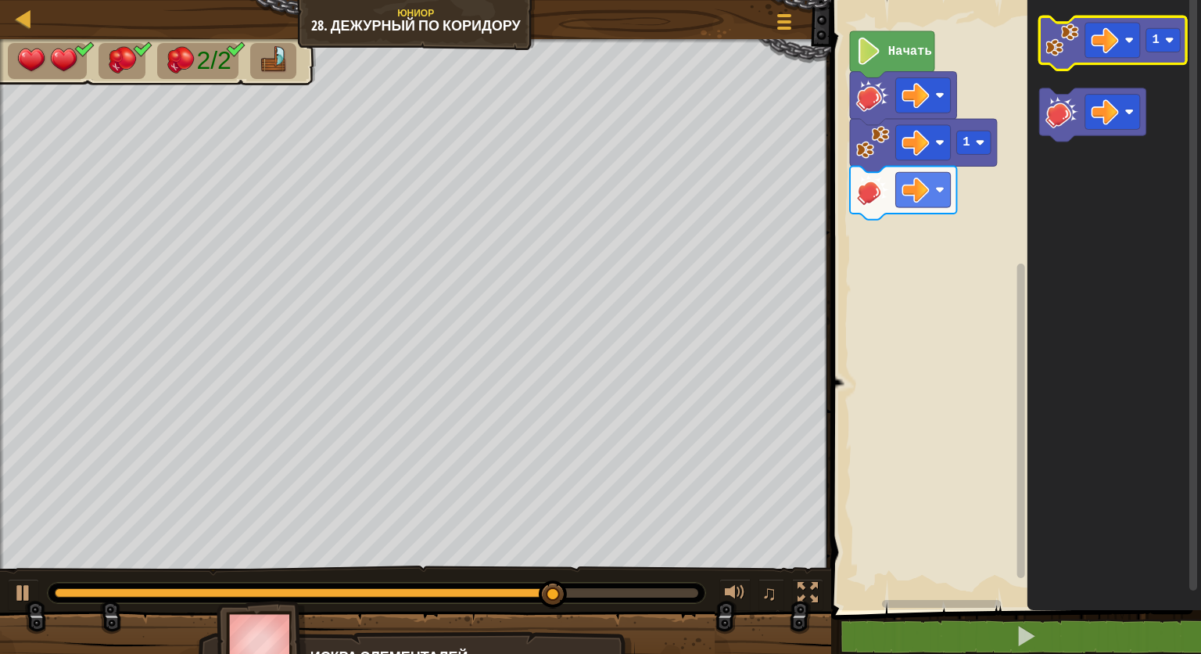
click at [1054, 49] on image "Рабочая область Blockly" at bounding box center [1062, 40] width 34 height 34
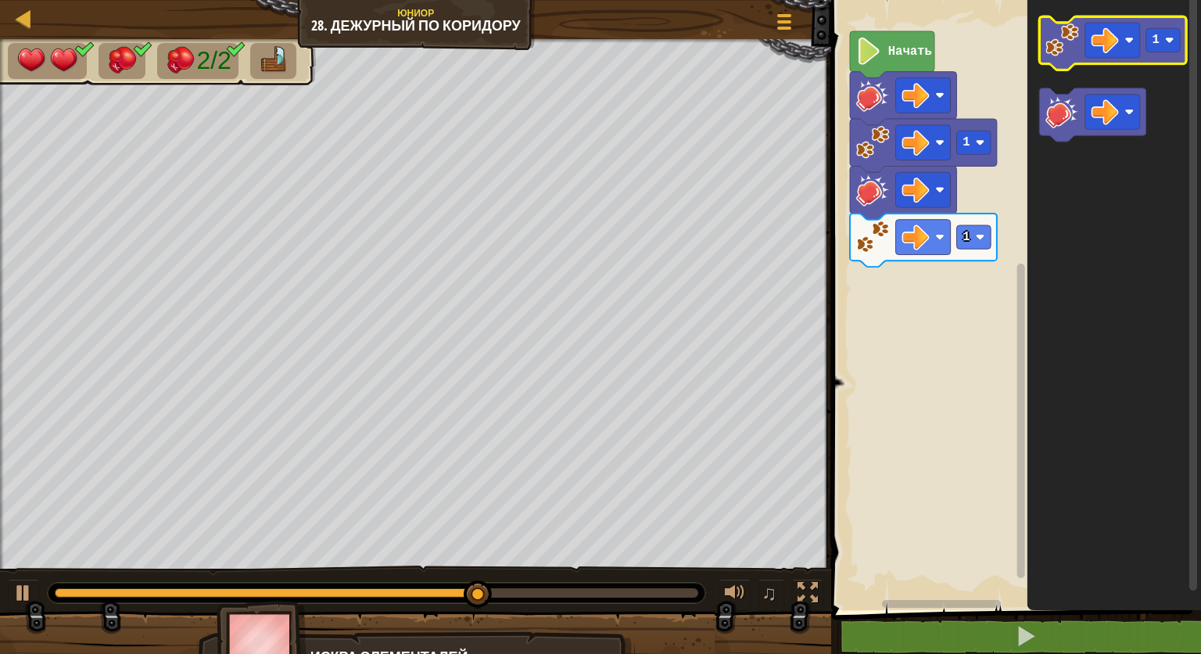
click at [1051, 45] on image "Рабочая область Blockly" at bounding box center [1062, 40] width 34 height 34
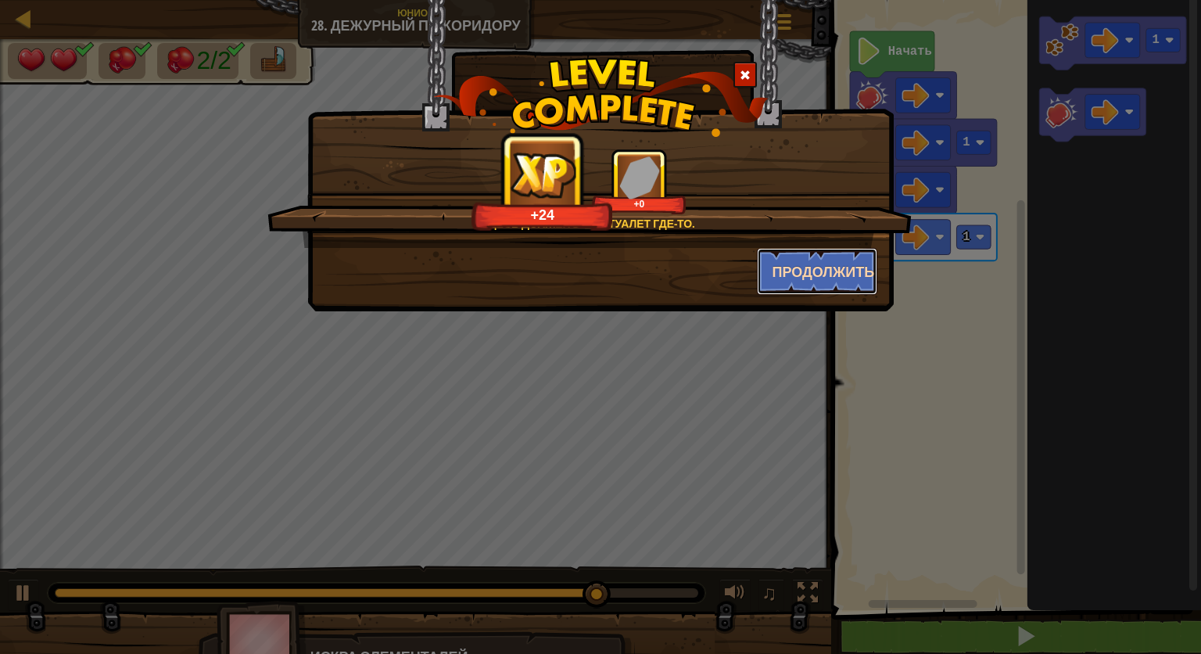
click at [785, 283] on button "Продолжить" at bounding box center [817, 271] width 121 height 47
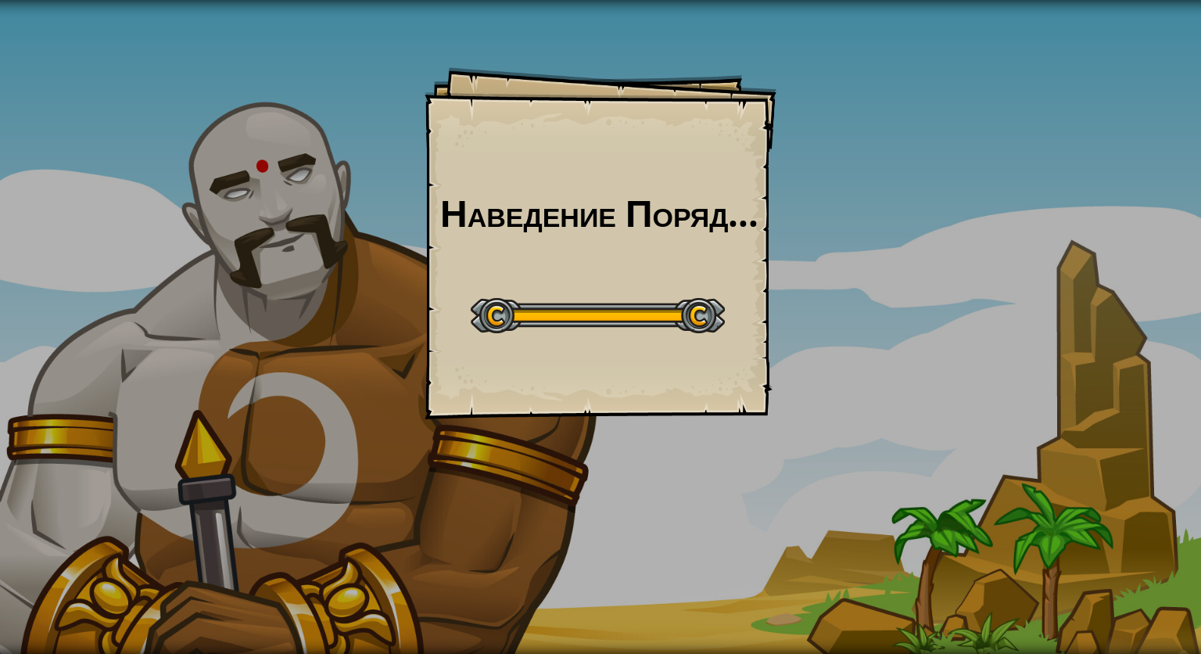
click at [683, 260] on div "Наведение Порядка Goals Start Level Ошибка загрузки с сервера Чтобы пройти этот…" at bounding box center [601, 243] width 352 height 352
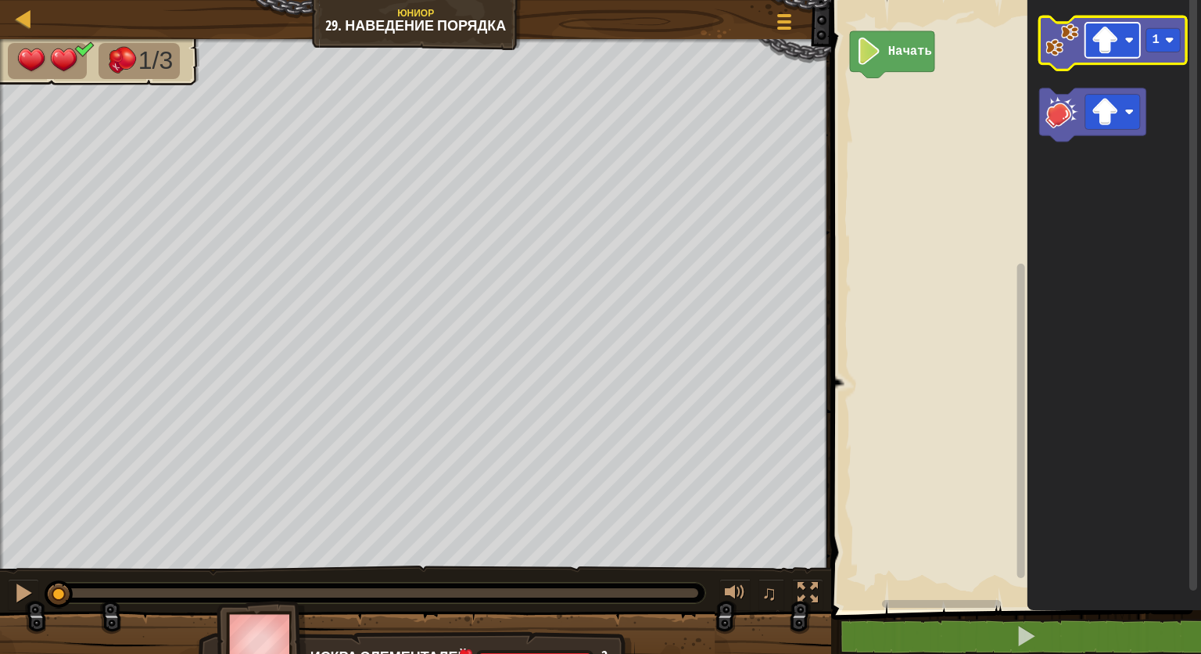
click at [1115, 50] on image "Рабочая область Blockly" at bounding box center [1104, 40] width 27 height 27
click at [1075, 34] on image "Рабочая область Blockly" at bounding box center [1062, 40] width 34 height 34
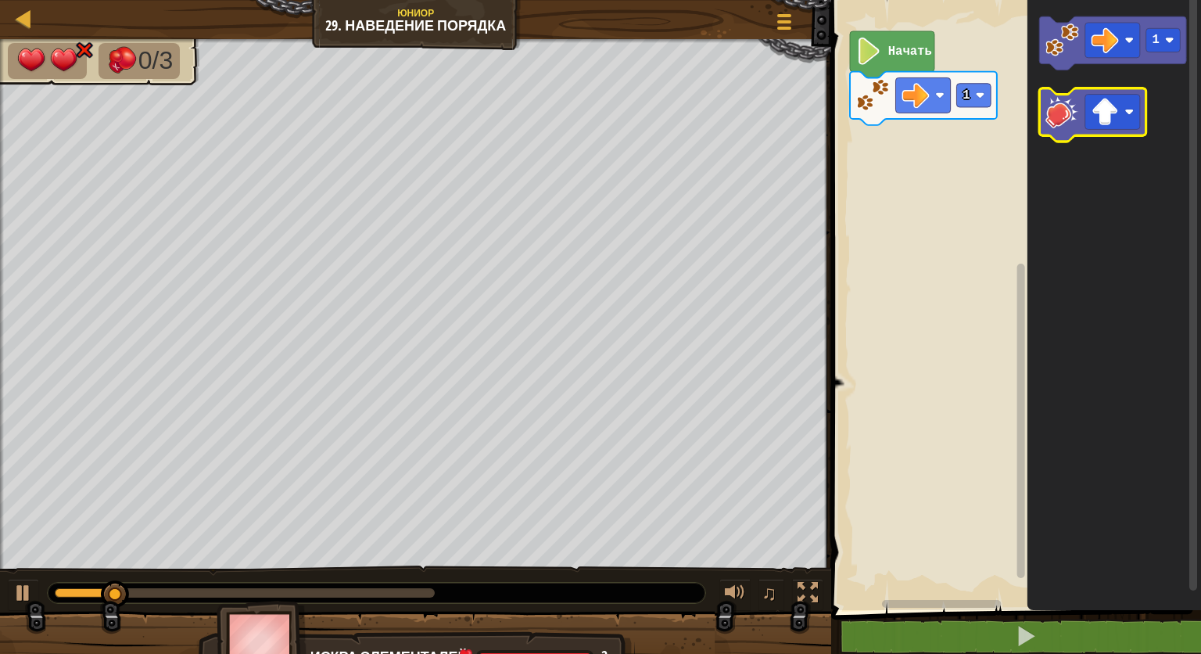
click at [1072, 94] on icon "Рабочая область Blockly" at bounding box center [1093, 114] width 106 height 53
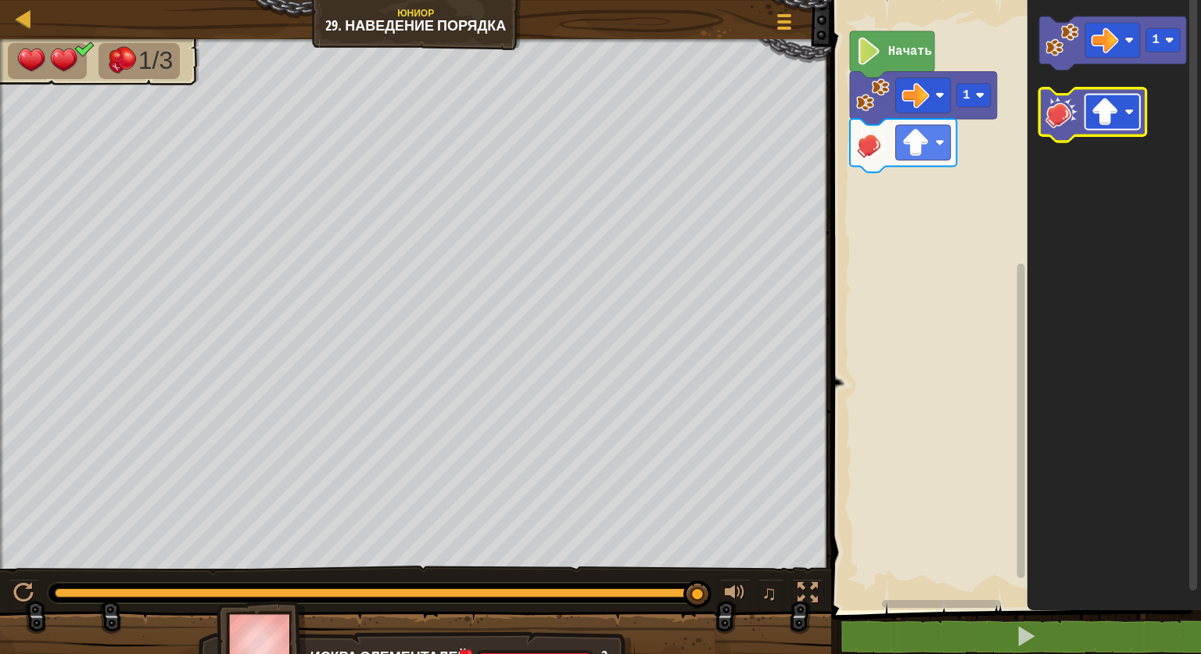
click at [1130, 124] on rect "Рабочая область Blockly" at bounding box center [1112, 112] width 55 height 35
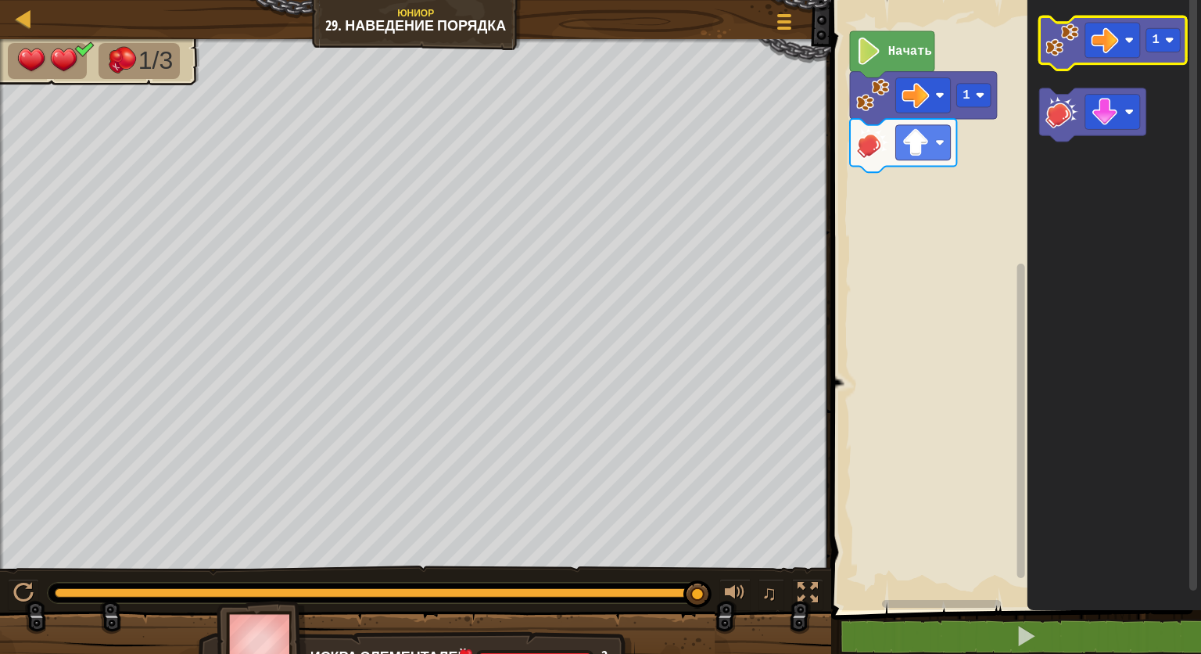
click at [1060, 45] on image "Рабочая область Blockly" at bounding box center [1062, 40] width 34 height 34
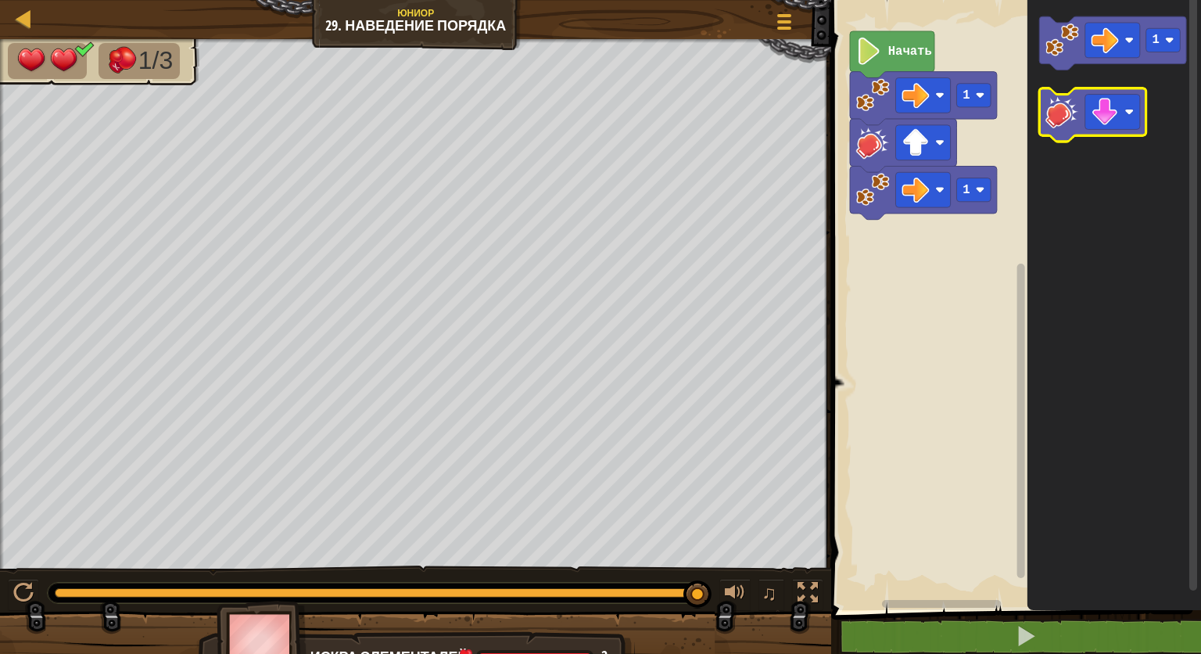
click at [1060, 116] on image "Рабочая область Blockly" at bounding box center [1062, 112] width 34 height 34
click at [1127, 131] on icon "Рабочая область Blockly" at bounding box center [1093, 114] width 106 height 53
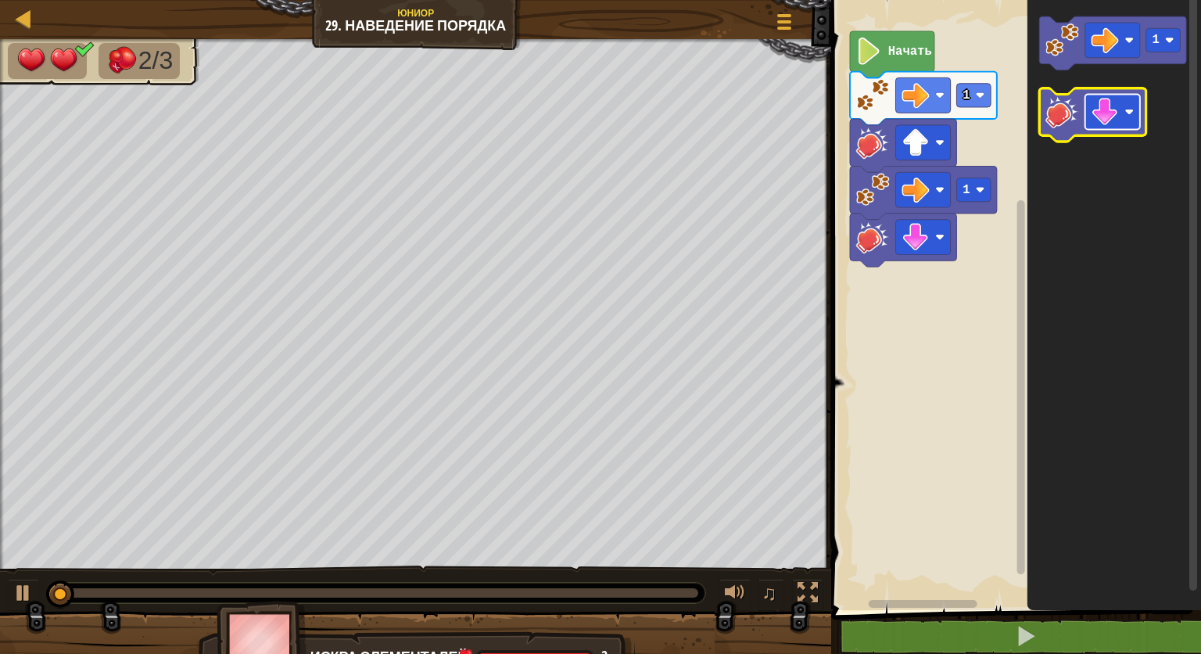
click at [1108, 119] on image "Рабочая область Blockly" at bounding box center [1104, 111] width 27 height 27
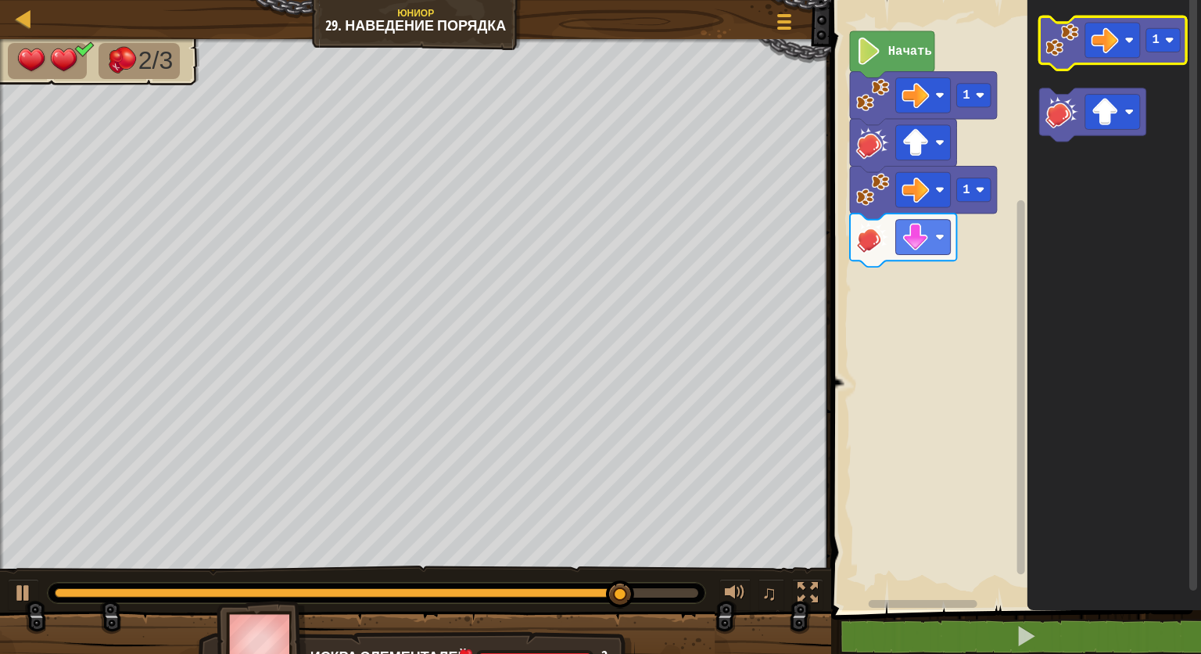
click at [1048, 59] on icon "Рабочая область Blockly" at bounding box center [1113, 42] width 147 height 53
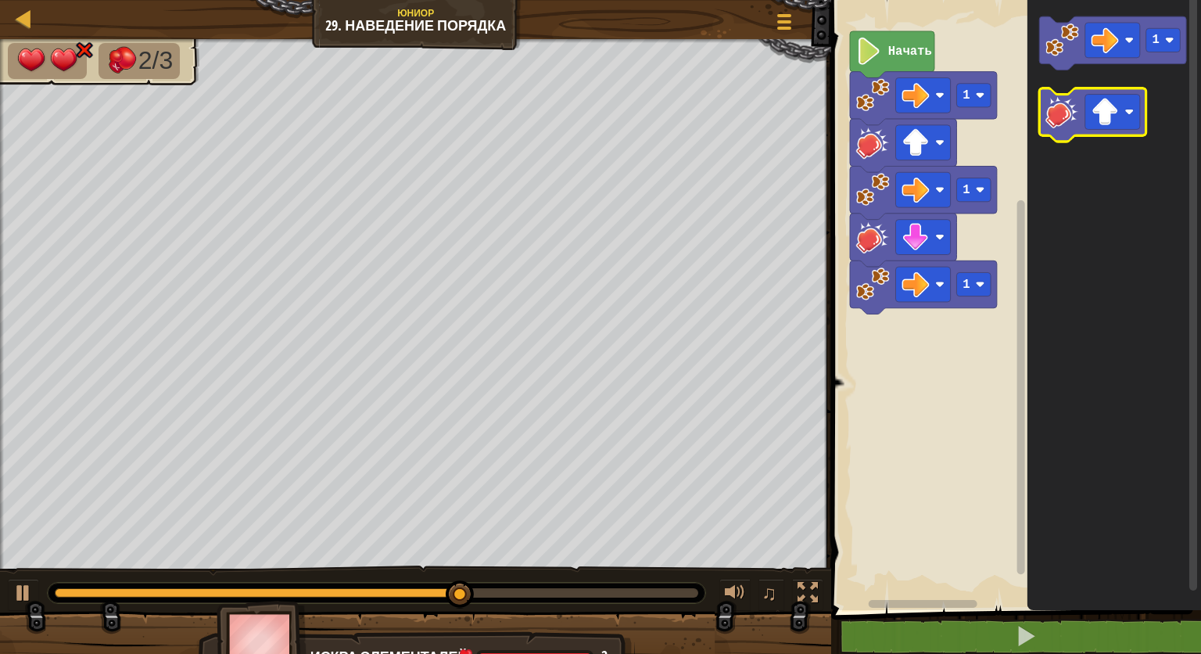
click at [1051, 106] on image "Рабочая область Blockly" at bounding box center [1062, 112] width 34 height 34
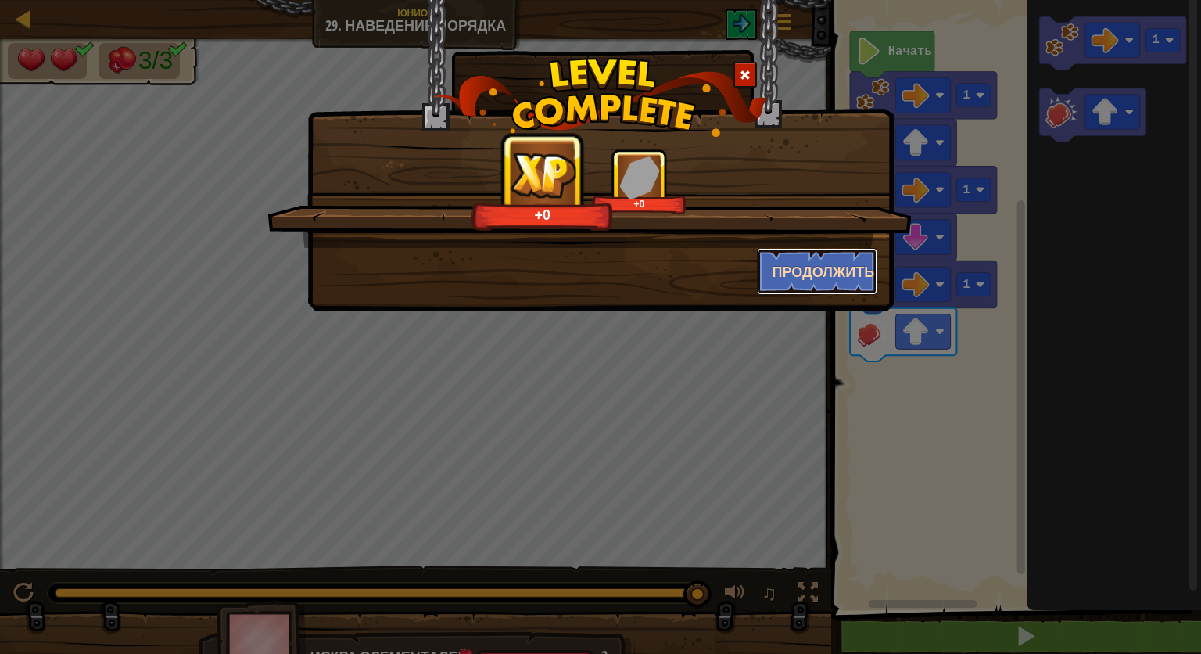
click at [776, 263] on button "Продолжить" at bounding box center [817, 271] width 121 height 47
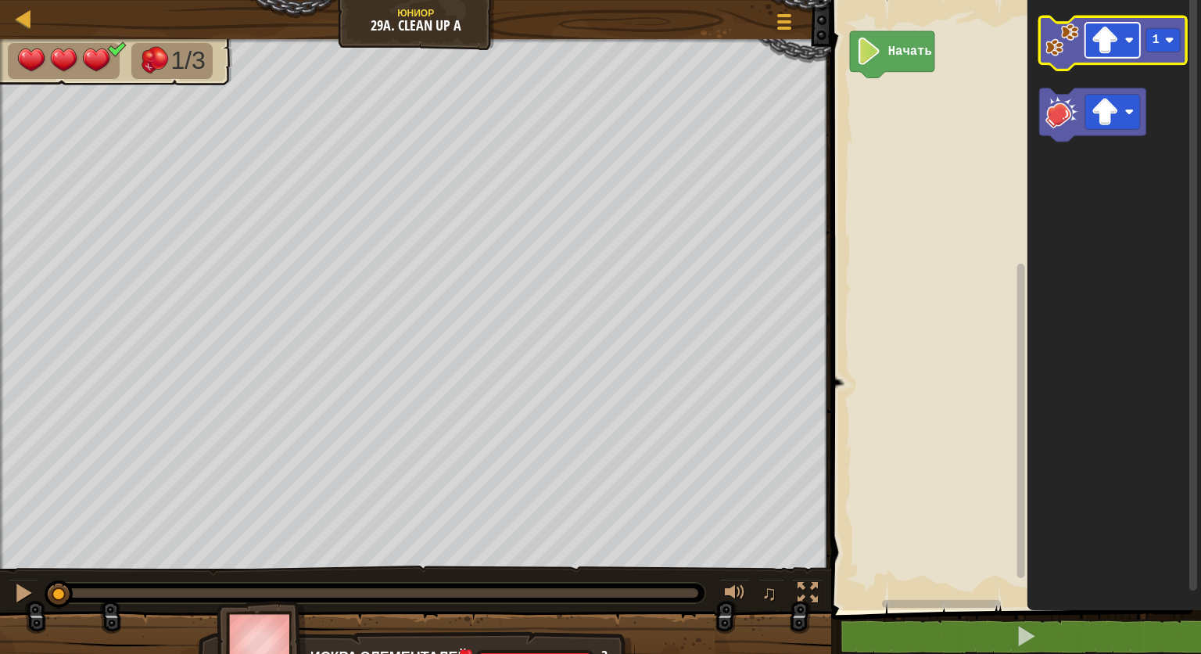
click at [1098, 55] on rect "Рабочая область Blockly" at bounding box center [1112, 40] width 55 height 35
click at [1064, 59] on icon "Рабочая область Blockly" at bounding box center [1113, 42] width 147 height 53
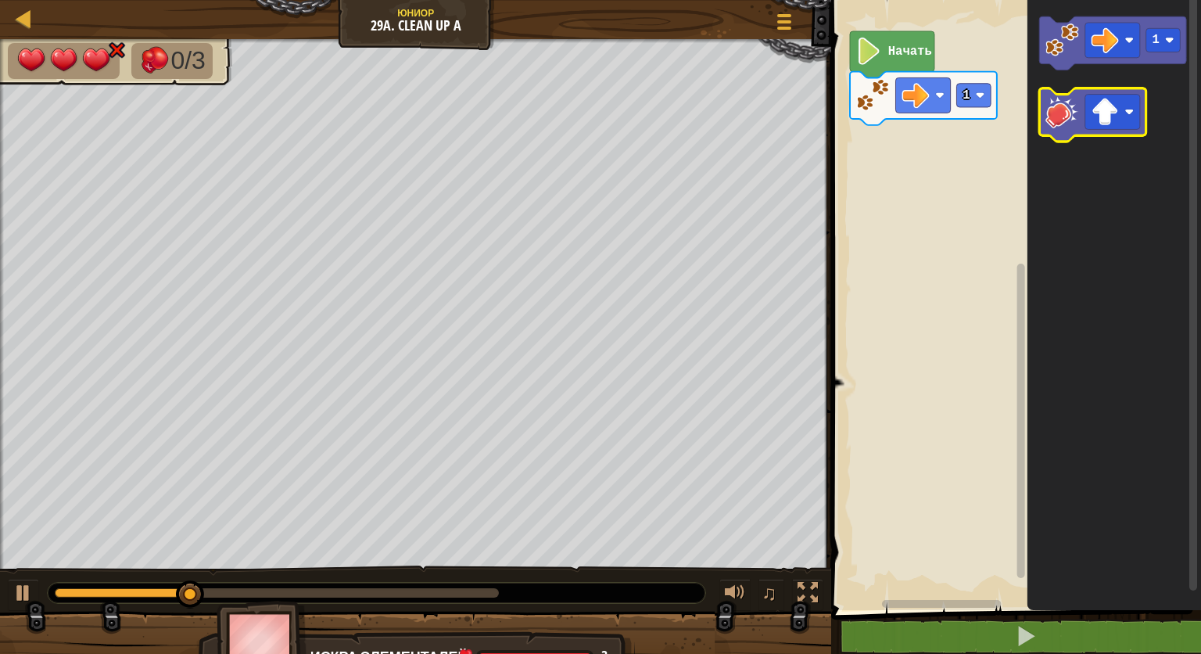
click at [1058, 94] on icon "Рабочая область Blockly" at bounding box center [1093, 114] width 106 height 53
click at [1049, 109] on image "Рабочая область Blockly" at bounding box center [1062, 112] width 34 height 34
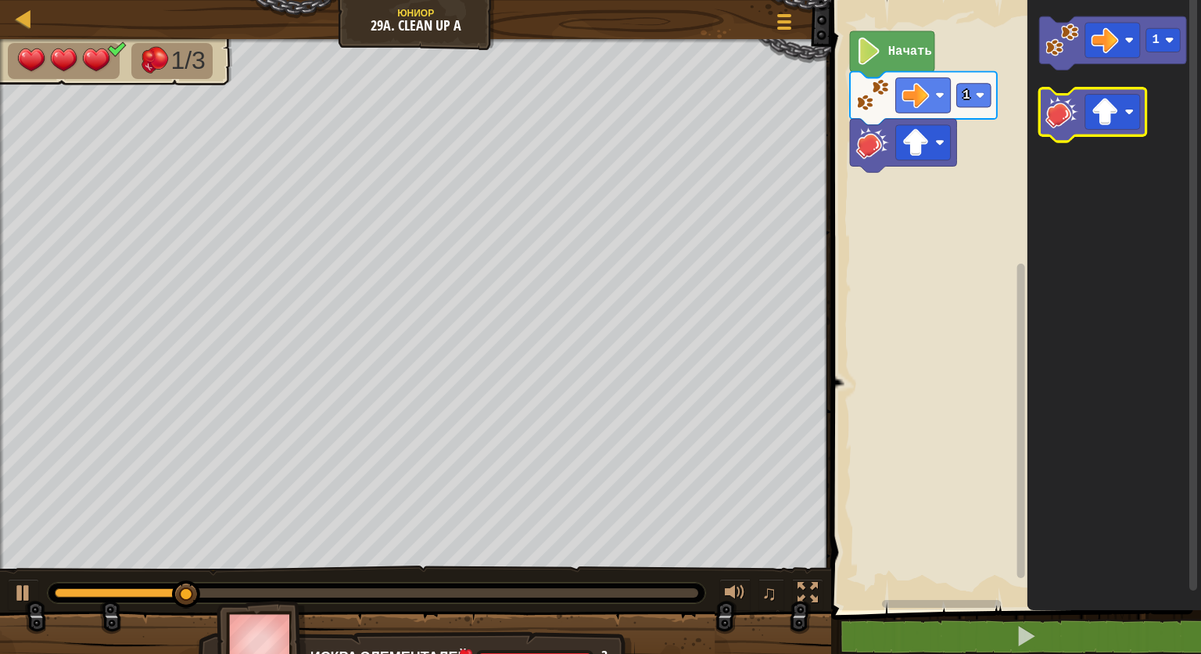
click at [1049, 109] on image "Рабочая область Blockly" at bounding box center [1062, 112] width 34 height 34
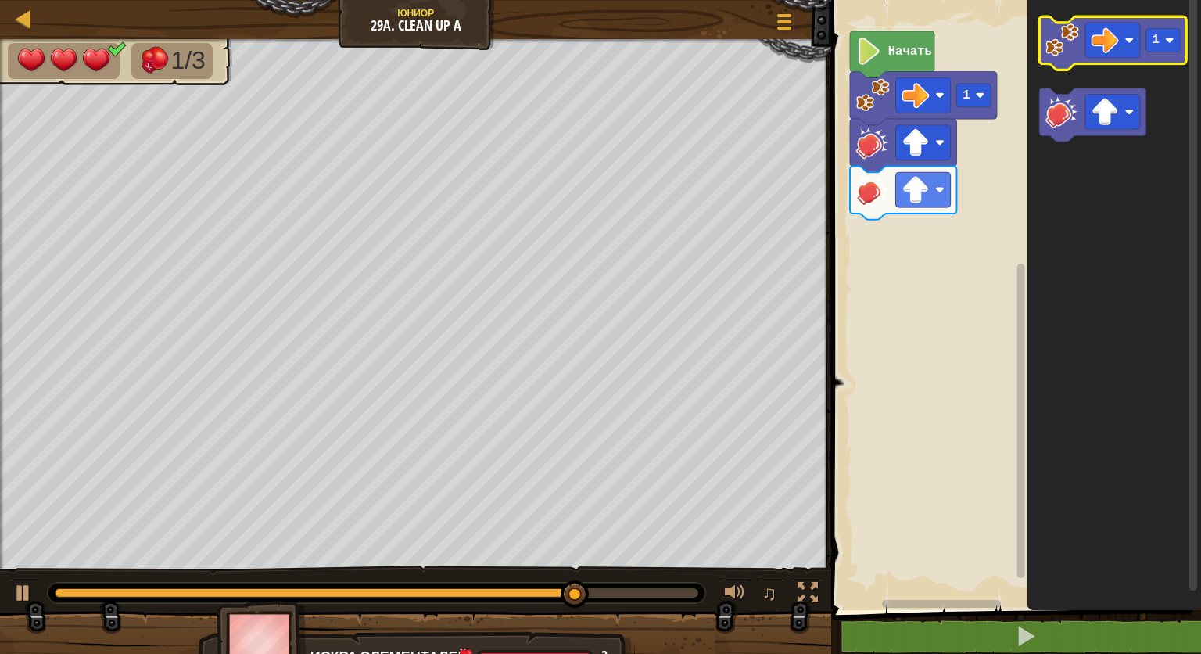
click at [1048, 64] on rect "Рабочая область Blockly" at bounding box center [1113, 42] width 147 height 53
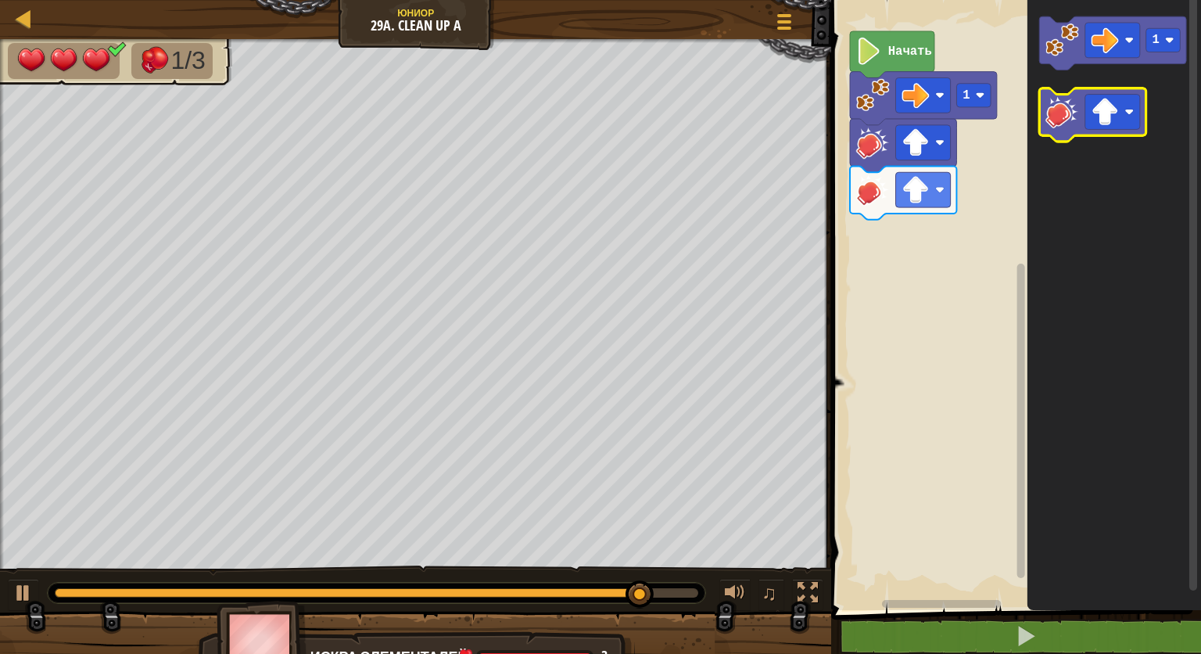
click at [1049, 114] on image "Рабочая область Blockly" at bounding box center [1062, 112] width 34 height 34
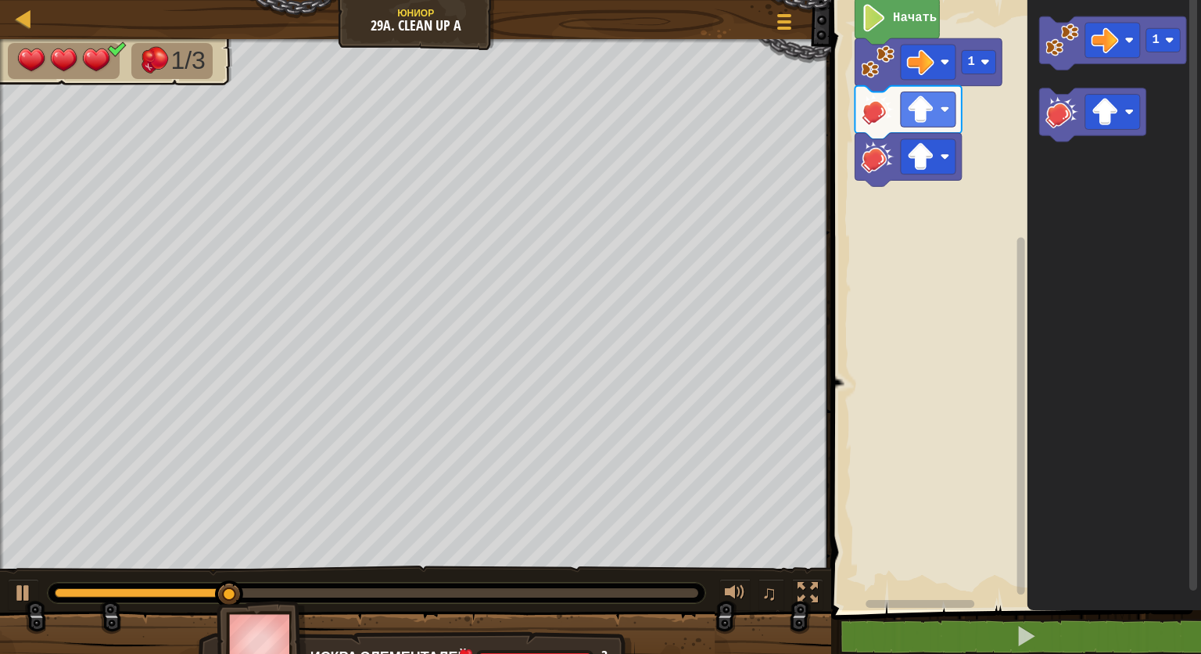
click at [851, 160] on rect "Рабочая область Blockly" at bounding box center [1013, 301] width 375 height 618
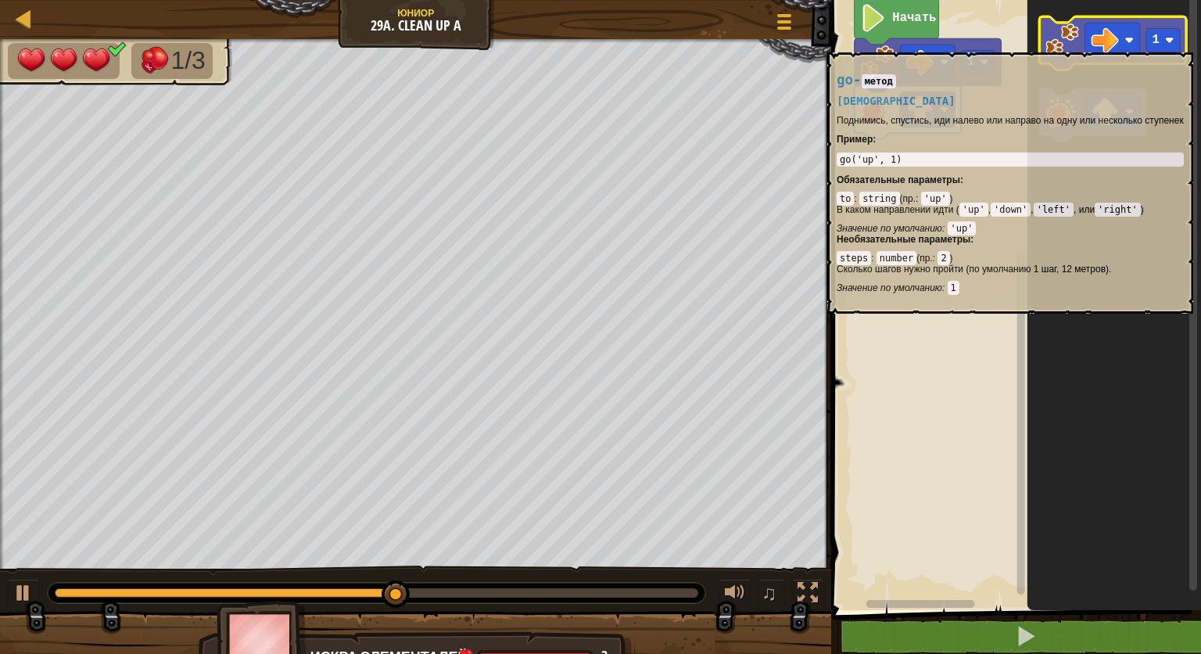
click at [1058, 41] on image "Рабочая область Blockly" at bounding box center [1062, 40] width 34 height 34
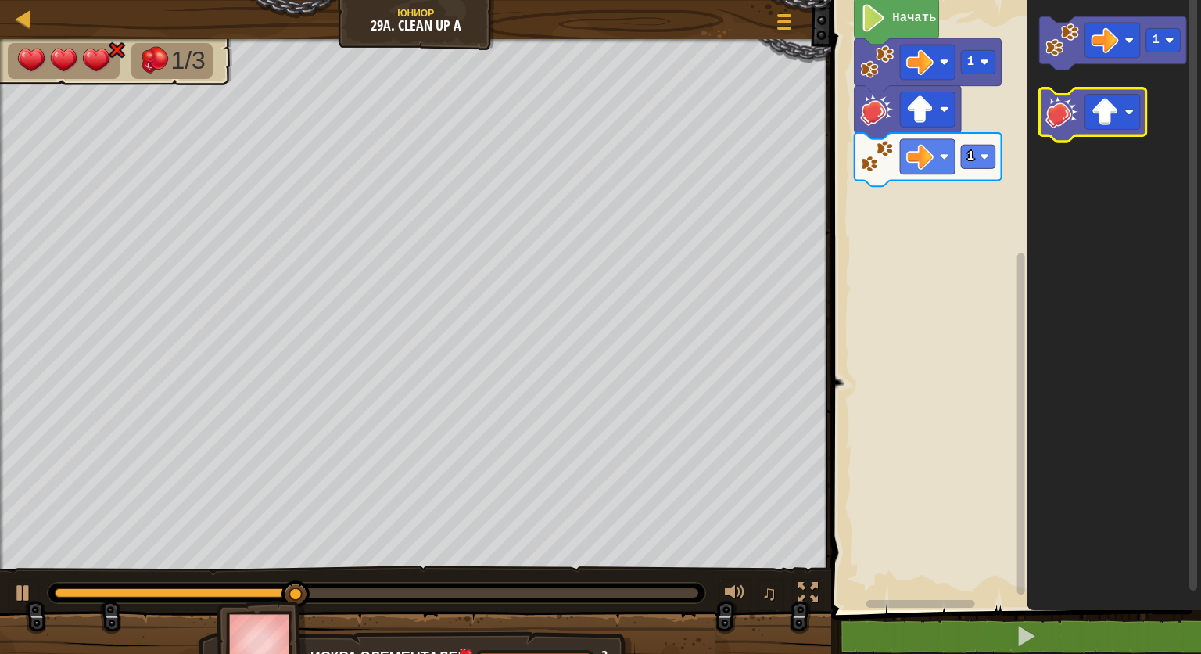
click at [1043, 120] on icon "Рабочая область Blockly" at bounding box center [1093, 114] width 106 height 53
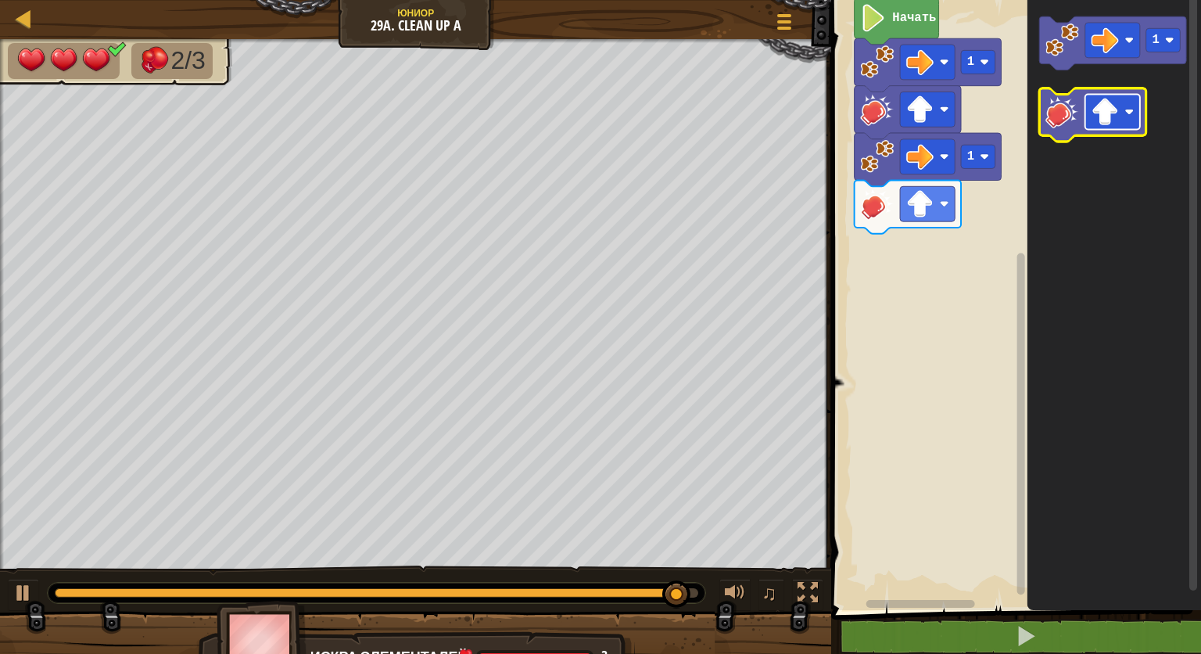
click at [1127, 110] on image "Рабочая область Blockly" at bounding box center [1129, 111] width 9 height 9
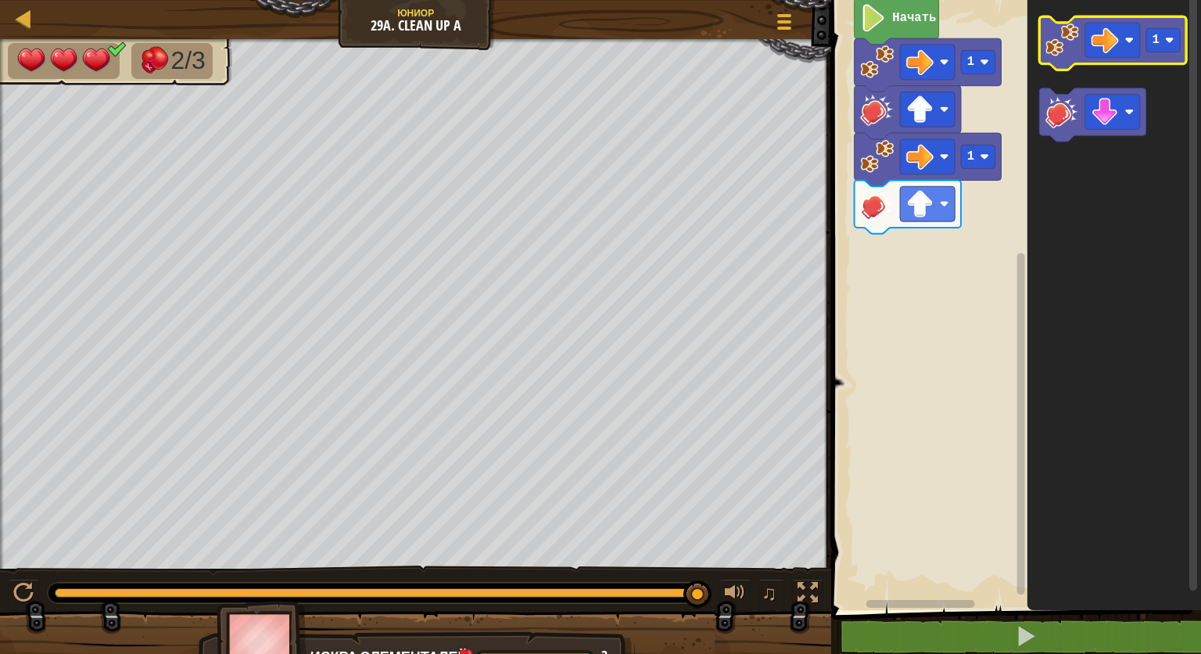
click at [1060, 56] on image "Рабочая область Blockly" at bounding box center [1062, 40] width 34 height 34
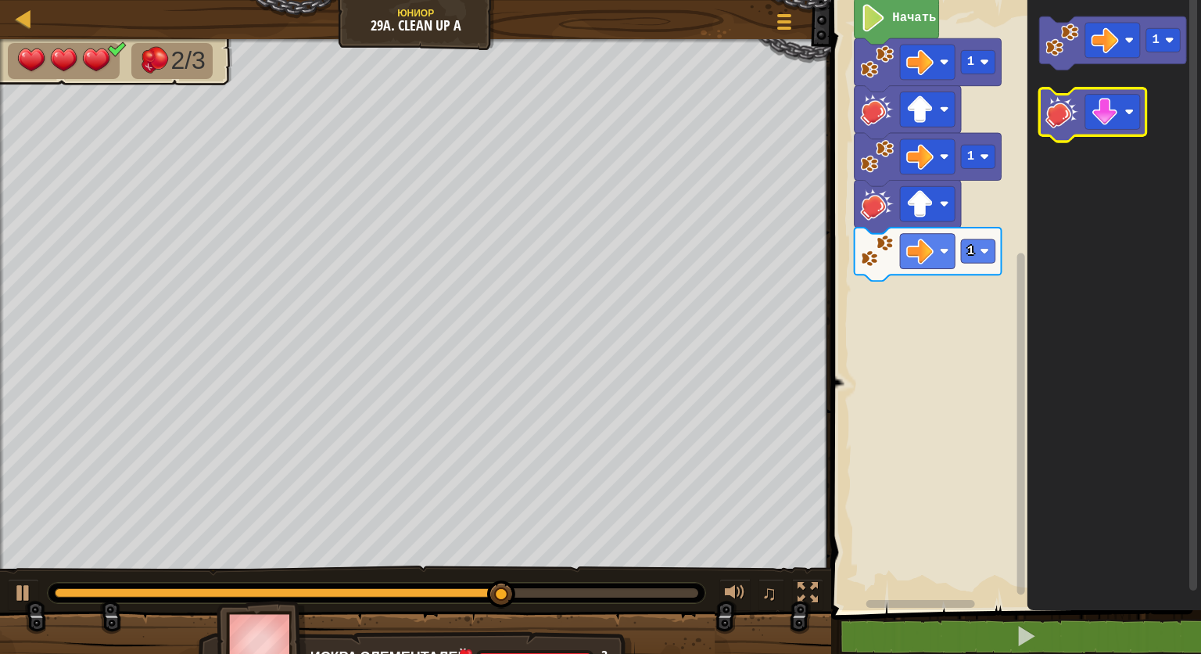
click at [1071, 116] on image "Рабочая область Blockly" at bounding box center [1062, 112] width 34 height 34
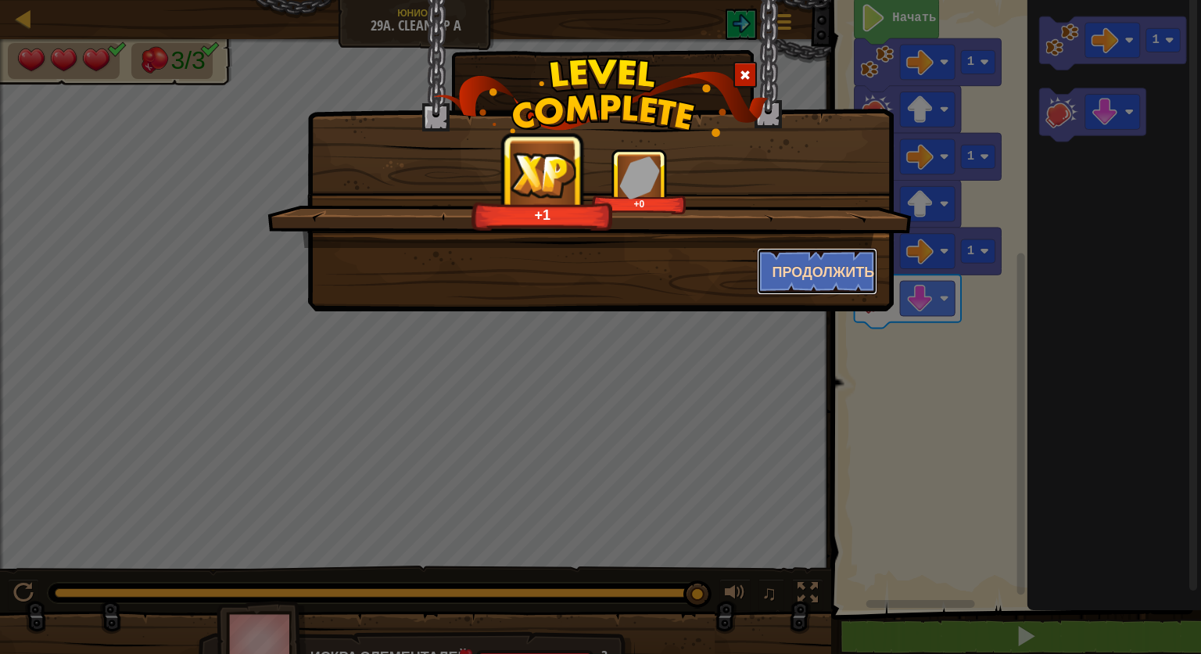
click at [808, 272] on button "Продолжить" at bounding box center [817, 271] width 121 height 47
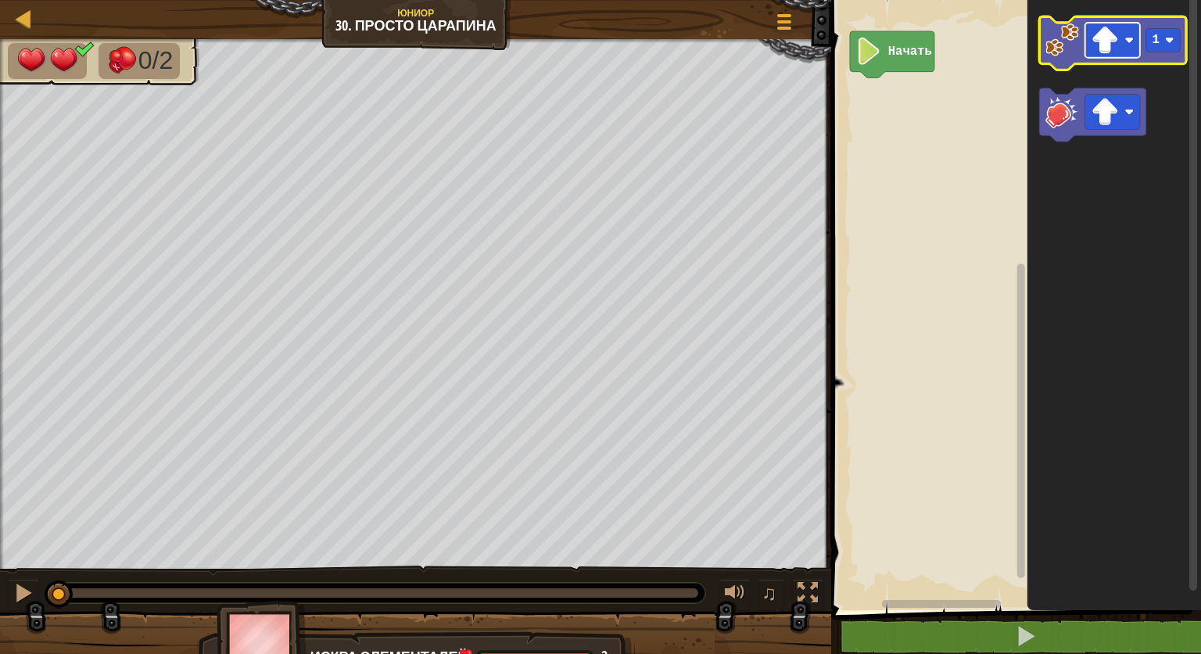
click at [1104, 43] on image "Рабочая область Blockly" at bounding box center [1104, 40] width 27 height 27
click at [1061, 52] on image "Рабочая область Blockly" at bounding box center [1062, 40] width 34 height 34
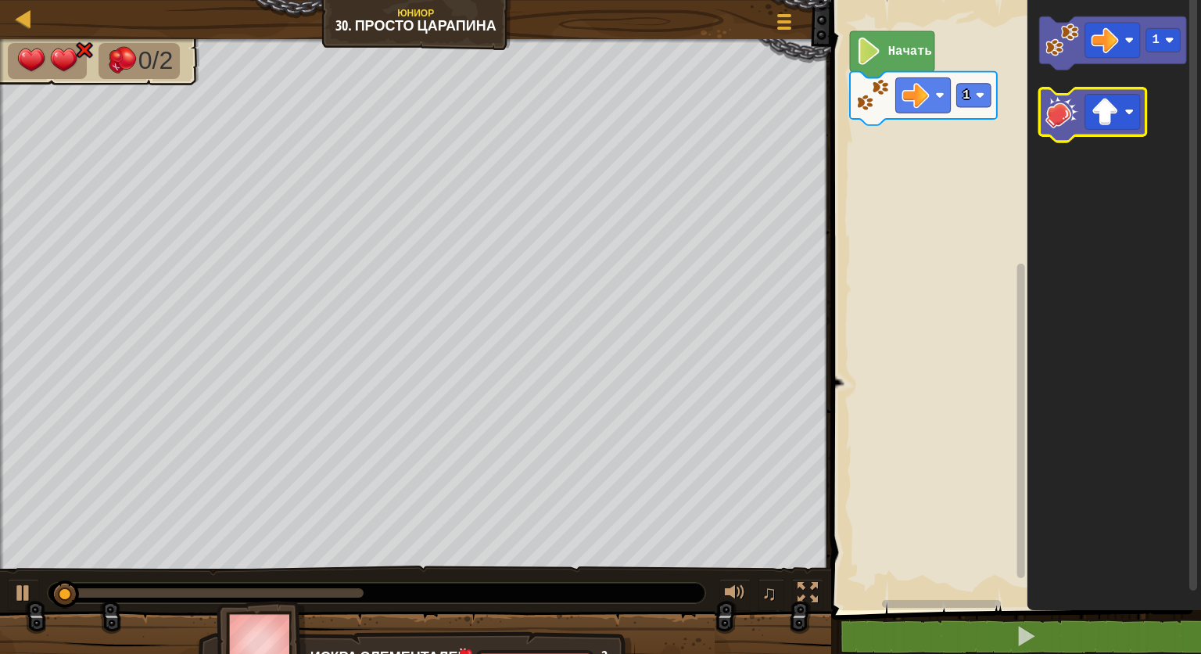
click at [1058, 121] on image "Рабочая область Blockly" at bounding box center [1062, 112] width 34 height 34
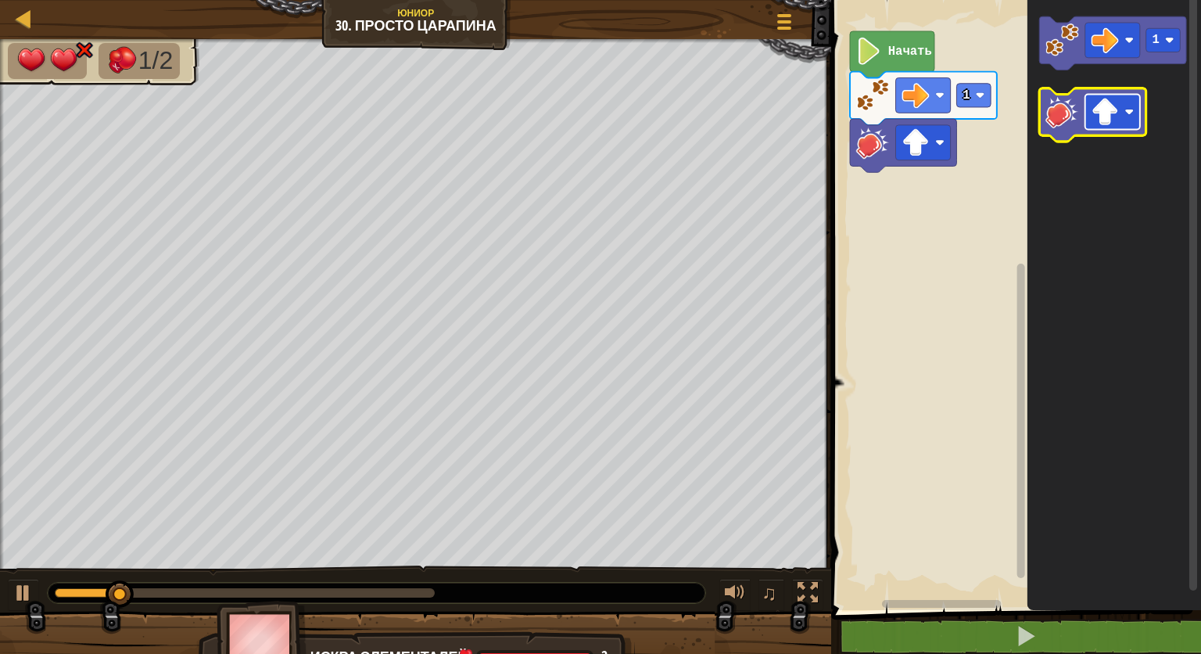
click at [1133, 124] on rect "Рабочая область Blockly" at bounding box center [1112, 112] width 55 height 35
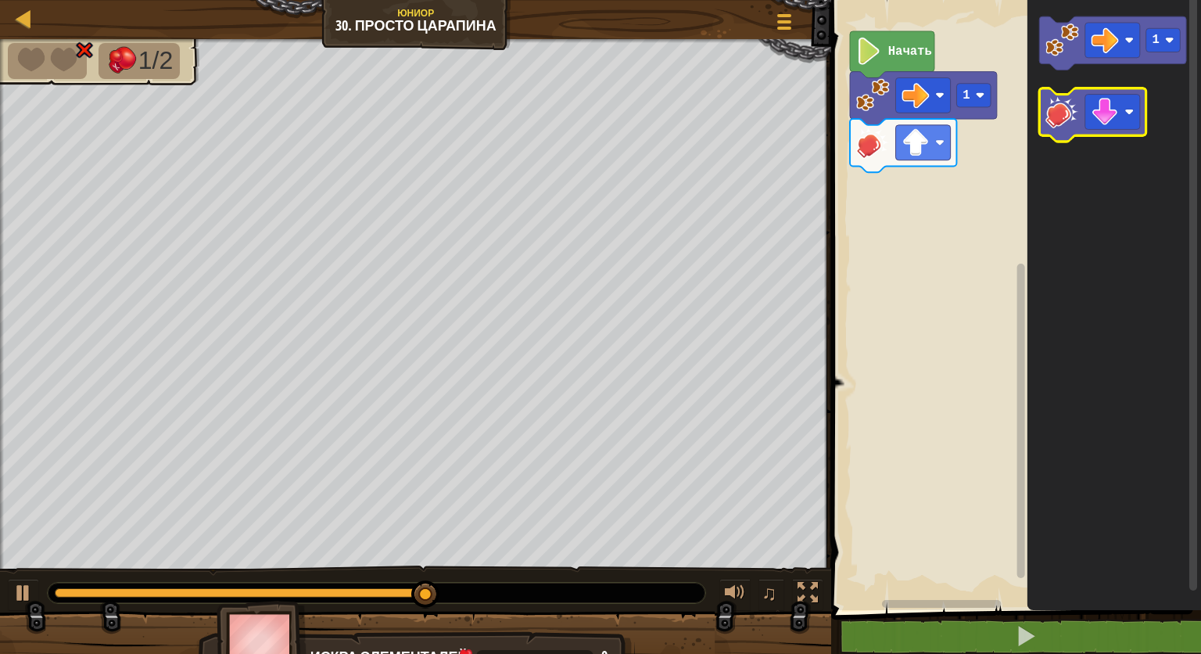
click at [1056, 121] on image "Рабочая область Blockly" at bounding box center [1062, 112] width 34 height 34
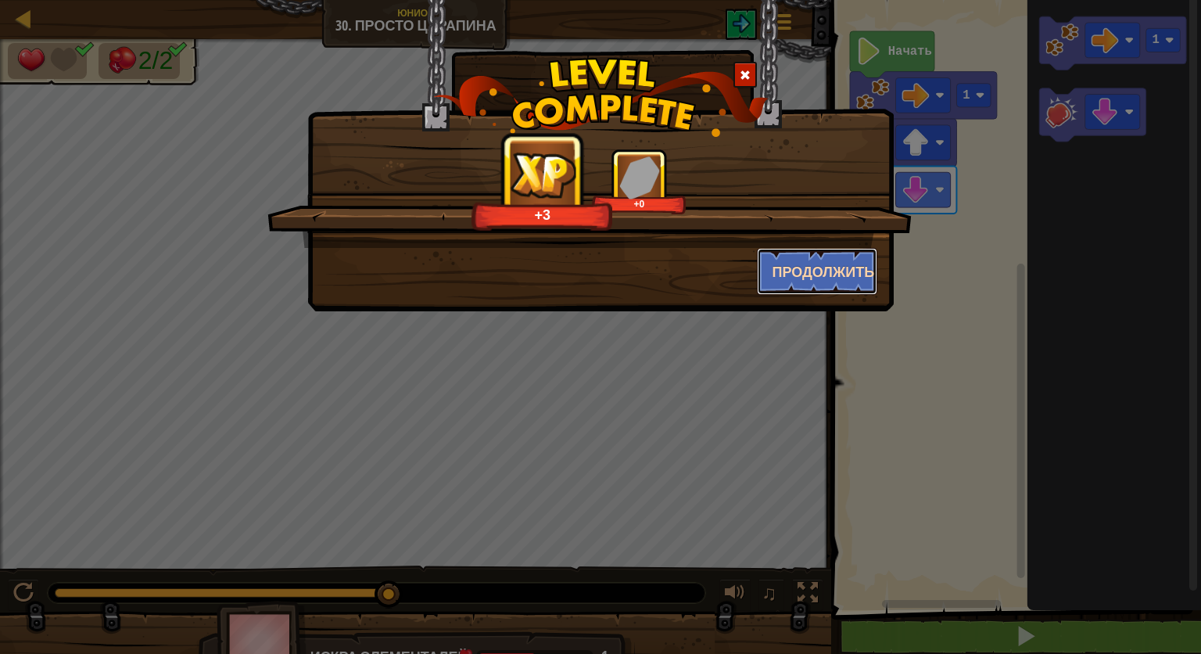
click at [783, 258] on button "Продолжить" at bounding box center [817, 271] width 121 height 47
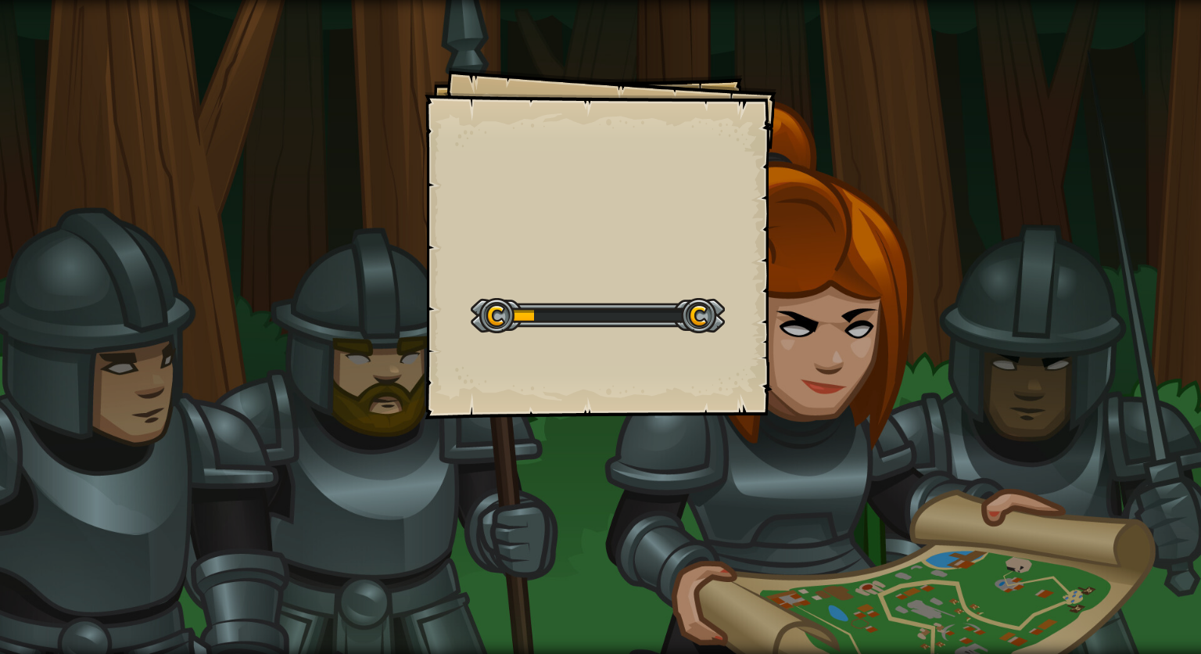
click at [570, 319] on div at bounding box center [598, 315] width 254 height 35
click at [504, 422] on div "Goals Start Level Ошибка загрузки с сервера Чтобы пройти этот уровень, нужна по…" at bounding box center [600, 327] width 1201 height 654
click at [586, 407] on div "Goals Start Level Ошибка загрузки с сервера Чтобы пройти этот уровень, нужна по…" at bounding box center [601, 243] width 352 height 352
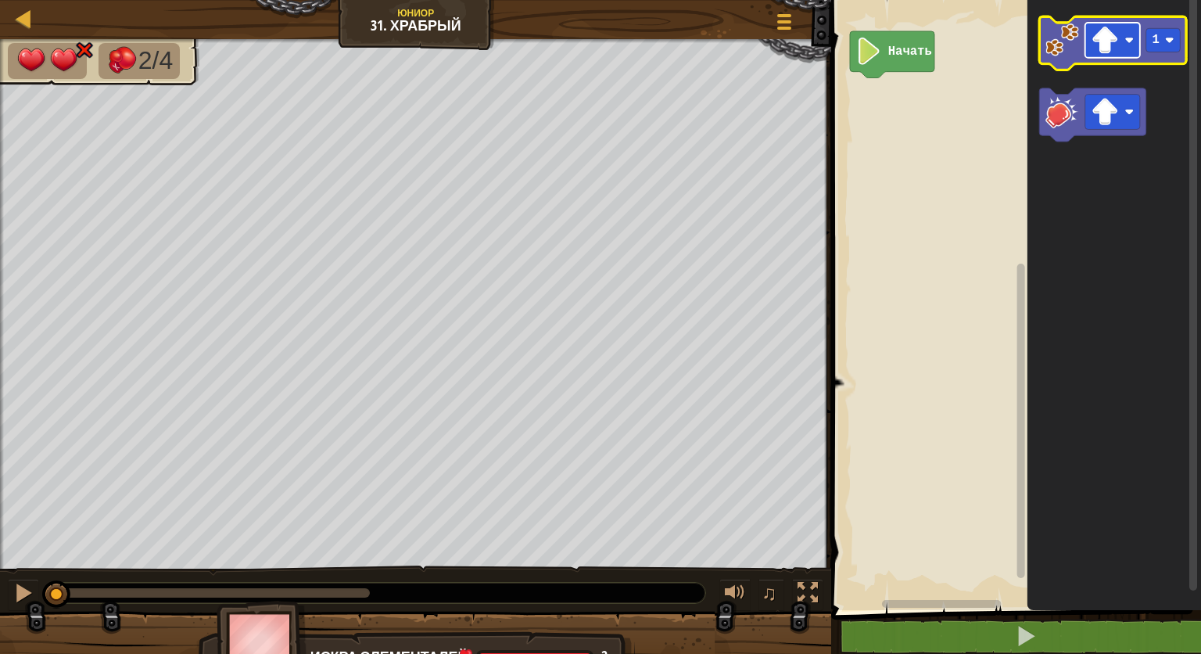
click at [1117, 46] on image "Рабочая область Blockly" at bounding box center [1104, 40] width 27 height 27
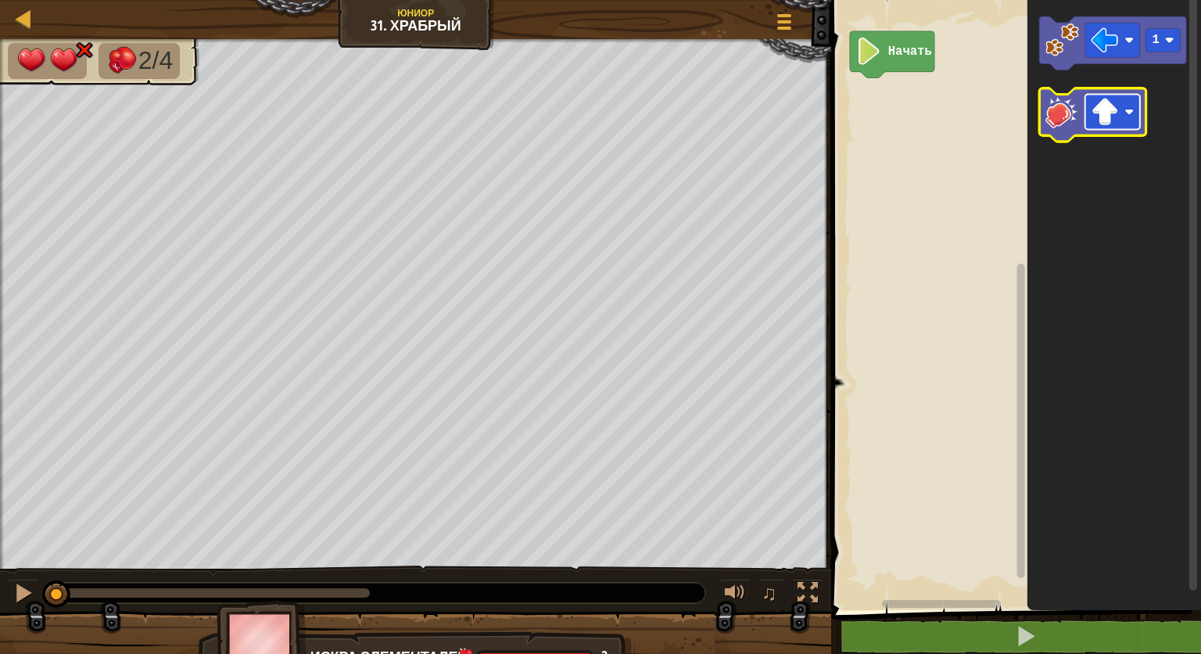
click at [1117, 110] on image "Рабочая область Blockly" at bounding box center [1104, 111] width 27 height 27
click at [1048, 232] on icon "Рабочая область Blockly" at bounding box center [1114, 301] width 174 height 618
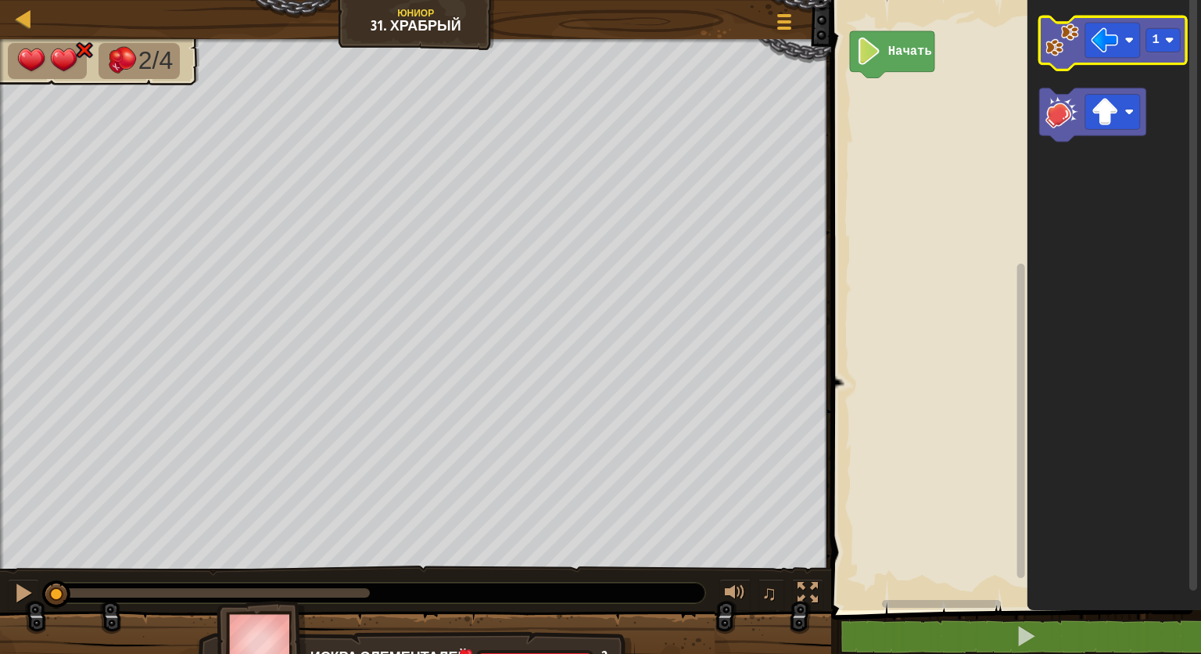
click at [1062, 54] on image "Рабочая область Blockly" at bounding box center [1062, 40] width 34 height 34
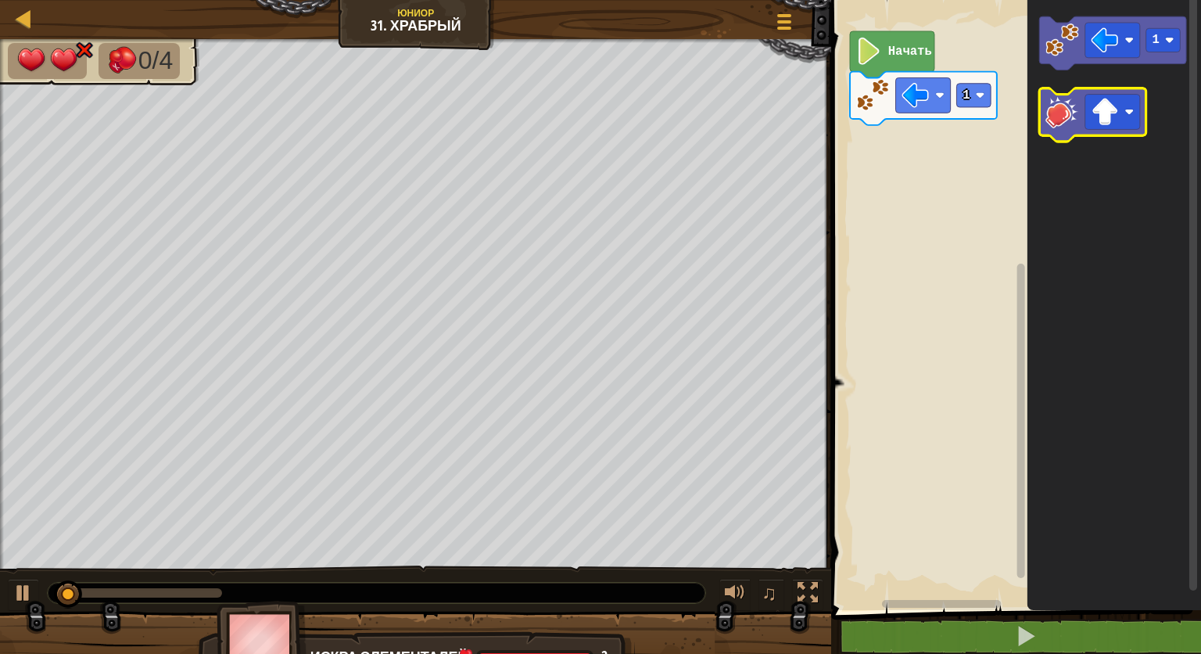
click at [1059, 109] on image "Рабочая область Blockly" at bounding box center [1062, 112] width 34 height 34
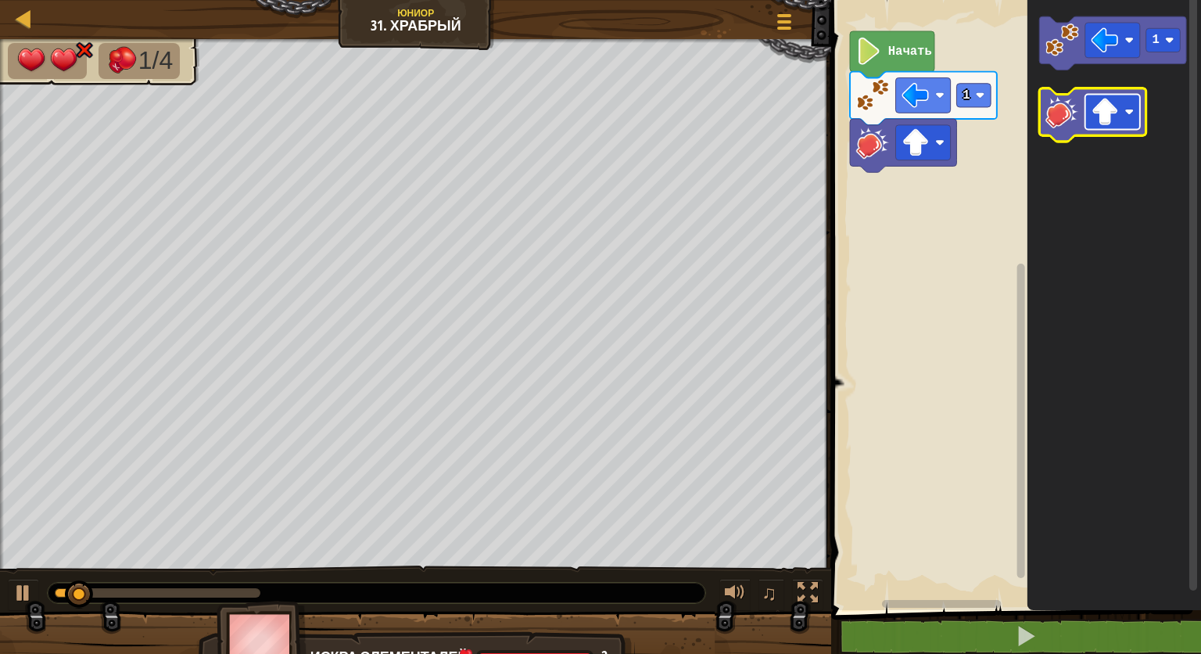
click at [1135, 122] on rect "Рабочая область Blockly" at bounding box center [1112, 112] width 55 height 35
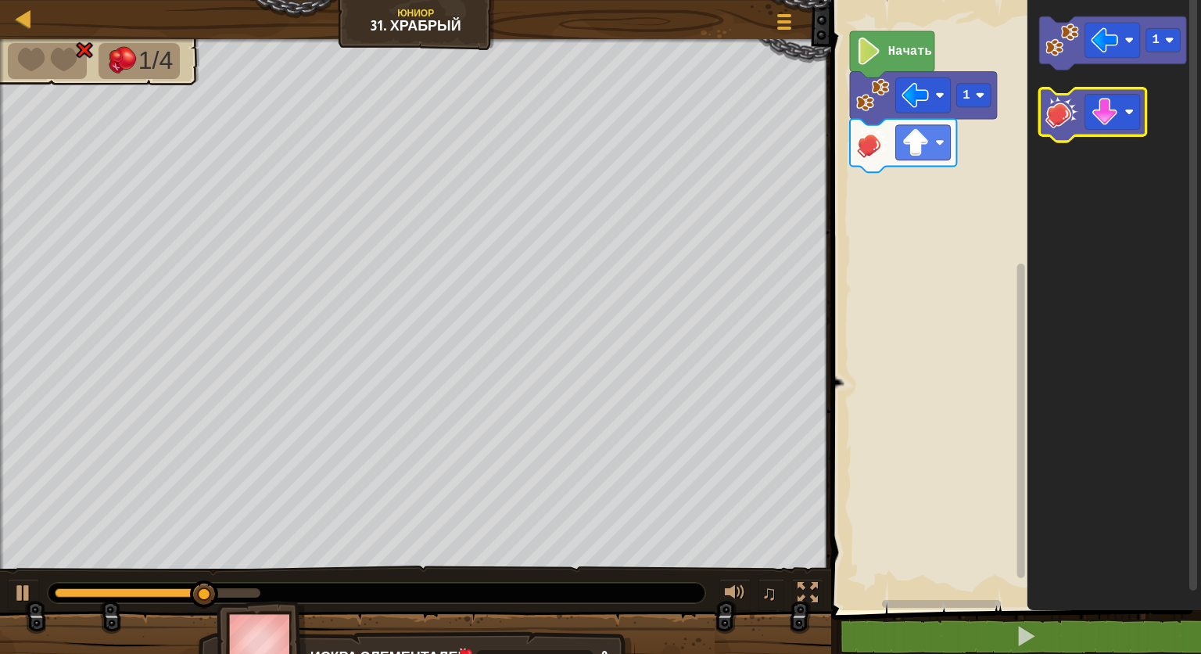
click at [1055, 113] on image "Рабочая область Blockly" at bounding box center [1062, 112] width 34 height 34
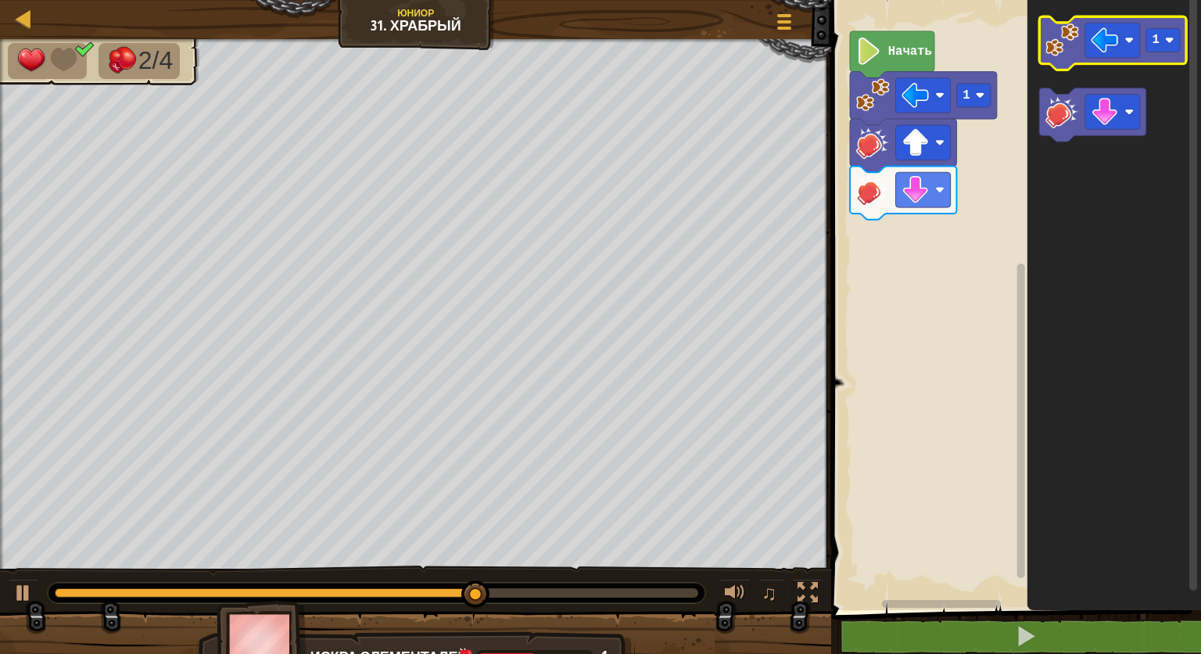
click at [1066, 53] on image "Рабочая область Blockly" at bounding box center [1062, 40] width 34 height 34
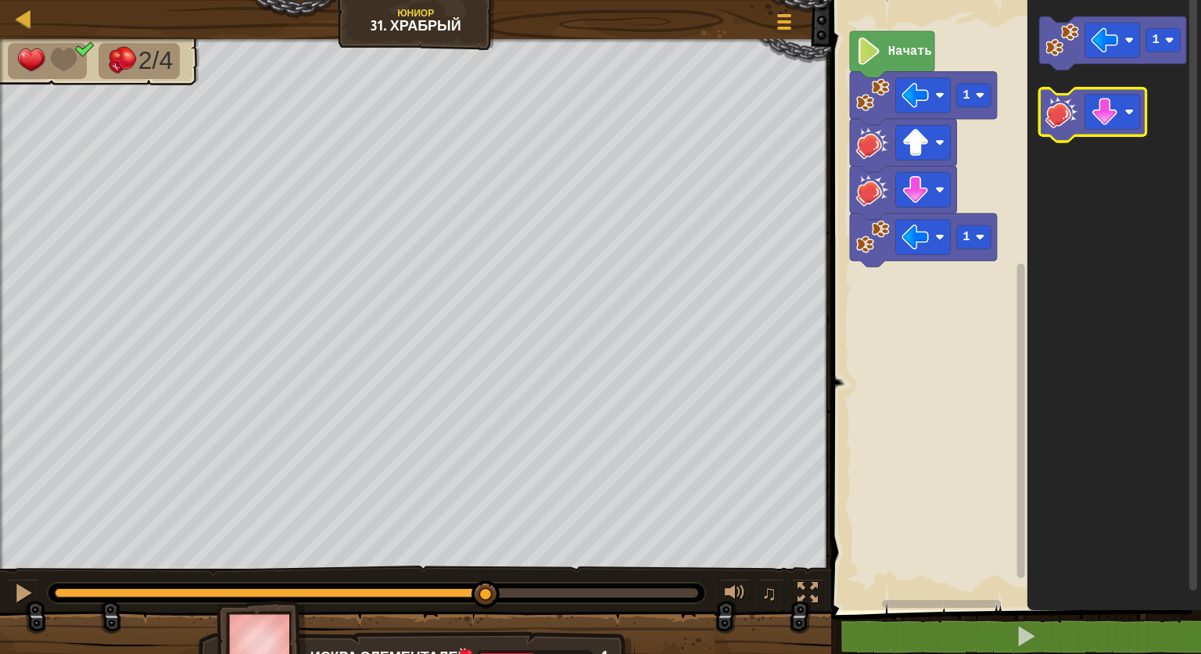
click at [1060, 107] on image "Рабочая область Blockly" at bounding box center [1062, 112] width 34 height 34
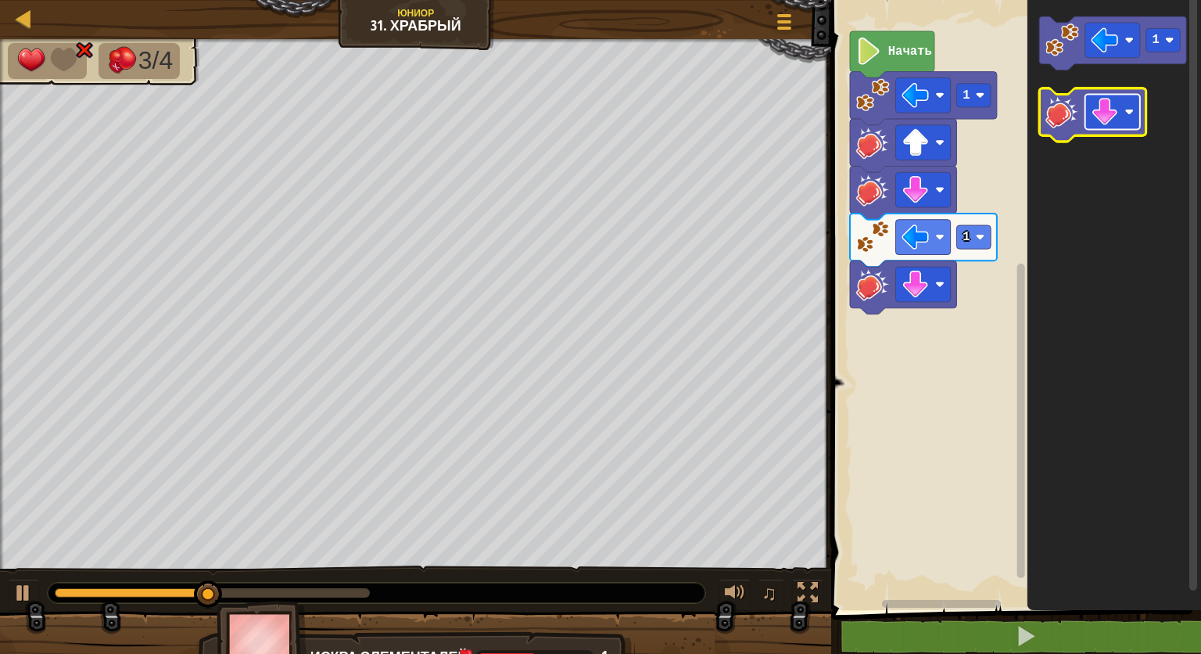
click at [1110, 112] on image "Рабочая область Blockly" at bounding box center [1104, 111] width 27 height 27
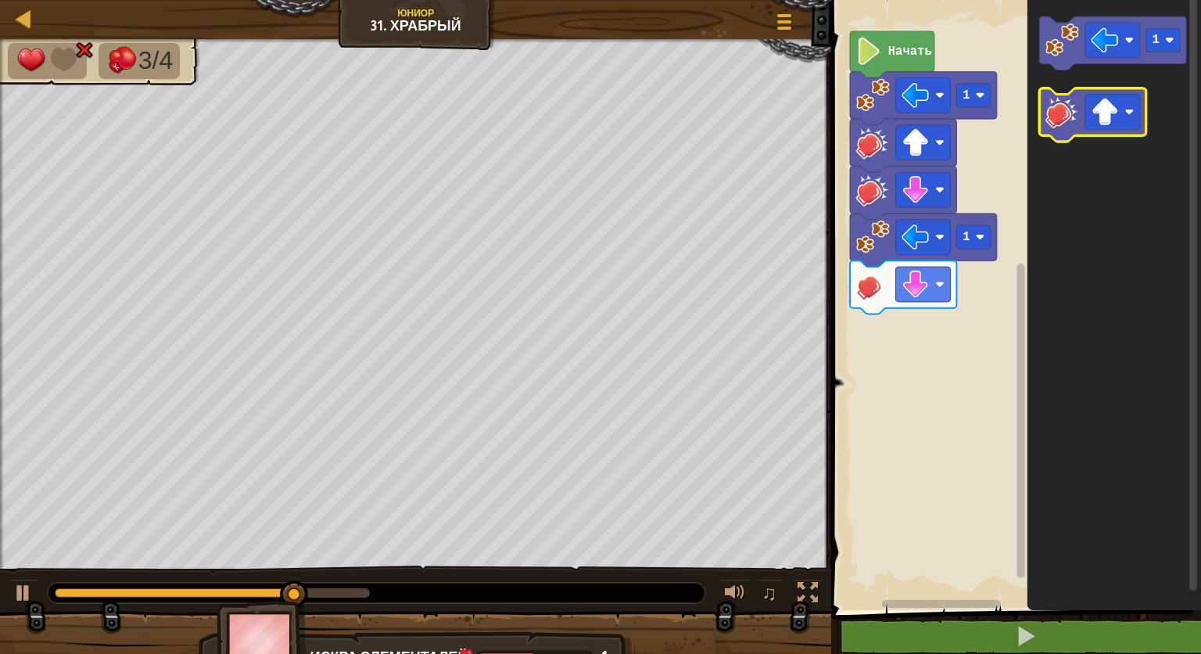
click at [1079, 119] on icon "Рабочая область Blockly" at bounding box center [1093, 114] width 106 height 53
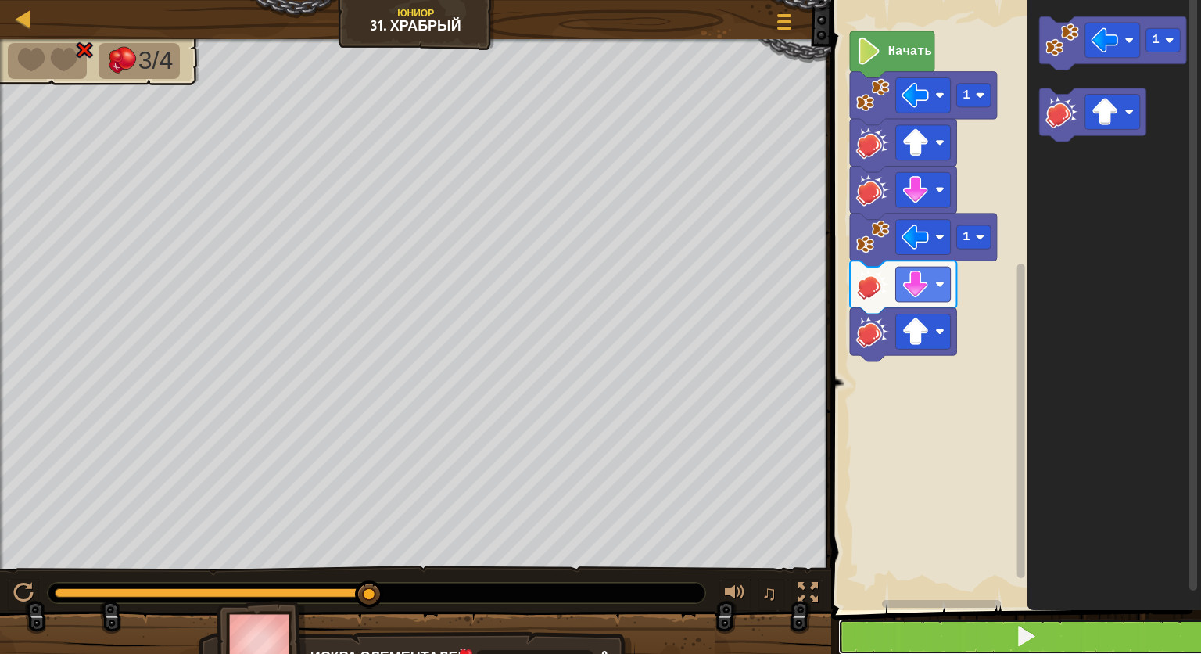
click at [1088, 632] on button at bounding box center [1025, 636] width 375 height 36
